Goal: Task Accomplishment & Management: Manage account settings

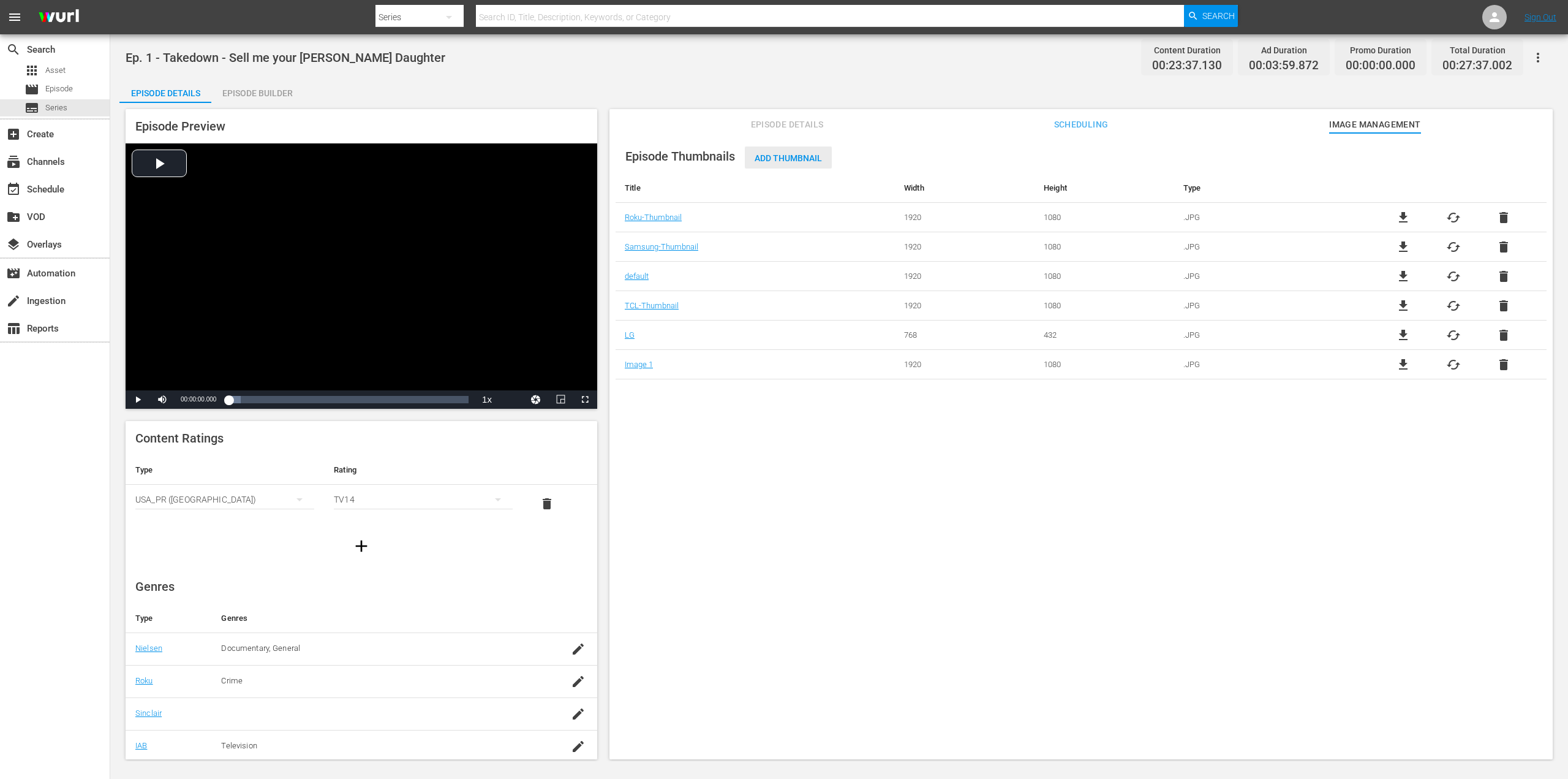
click at [797, 155] on span "Add Thumbnail" at bounding box center [788, 158] width 87 height 10
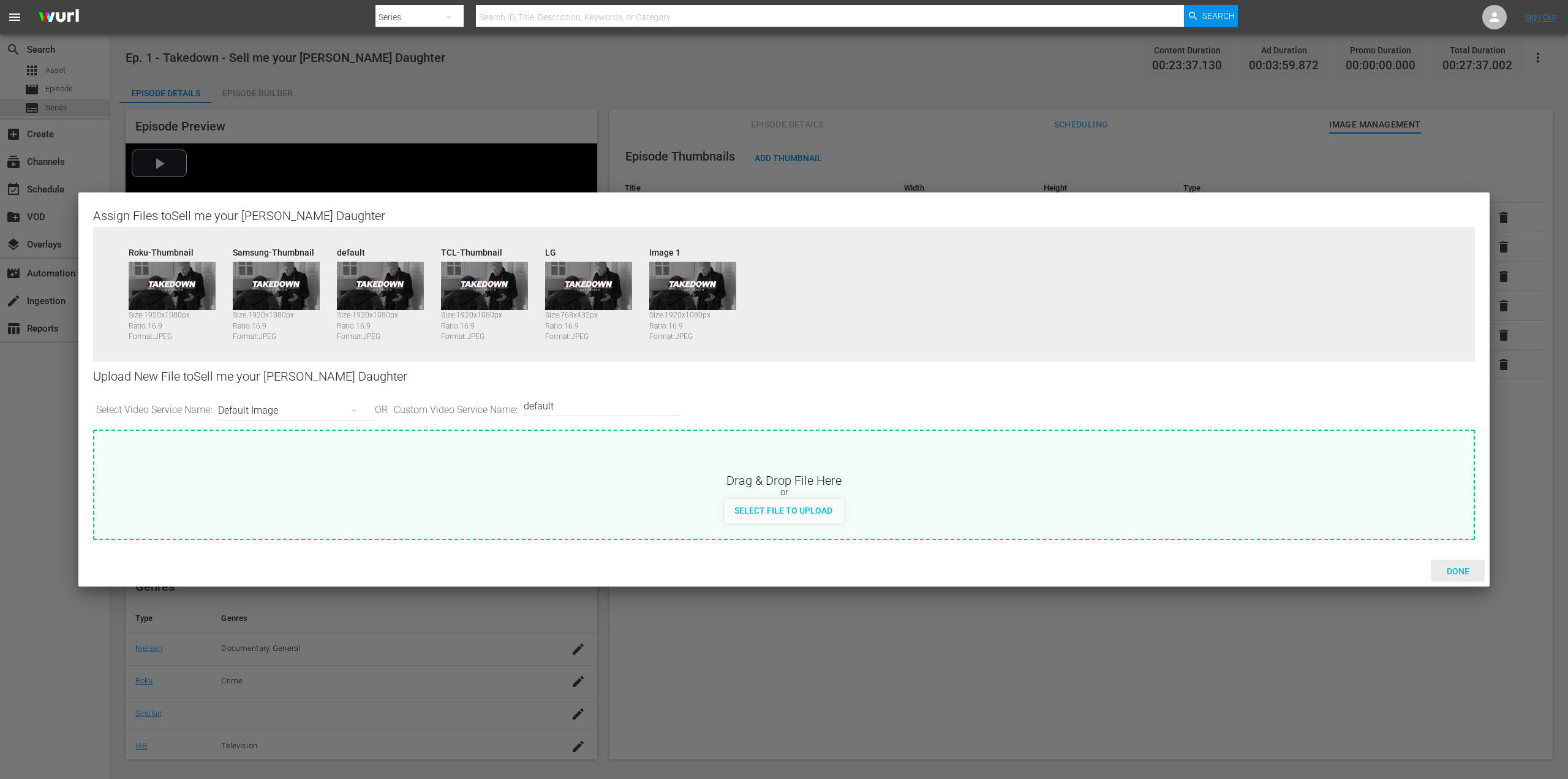
click at [1447, 567] on span "Done" at bounding box center [1458, 572] width 42 height 10
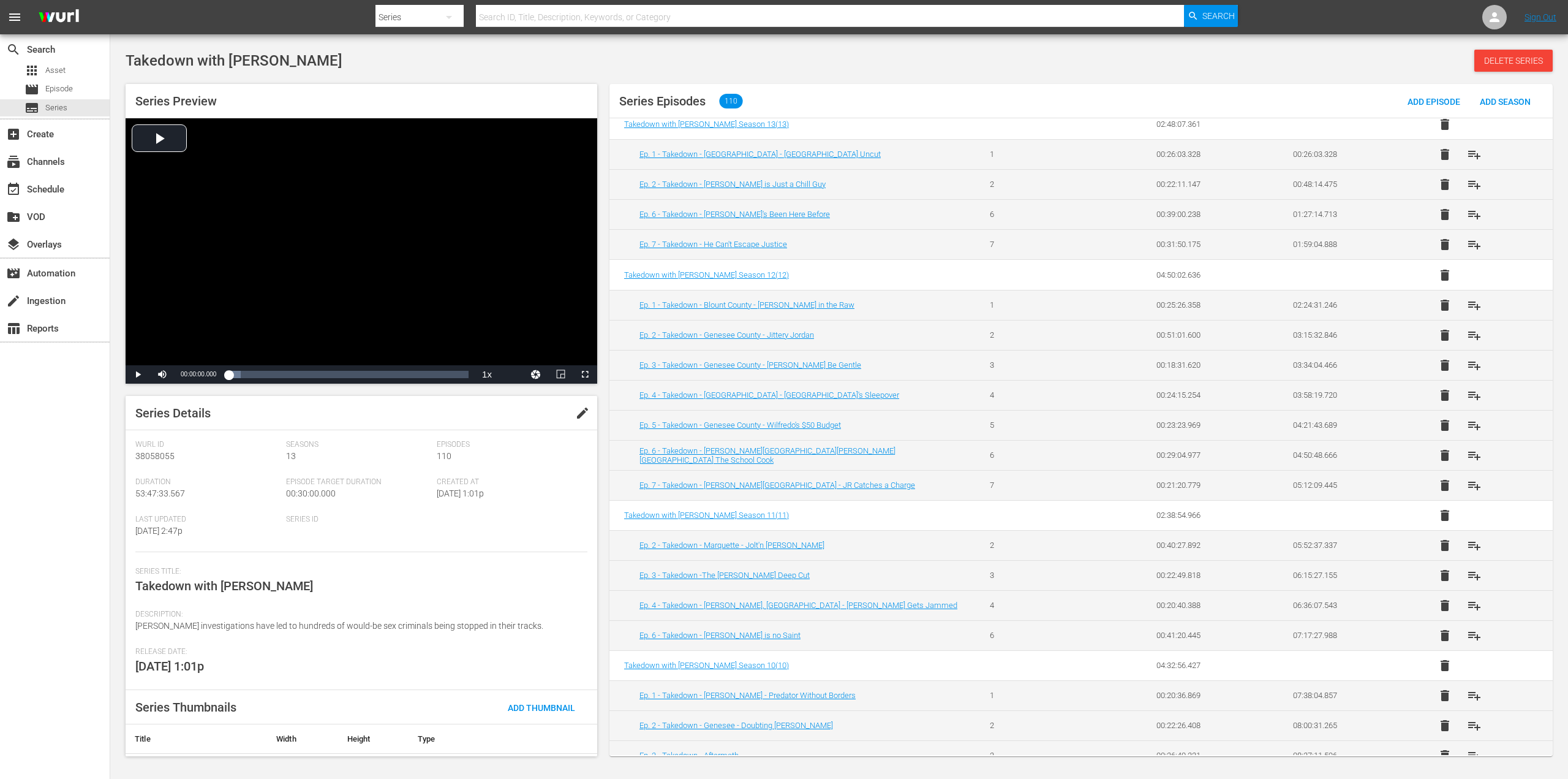
scroll to position [184, 0]
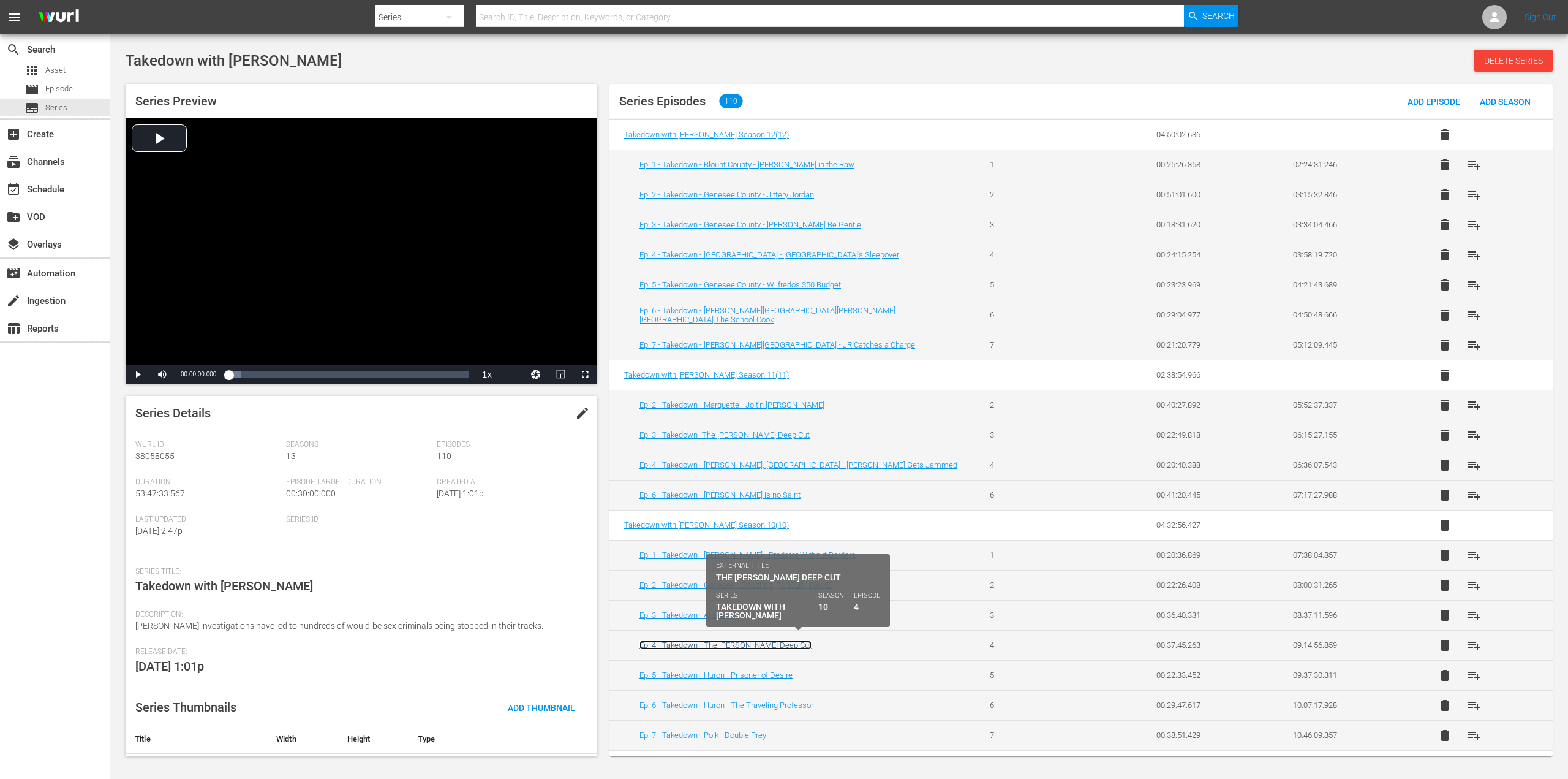
click at [730, 641] on link "Ep. 4 - Takedown - The Jeff Sokol Deep Cut" at bounding box center [725, 645] width 172 height 9
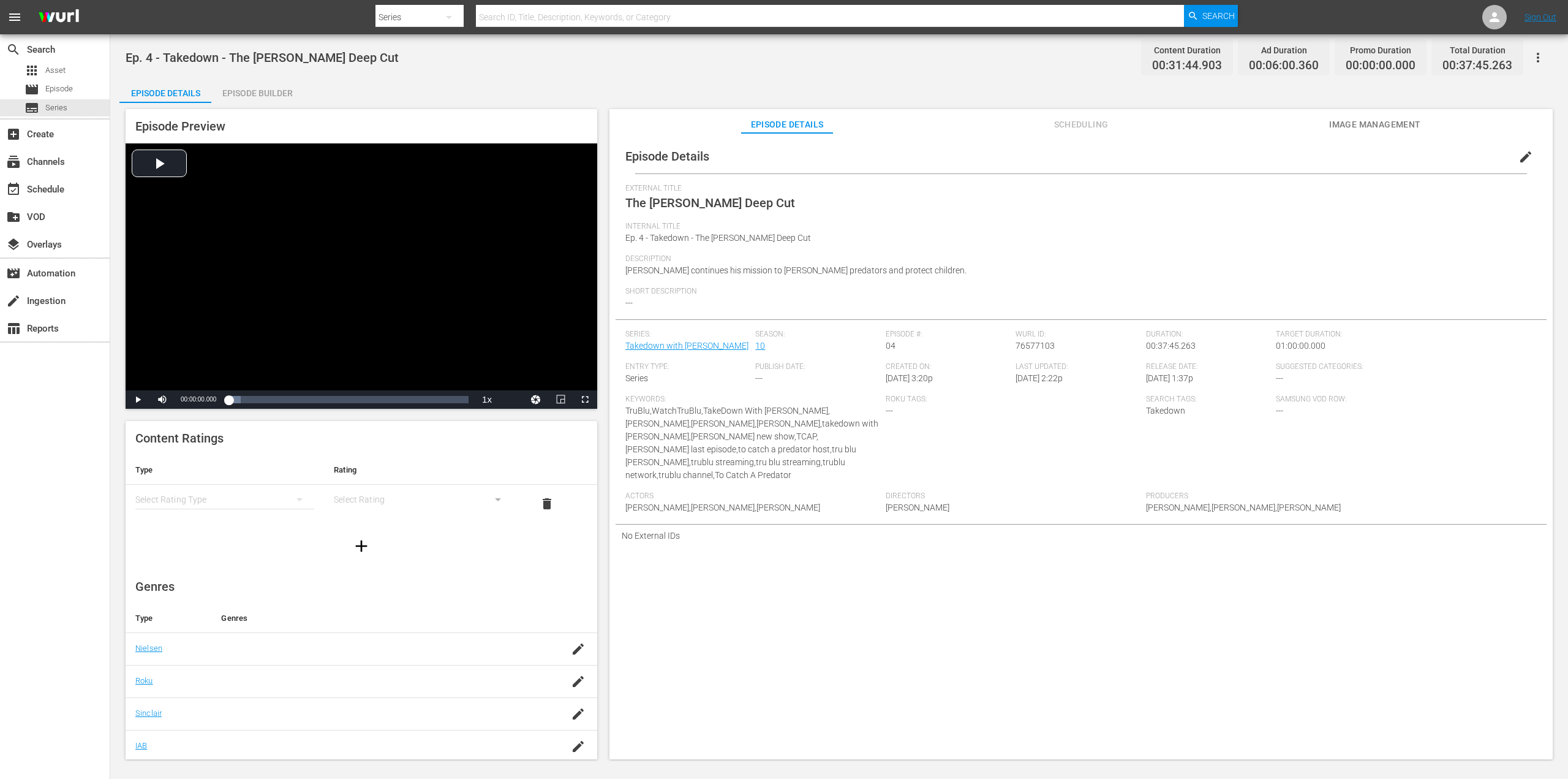
click at [1381, 128] on span "Image Management" at bounding box center [1375, 125] width 92 height 15
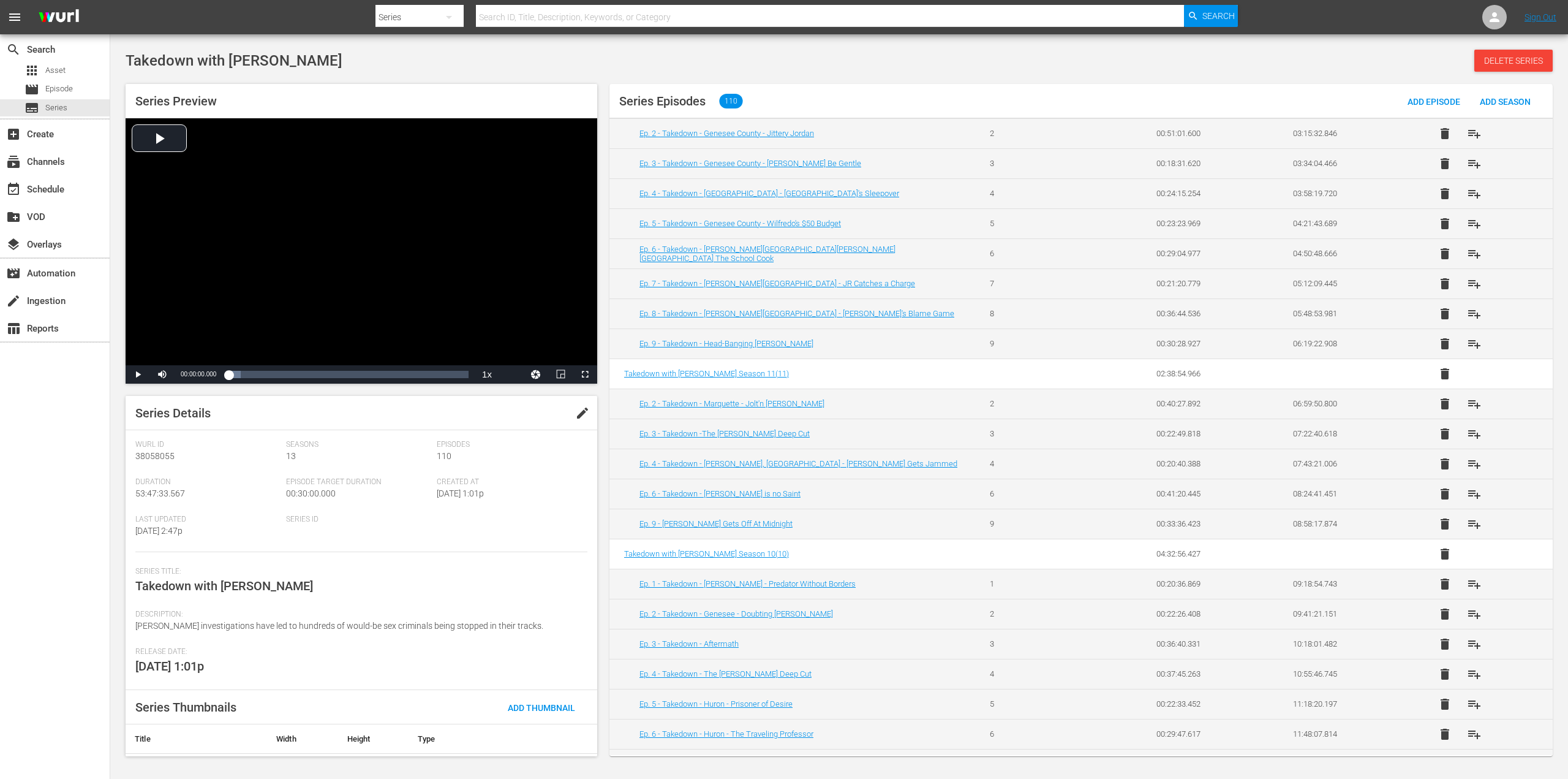
scroll to position [490, 0]
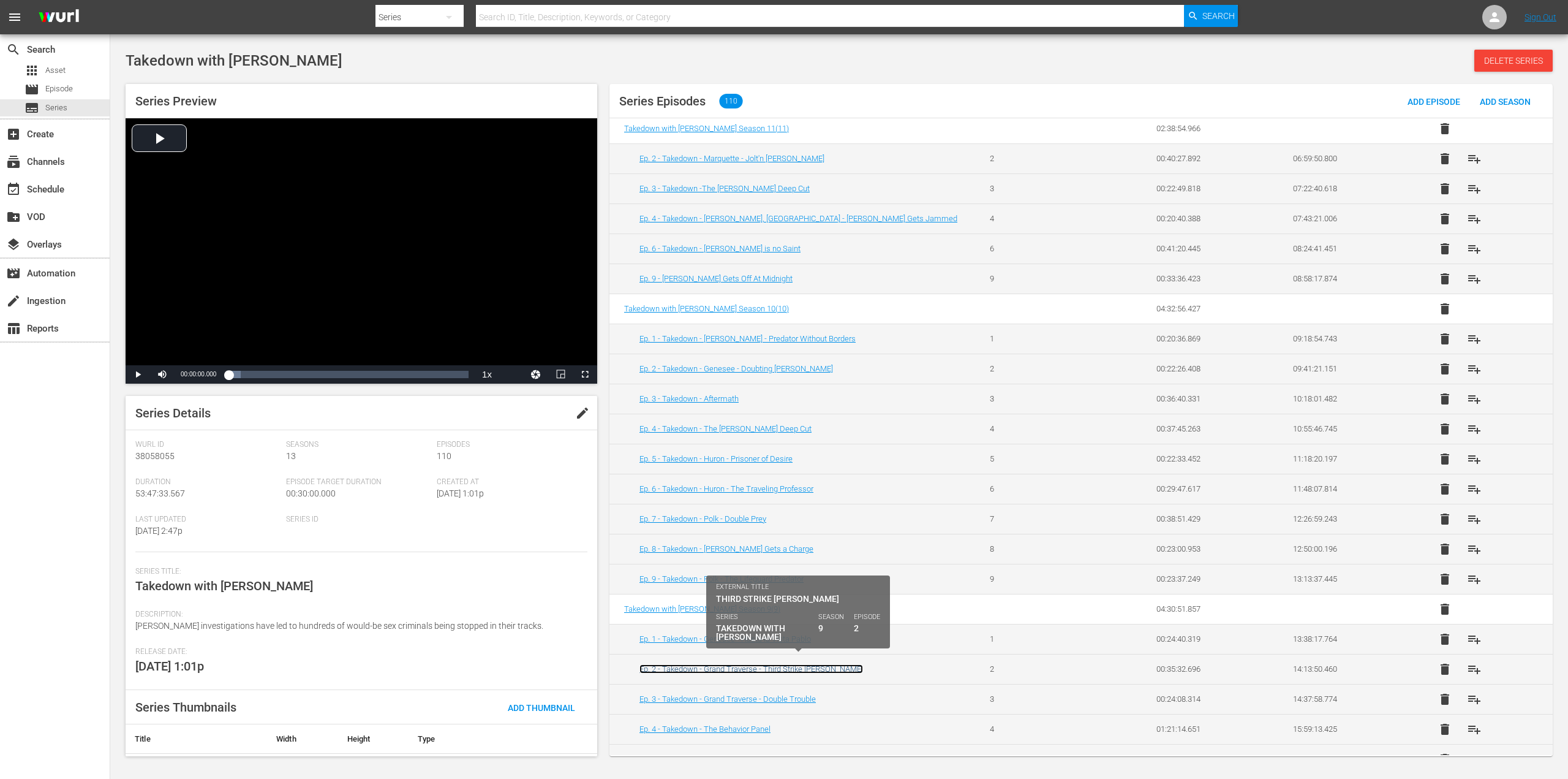
click at [760, 665] on link "Ep. 2 - Takedown - Grand Traverse - Third Strike Scott" at bounding box center [751, 669] width 224 height 9
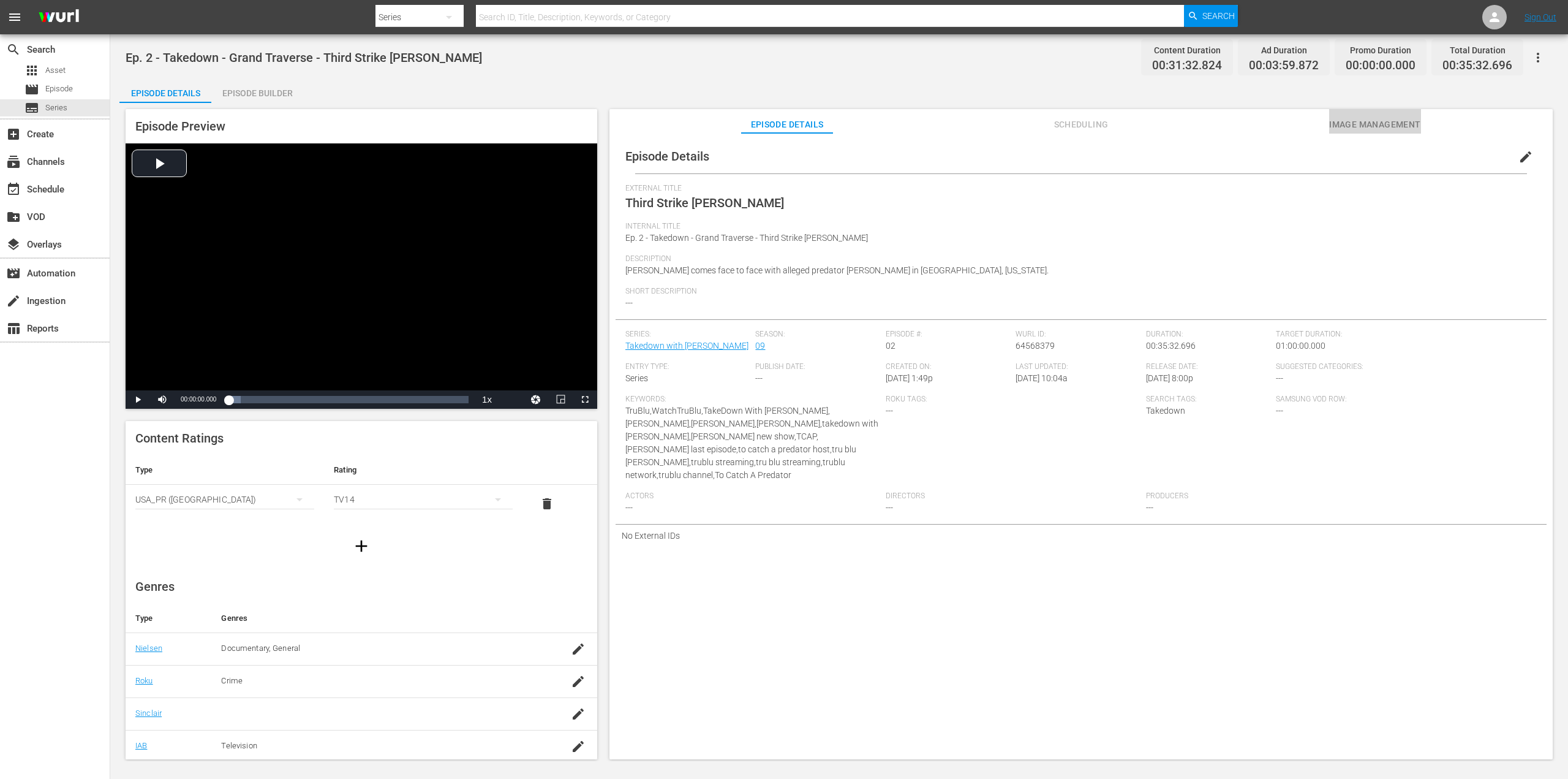
click at [1339, 122] on span "Image Management" at bounding box center [1375, 125] width 92 height 15
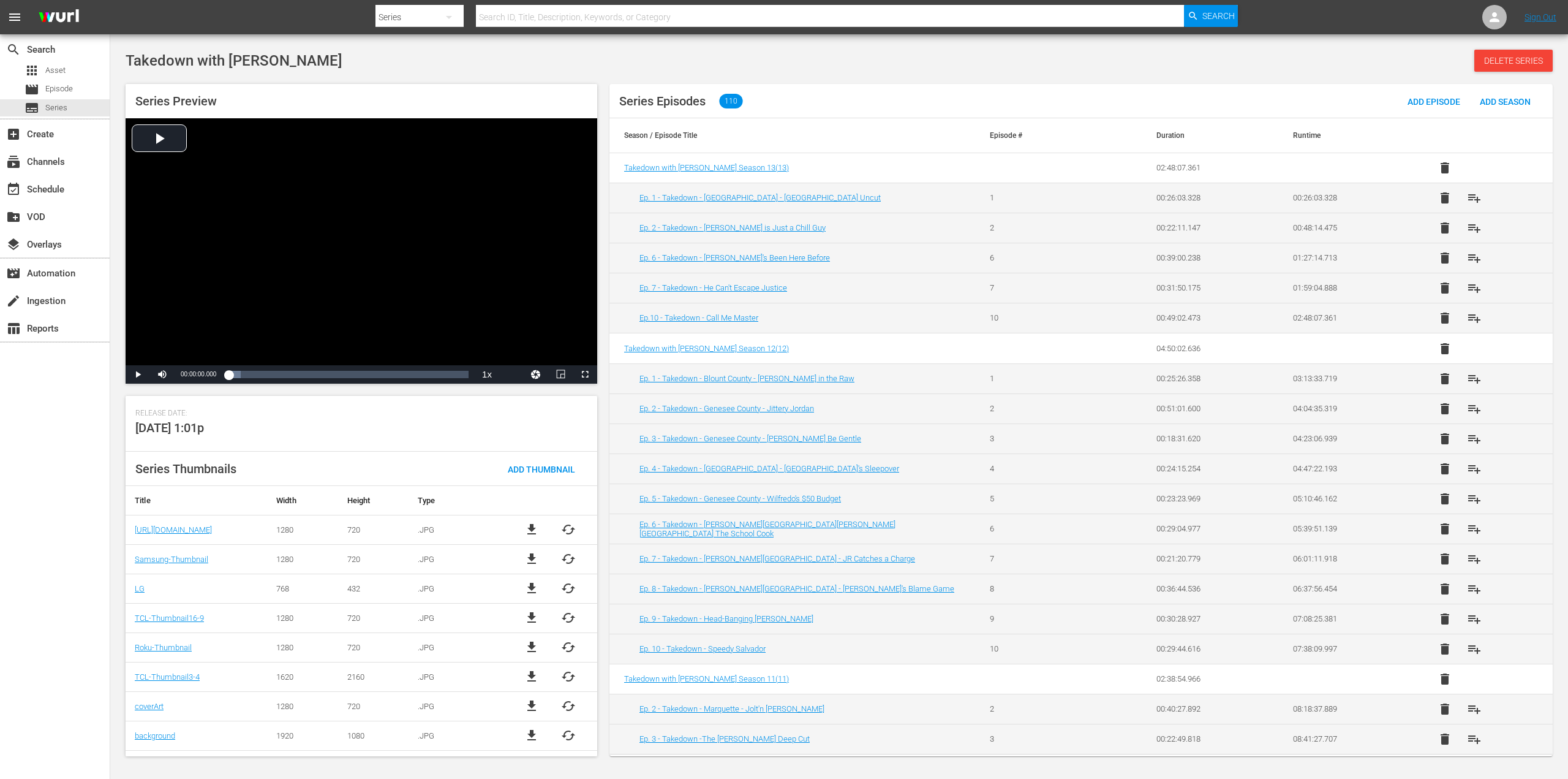
scroll to position [290, 0]
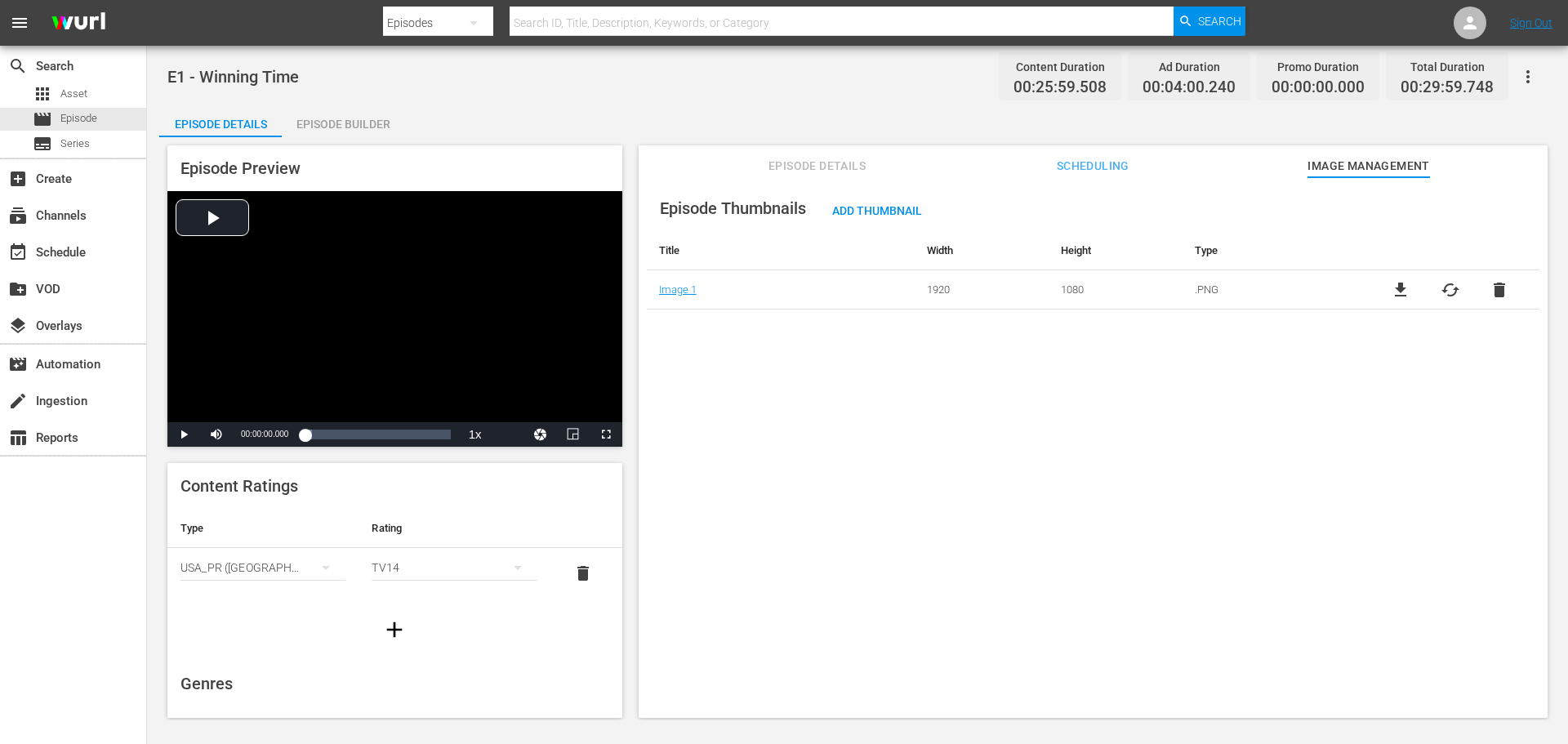
click at [1399, 290] on span "file_download" at bounding box center [1401, 290] width 19 height 19
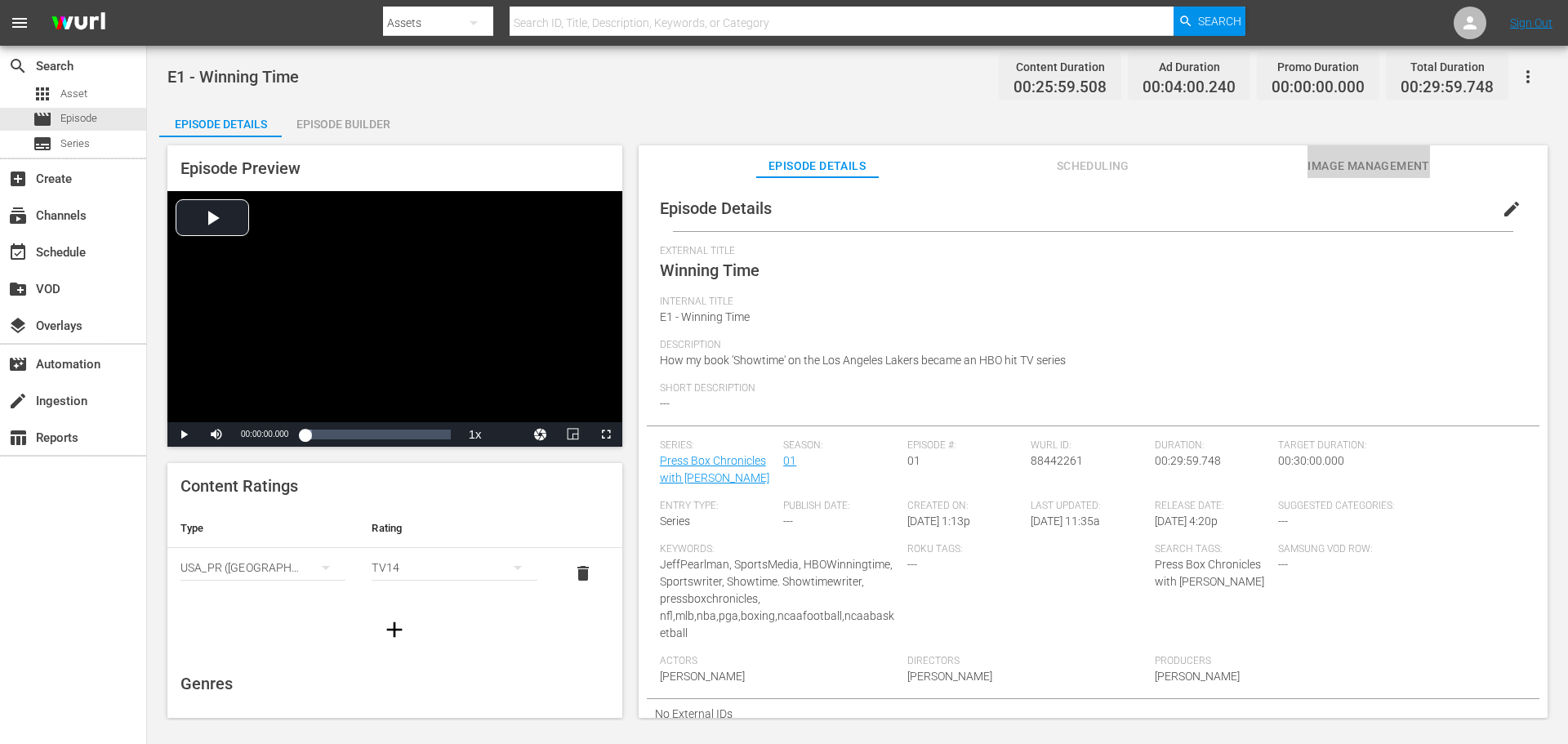
click at [1357, 167] on span "Image Management" at bounding box center [1369, 166] width 123 height 20
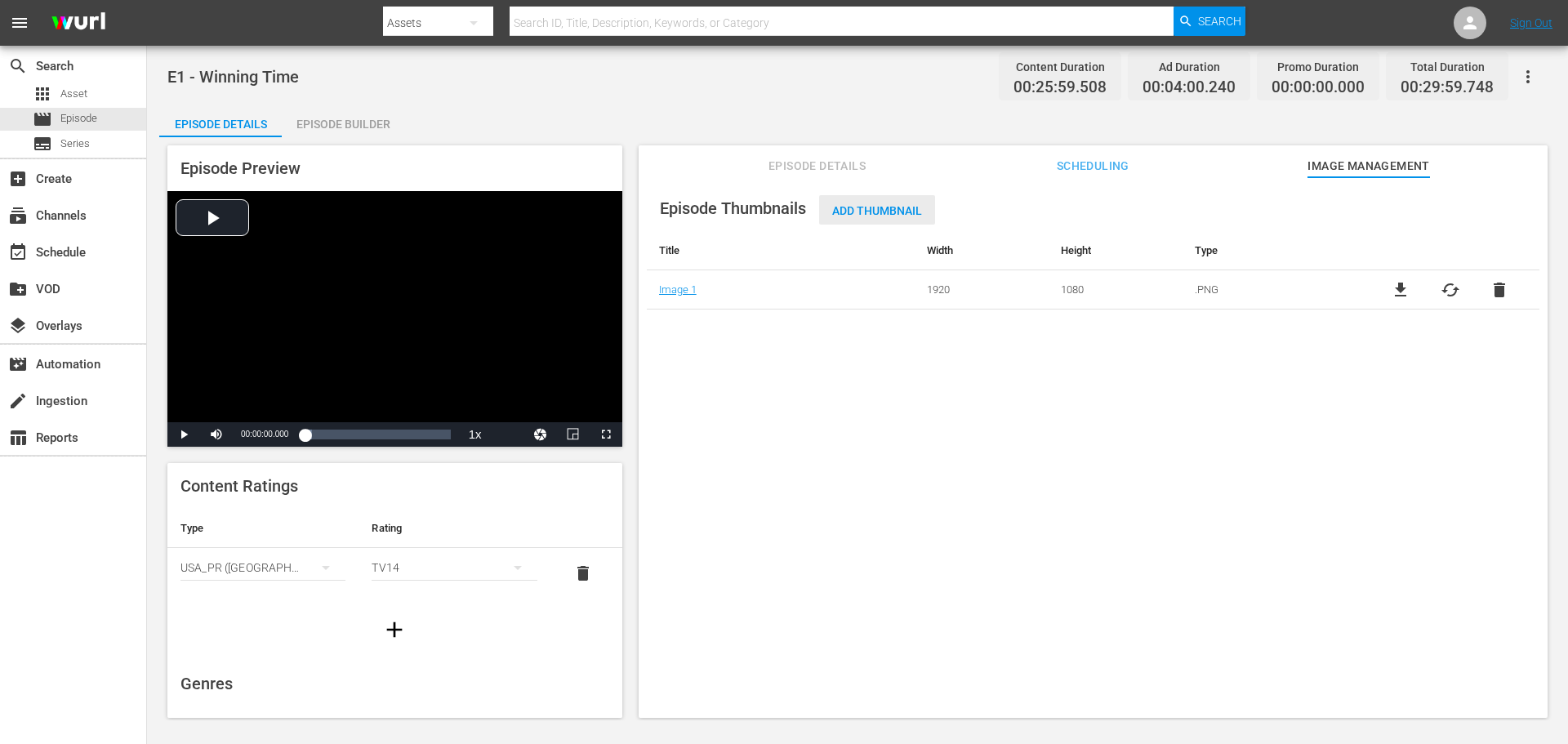
click at [906, 203] on div "Add Thumbnail" at bounding box center [877, 209] width 116 height 30
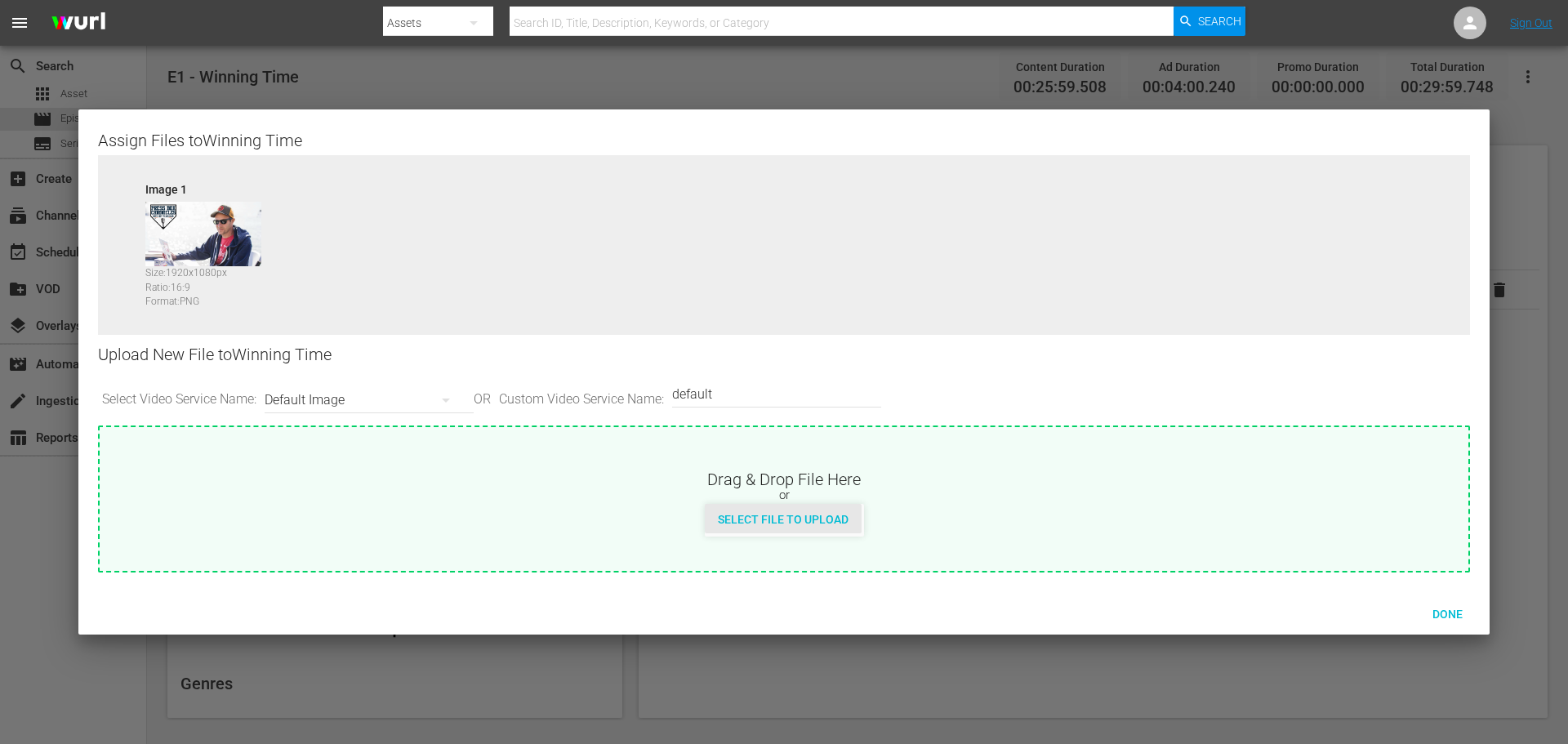
click at [777, 521] on span "Select File to Upload" at bounding box center [783, 520] width 156 height 13
type input "C:\fakepath\PBC_PRIMARY_THUMB.png"
click at [456, 401] on icon "button" at bounding box center [446, 400] width 19 height 19
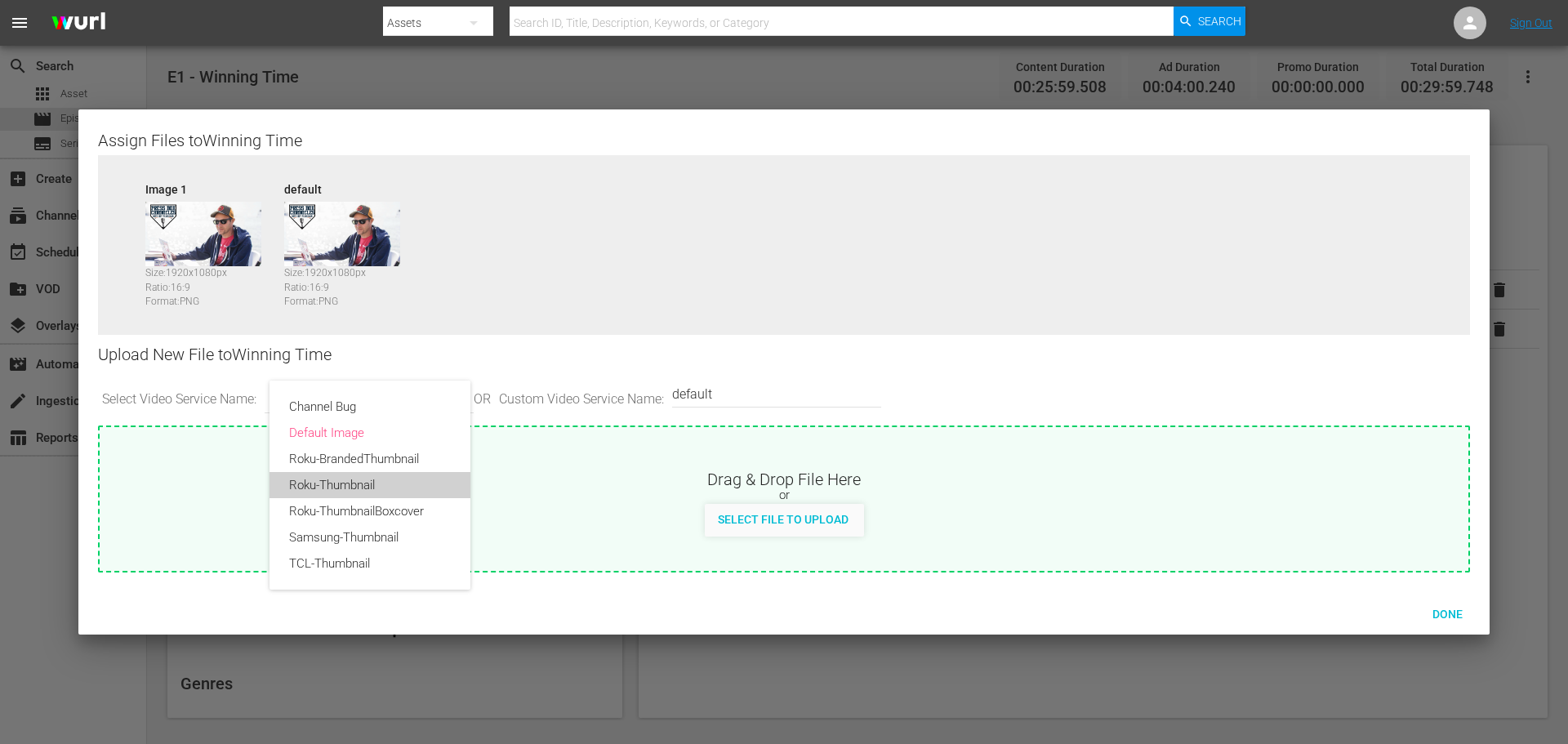
click at [409, 485] on div "Roku-Thumbnail" at bounding box center [369, 485] width 162 height 26
type input "Roku-Thumbnail"
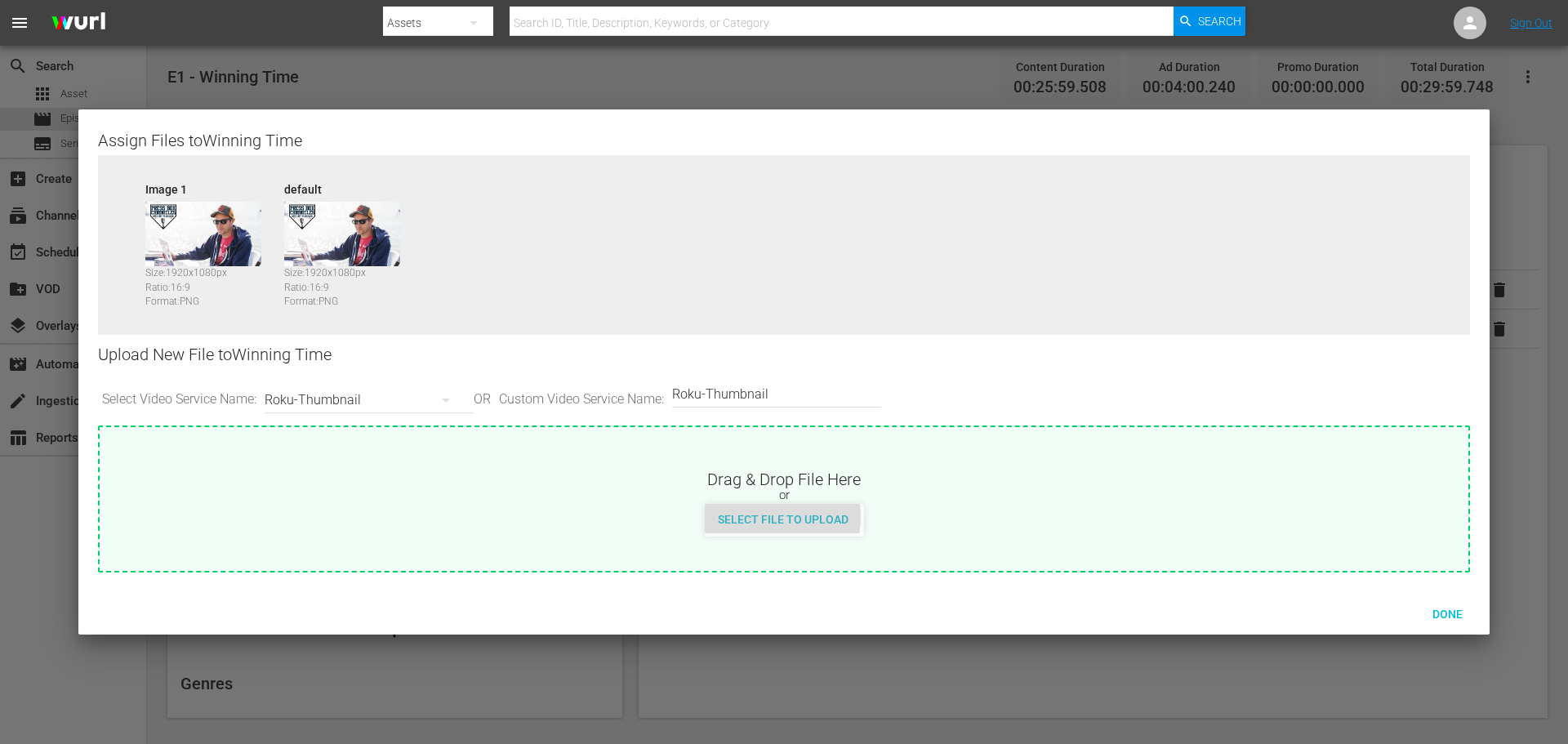
click at [760, 518] on span "Select File to Upload" at bounding box center [783, 520] width 156 height 13
type input "C:\fakepath\PBC_PRIMARY_THUMB.png"
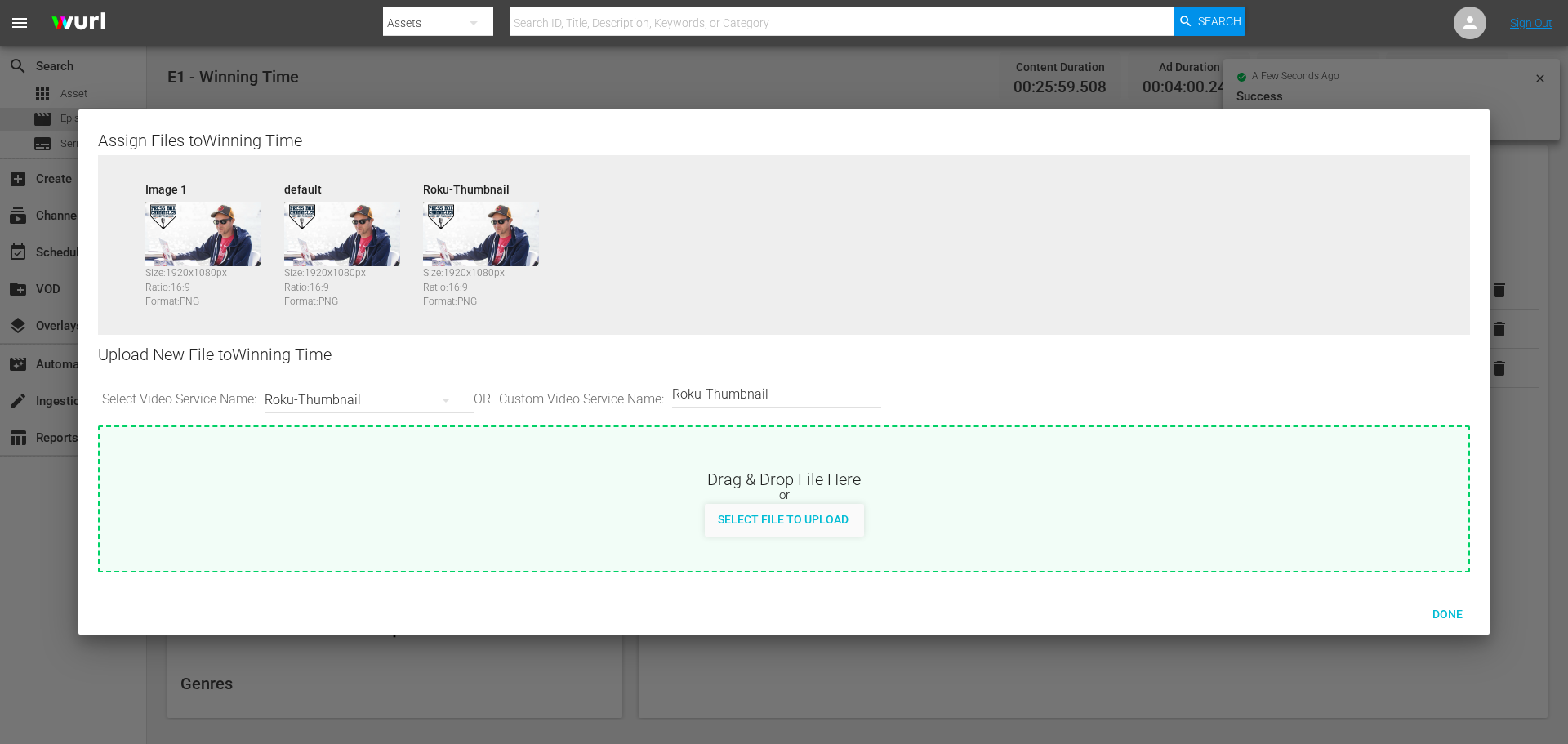
click at [456, 403] on icon "button" at bounding box center [446, 400] width 19 height 19
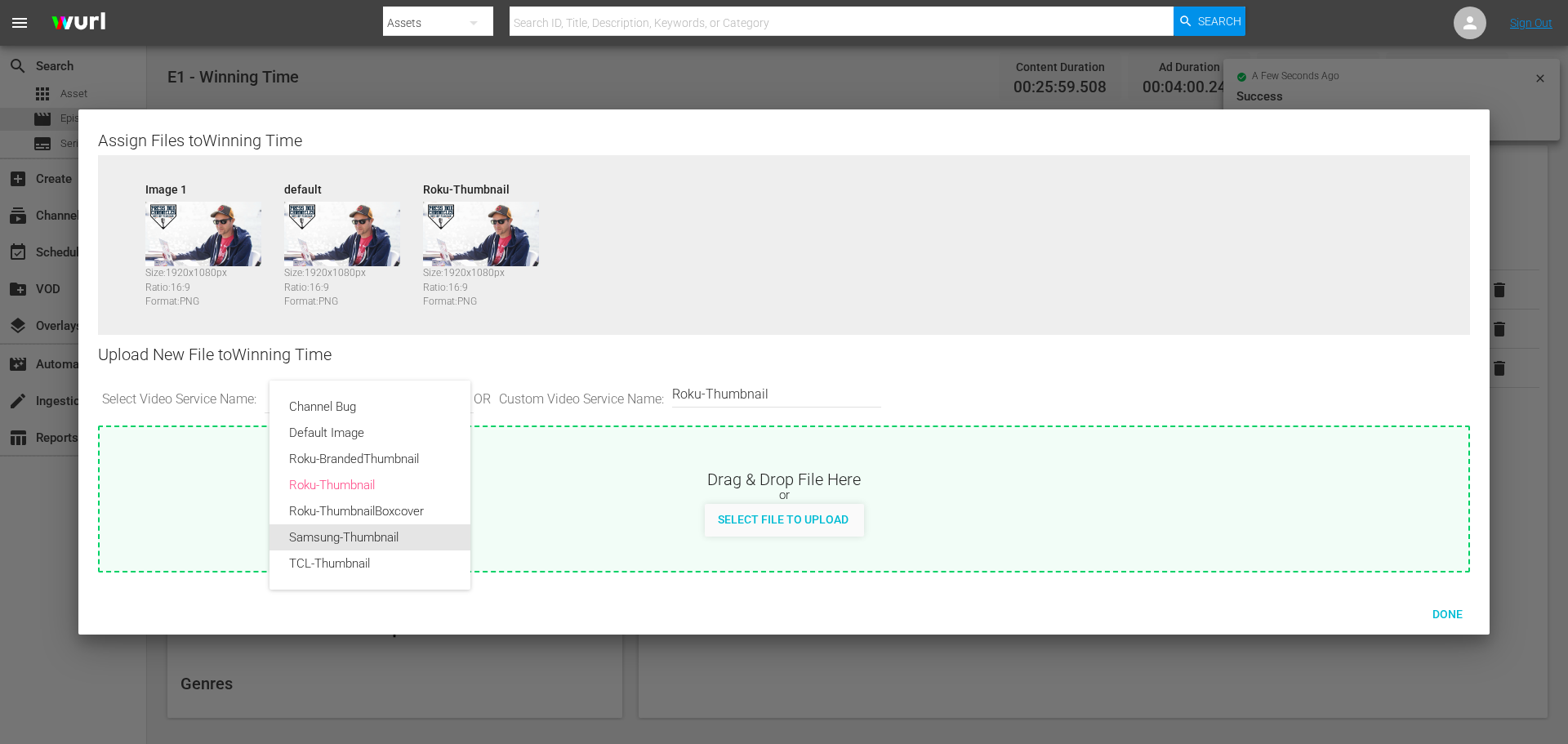
click at [410, 527] on div "Samsung-Thumbnail" at bounding box center [369, 537] width 162 height 26
type input "Samsung-Thumbnail"
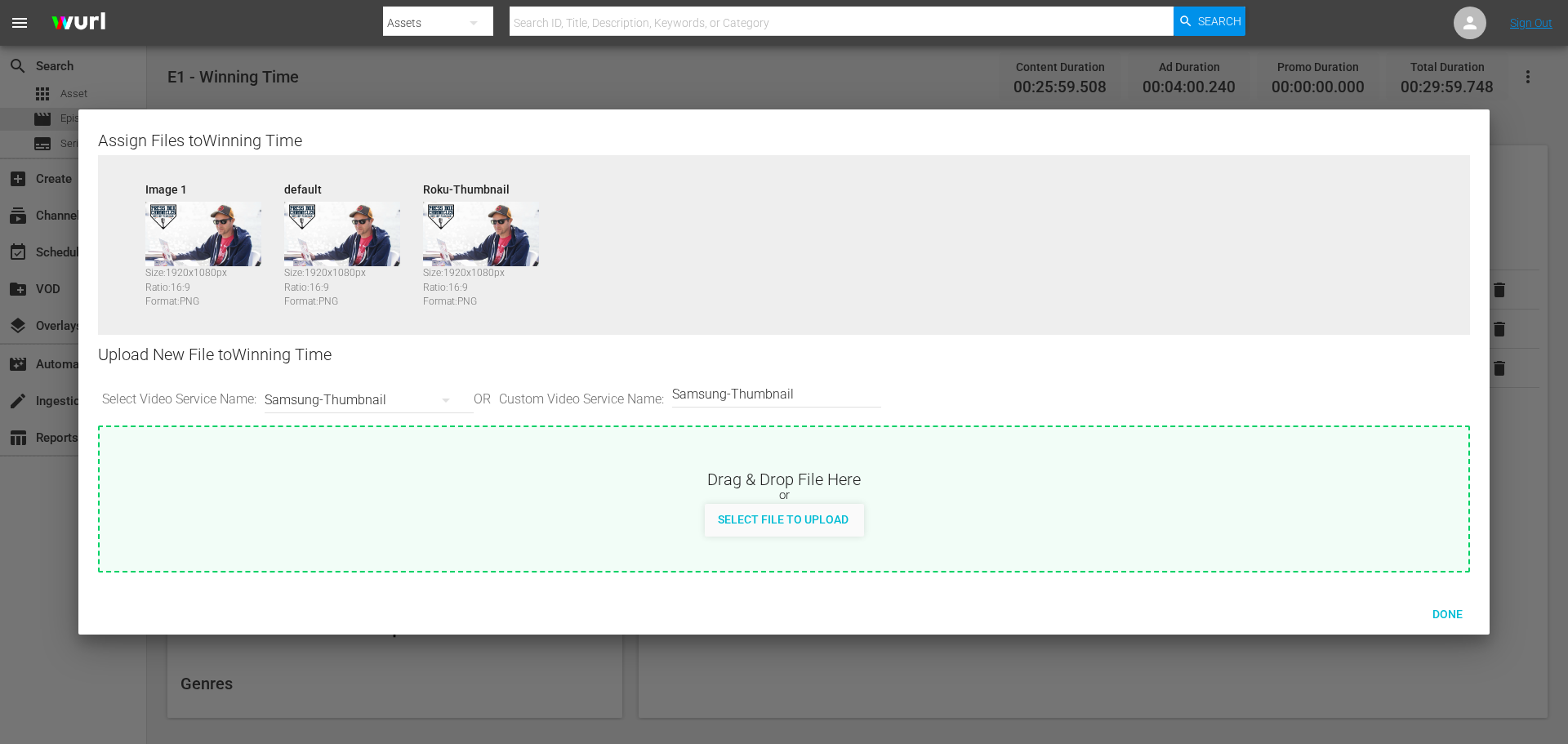
click at [779, 516] on span "Select File to Upload" at bounding box center [783, 520] width 156 height 13
type input "C:\fakepath\PrimaryThumb.png"
click at [456, 401] on icon "button" at bounding box center [446, 400] width 19 height 19
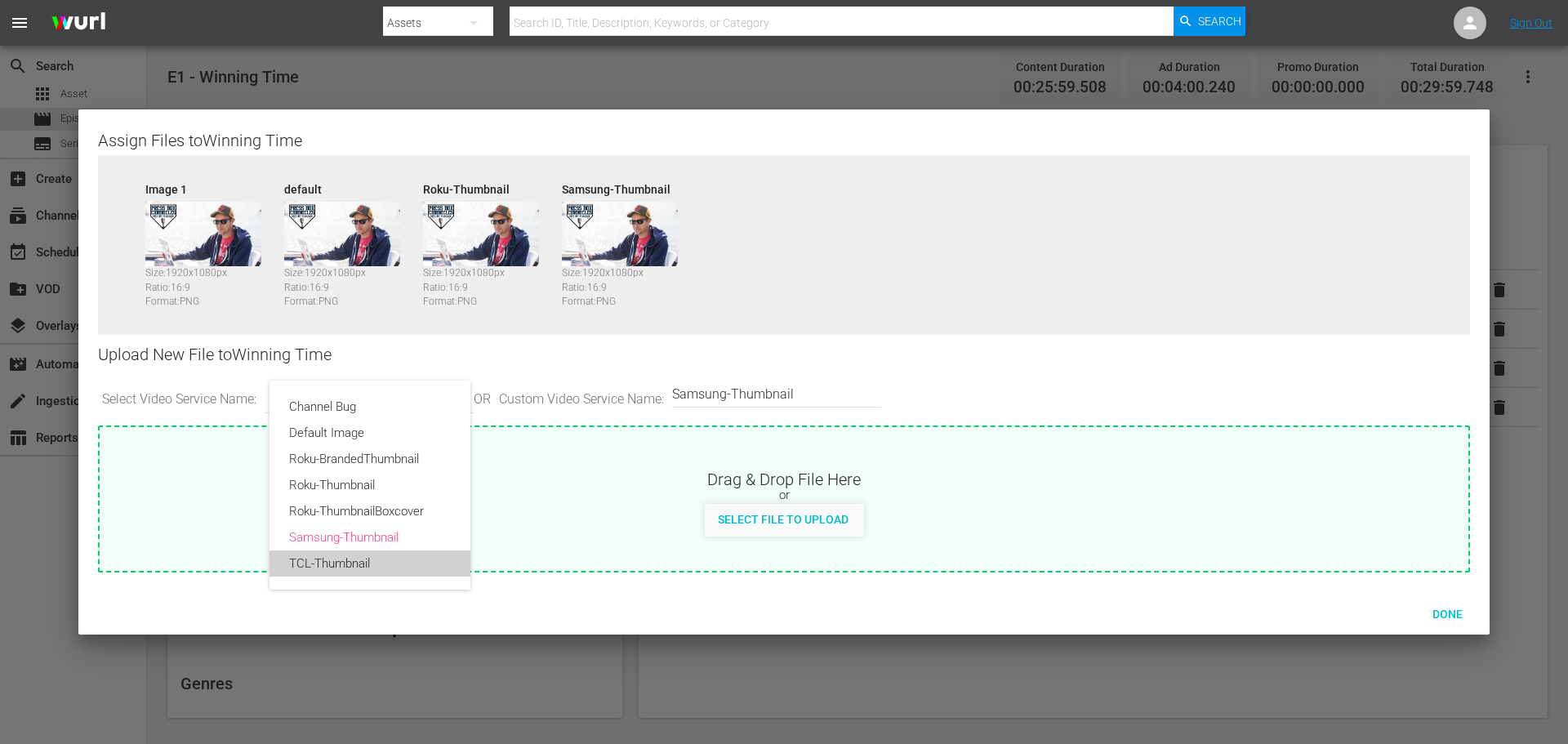
click at [392, 557] on div "TCL-Thumbnail" at bounding box center [369, 564] width 162 height 26
type input "TCL-Thumbnail"
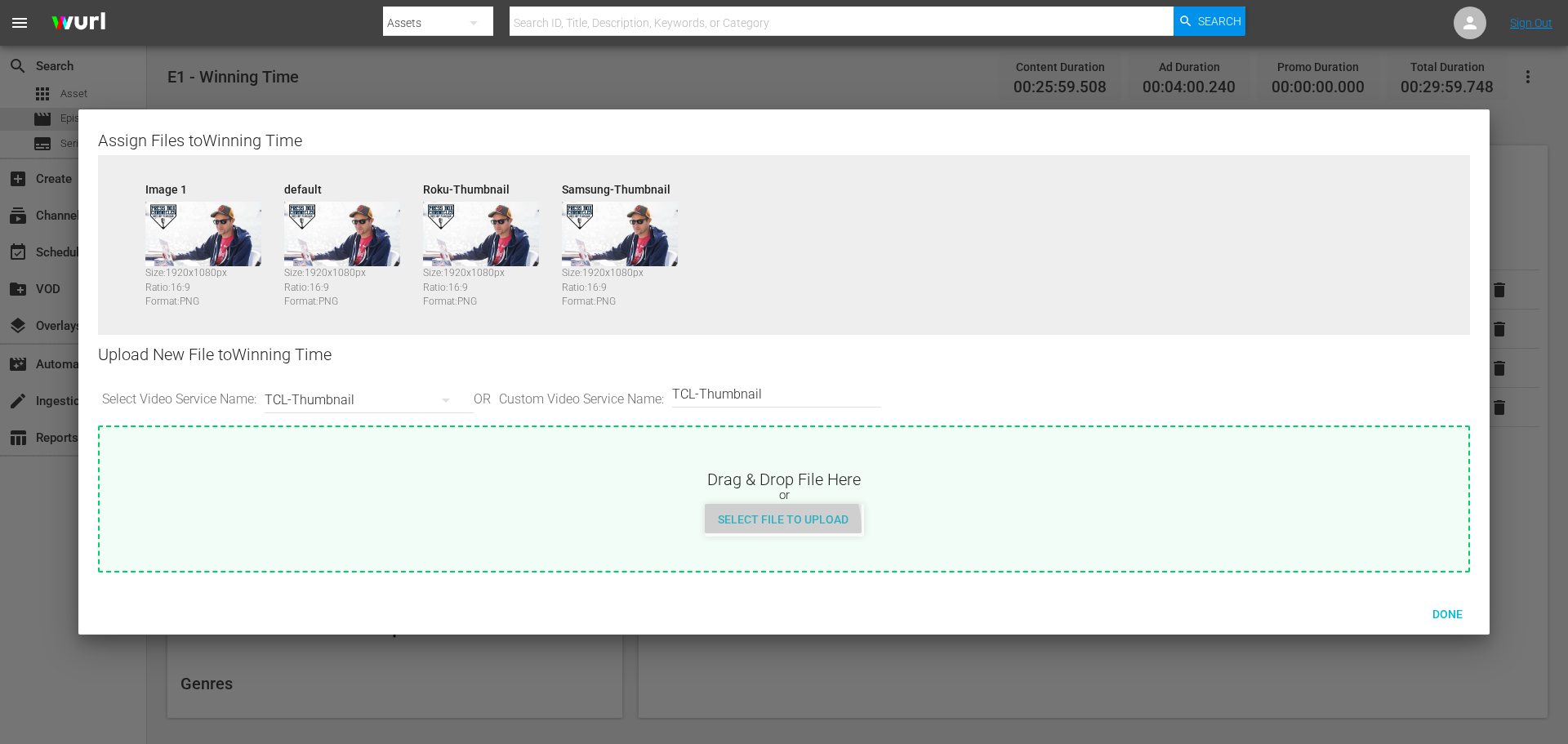
click at [765, 529] on div "Select File to Upload" at bounding box center [783, 518] width 156 height 30
type input "C:\fakepath\PrimaryThumb.png"
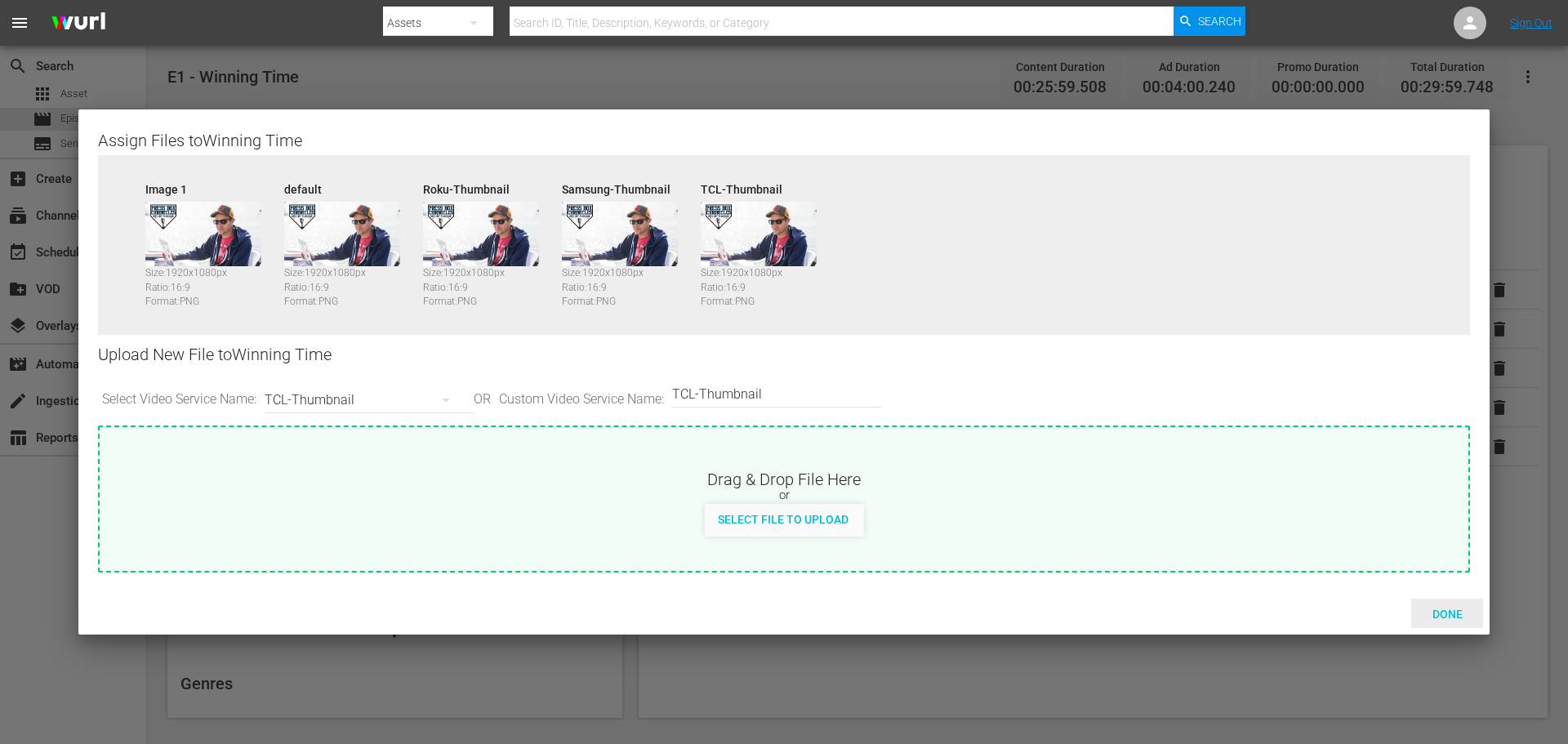
click at [1448, 612] on span "Done" at bounding box center [1447, 614] width 57 height 13
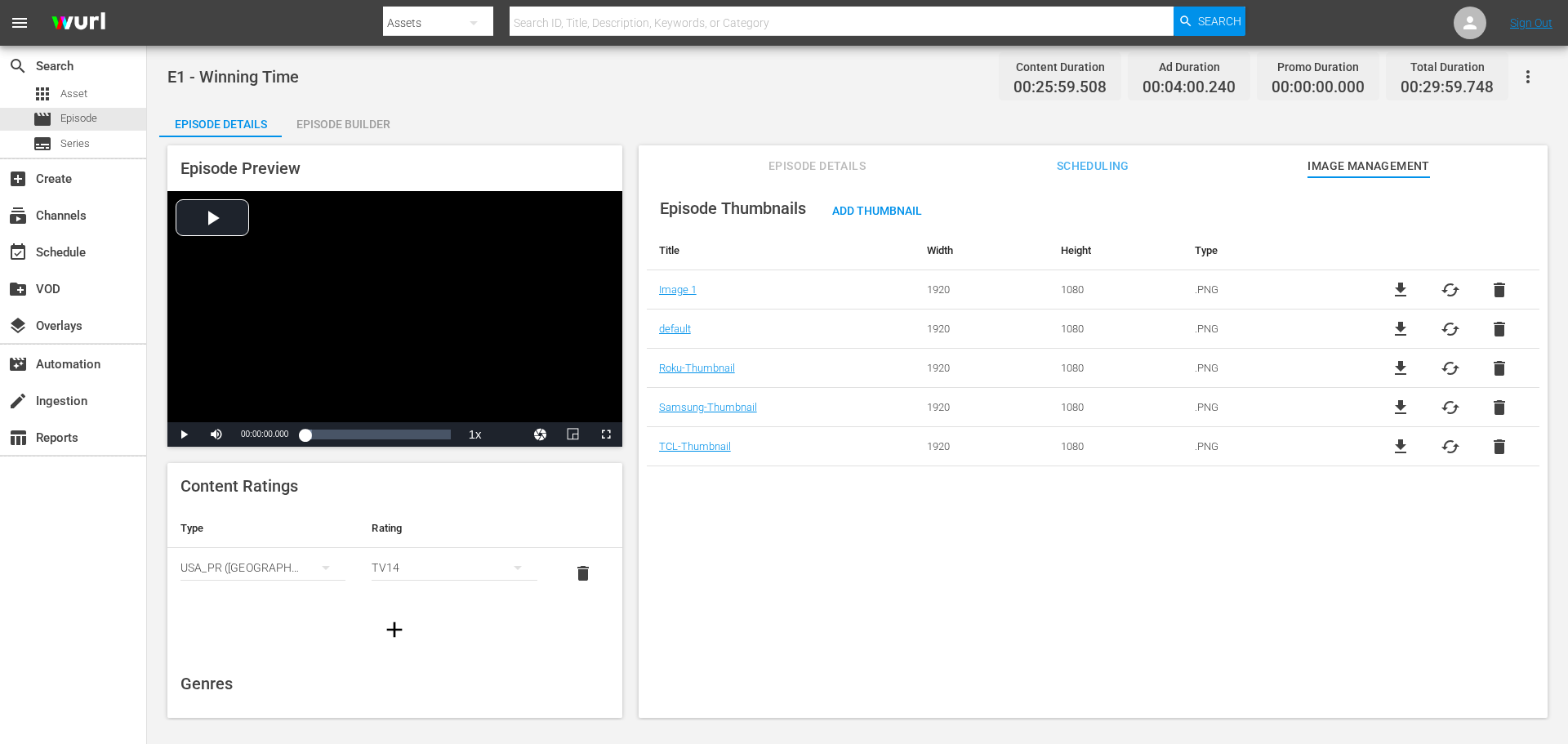
click at [835, 162] on span "Episode Details" at bounding box center [818, 166] width 123 height 20
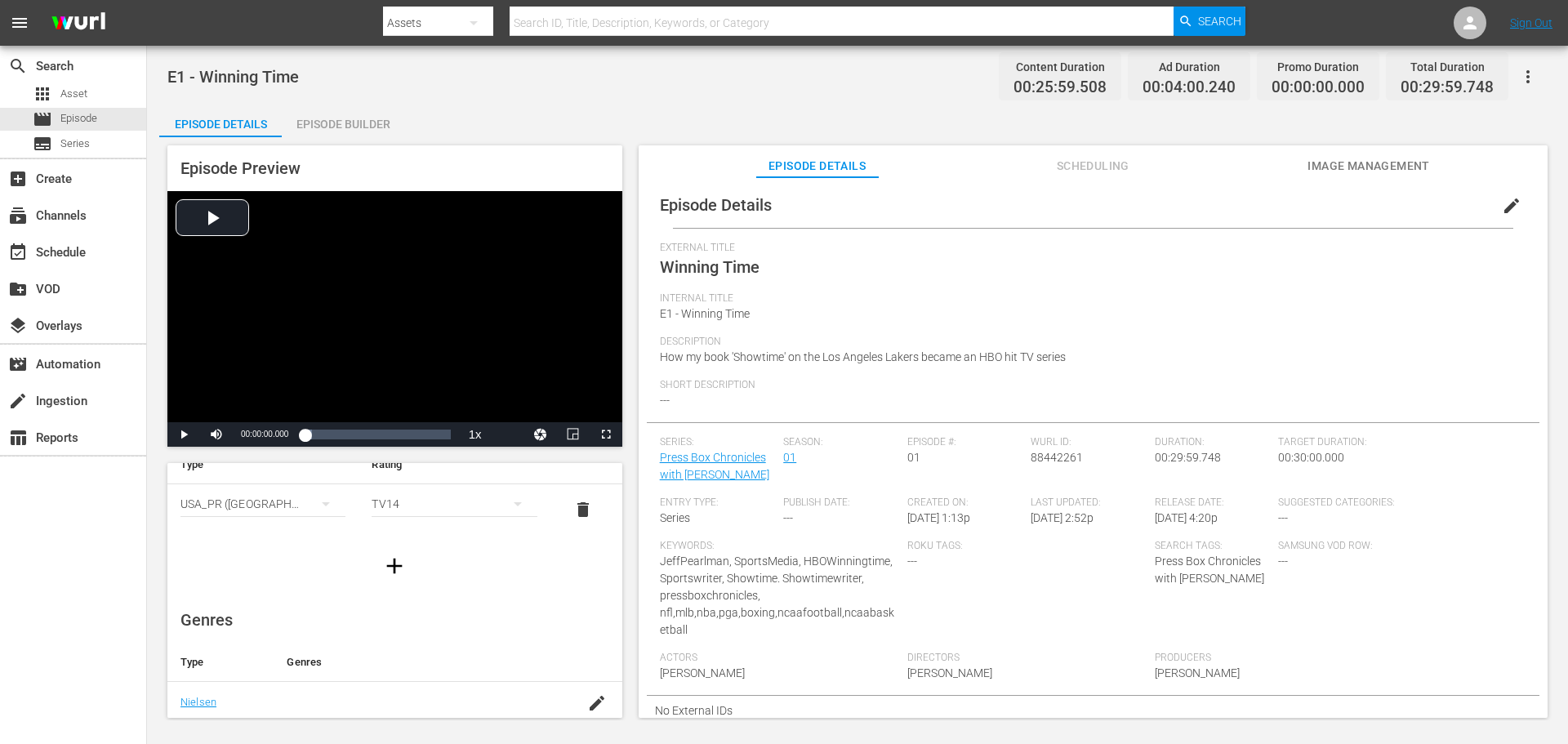
scroll to position [70, 0]
click at [509, 507] on icon "simple table" at bounding box center [517, 497] width 19 height 19
click at [415, 597] on div "TV14" at bounding box center [447, 609] width 121 height 26
click at [588, 536] on icon "button" at bounding box center [597, 534] width 19 height 19
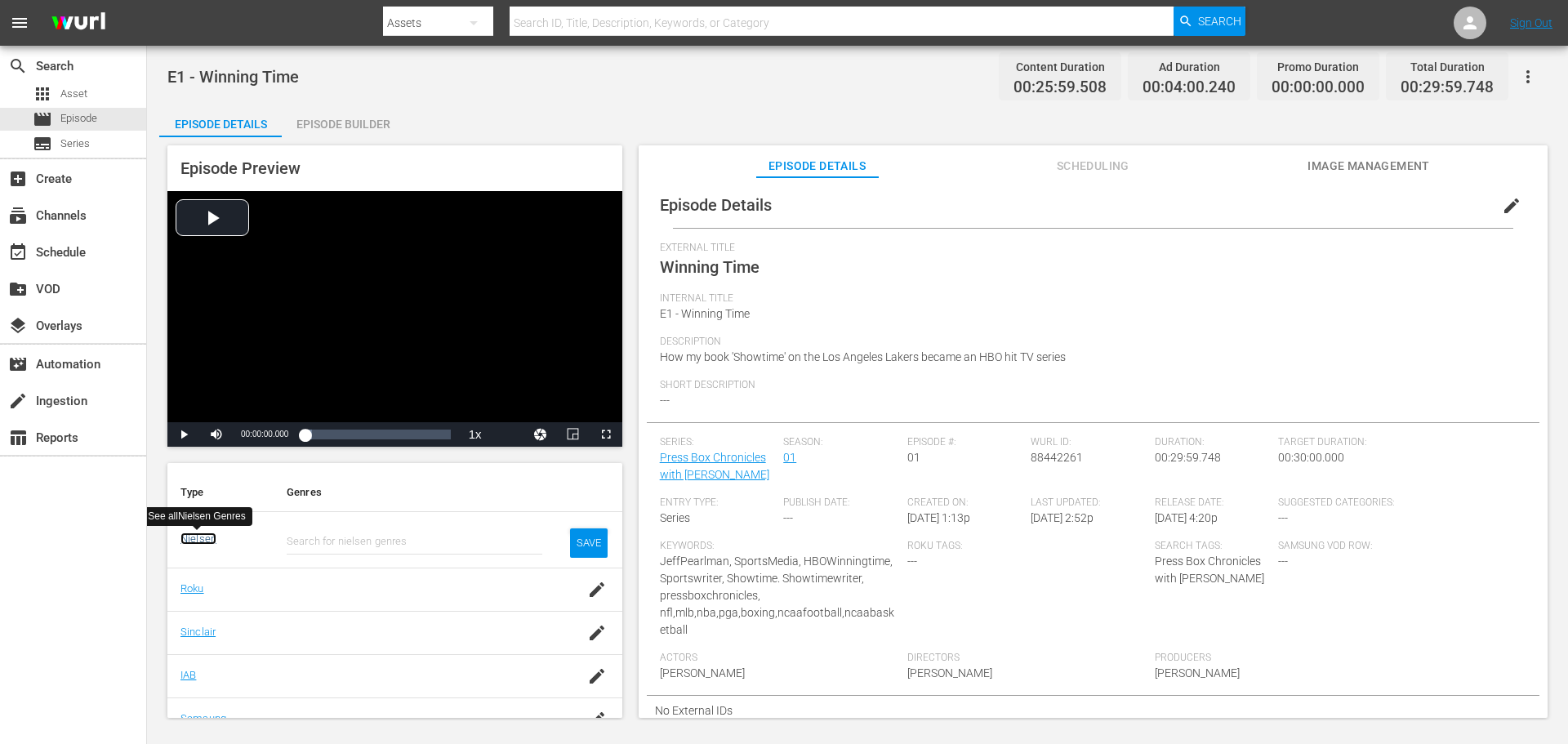
click at [202, 541] on link "Nielsen" at bounding box center [198, 539] width 36 height 12
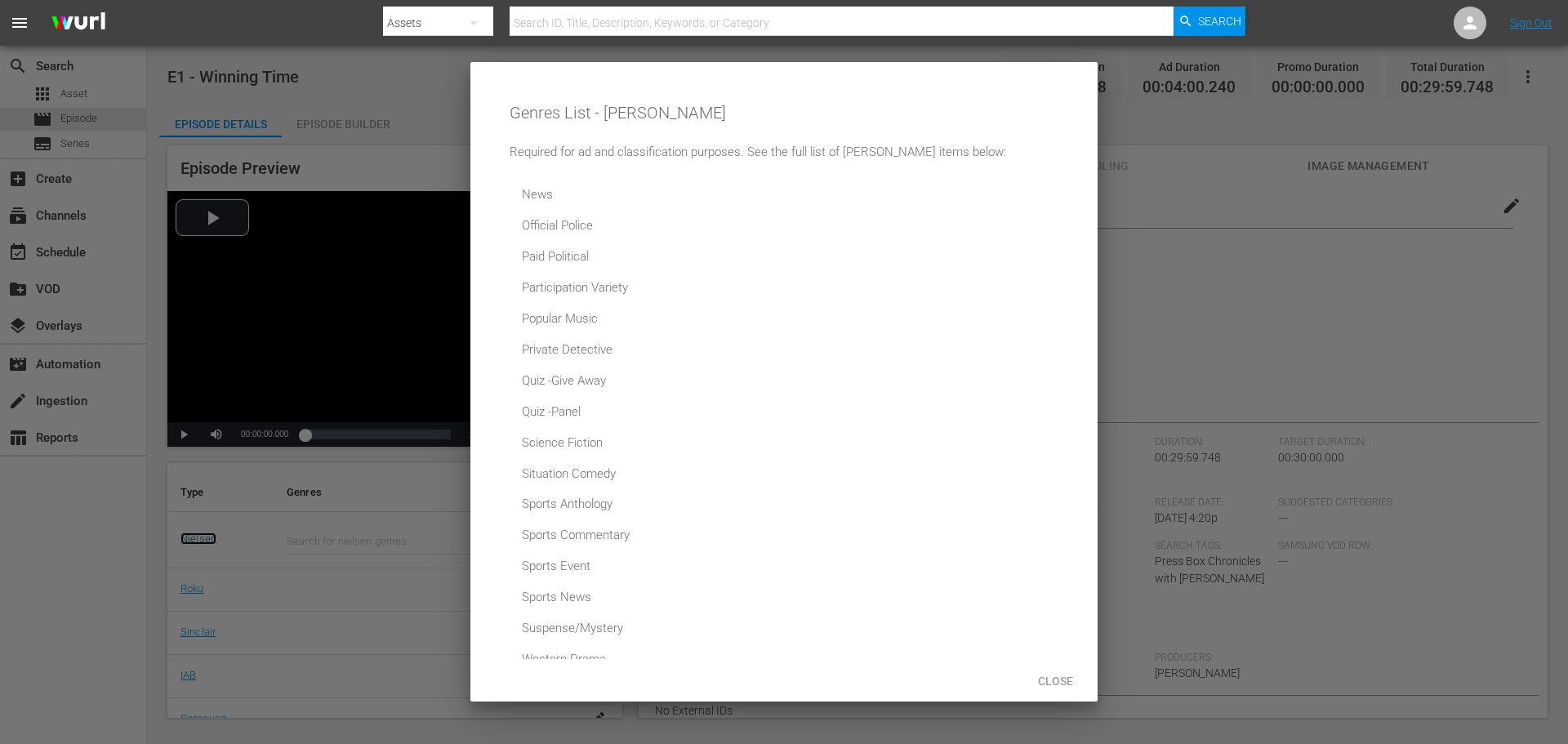
scroll to position [621, 0]
click at [530, 537] on div "Sports Commentary" at bounding box center [578, 536] width 123 height 30
click at [1151, 190] on div at bounding box center [784, 372] width 1568 height 744
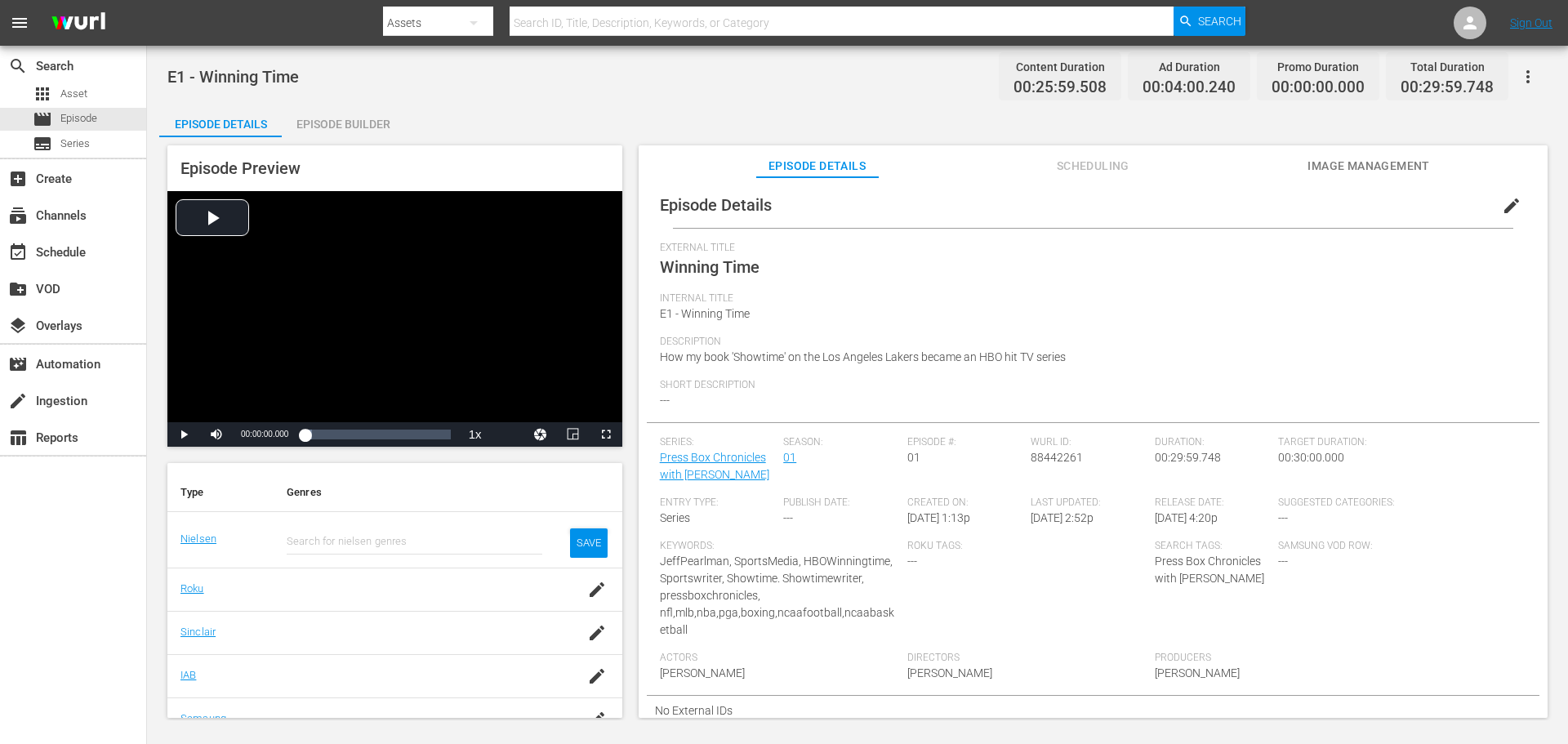
click at [365, 539] on input "text" at bounding box center [415, 541] width 255 height 39
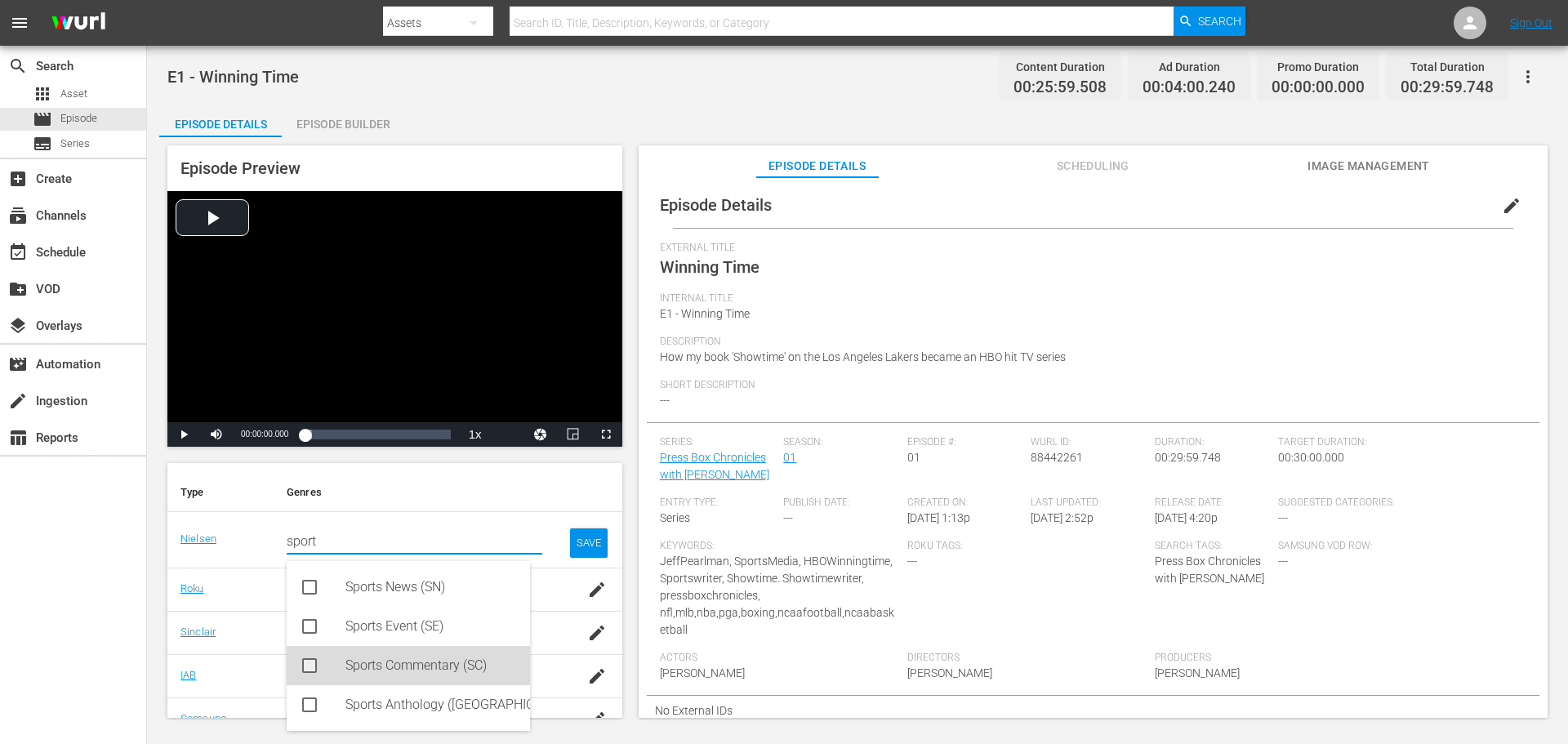
click at [316, 676] on div "Sports Commentary (SC)" at bounding box center [409, 665] width 244 height 39
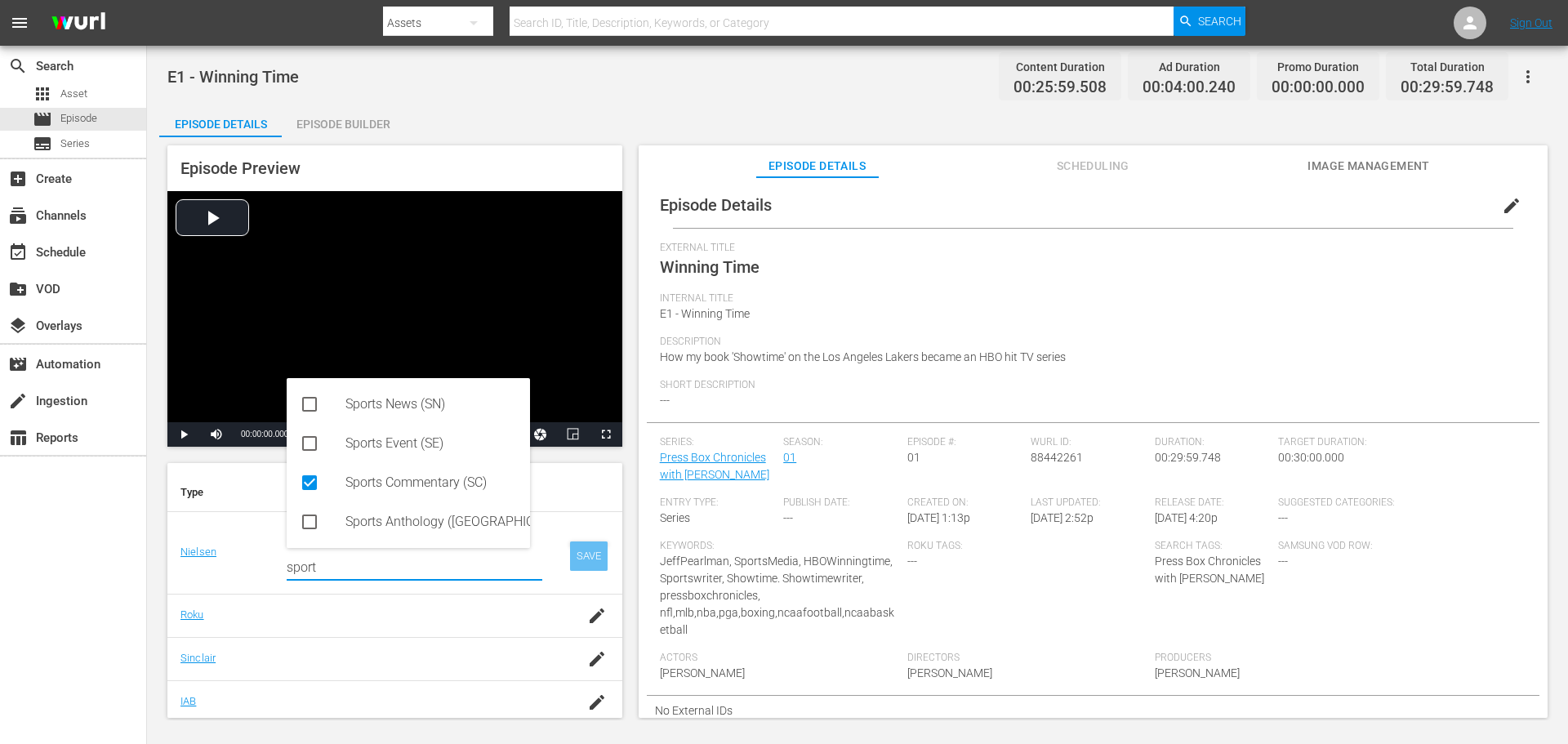
type input "sport"
click at [582, 557] on div "SAVE" at bounding box center [588, 556] width 37 height 30
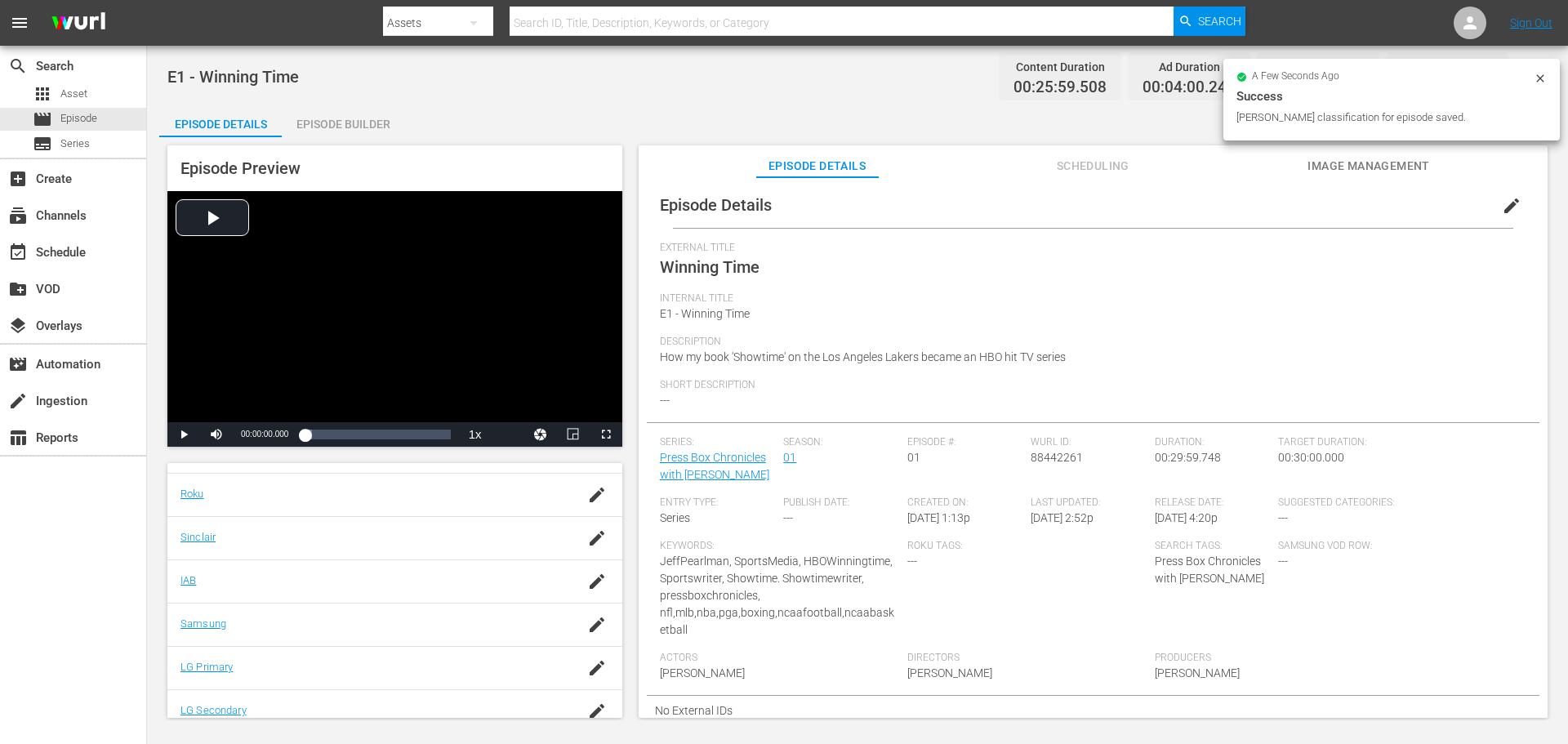
scroll to position [233, 0]
click at [587, 578] on icon "button" at bounding box center [597, 577] width 19 height 19
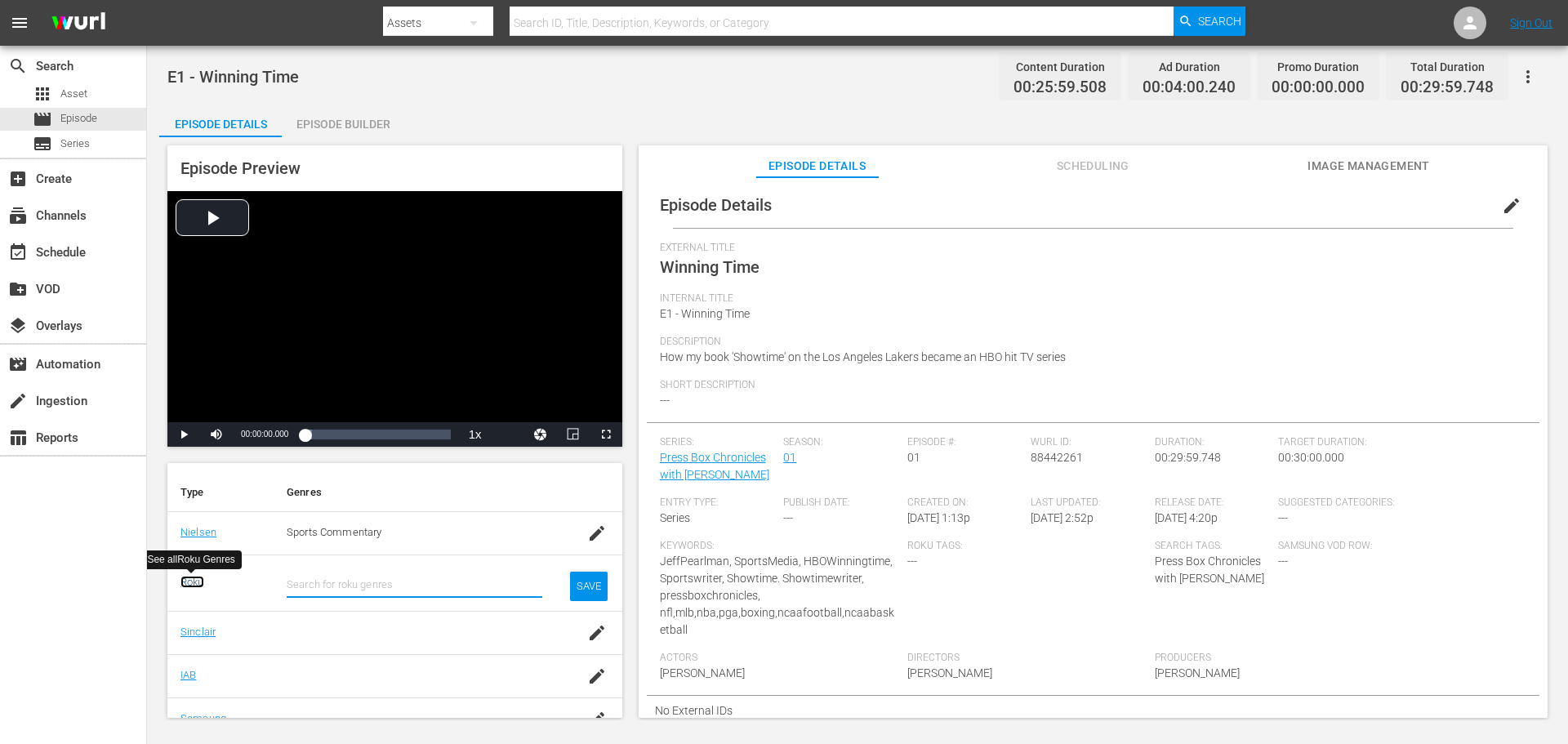
click at [193, 580] on link "Roku" at bounding box center [192, 582] width 24 height 12
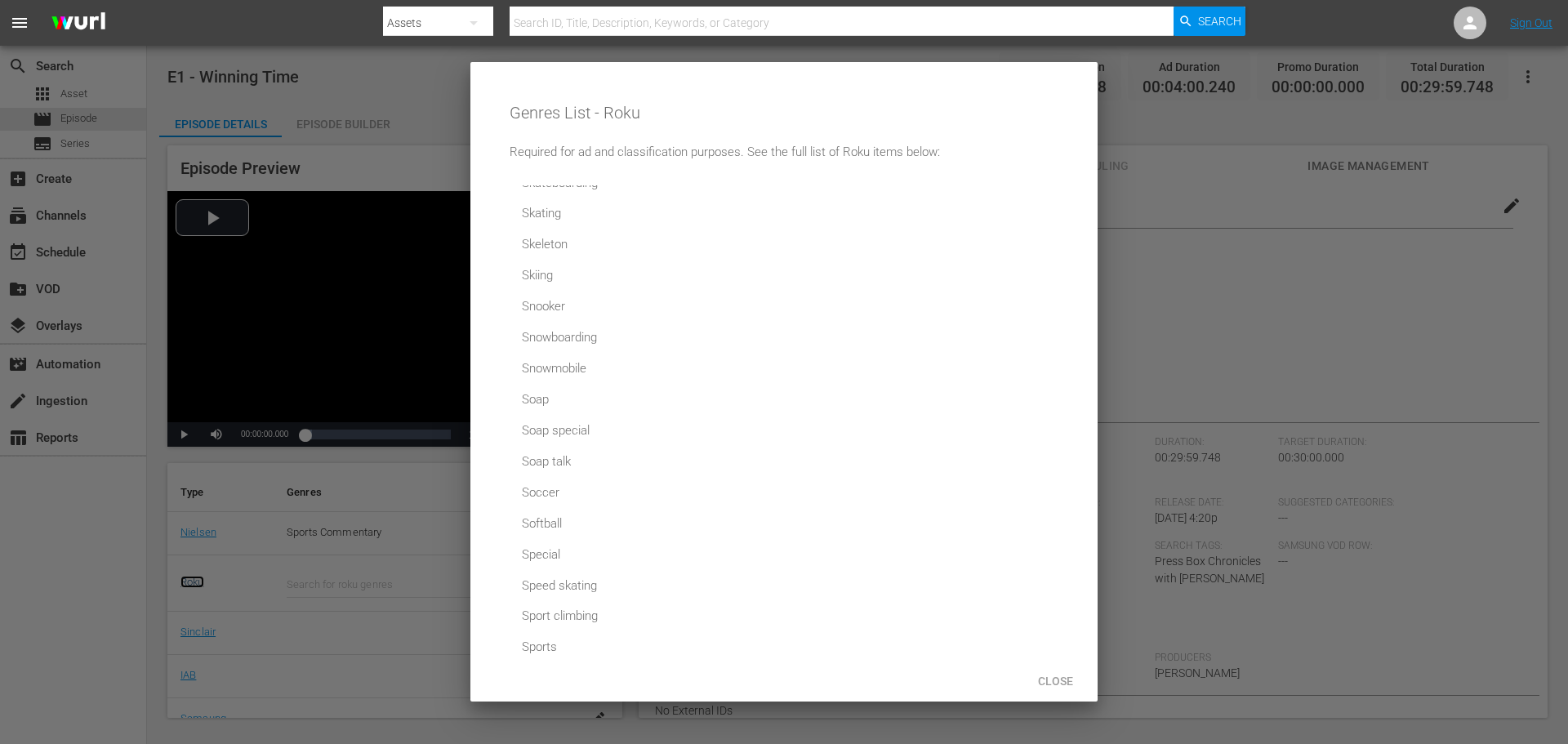
scroll to position [5802, 0]
click at [278, 645] on div at bounding box center [784, 372] width 1568 height 744
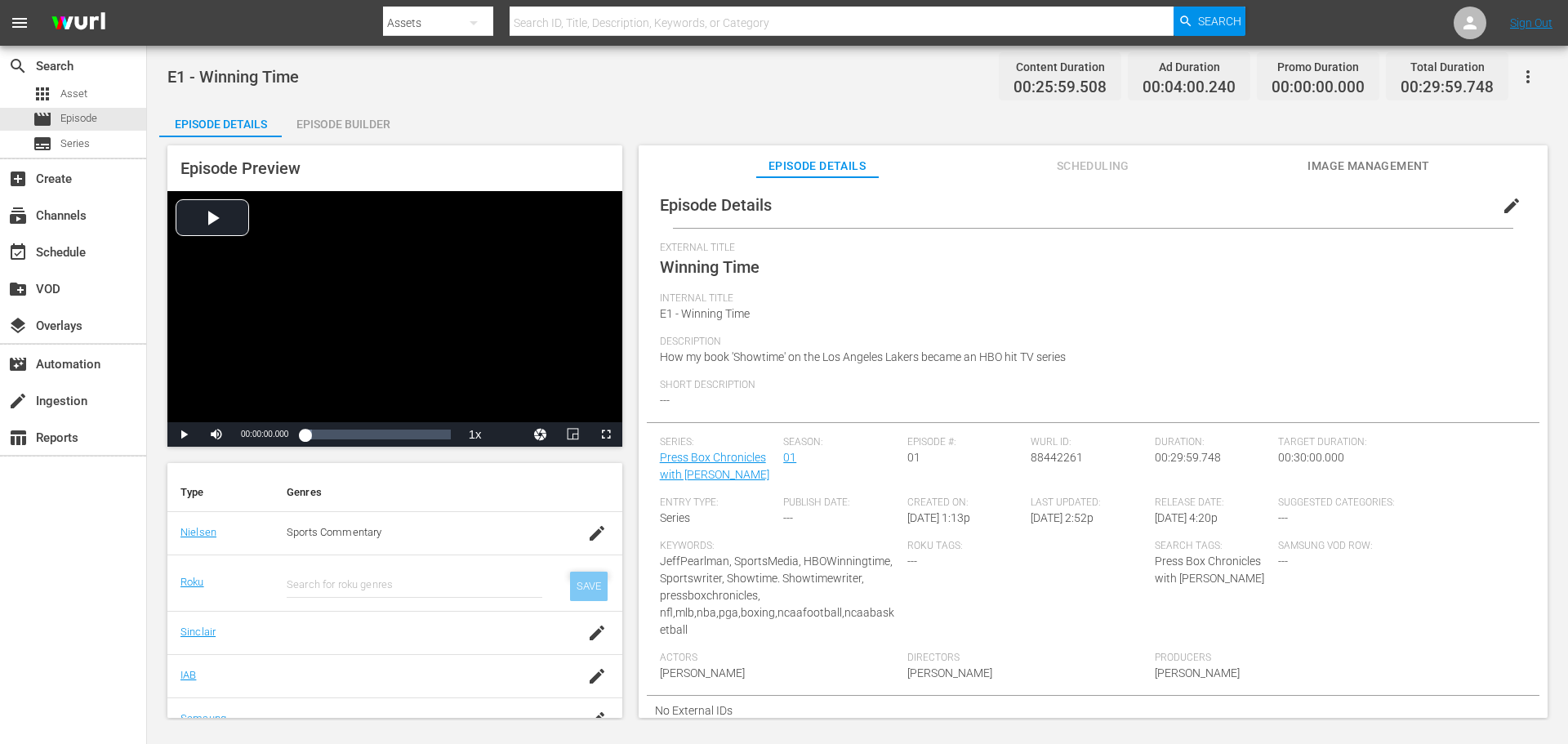
click at [573, 591] on div "SAVE" at bounding box center [588, 587] width 37 height 30
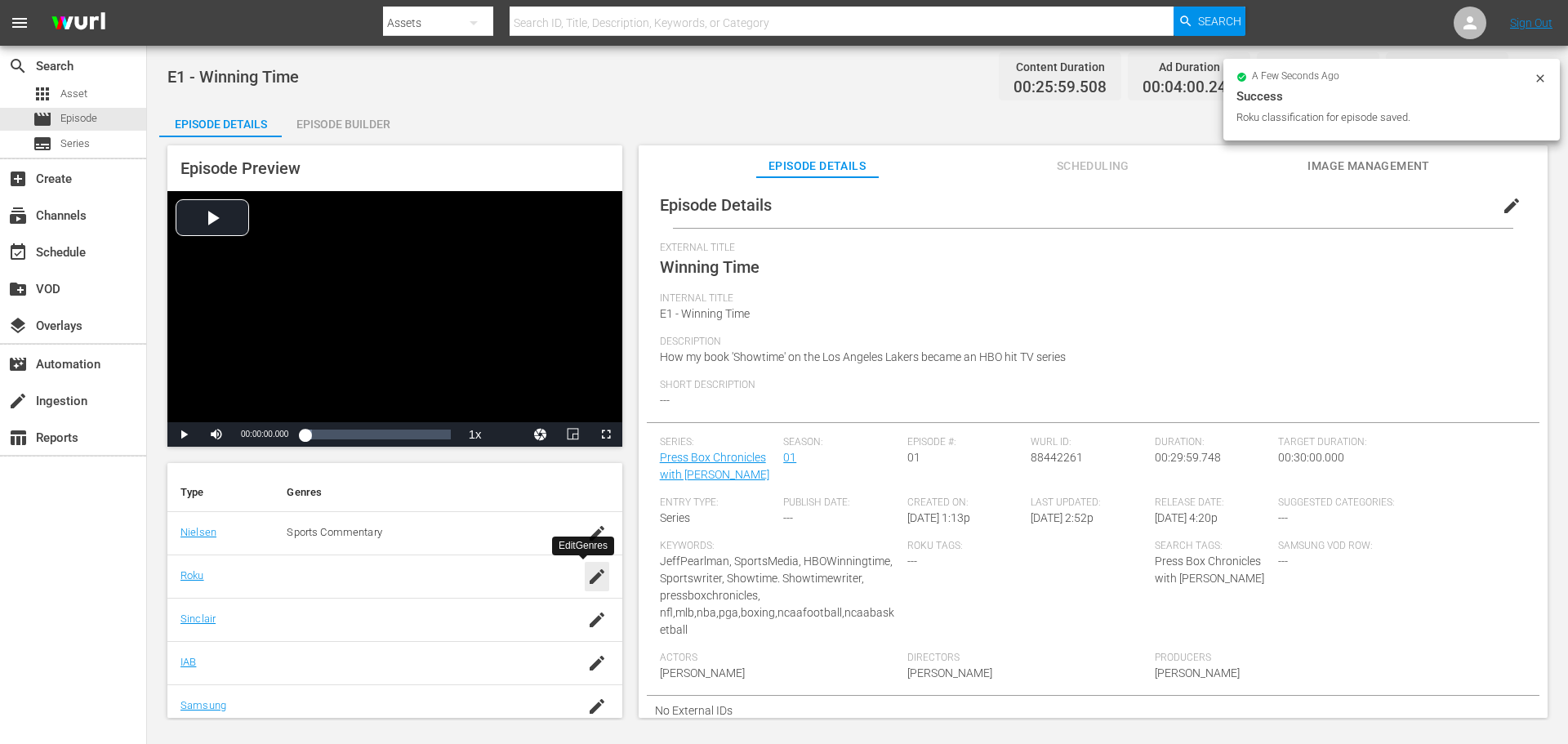
drag, startPoint x: 578, startPoint y: 579, endPoint x: 552, endPoint y: 584, distance: 26.5
click at [587, 578] on icon "button" at bounding box center [597, 577] width 19 height 19
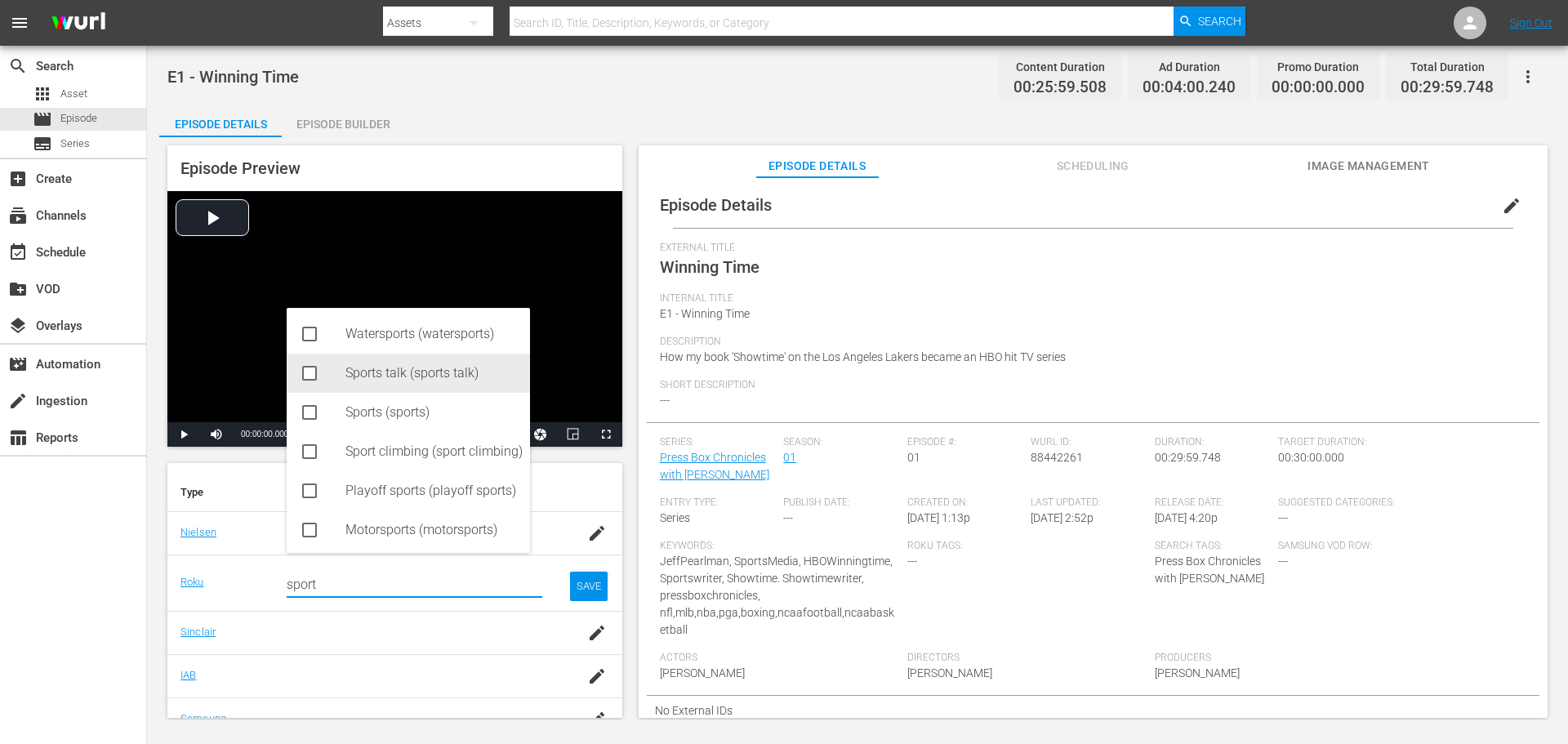
click at [303, 372] on icon at bounding box center [309, 372] width 14 height 14
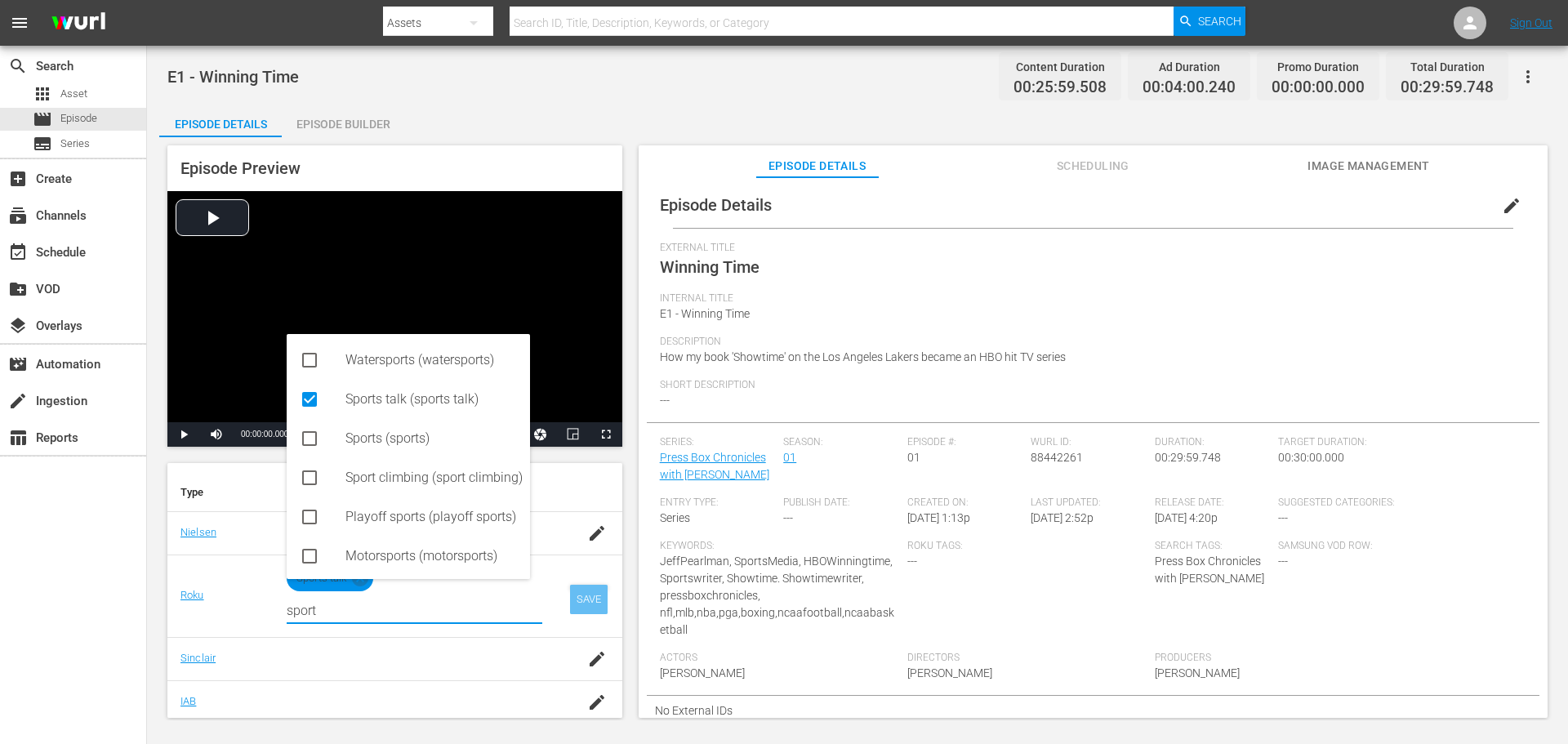
type input "sport"
click at [570, 606] on div "SAVE" at bounding box center [588, 599] width 37 height 30
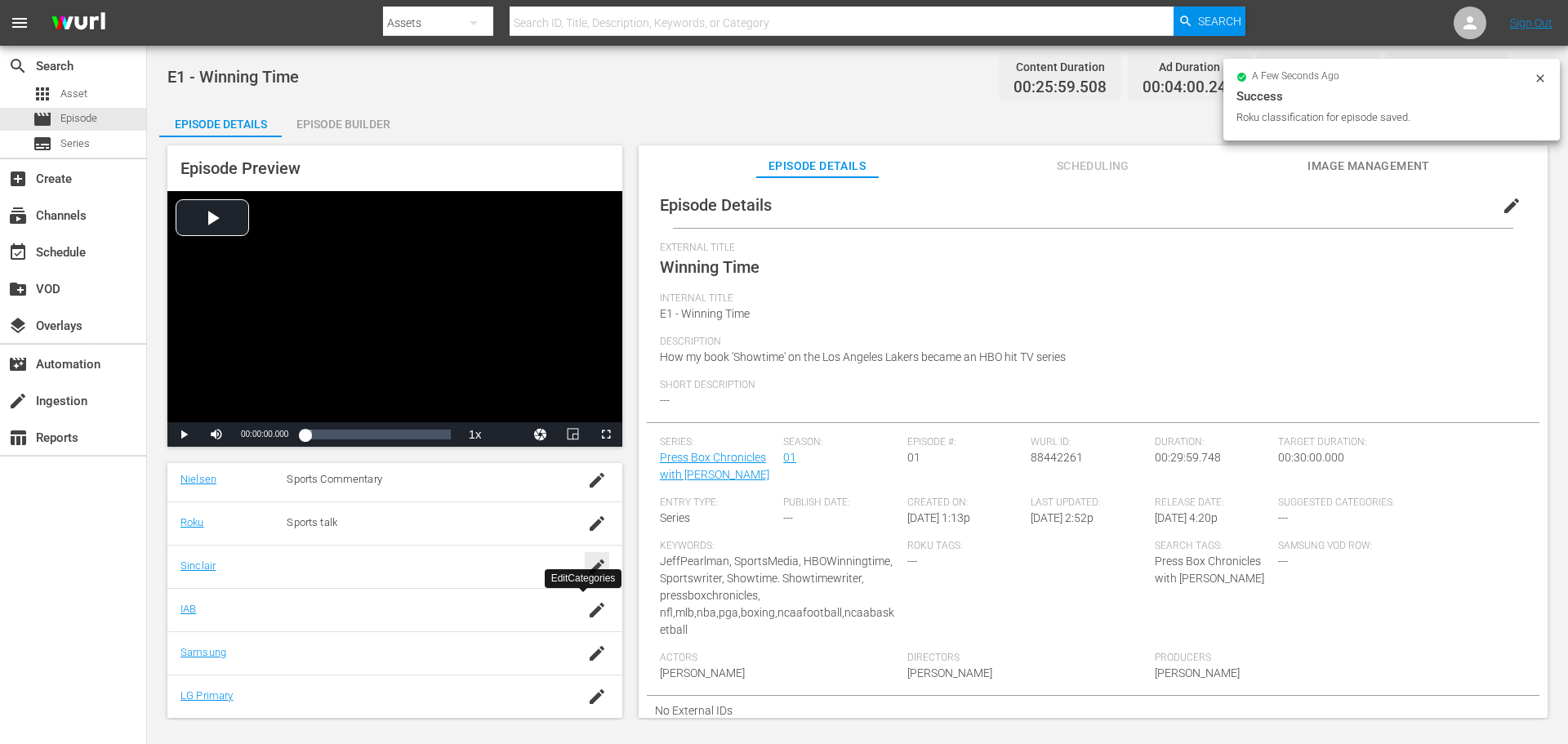
scroll to position [316, 0]
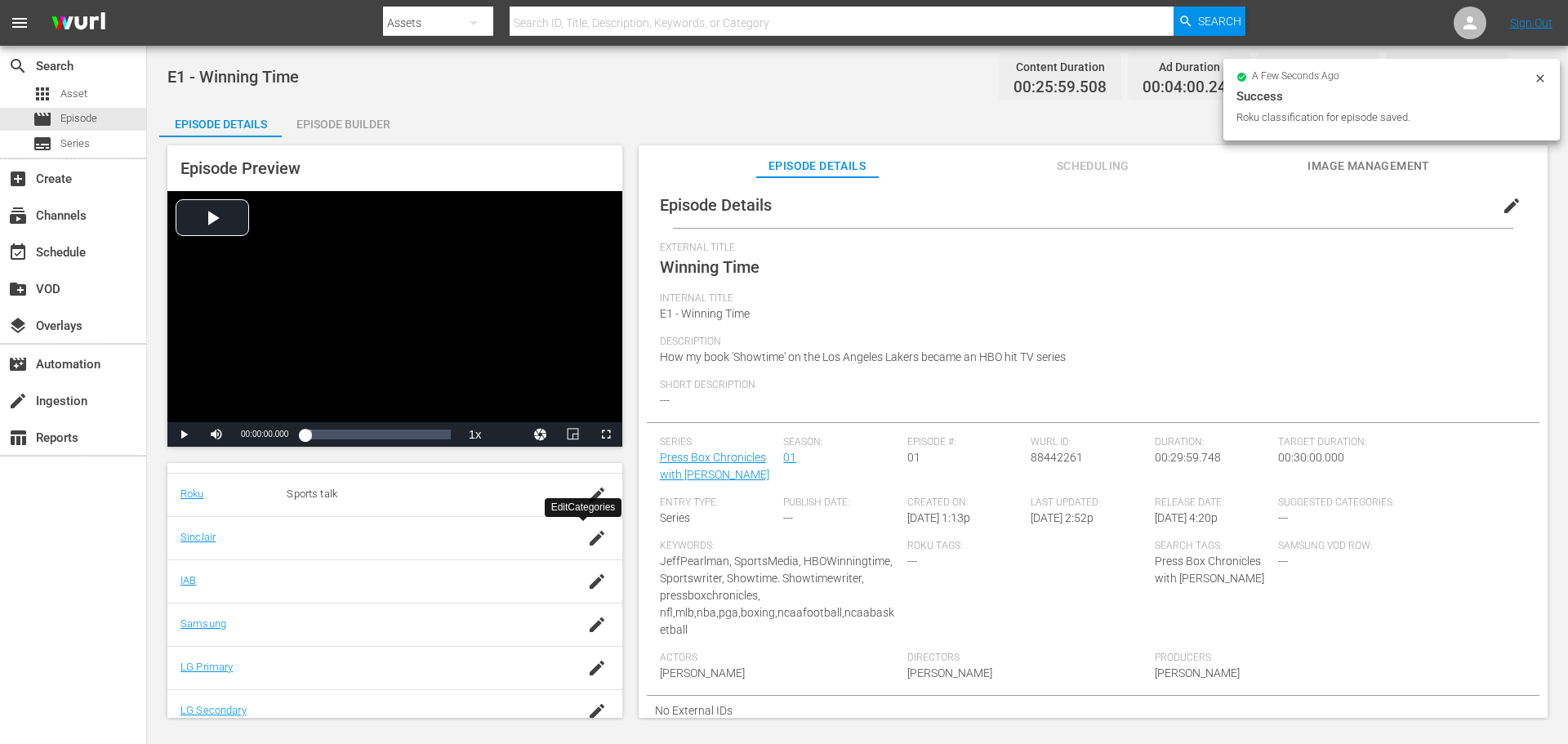
click at [587, 538] on icon "button" at bounding box center [597, 539] width 19 height 19
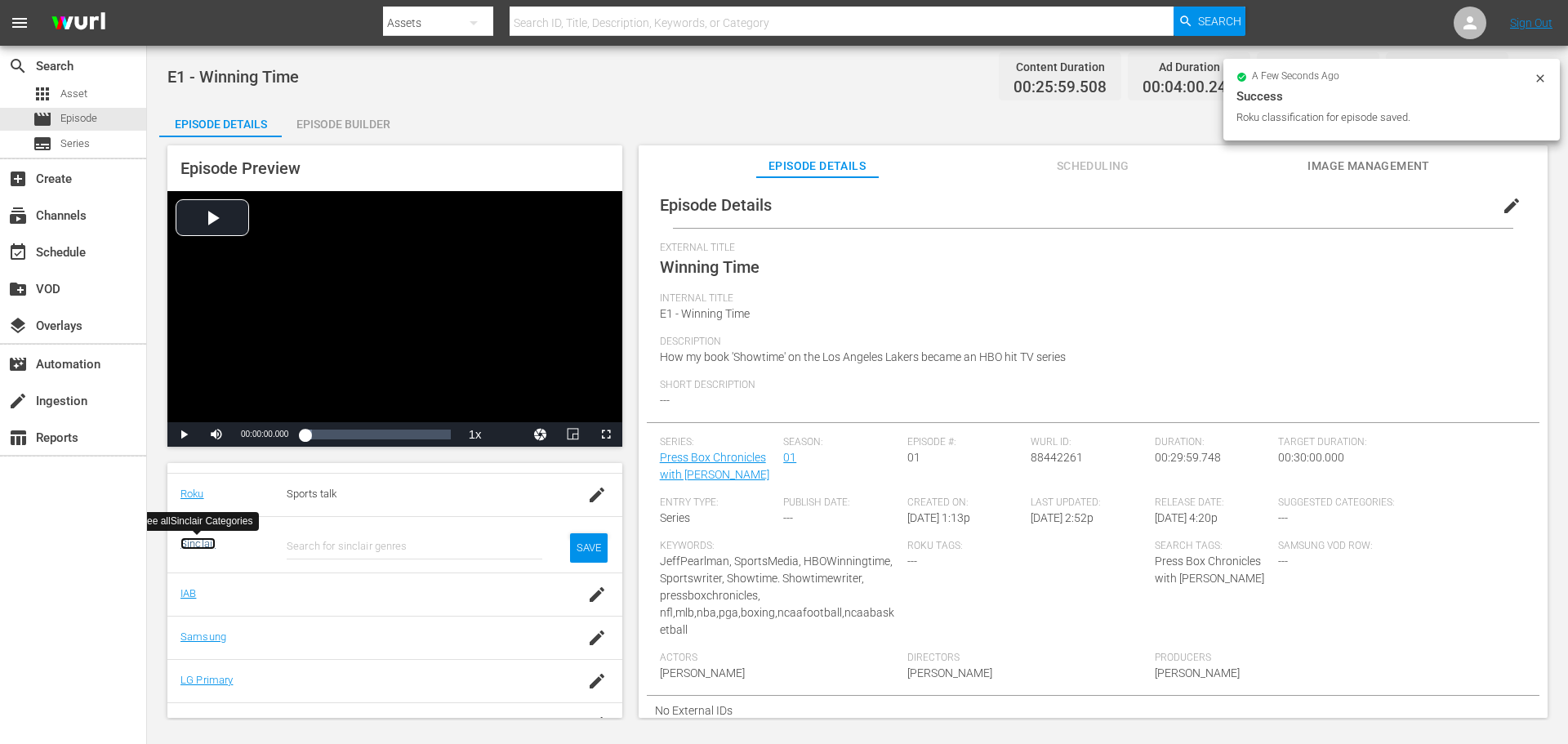
click at [186, 545] on link "Sinclair" at bounding box center [198, 543] width 36 height 12
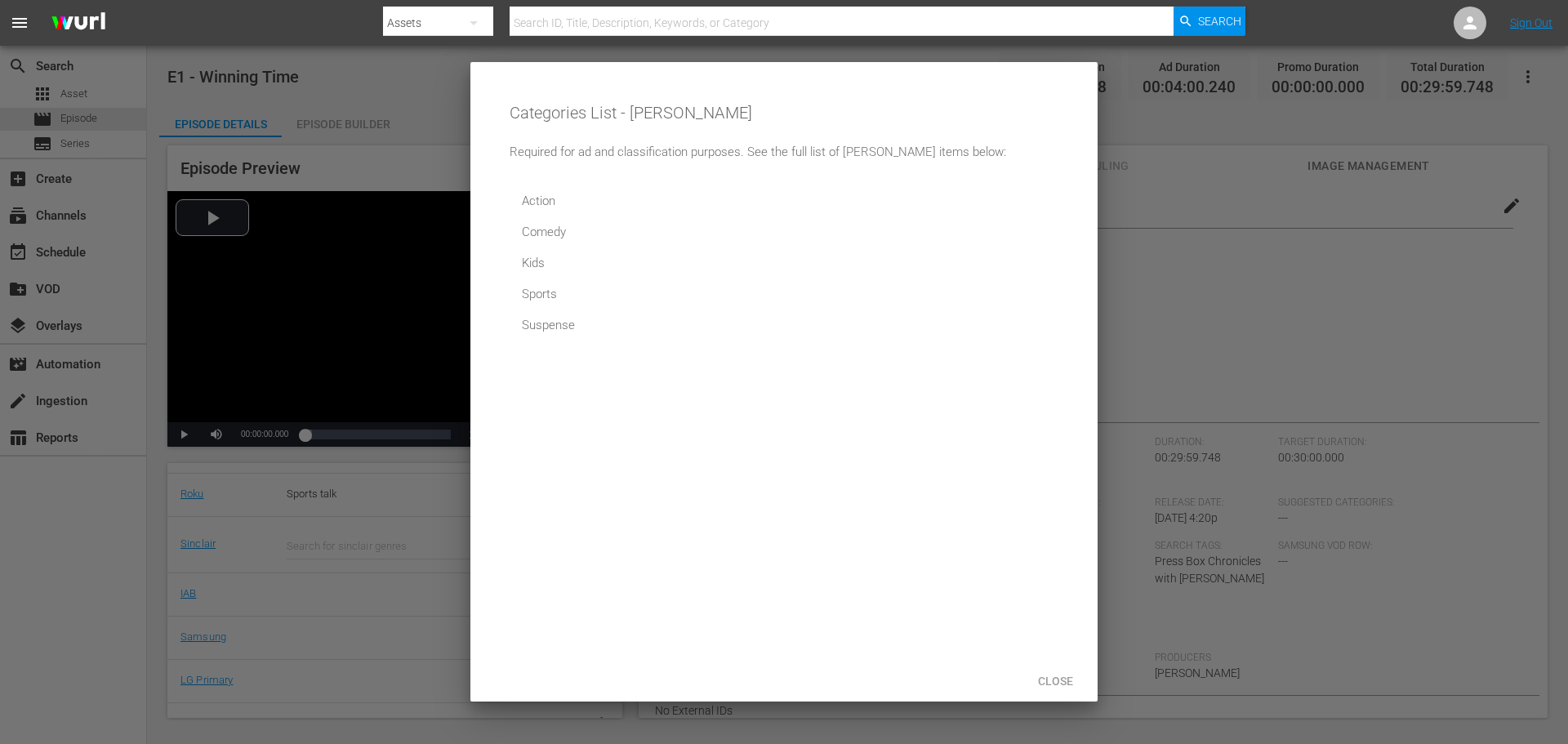
click at [326, 546] on div at bounding box center [784, 372] width 1568 height 744
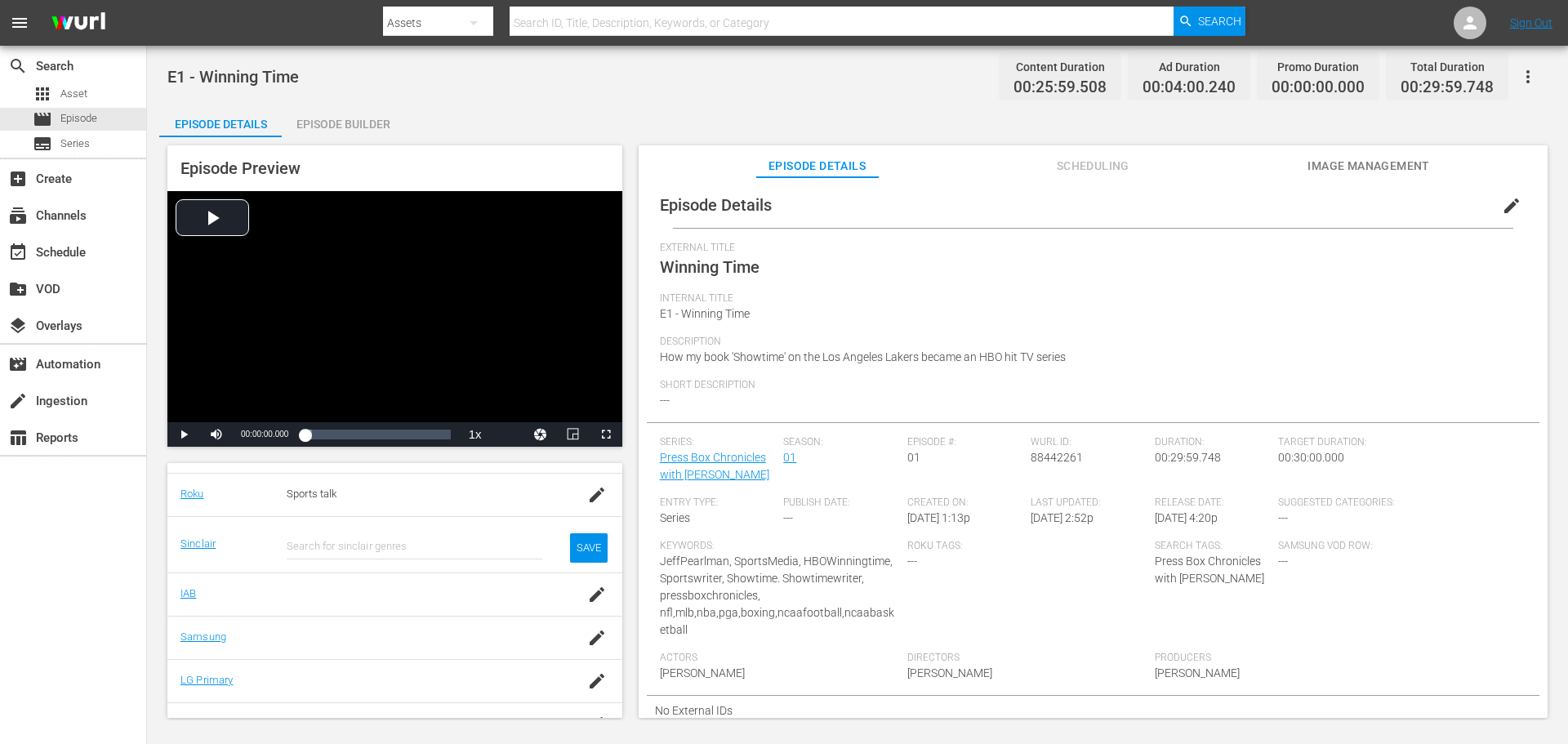
click at [376, 549] on input "text" at bounding box center [415, 546] width 255 height 39
click at [314, 585] on icon at bounding box center [309, 591] width 14 height 14
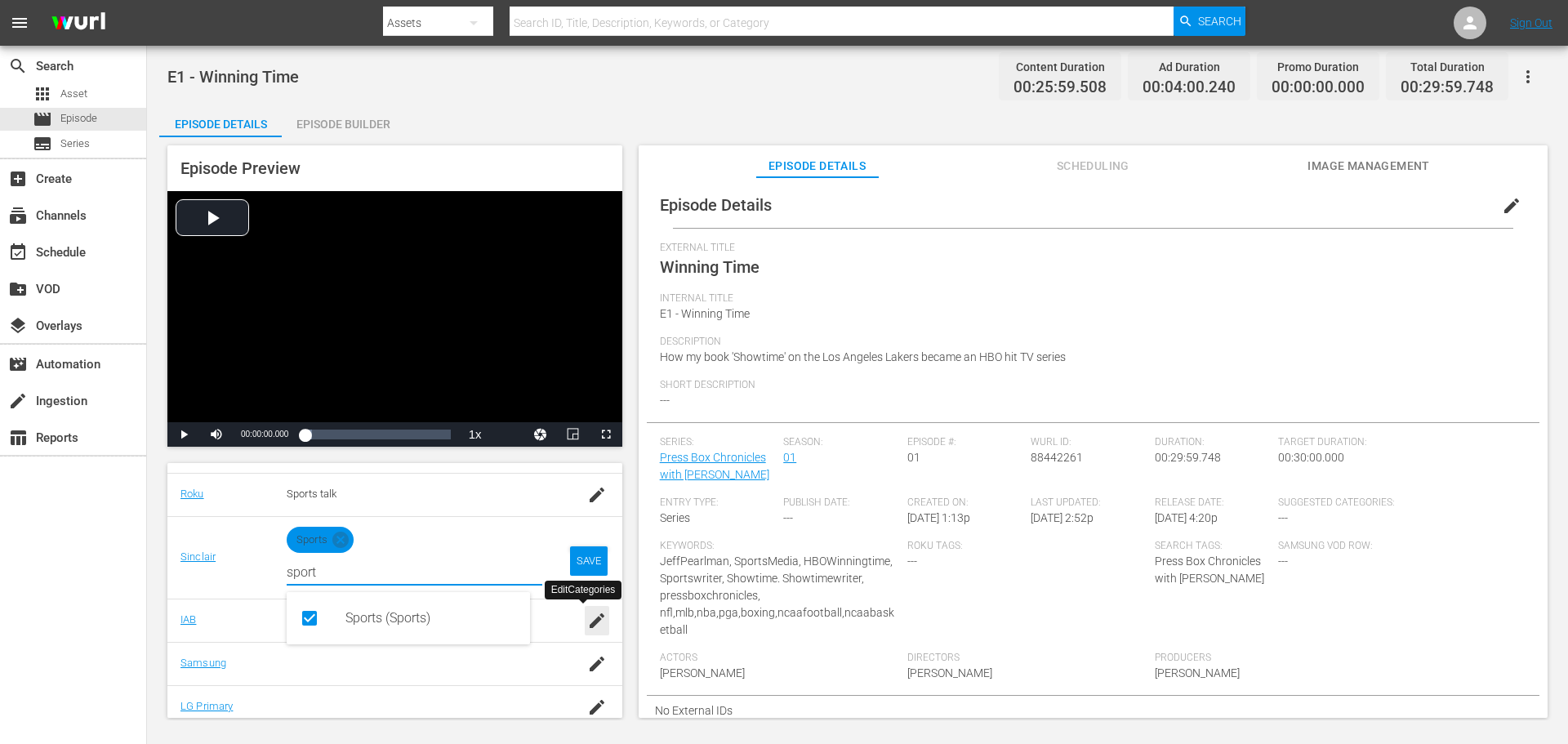
type input "sport"
click at [587, 625] on icon "button" at bounding box center [597, 621] width 19 height 19
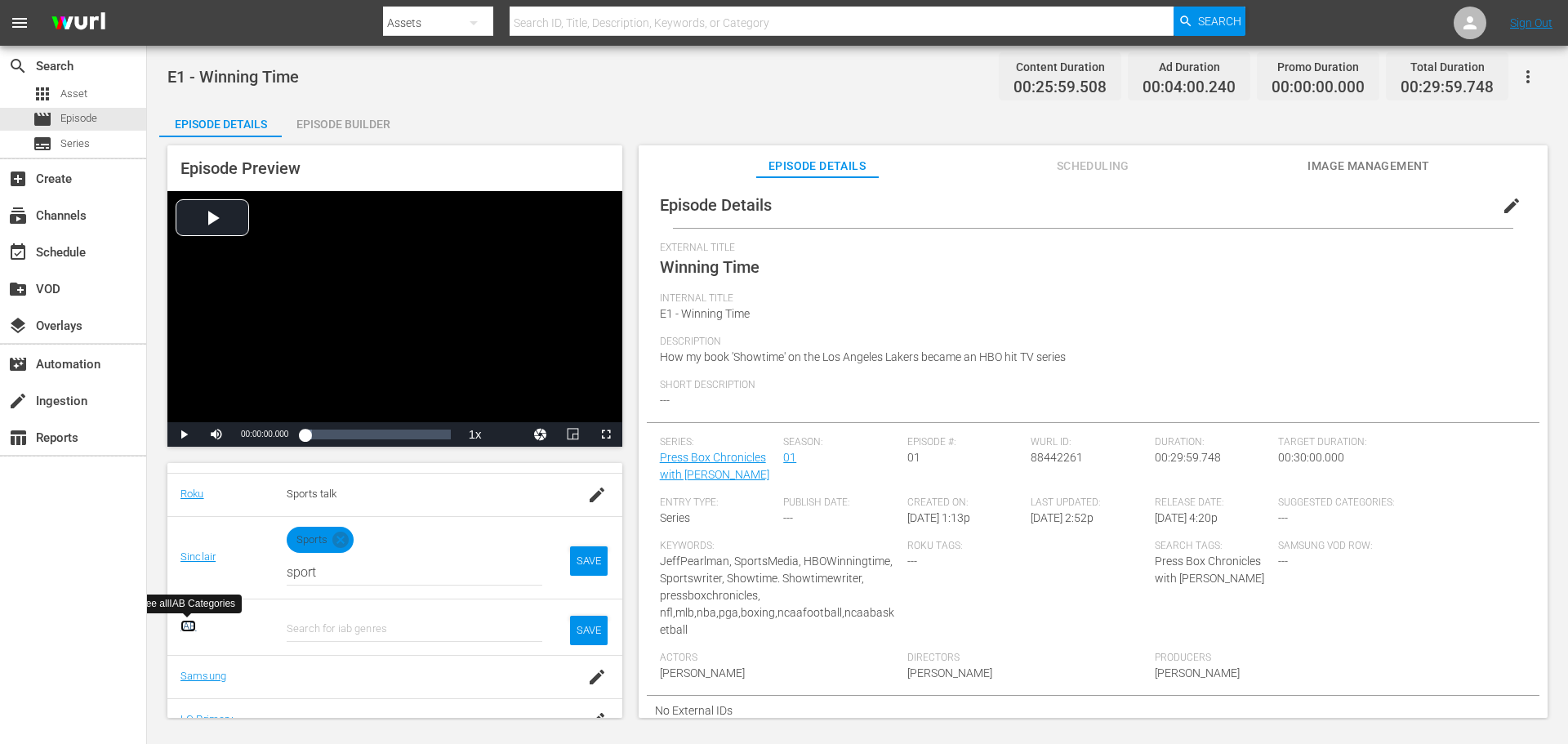
click at [183, 629] on link "IAB" at bounding box center [188, 626] width 15 height 12
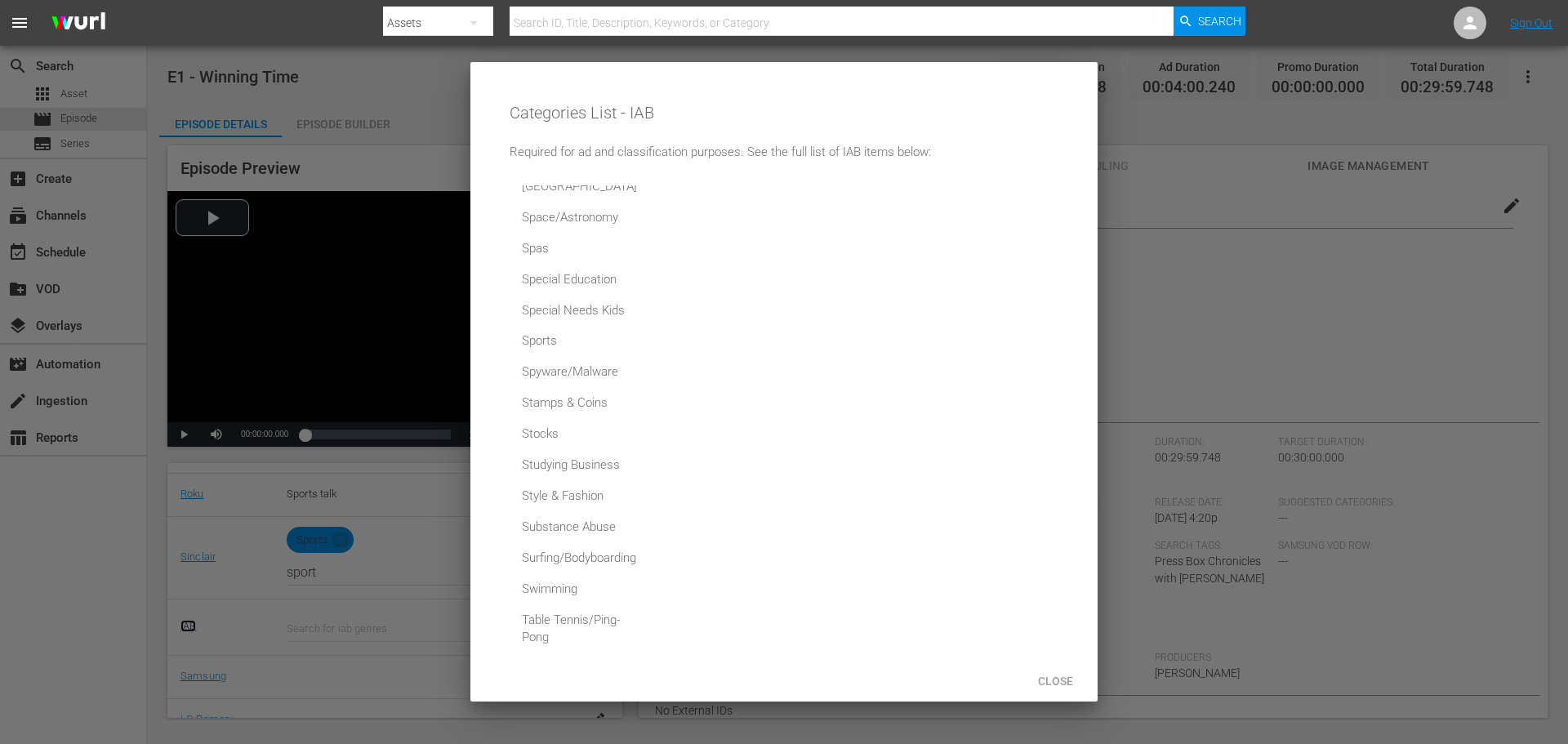
scroll to position [10982, 0]
click at [1058, 683] on span "Close" at bounding box center [1056, 682] width 61 height 13
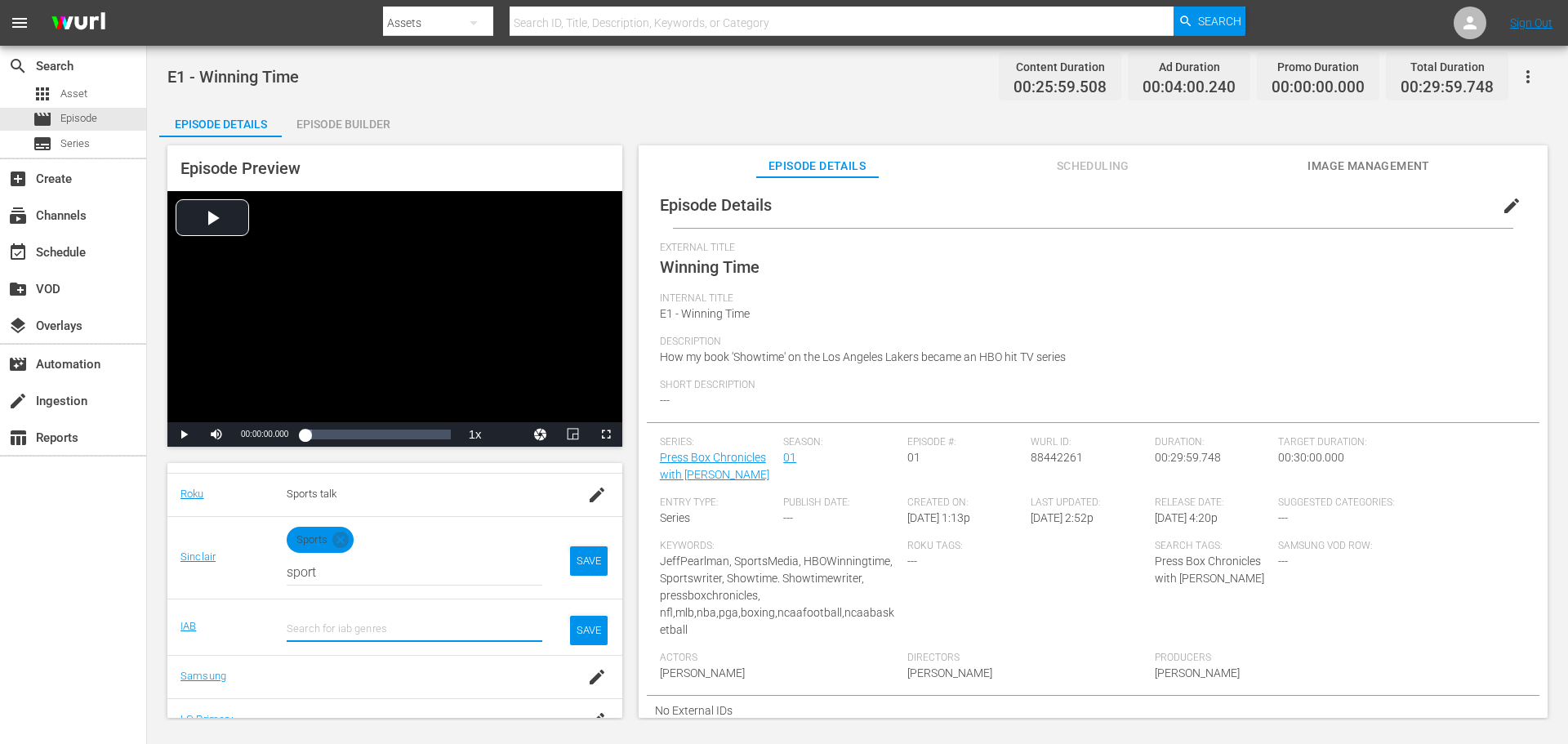
click at [317, 592] on input "text" at bounding box center [415, 572] width 255 height 39
click at [305, 680] on rect at bounding box center [310, 675] width 12 height 12
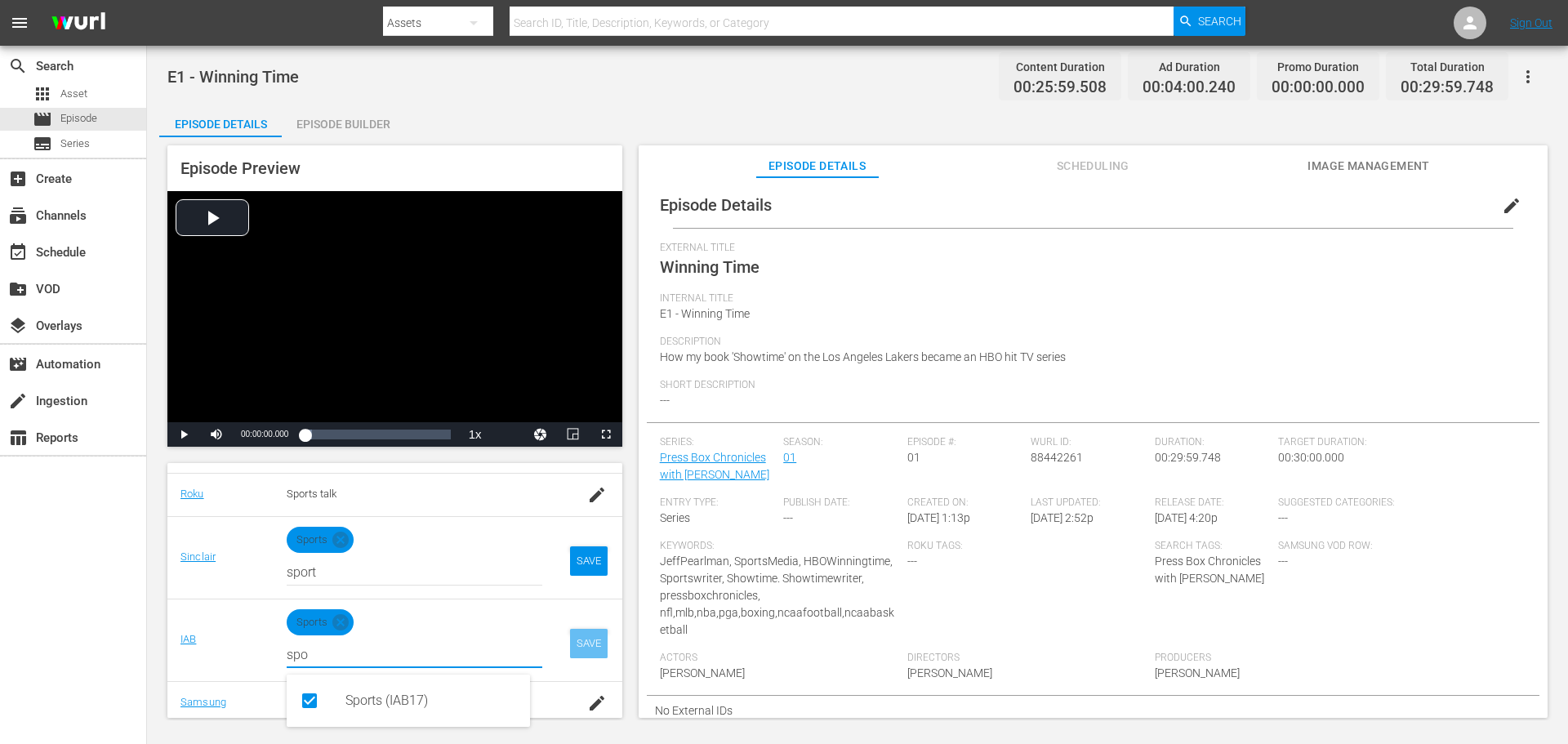
type input "spo"
click at [583, 644] on div "SAVE" at bounding box center [588, 643] width 37 height 30
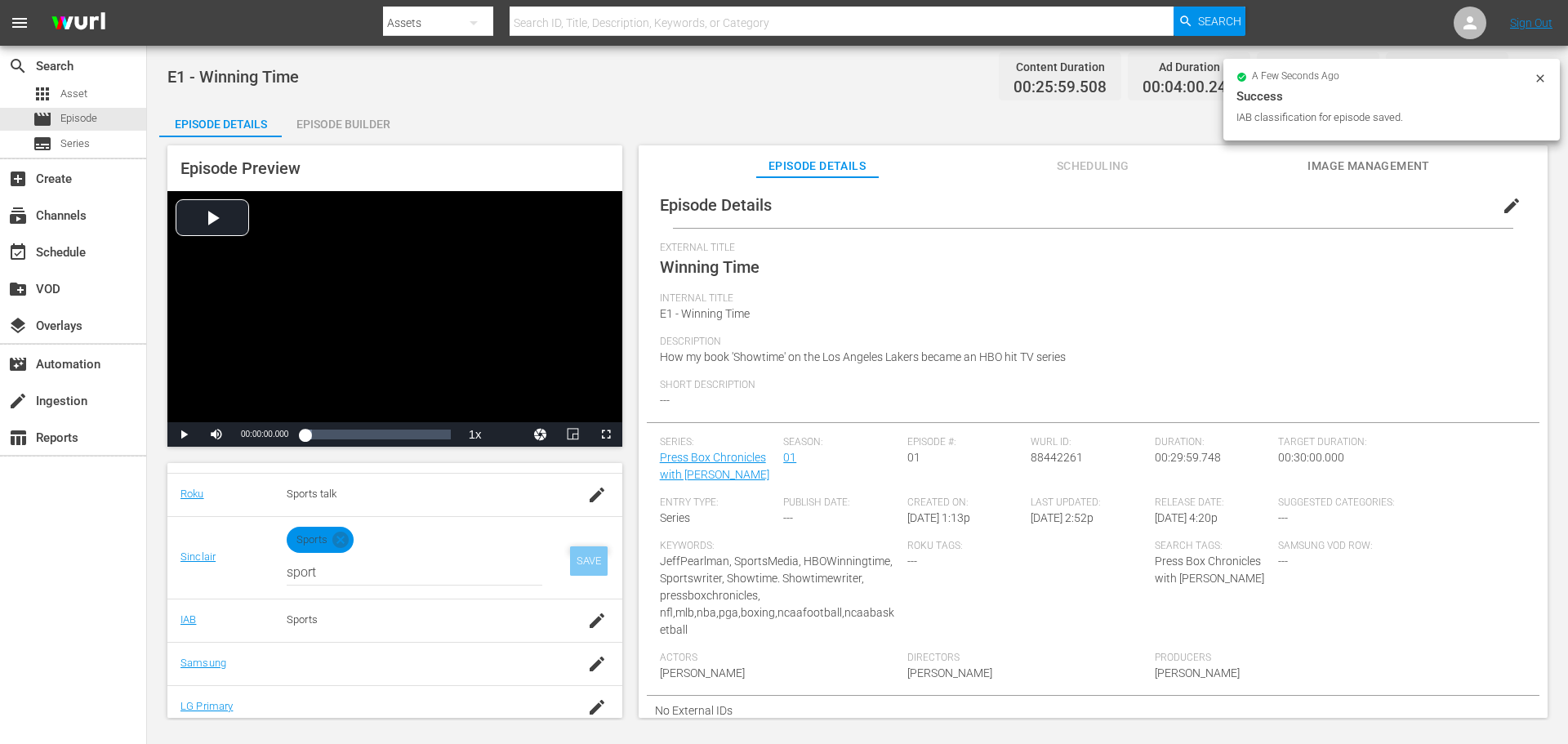
click at [576, 562] on div "SAVE" at bounding box center [588, 561] width 37 height 30
click at [587, 624] on icon "button" at bounding box center [597, 625] width 19 height 19
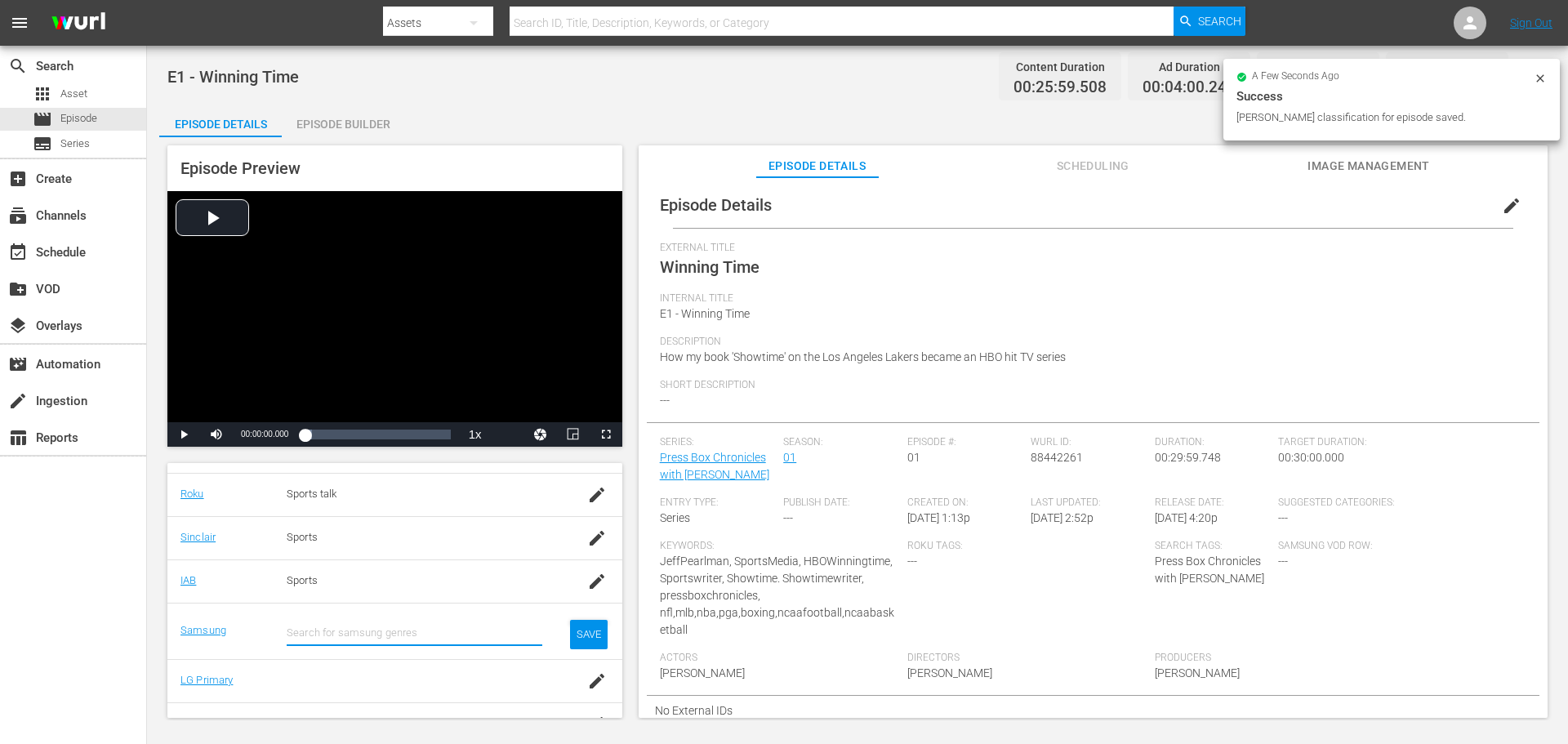
click at [354, 639] on input "text" at bounding box center [415, 633] width 255 height 39
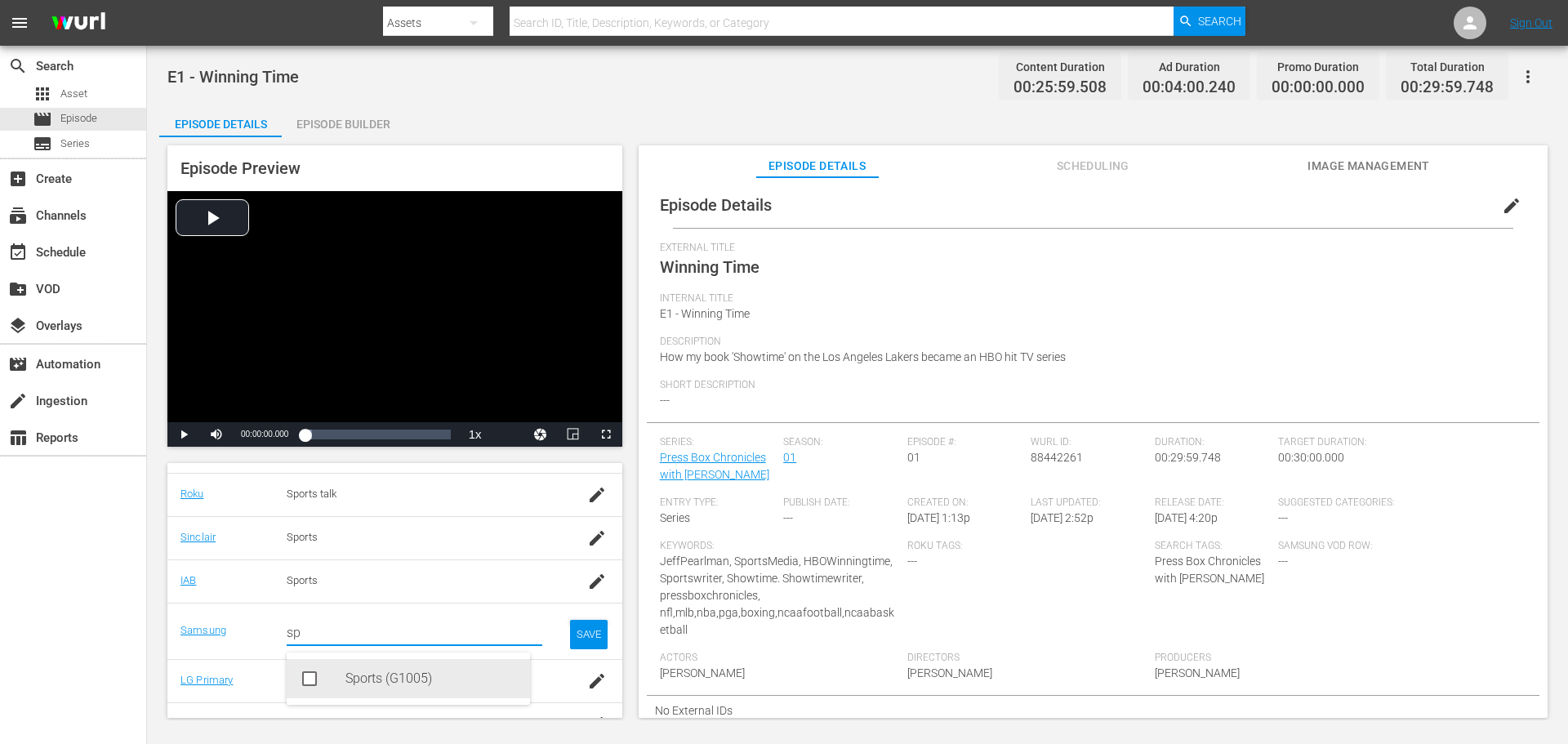
click at [326, 676] on div "Sports (G1005)" at bounding box center [409, 679] width 244 height 39
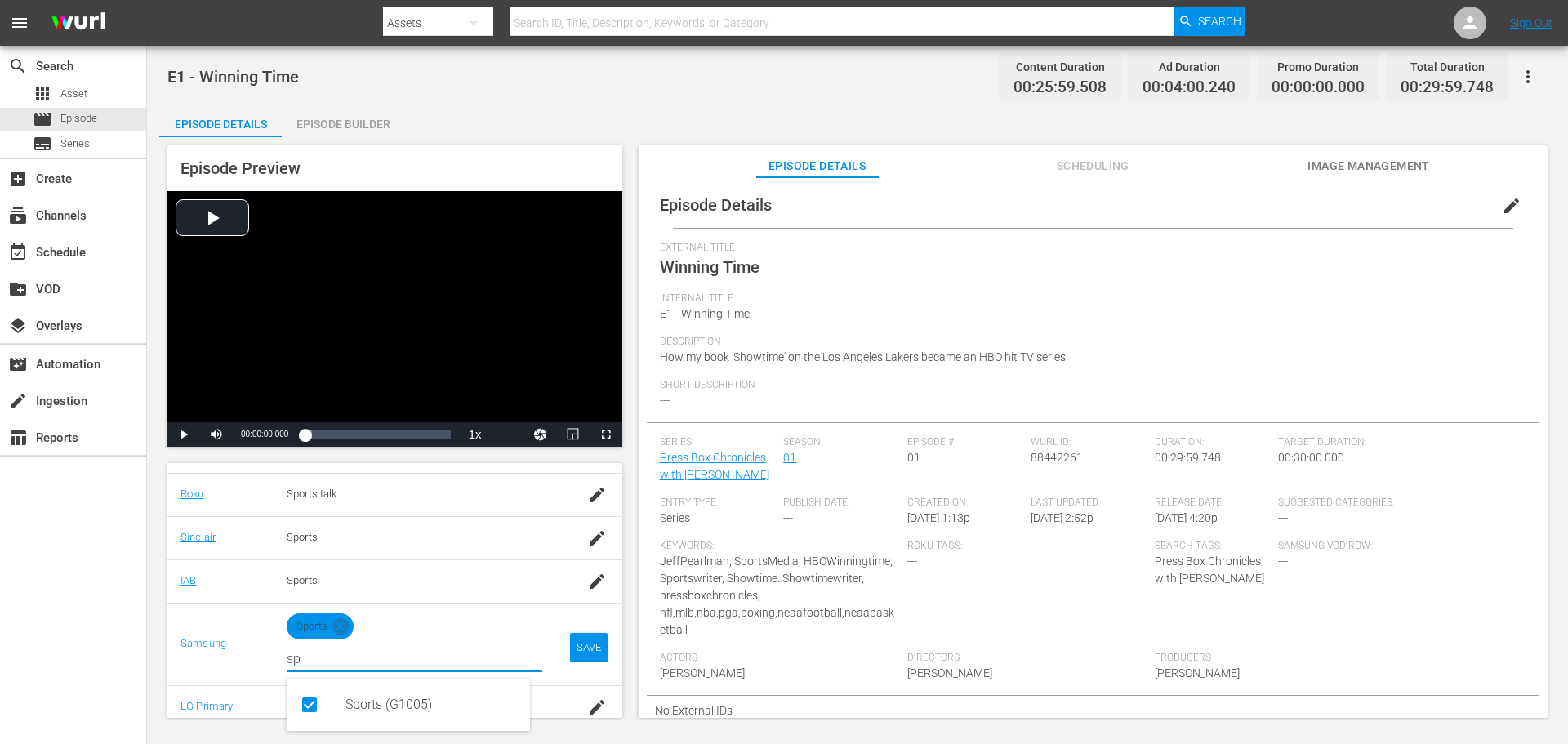
type input "sp"
click at [579, 649] on div "SAVE" at bounding box center [588, 648] width 37 height 30
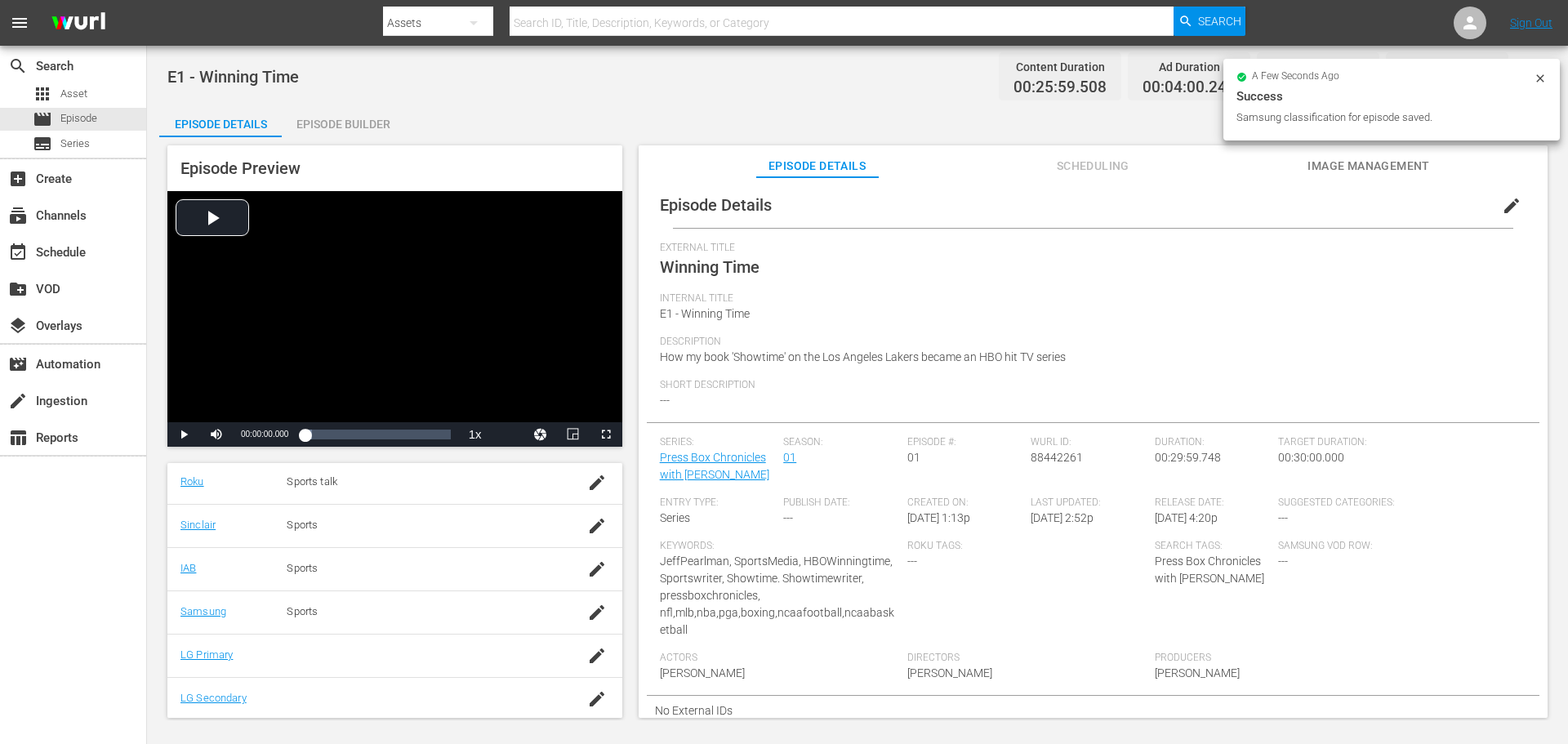
scroll to position [331, 0]
click at [587, 650] on icon "button" at bounding box center [597, 653] width 19 height 19
click at [318, 681] on td "Search for lgPrimaryEpisode genres" at bounding box center [415, 659] width 282 height 57
click at [318, 657] on input "text" at bounding box center [415, 660] width 255 height 39
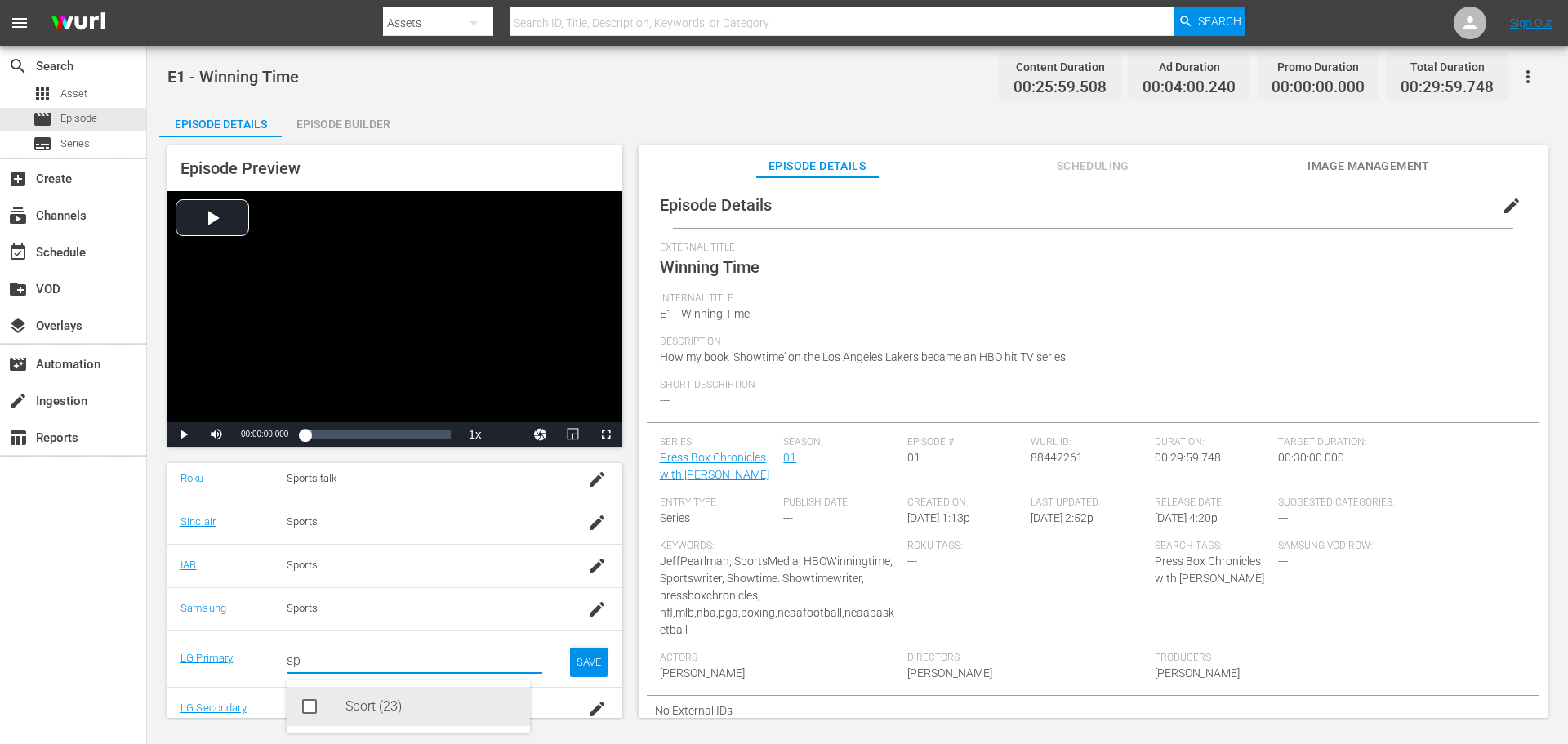
click at [305, 705] on rect at bounding box center [310, 707] width 12 height 12
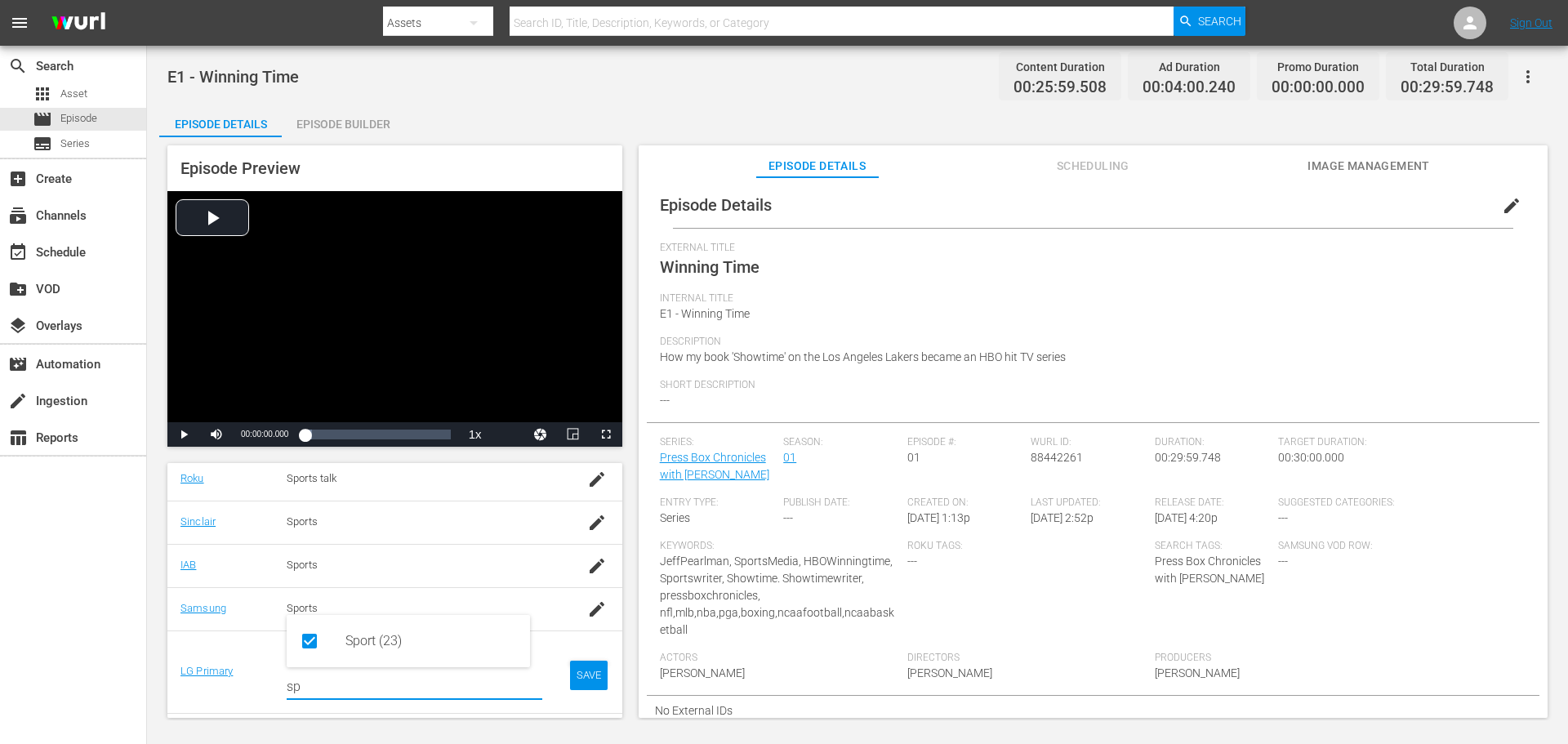
scroll to position [371, 0]
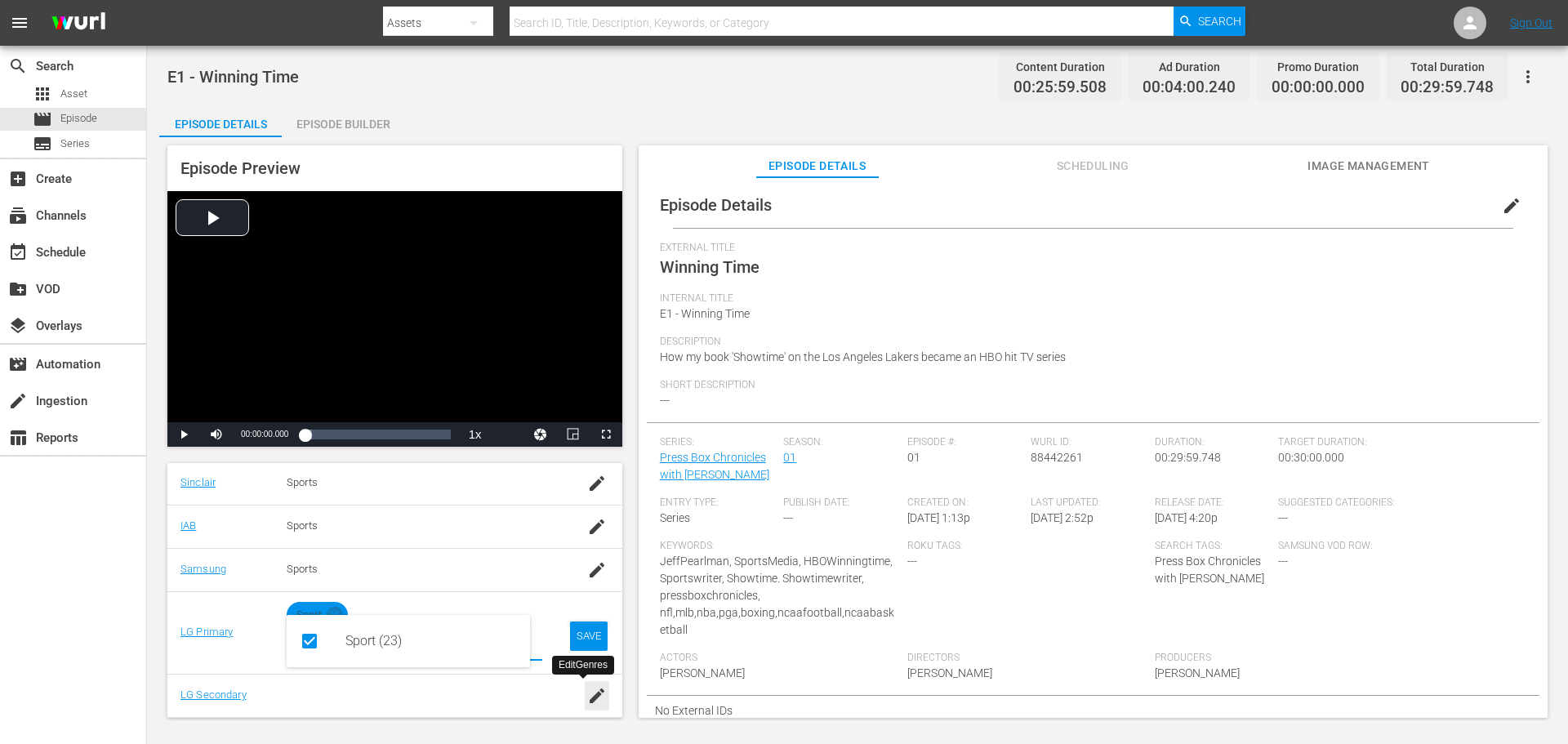
type input "sp"
click at [588, 700] on icon "button" at bounding box center [597, 696] width 19 height 19
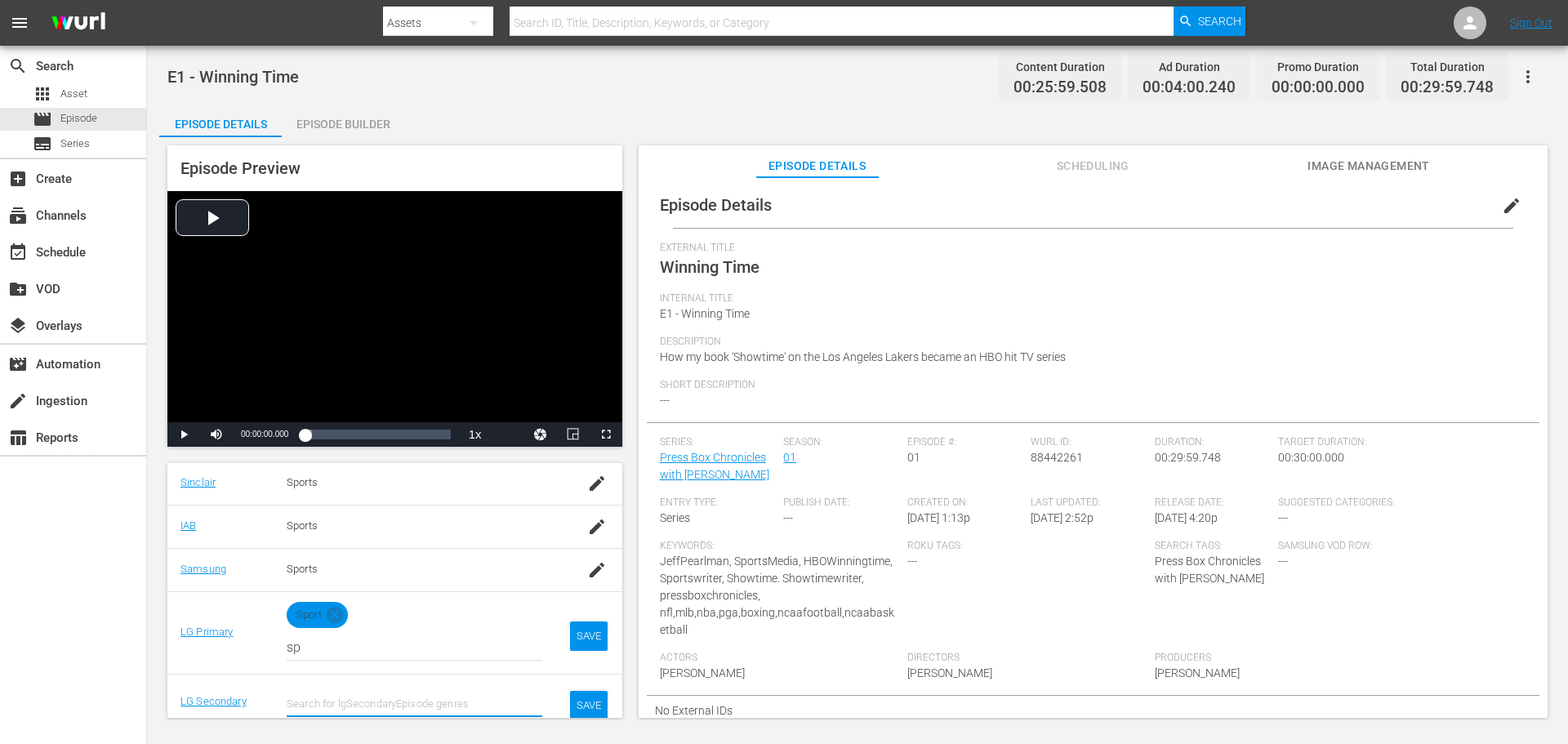
scroll to position [376, 0]
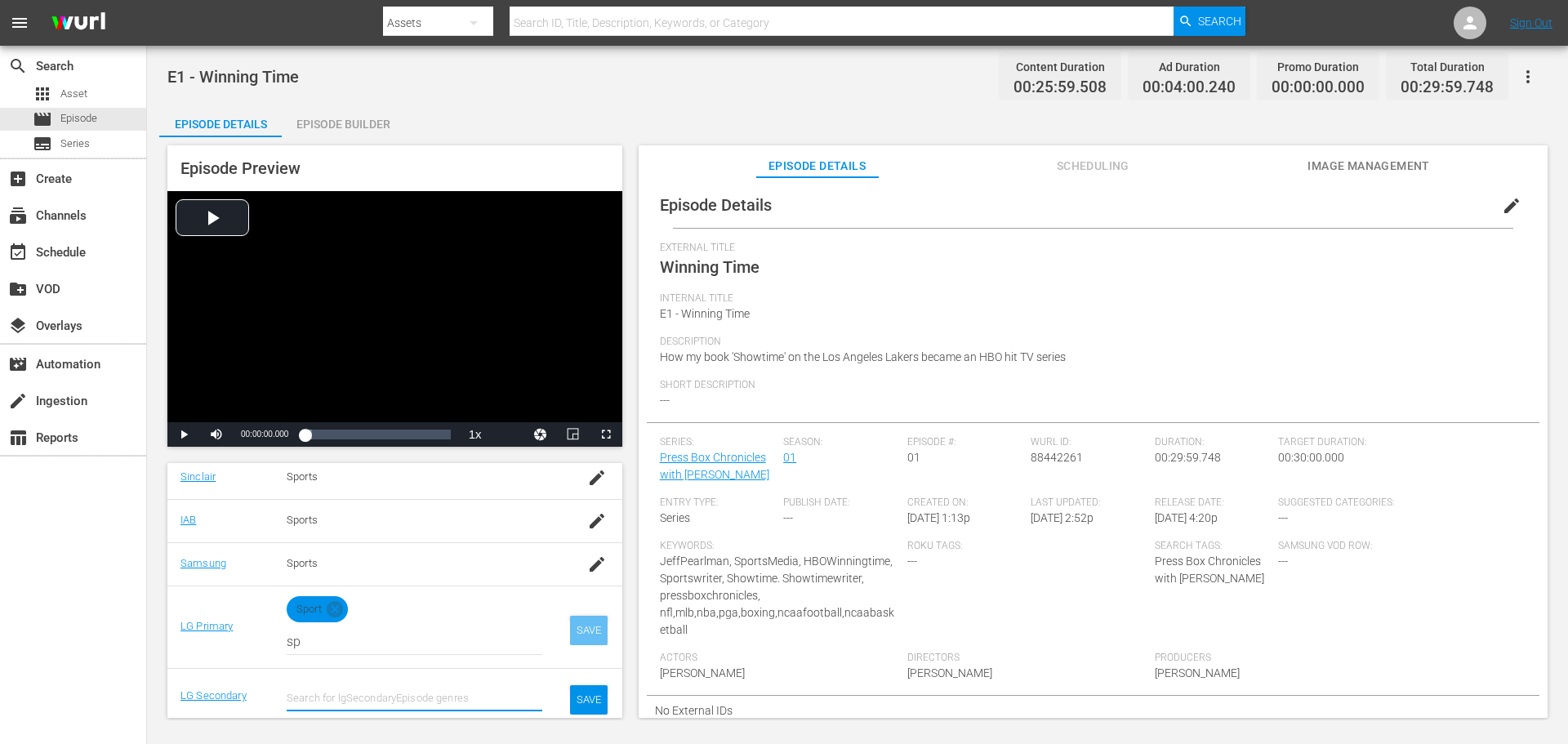
drag, startPoint x: 564, startPoint y: 634, endPoint x: 551, endPoint y: 630, distance: 13.6
click at [570, 634] on div "SAVE" at bounding box center [588, 631] width 37 height 30
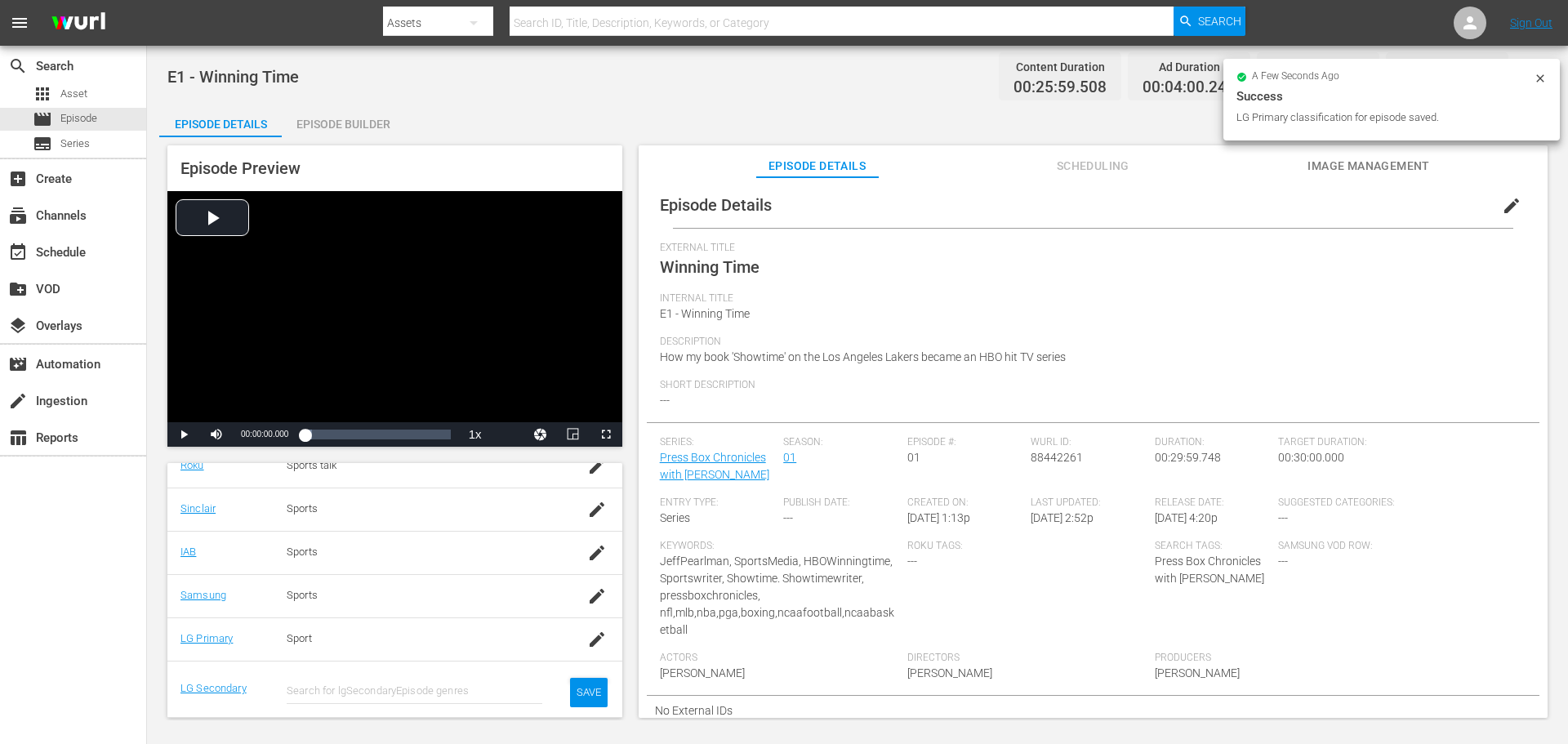
scroll to position [344, 0]
click at [333, 689] on input "text" at bounding box center [415, 691] width 255 height 39
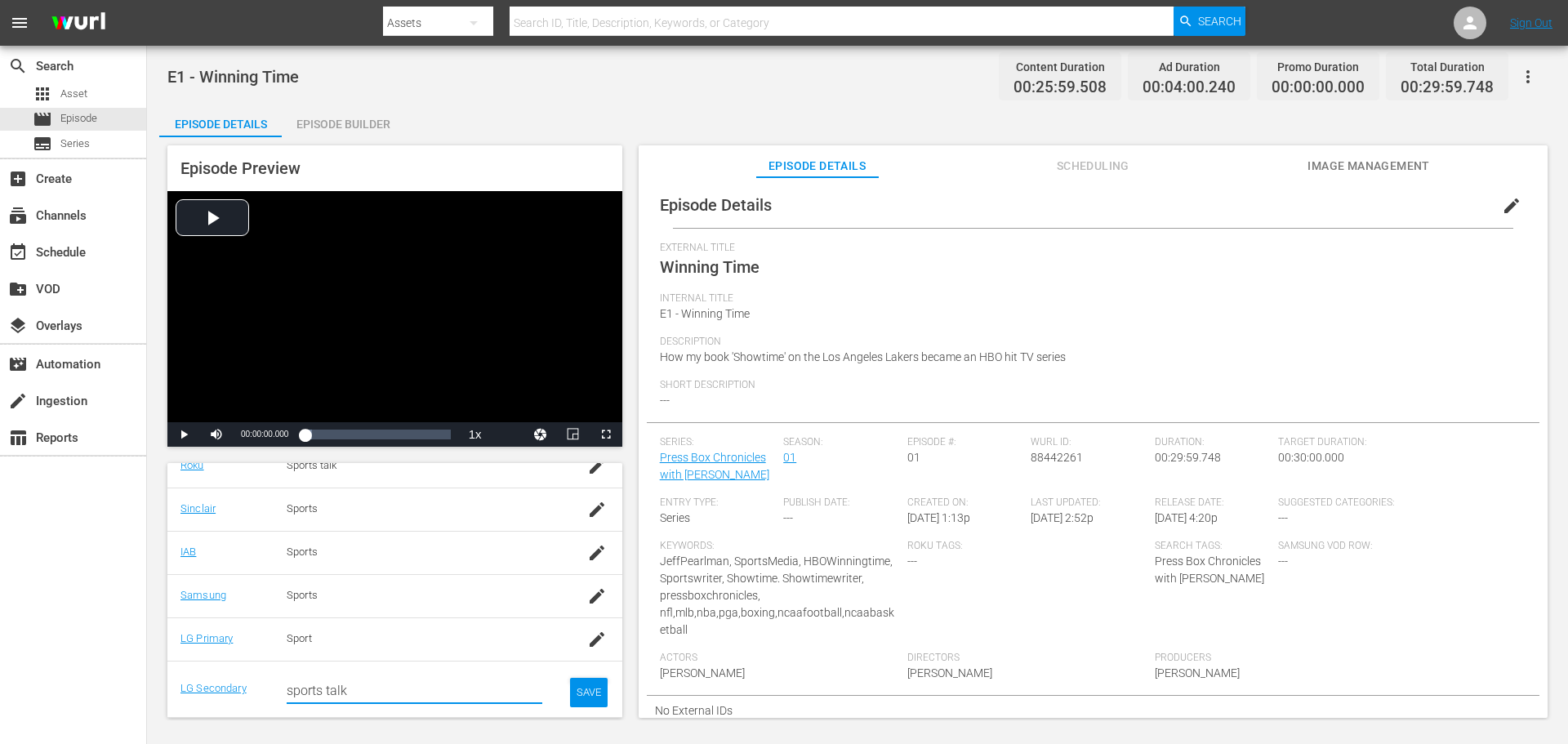
type input "sports talk"
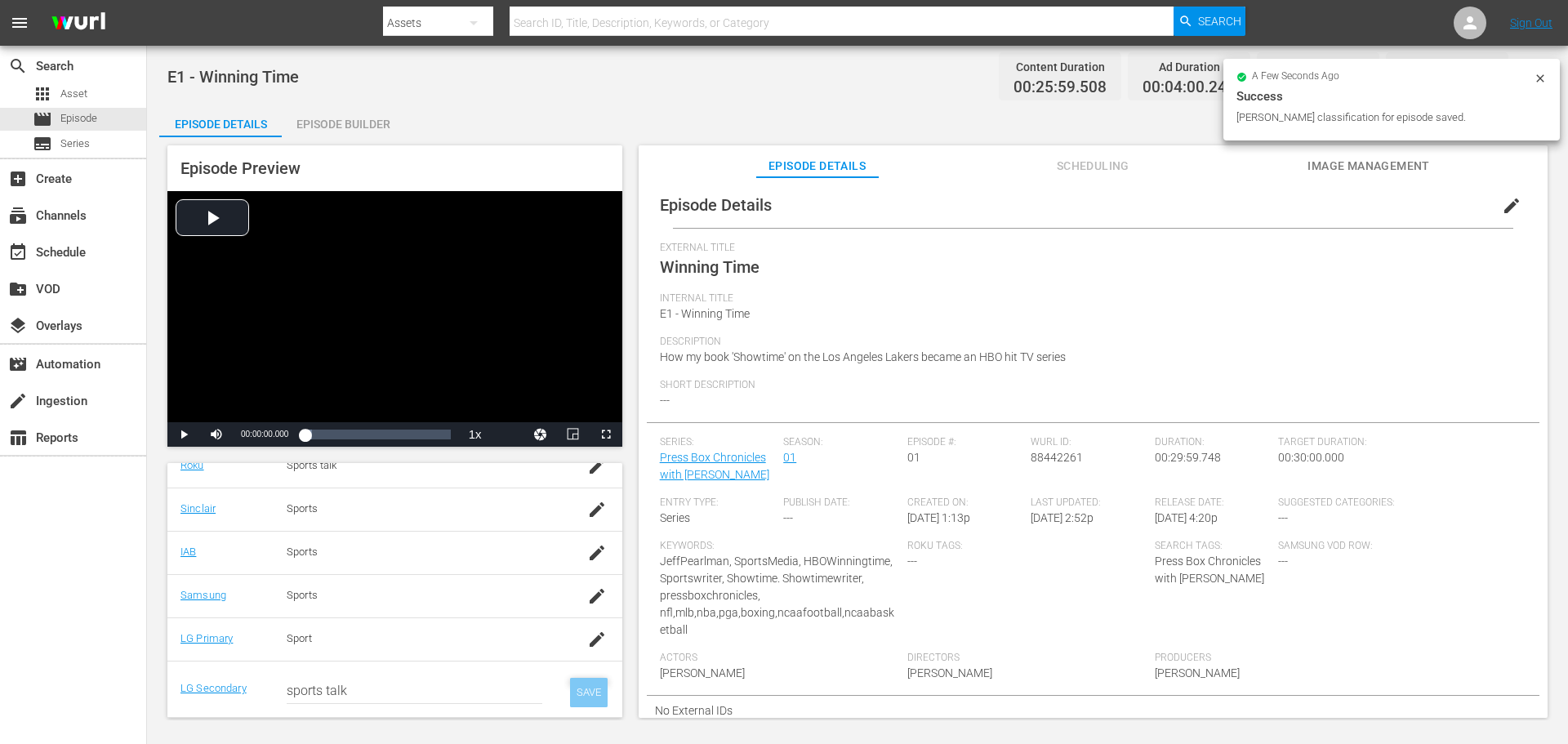
click at [583, 685] on div "SAVE" at bounding box center [588, 693] width 37 height 30
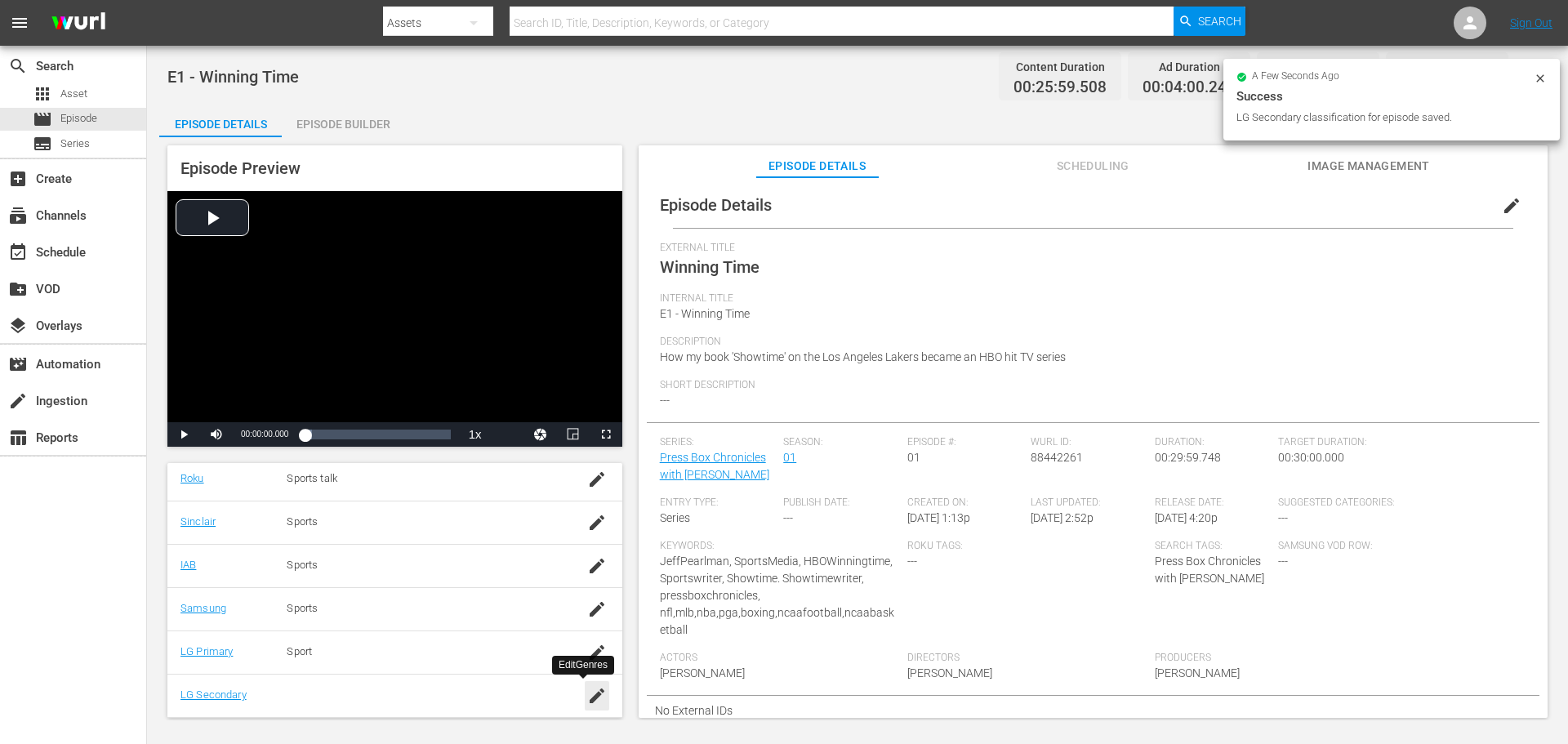
click at [596, 695] on div "button" at bounding box center [597, 696] width 25 height 30
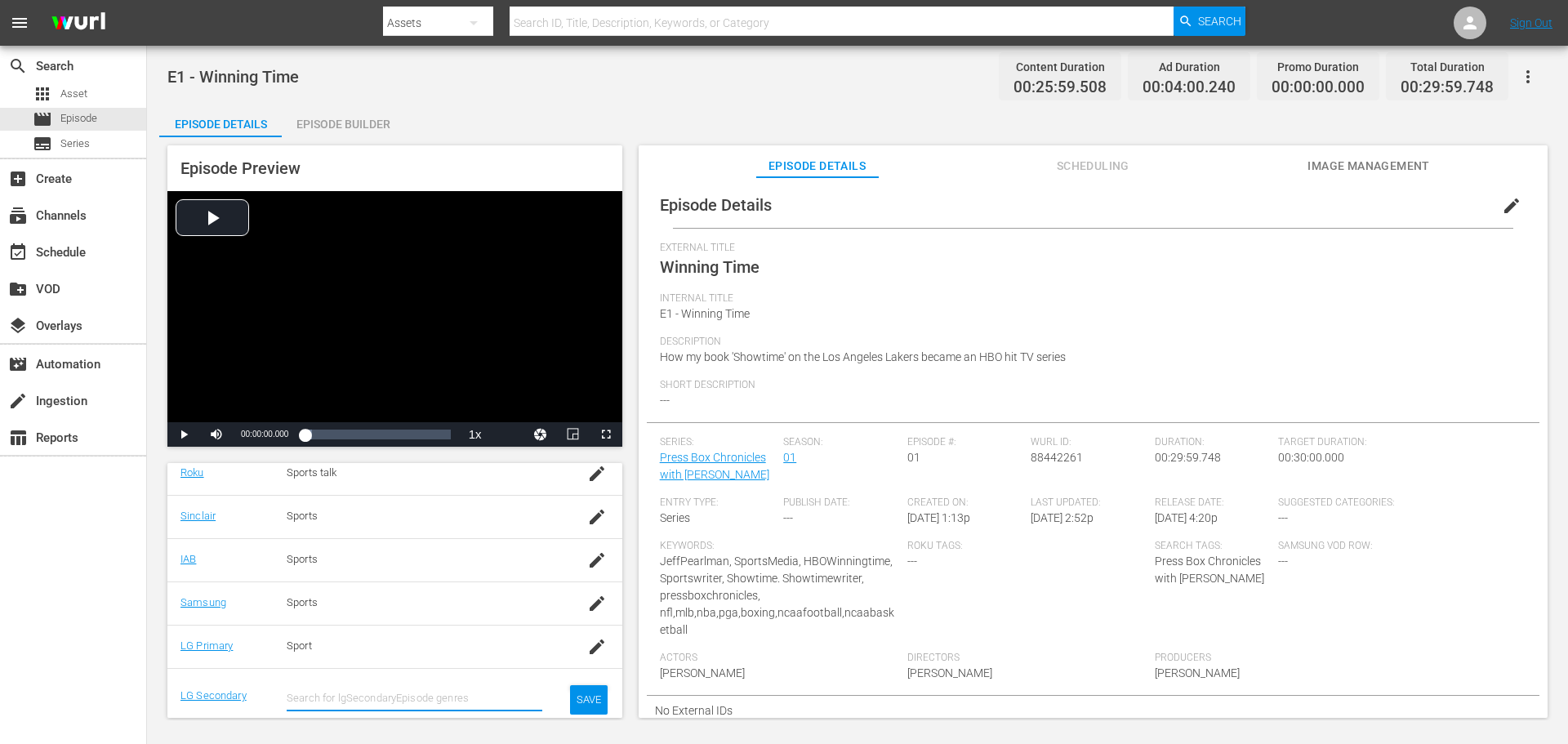
click at [313, 691] on input "text" at bounding box center [415, 698] width 255 height 39
click at [314, 651] on rect at bounding box center [310, 653] width 12 height 12
type input "talk"
click at [581, 705] on div "SAVE" at bounding box center [588, 713] width 37 height 30
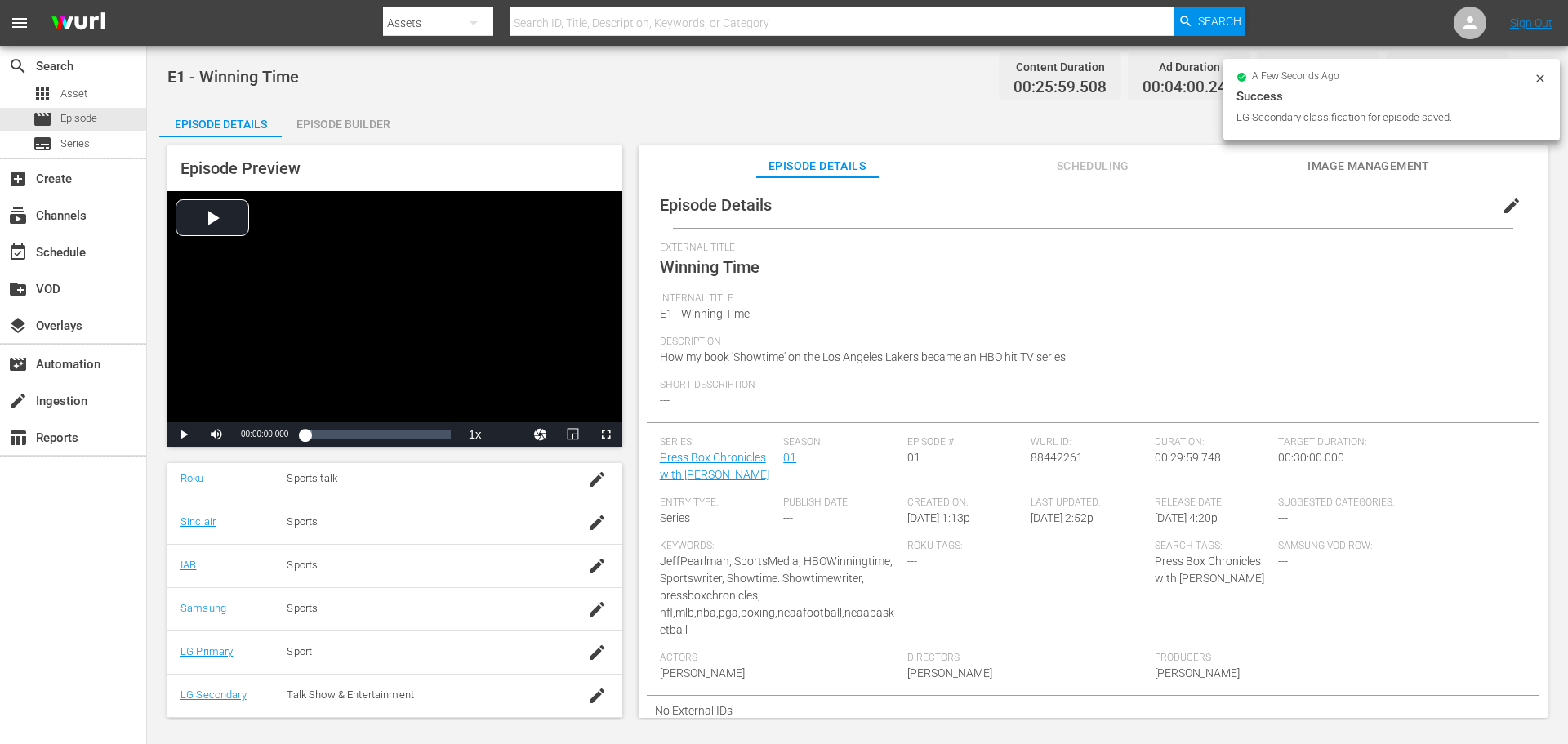
scroll to position [250, 0]
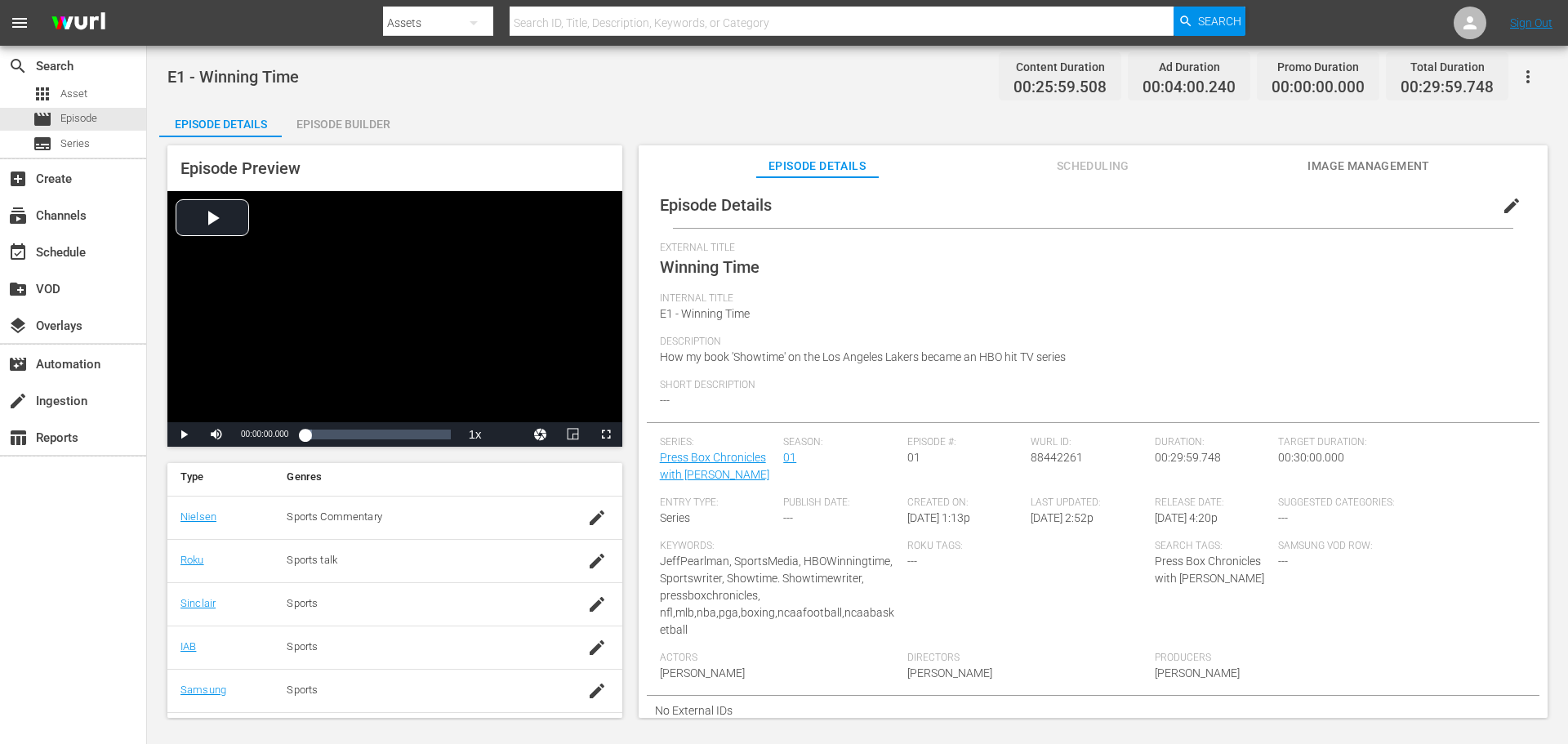
click at [921, 550] on span "Roku Tags:" at bounding box center [1027, 547] width 239 height 13
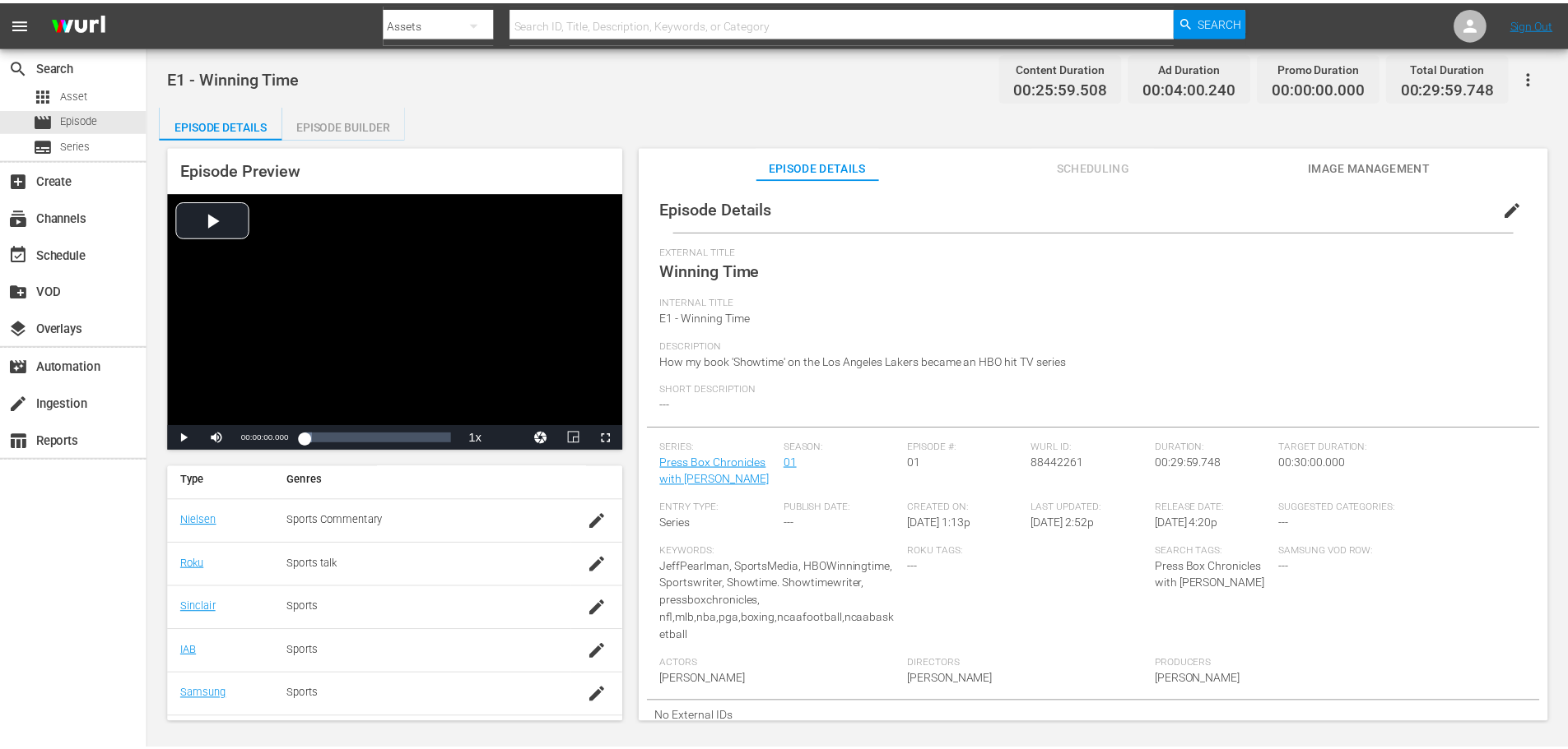
scroll to position [0, 0]
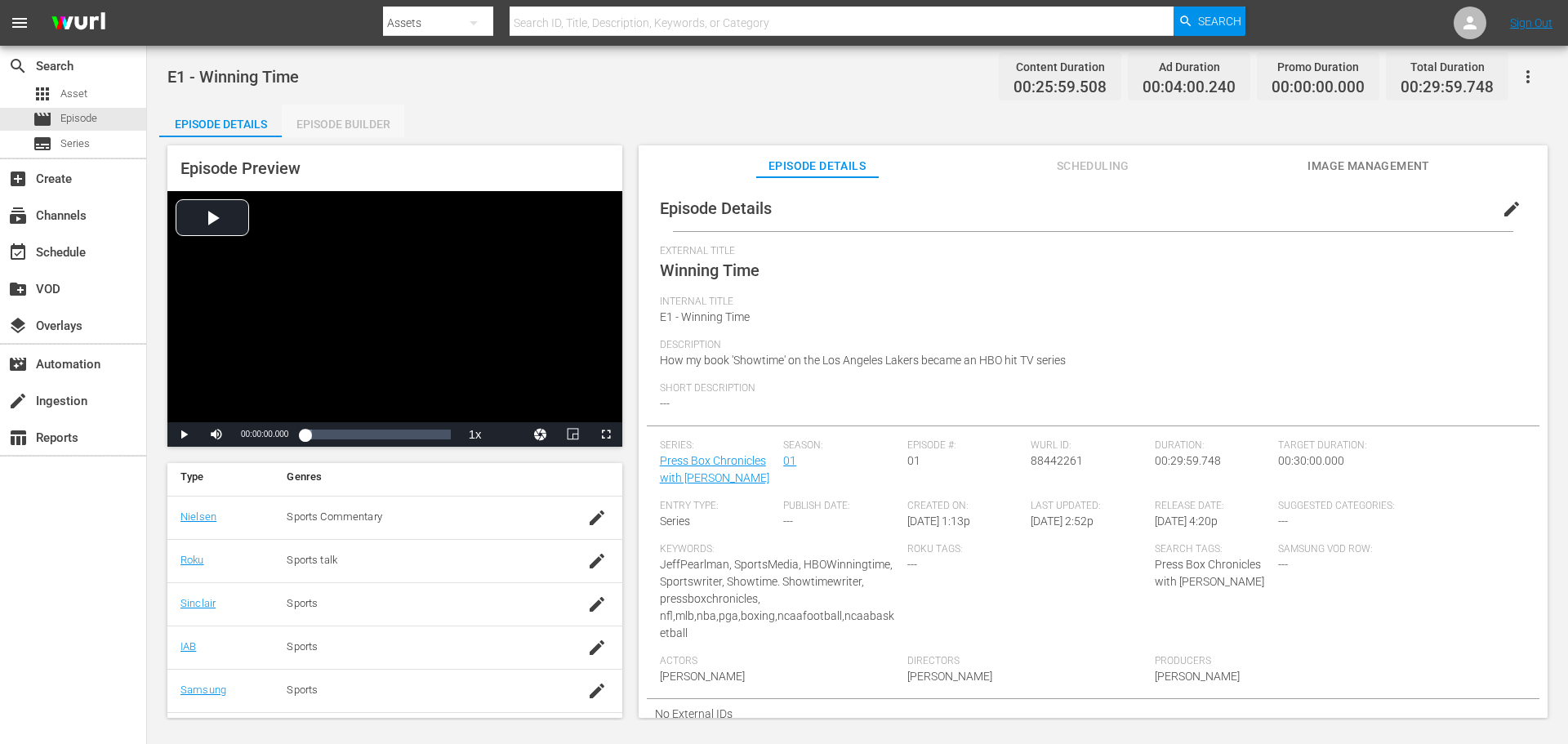
click at [382, 124] on div "Episode Builder" at bounding box center [344, 124] width 123 height 39
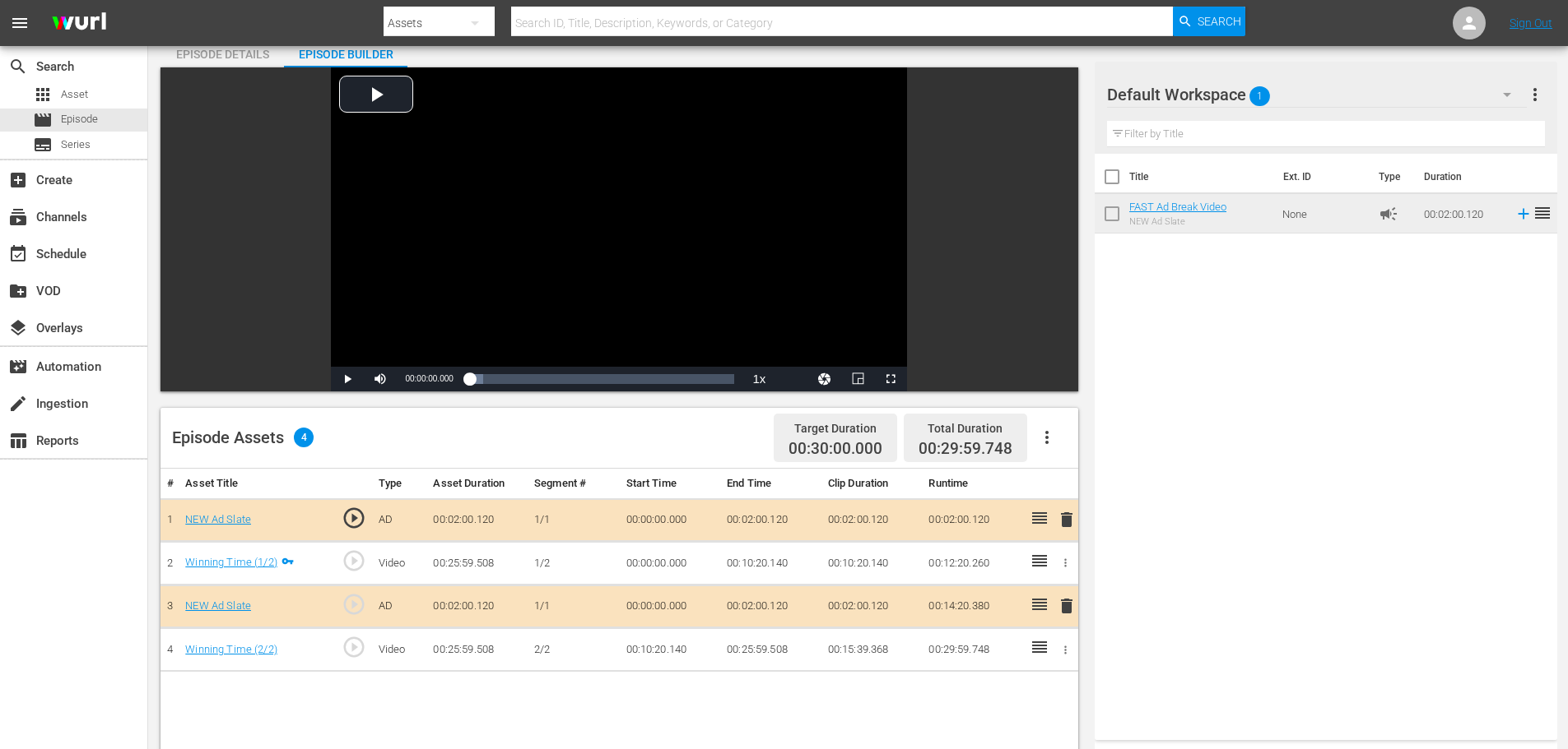
scroll to position [164, 0]
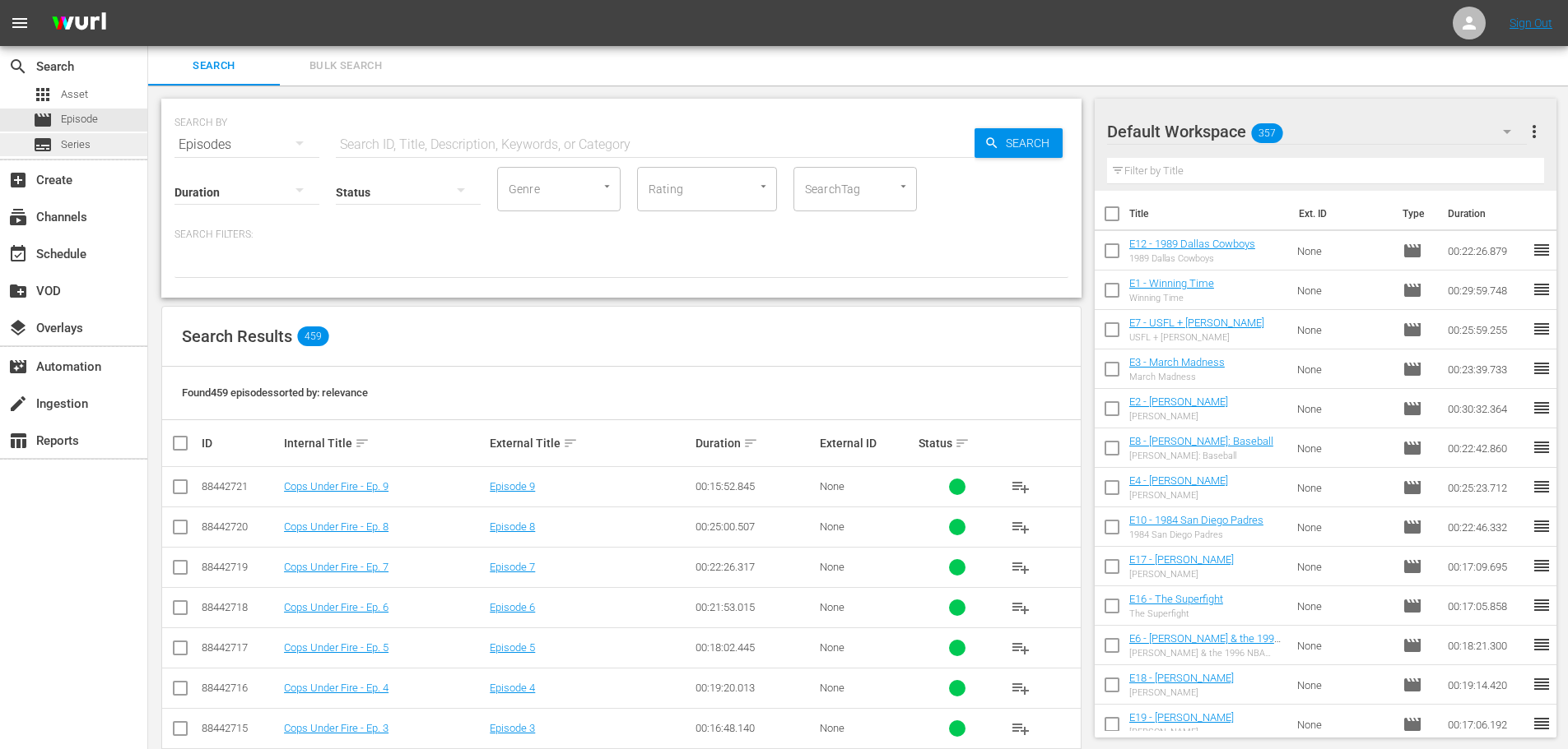
click at [82, 141] on span "Series" at bounding box center [75, 144] width 30 height 16
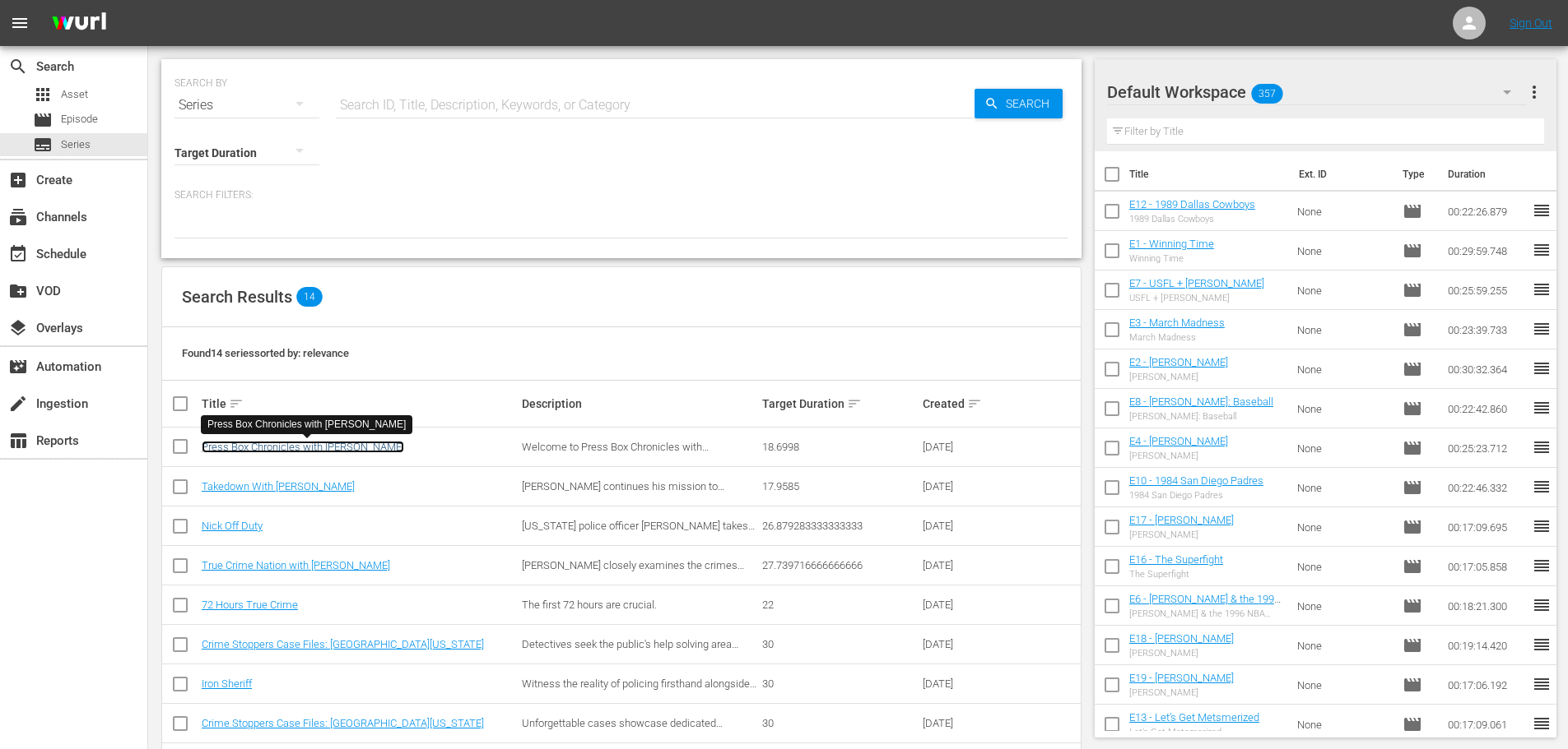
click at [364, 449] on link "Press Box Chronicles with [PERSON_NAME]" at bounding box center [303, 447] width 202 height 13
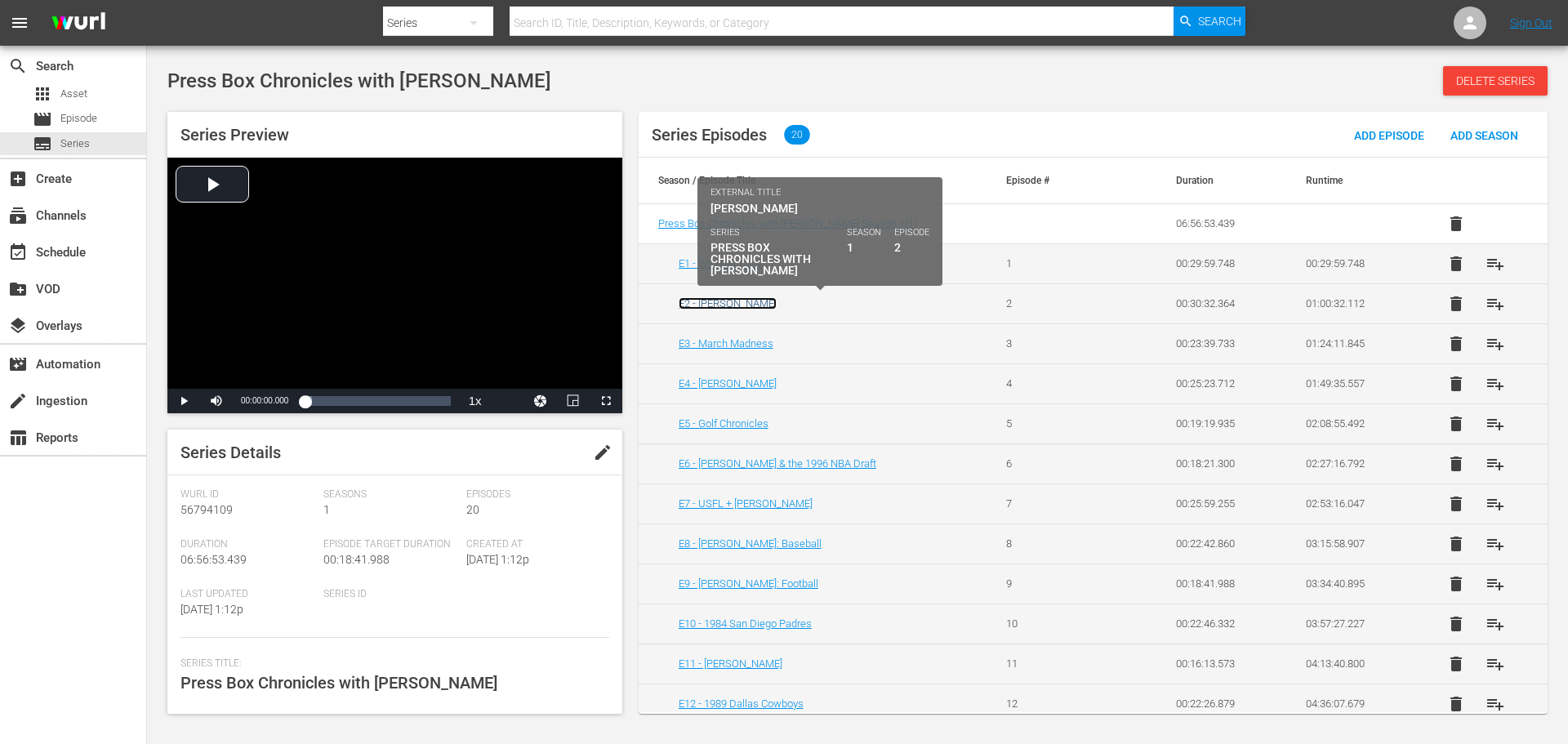
click at [725, 305] on link "E2 - [PERSON_NAME]" at bounding box center [727, 303] width 98 height 12
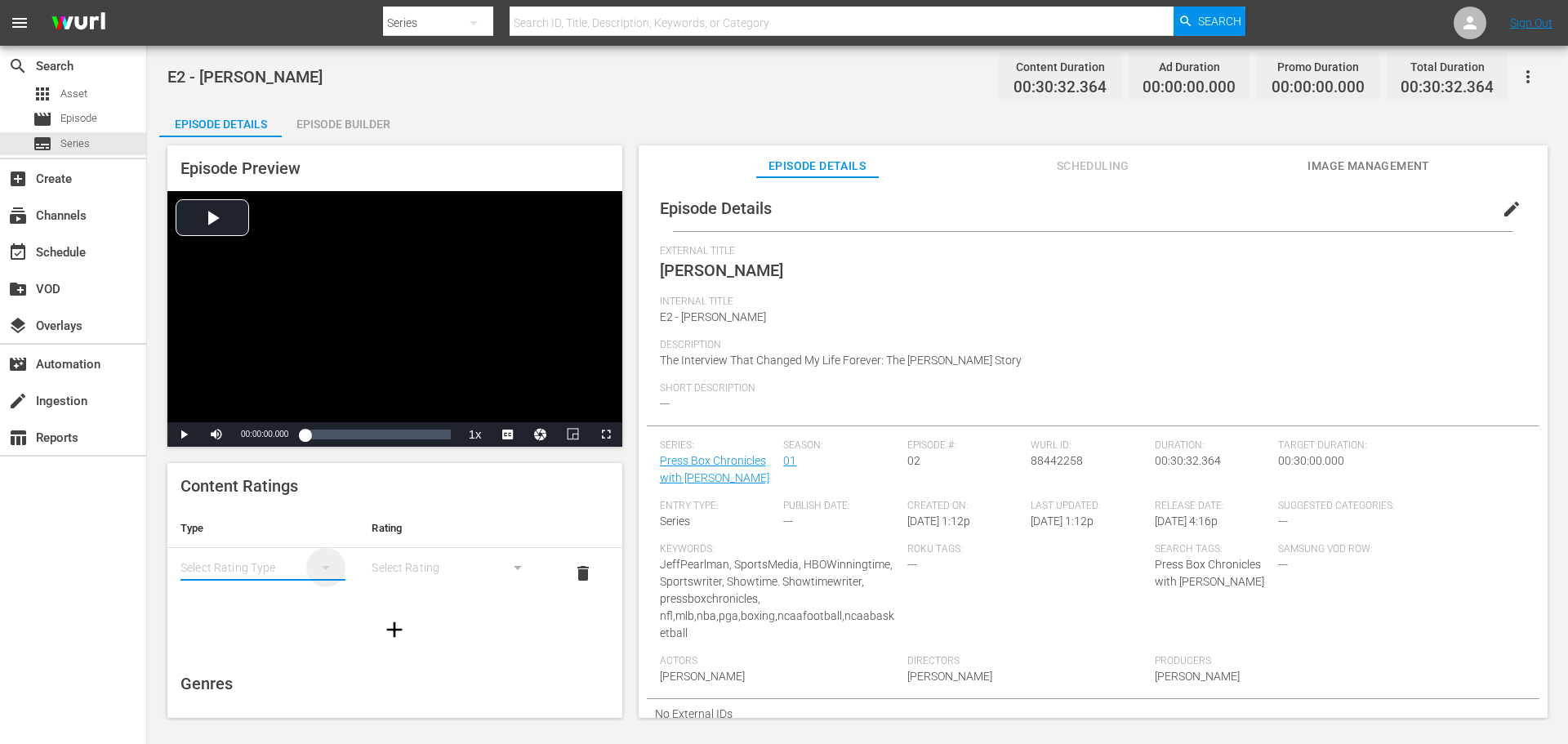
click at [318, 576] on icon "simple table" at bounding box center [325, 567] width 19 height 19
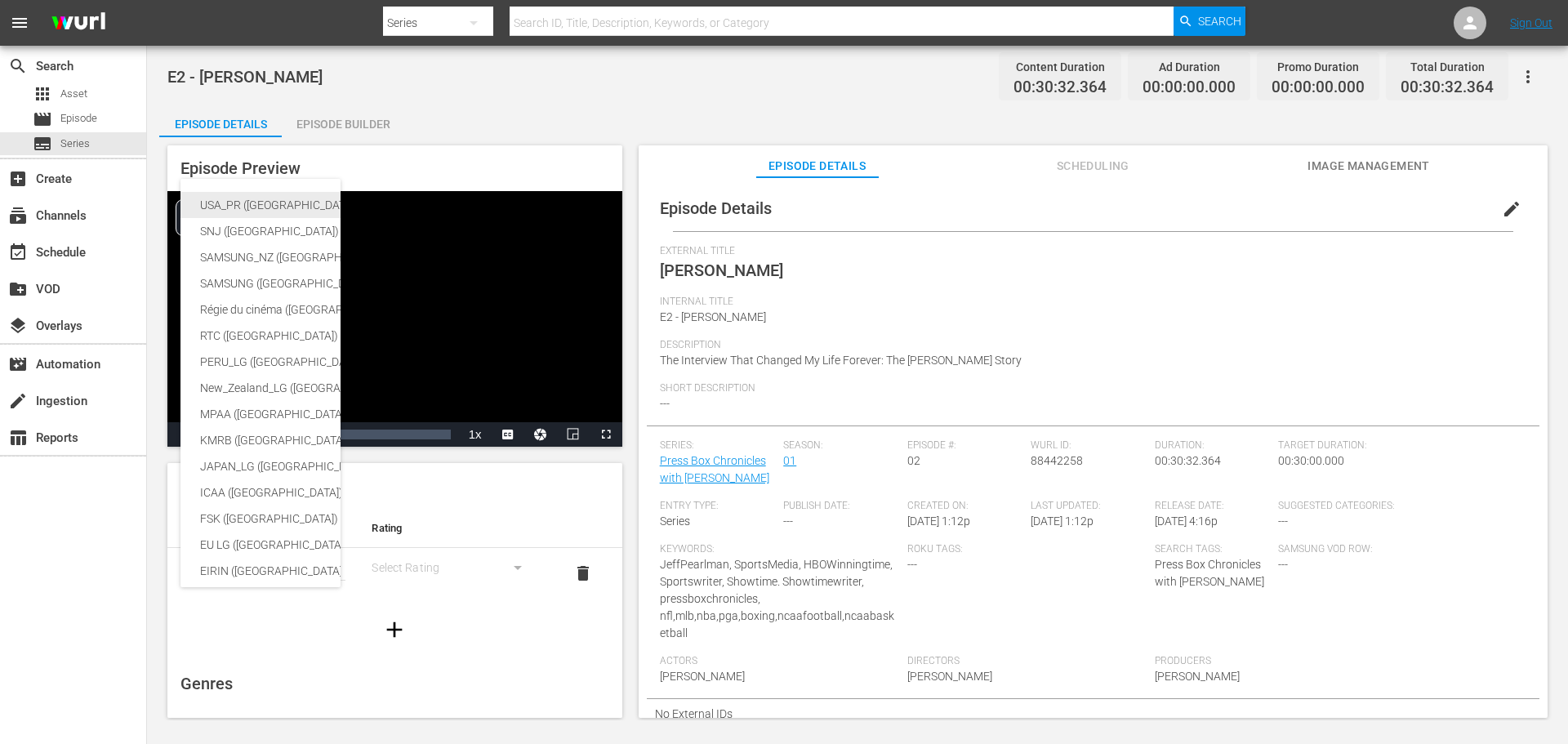
click at [281, 206] on div "USA_PR (United States of America)" at bounding box center [388, 204] width 375 height 26
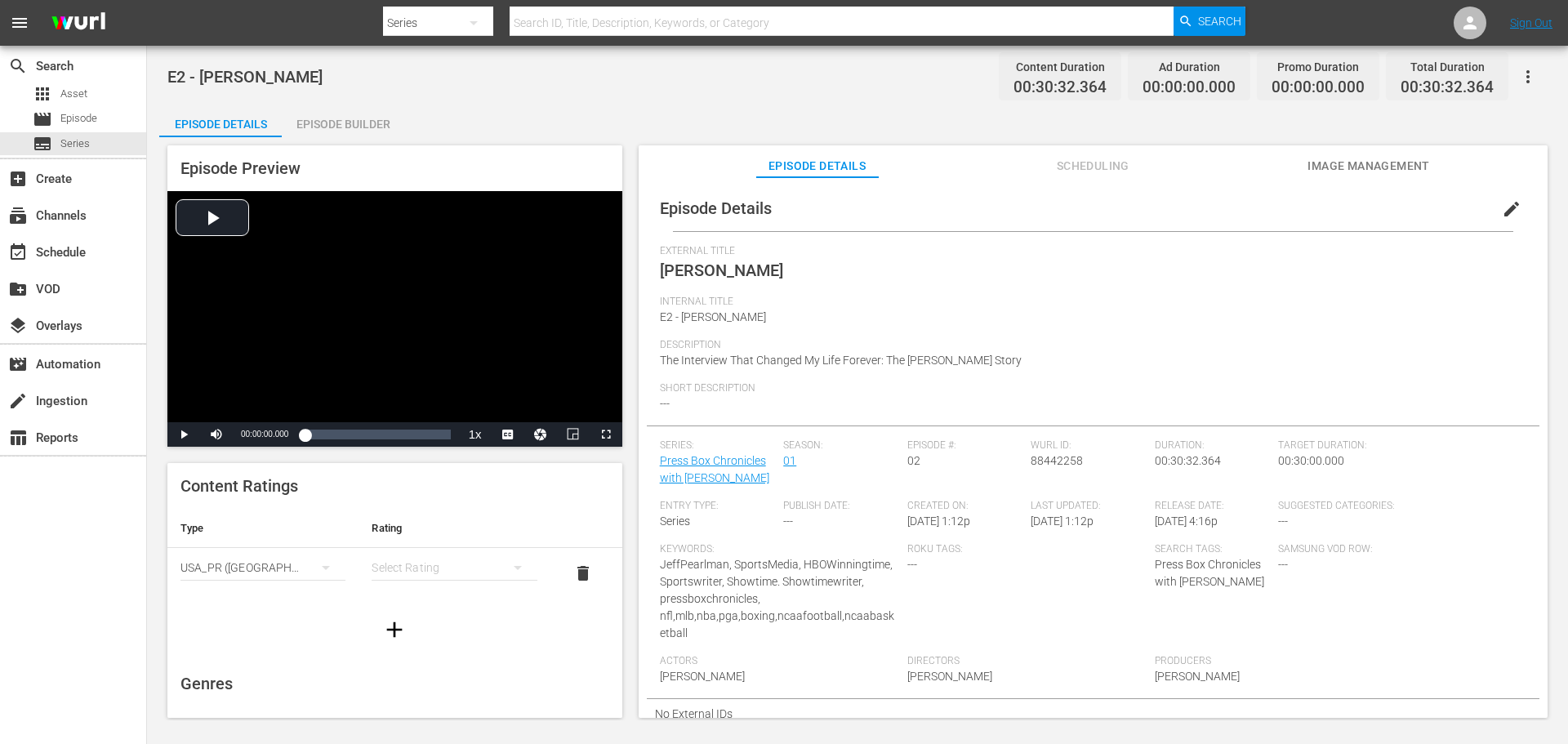
click at [511, 565] on icon "simple table" at bounding box center [517, 567] width 19 height 19
click at [420, 673] on div "TV14" at bounding box center [447, 679] width 121 height 26
click at [329, 120] on div "Episode Builder" at bounding box center [344, 124] width 123 height 39
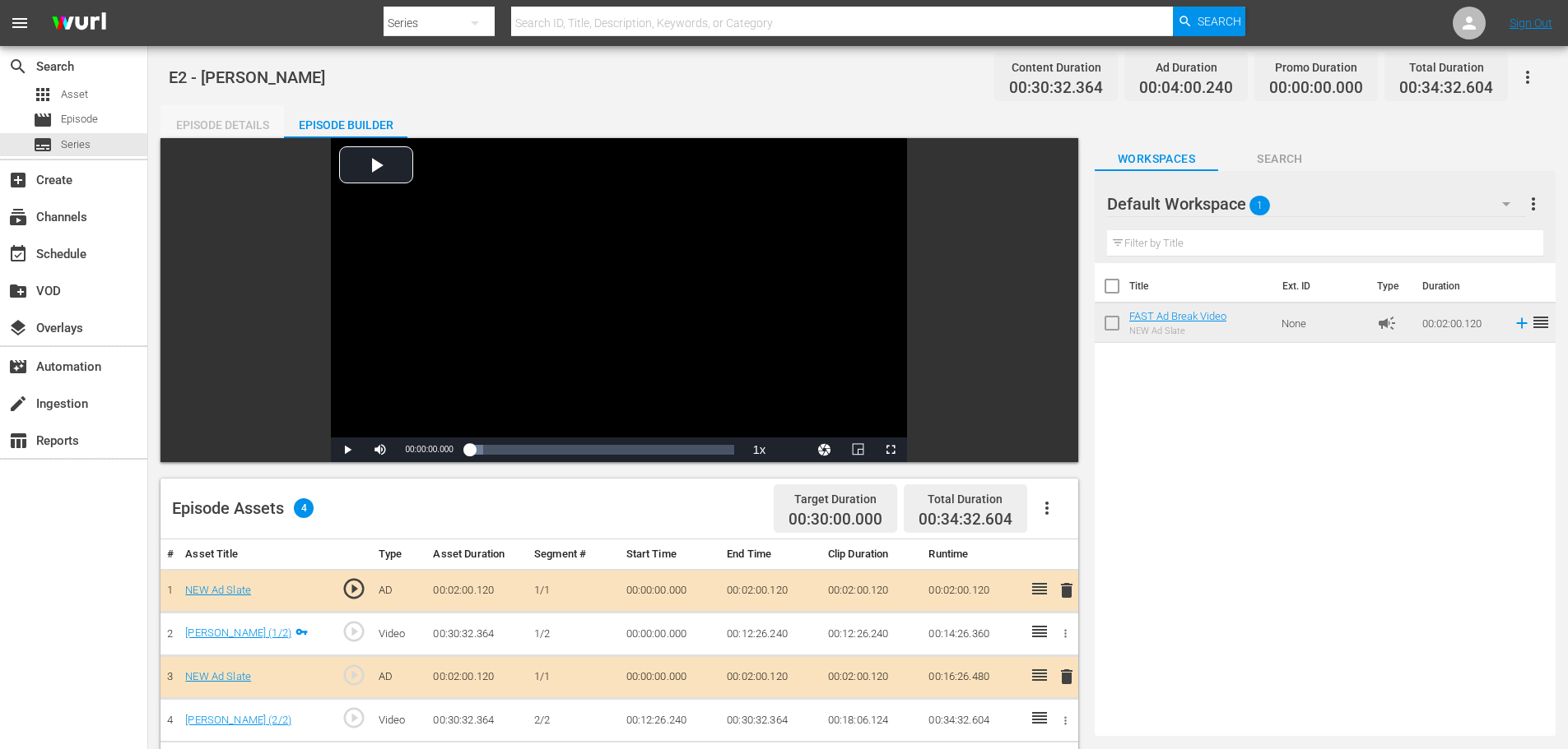
click at [218, 121] on div "Episode Details" at bounding box center [222, 125] width 124 height 40
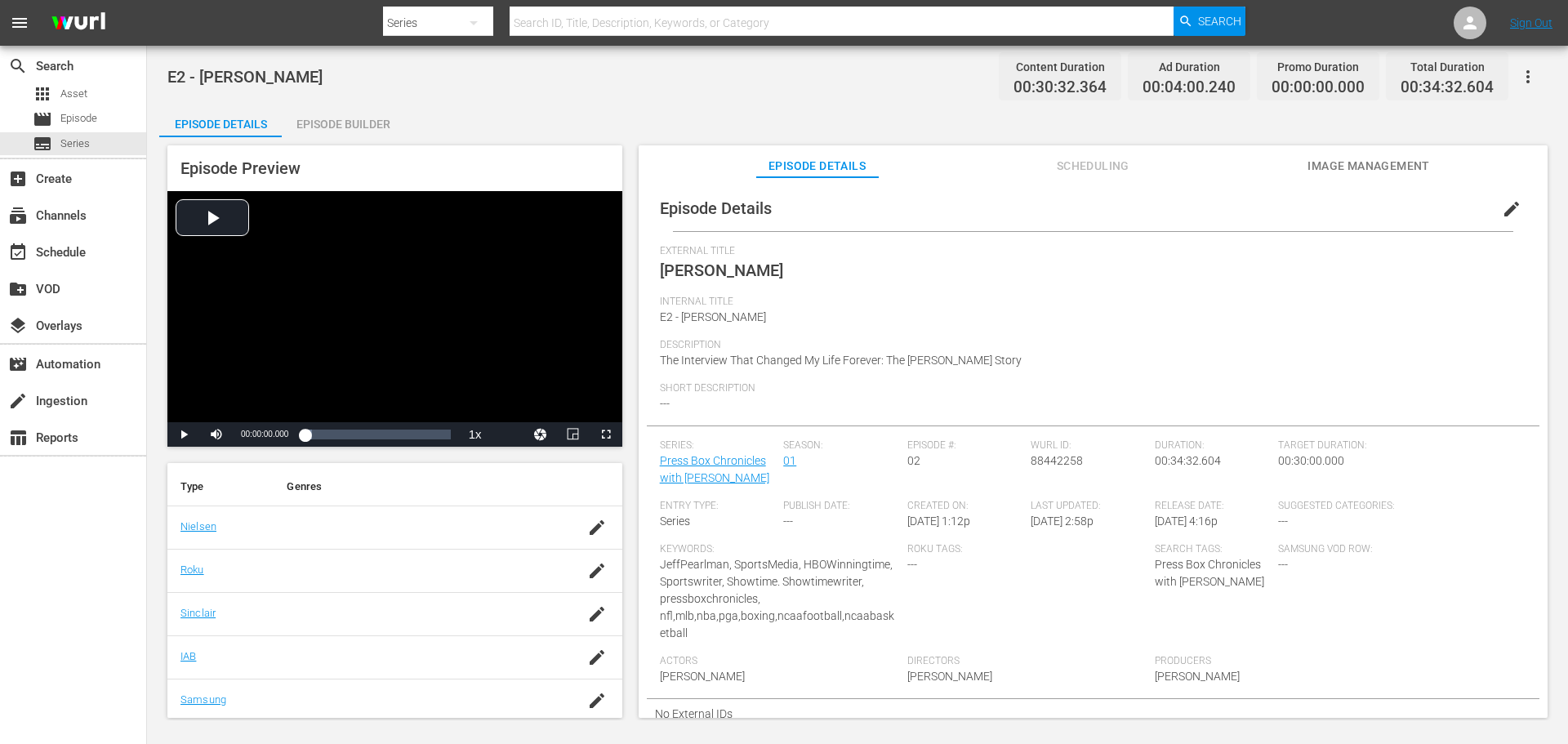
scroll to position [245, 0]
click at [1368, 168] on span "Image Management" at bounding box center [1369, 166] width 123 height 20
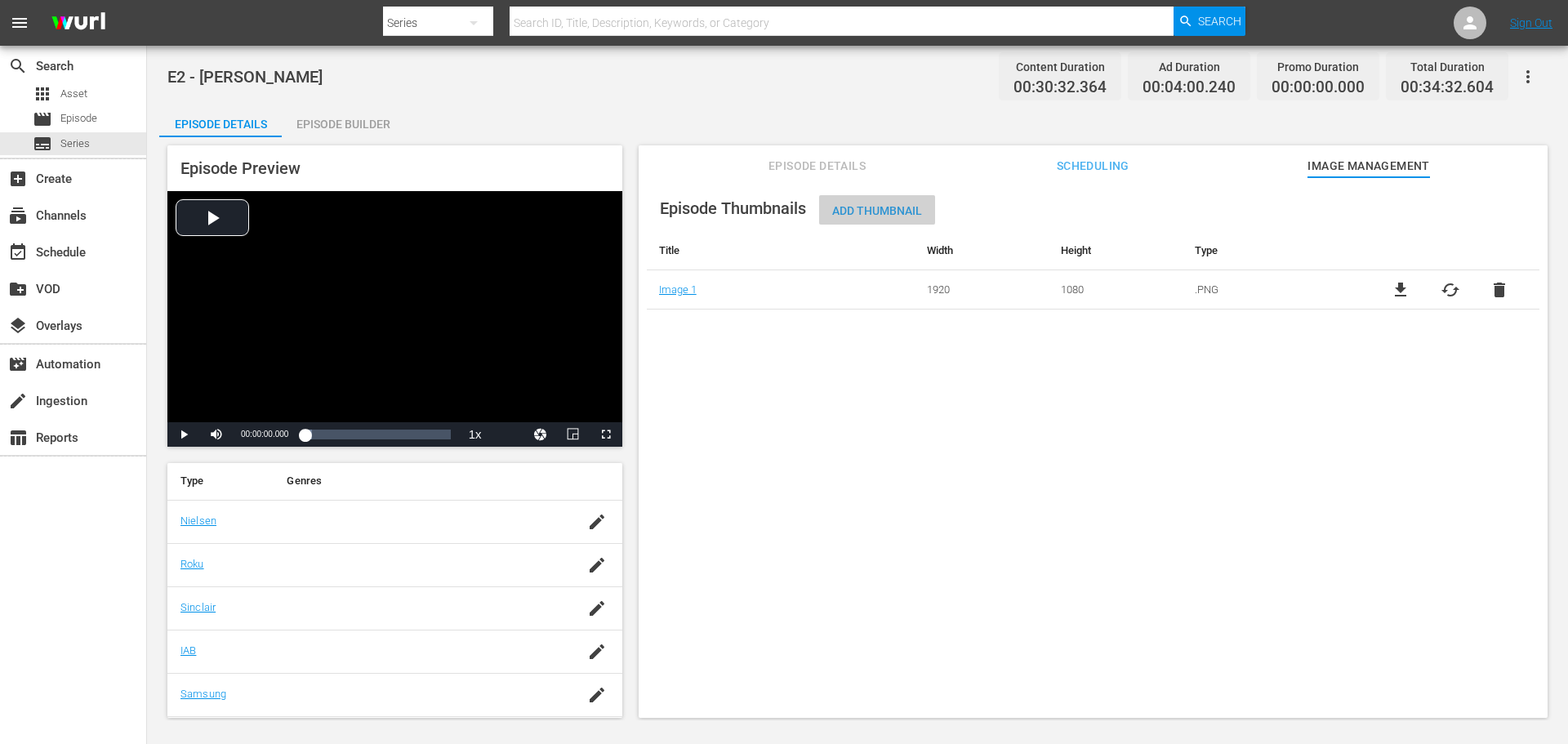
click at [894, 206] on span "Add Thumbnail" at bounding box center [877, 211] width 116 height 13
click at [873, 210] on span "Add Thumbnail" at bounding box center [877, 211] width 116 height 13
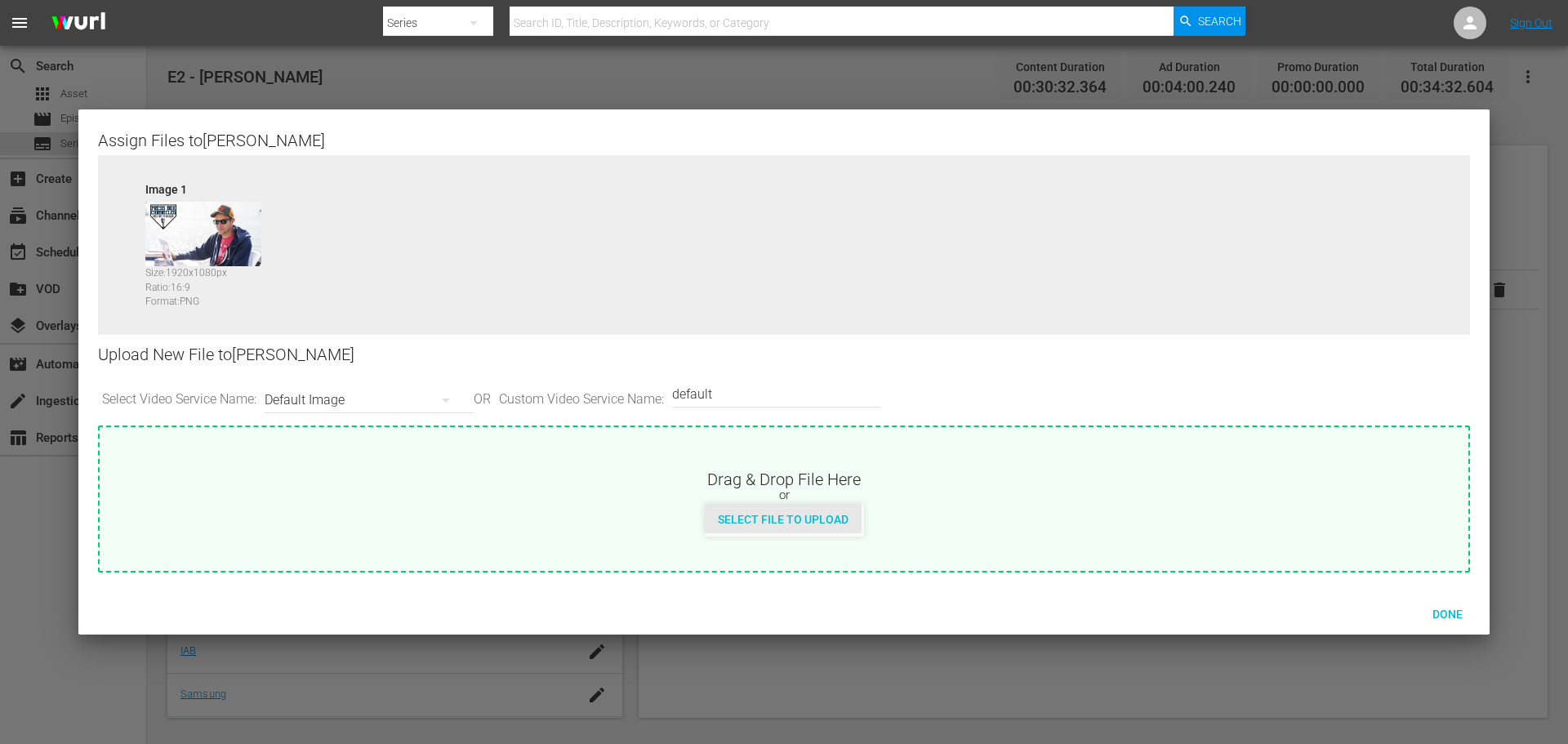
click at [778, 523] on span "Select File to Upload" at bounding box center [783, 520] width 156 height 13
type input "C:\fakepath\PrimaryThumb.png"
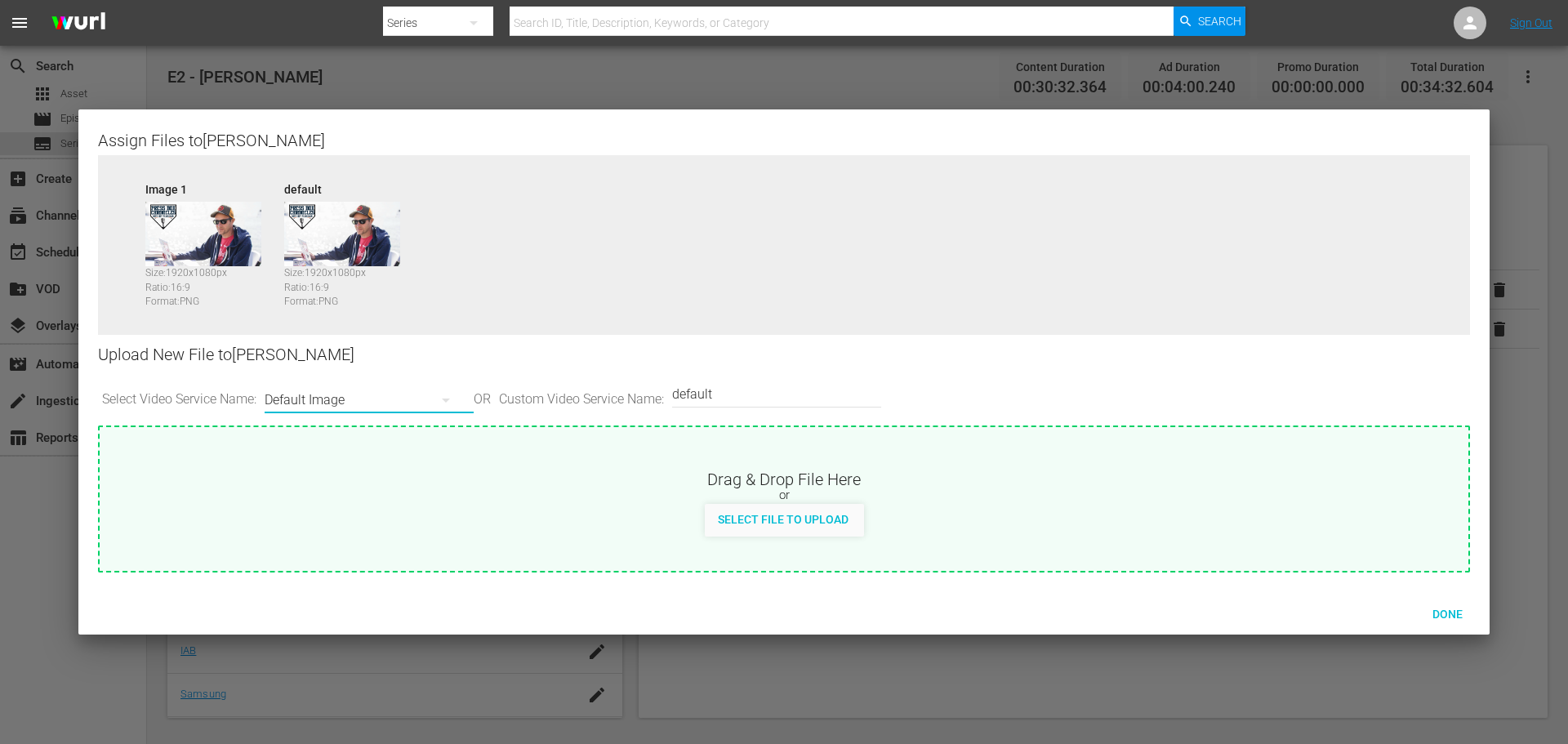
click at [440, 399] on button "button" at bounding box center [445, 400] width 39 height 39
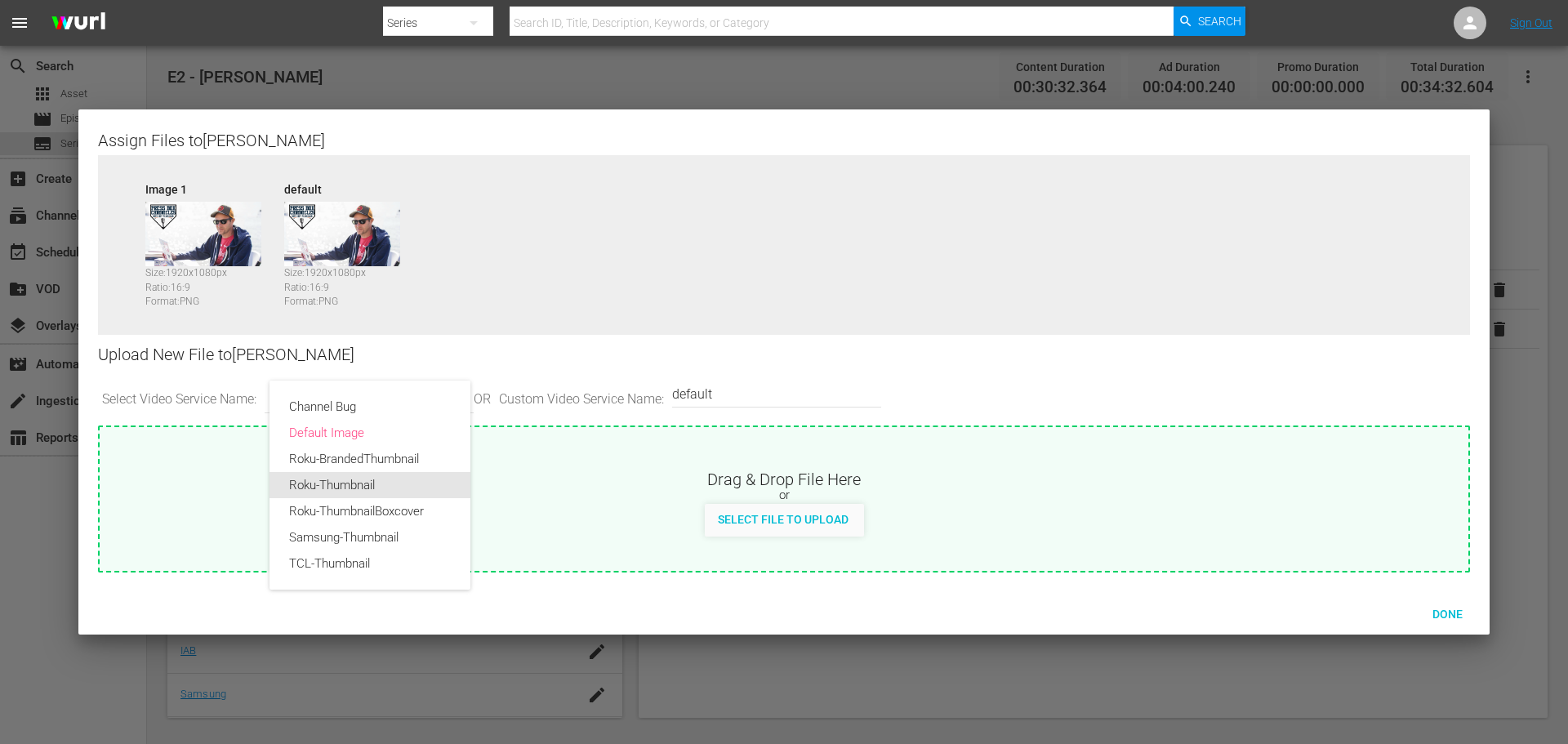
click at [384, 475] on div "Roku-Thumbnail" at bounding box center [369, 485] width 162 height 26
type input "Roku-Thumbnail"
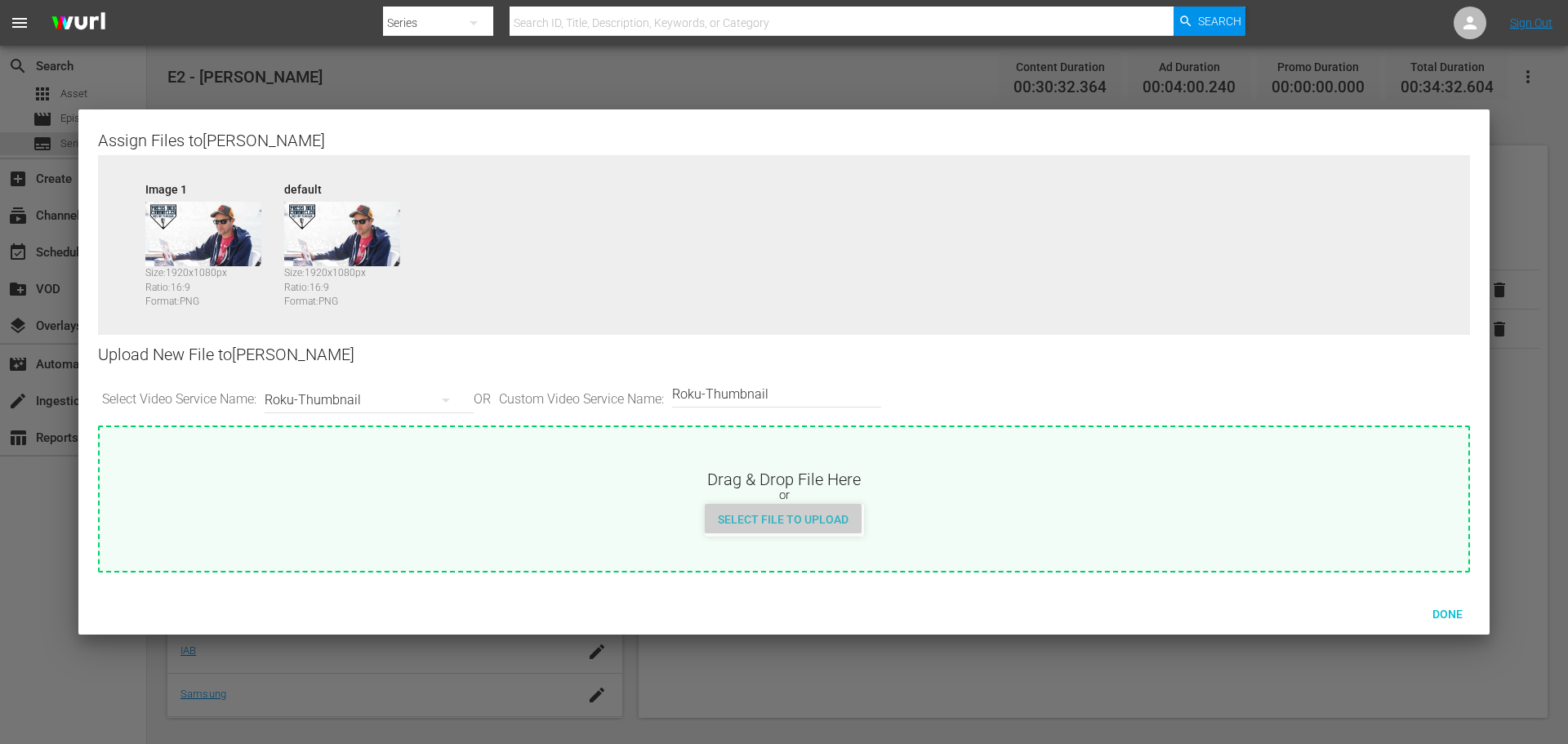
click at [788, 519] on span "Select File to Upload" at bounding box center [783, 520] width 156 height 13
type input "C:\fakepath\PrimaryThumb.png"
click at [451, 398] on icon "button" at bounding box center [446, 400] width 19 height 19
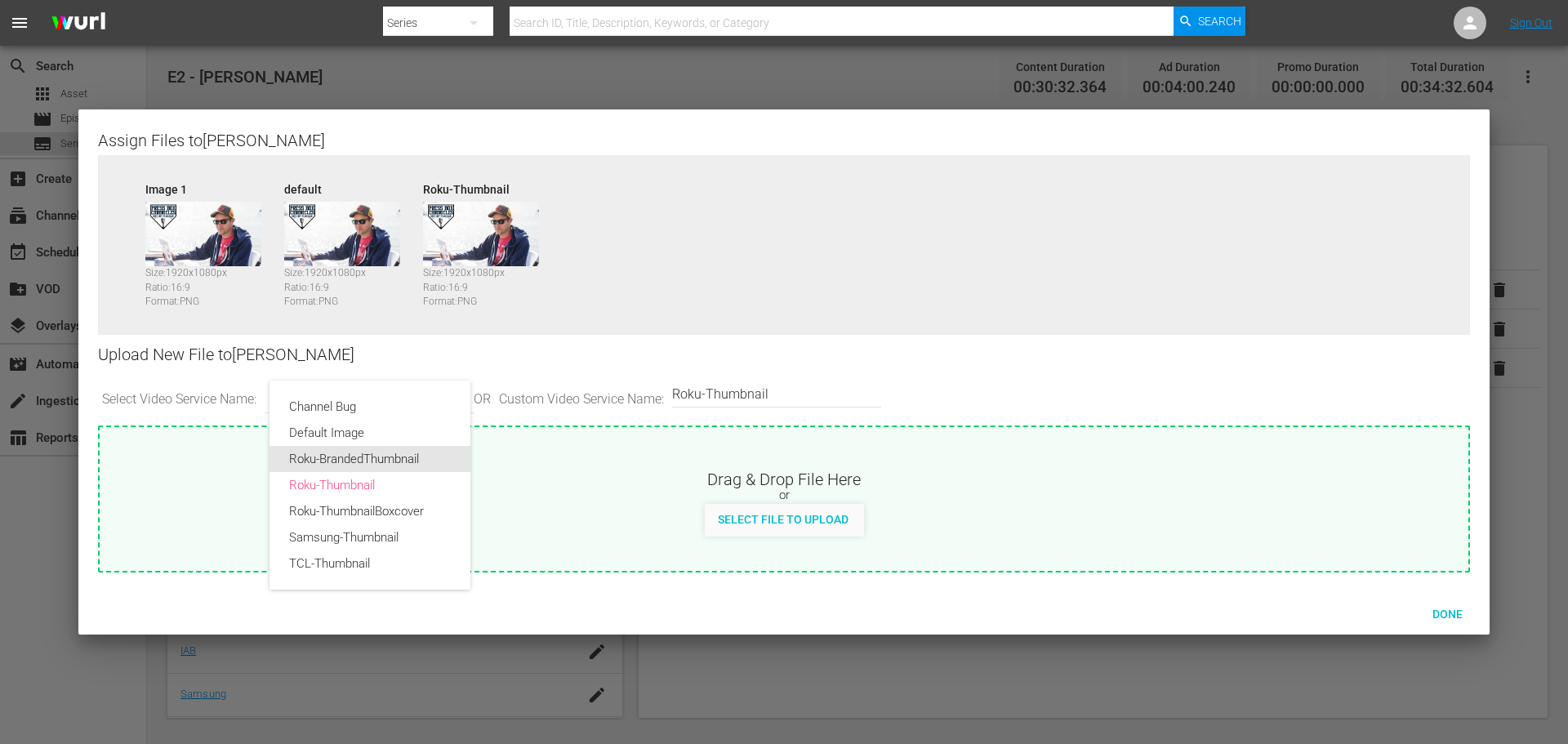
click at [412, 447] on div "Roku-BrandedThumbnail" at bounding box center [369, 459] width 162 height 26
type input "Roku-BrandedThumbnail"
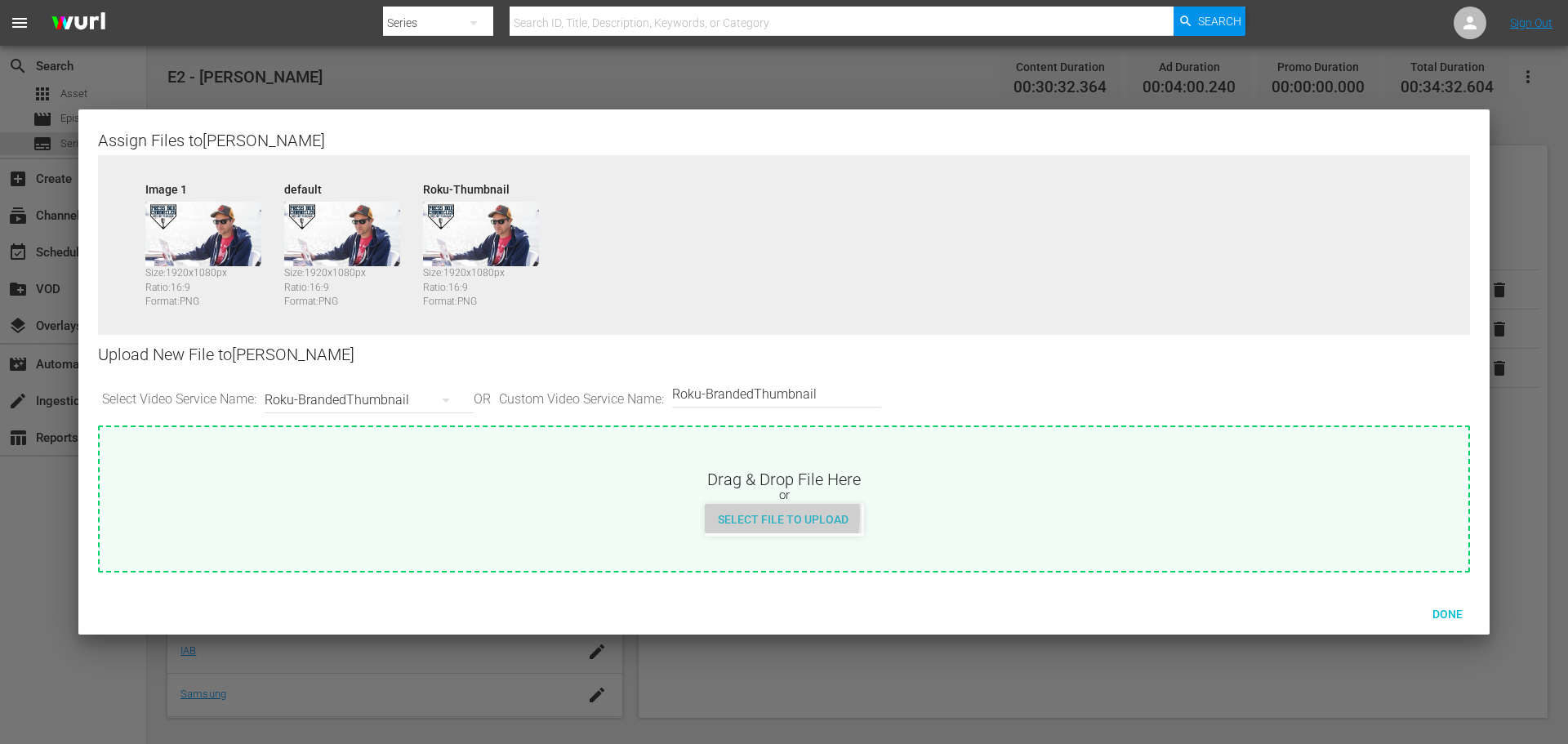
click at [740, 516] on span "Select File to Upload" at bounding box center [783, 520] width 156 height 13
type input "C:\fakepath\PrimaryThumb.png"
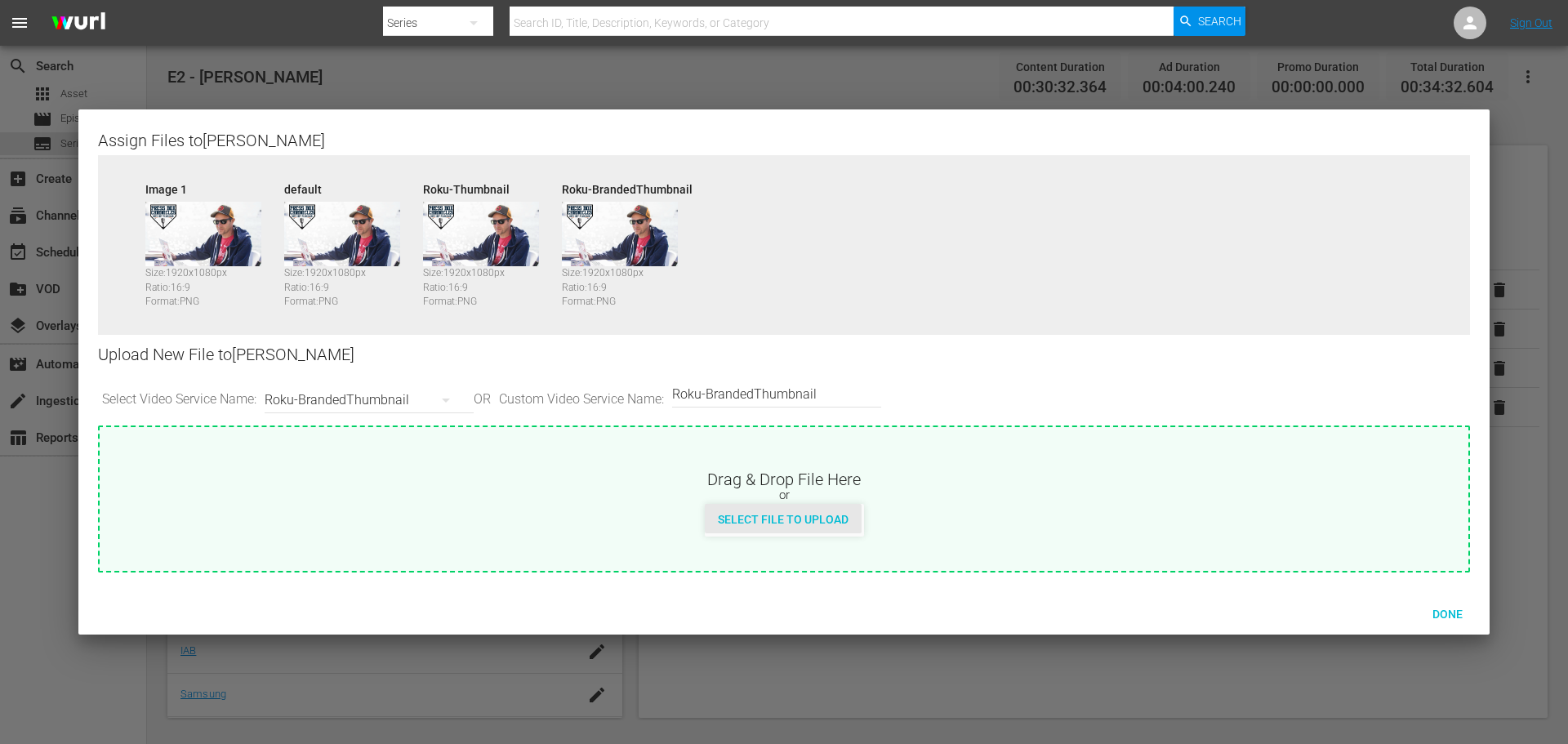
click at [744, 524] on span "Select File to Upload" at bounding box center [783, 520] width 156 height 13
click at [464, 395] on button "button" at bounding box center [445, 400] width 39 height 39
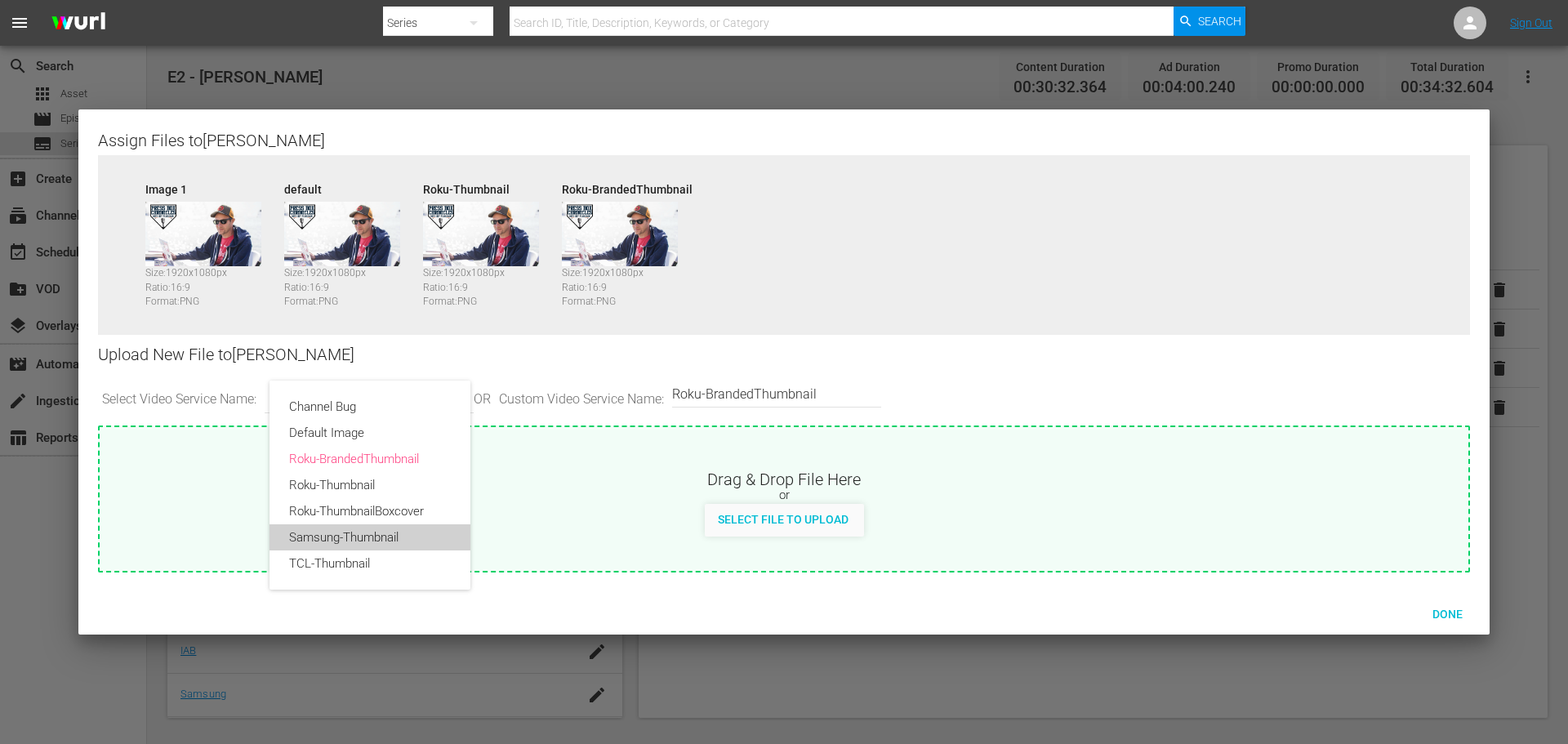
click at [399, 536] on div "Samsung-Thumbnail" at bounding box center [369, 537] width 162 height 26
type input "Samsung-Thumbnail"
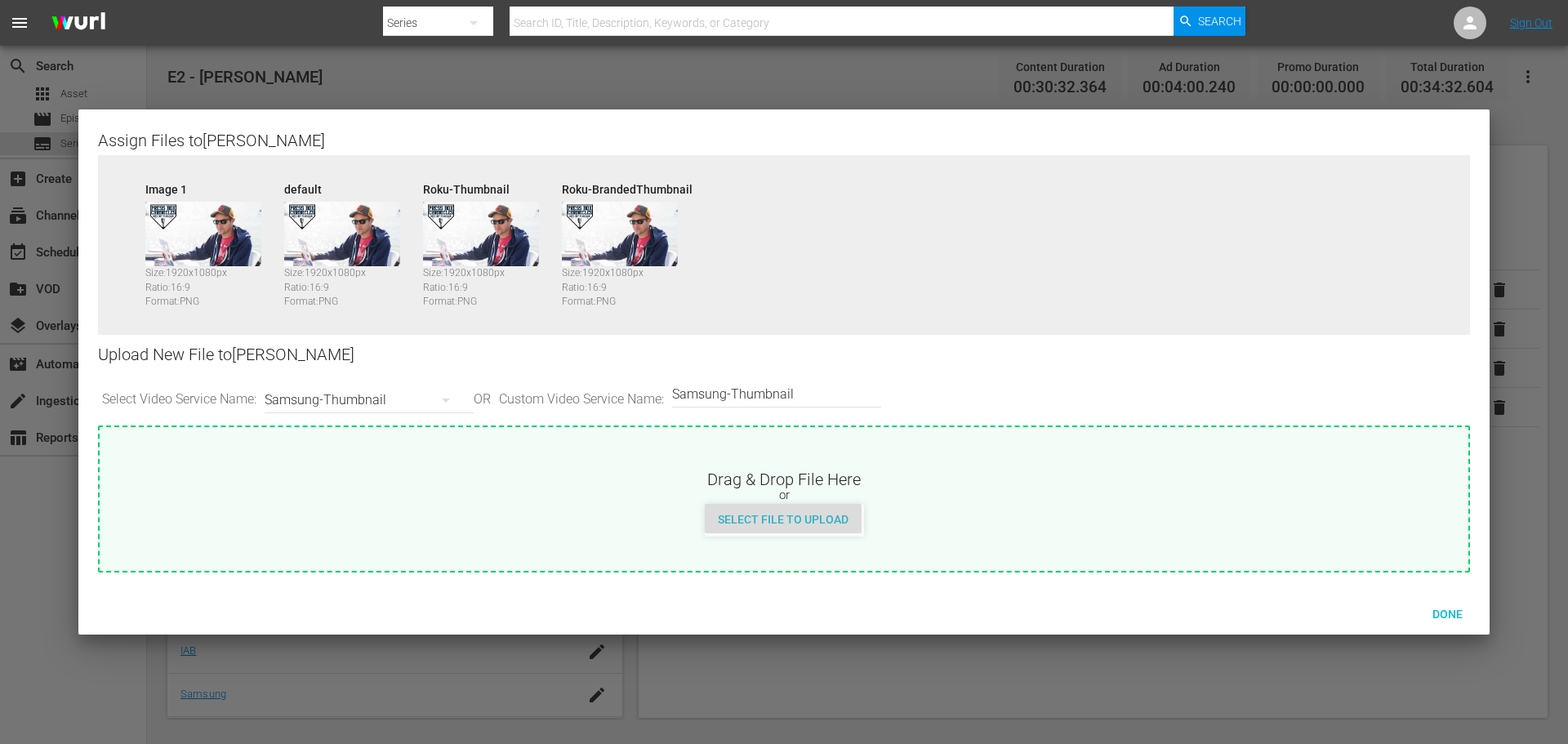
click at [813, 518] on span "Select File to Upload" at bounding box center [783, 520] width 156 height 13
type input "C:\fakepath\PBC_PRIMARY_THUMB.png"
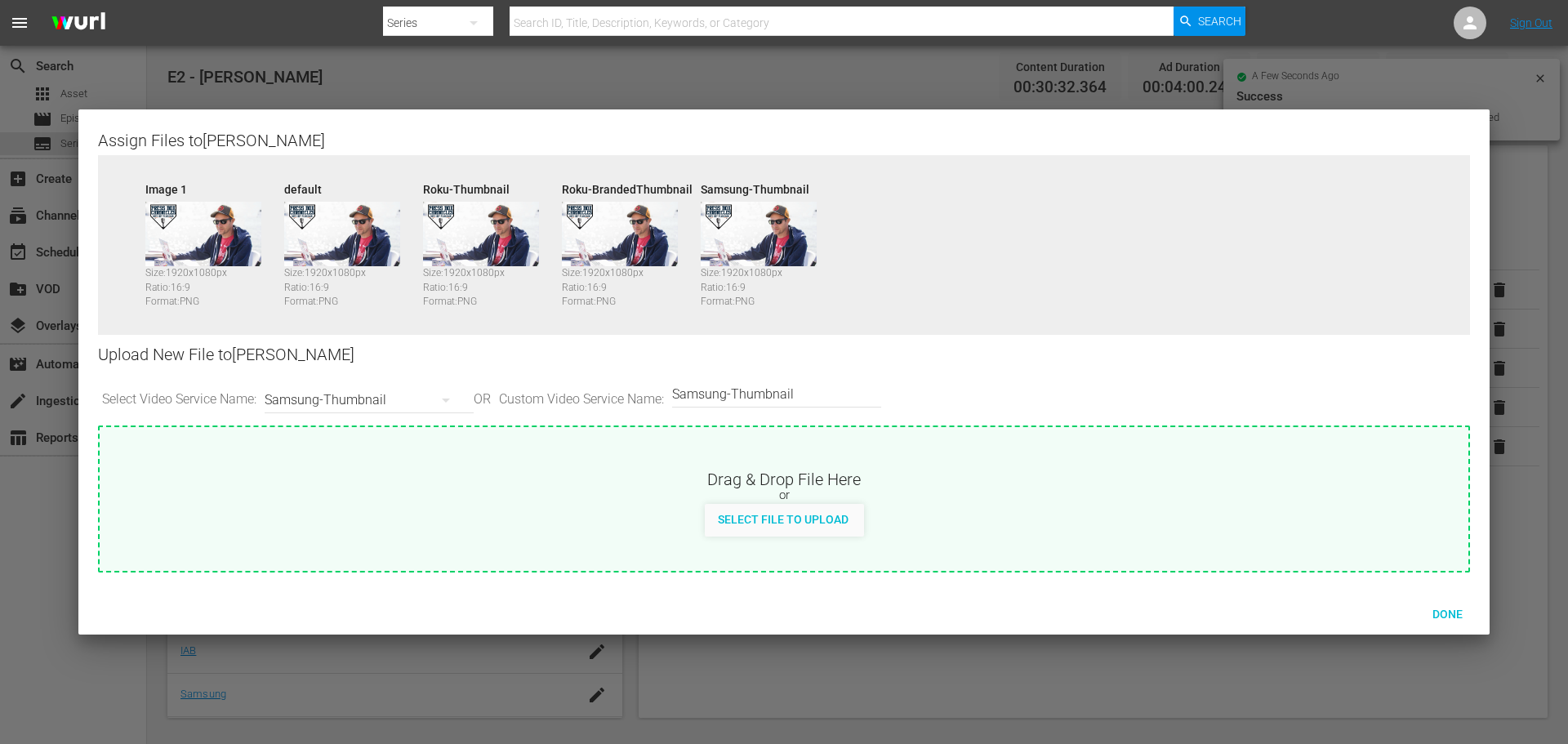
click at [450, 399] on icon "button" at bounding box center [446, 400] width 9 height 4
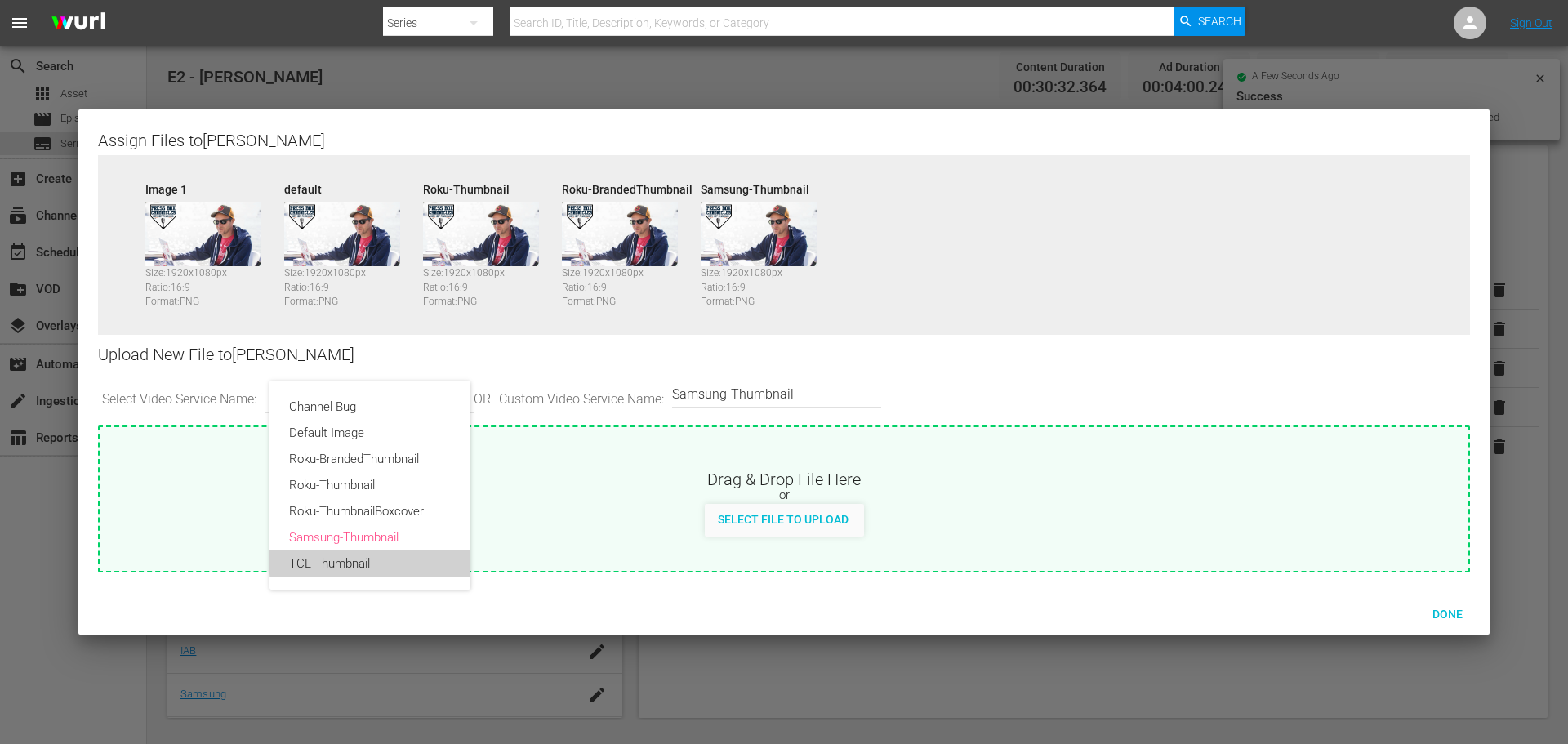
drag, startPoint x: 376, startPoint y: 561, endPoint x: 430, endPoint y: 550, distance: 55.1
click at [376, 560] on div "TCL-Thumbnail" at bounding box center [369, 564] width 162 height 26
type input "TCL-Thumbnail"
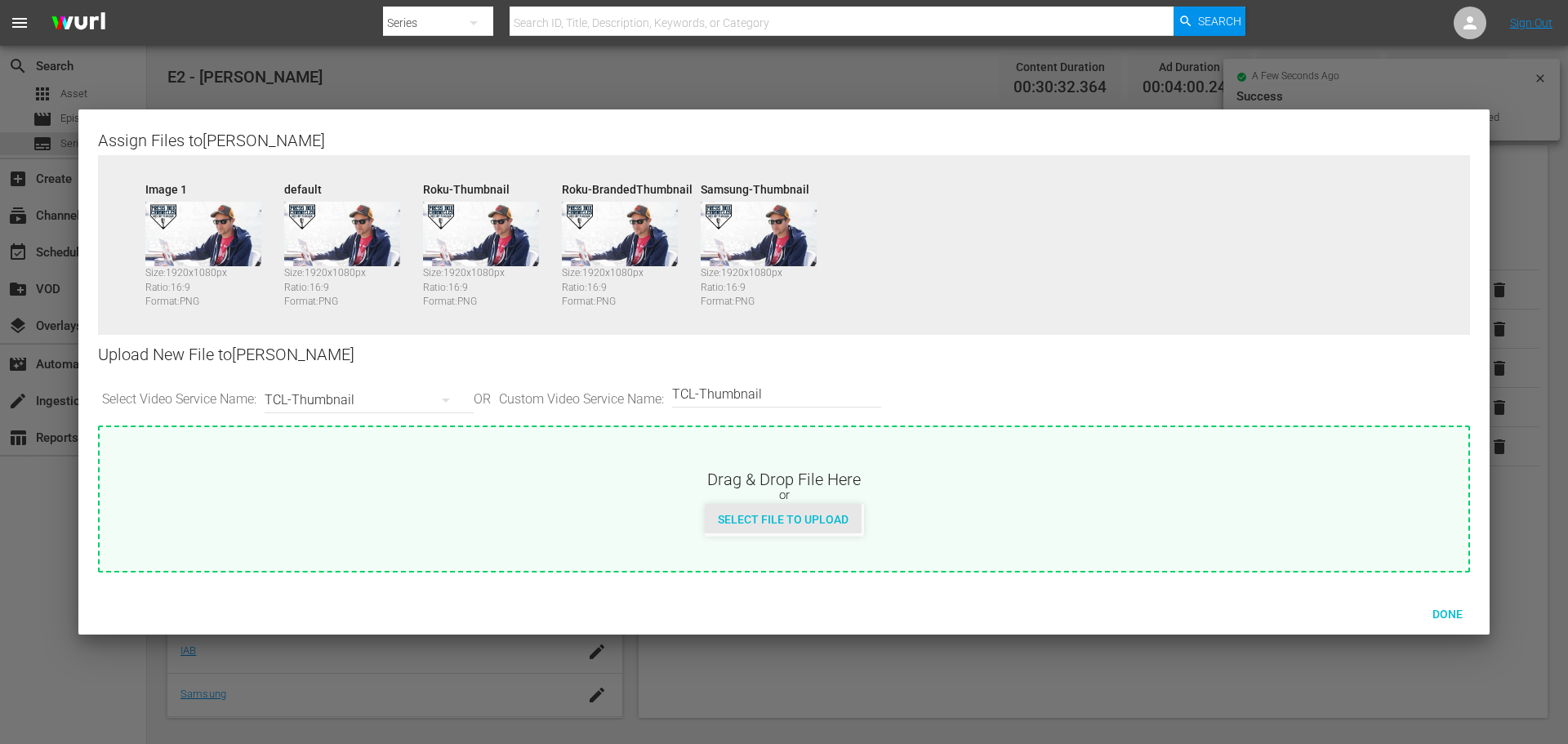
click at [782, 515] on span "Select File to Upload" at bounding box center [783, 520] width 156 height 13
type input "C:\fakepath\PBC_PRIMARY_THUMB.png"
click at [425, 397] on div "TCL-Thumbnail" at bounding box center [365, 400] width 201 height 46
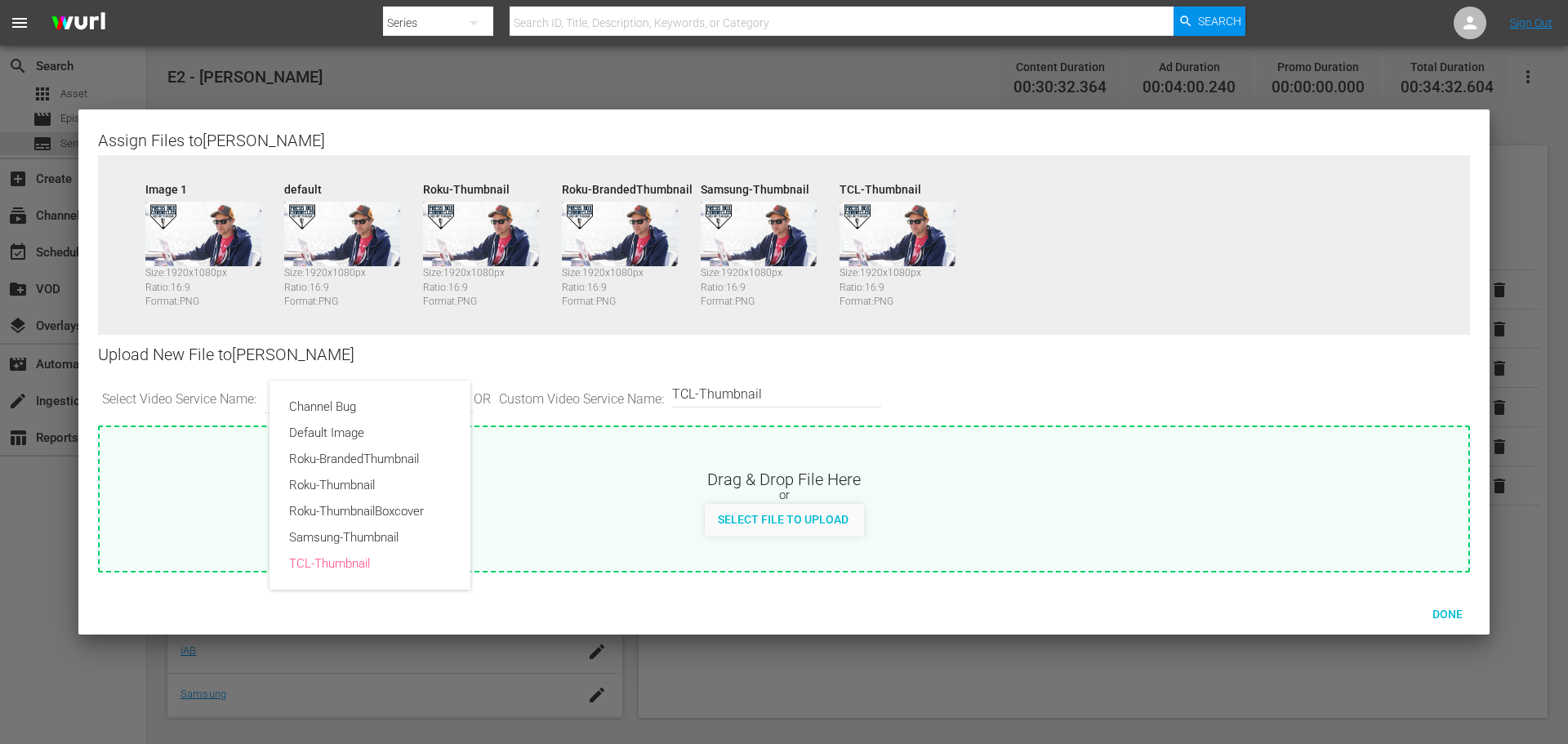
click at [985, 365] on div "Channel Bug Default Image Roku-BrandedThumbnail Roku-Thumbnail Roku-ThumbnailBo…" at bounding box center [784, 372] width 1568 height 744
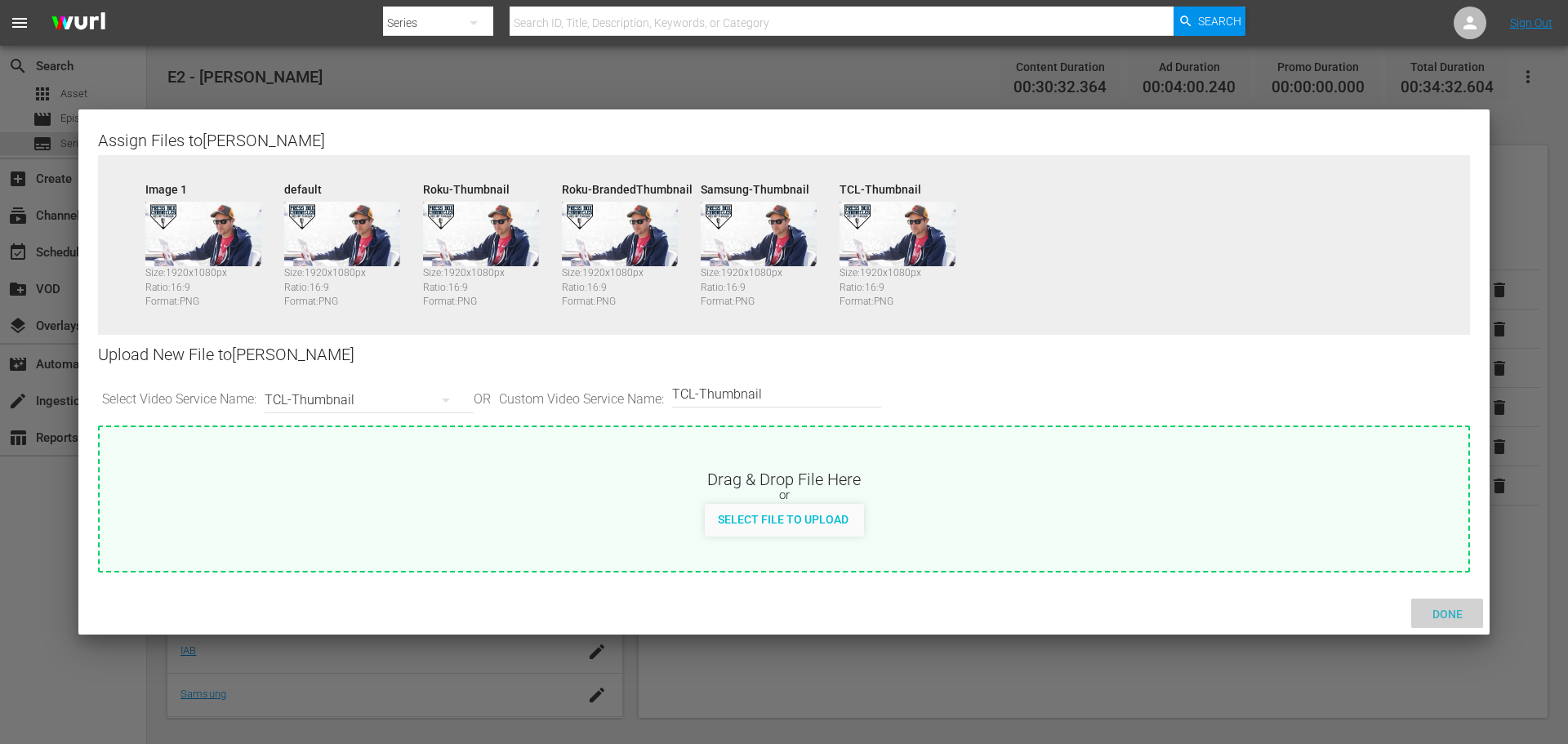
click at [1457, 614] on span "Done" at bounding box center [1447, 614] width 57 height 13
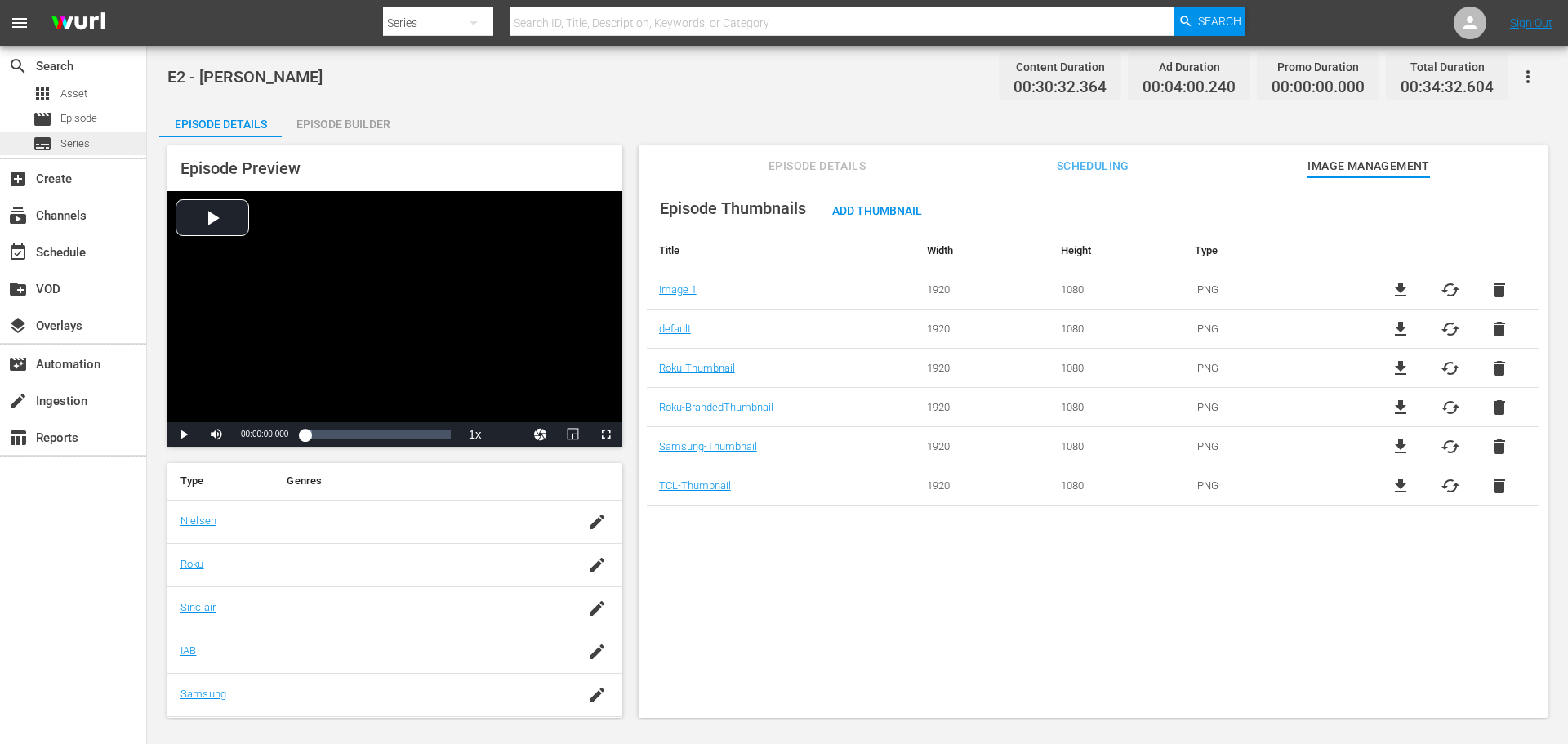
click at [75, 146] on span "Series" at bounding box center [75, 143] width 30 height 16
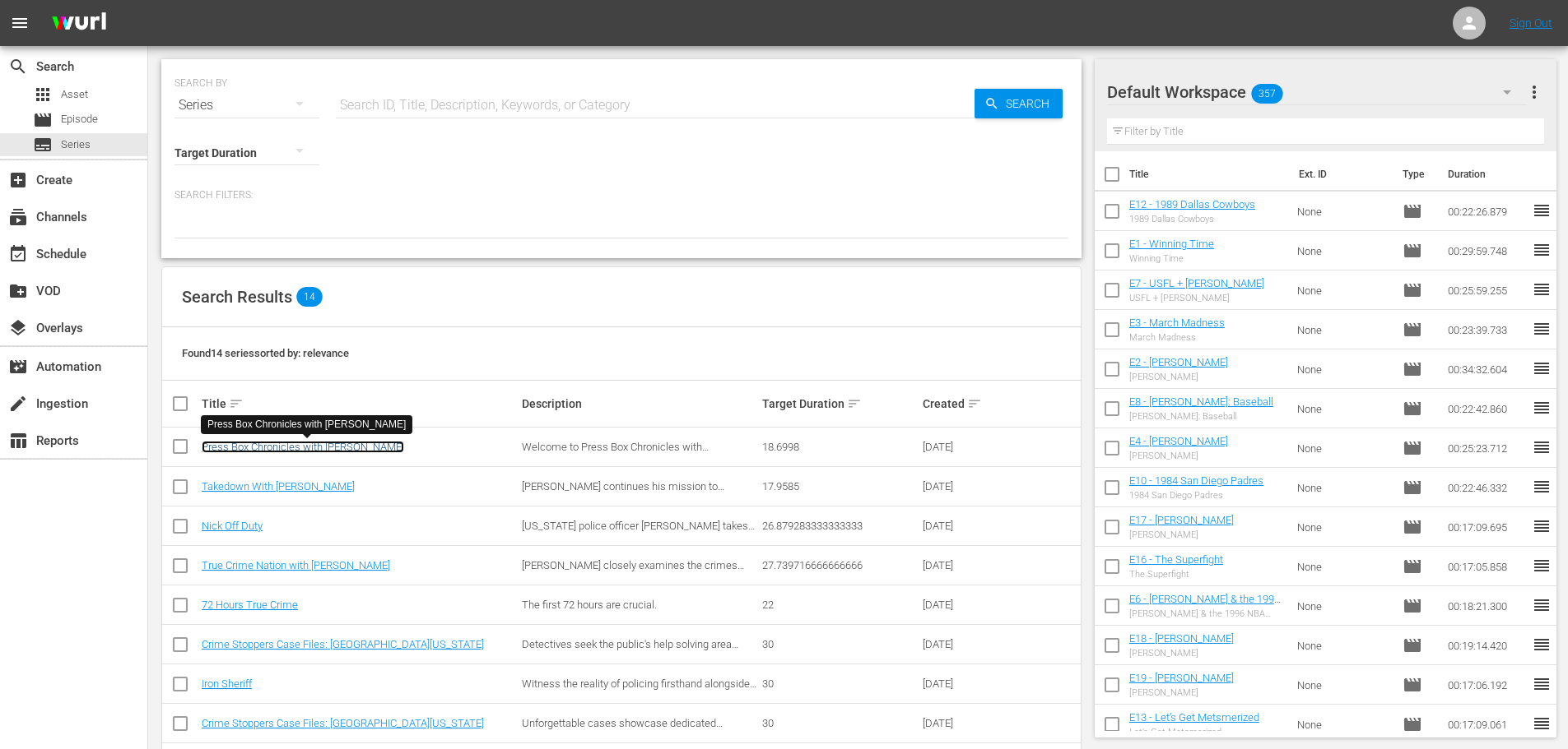
click at [318, 447] on link "Press Box Chronicles with [PERSON_NAME]" at bounding box center [303, 447] width 202 height 13
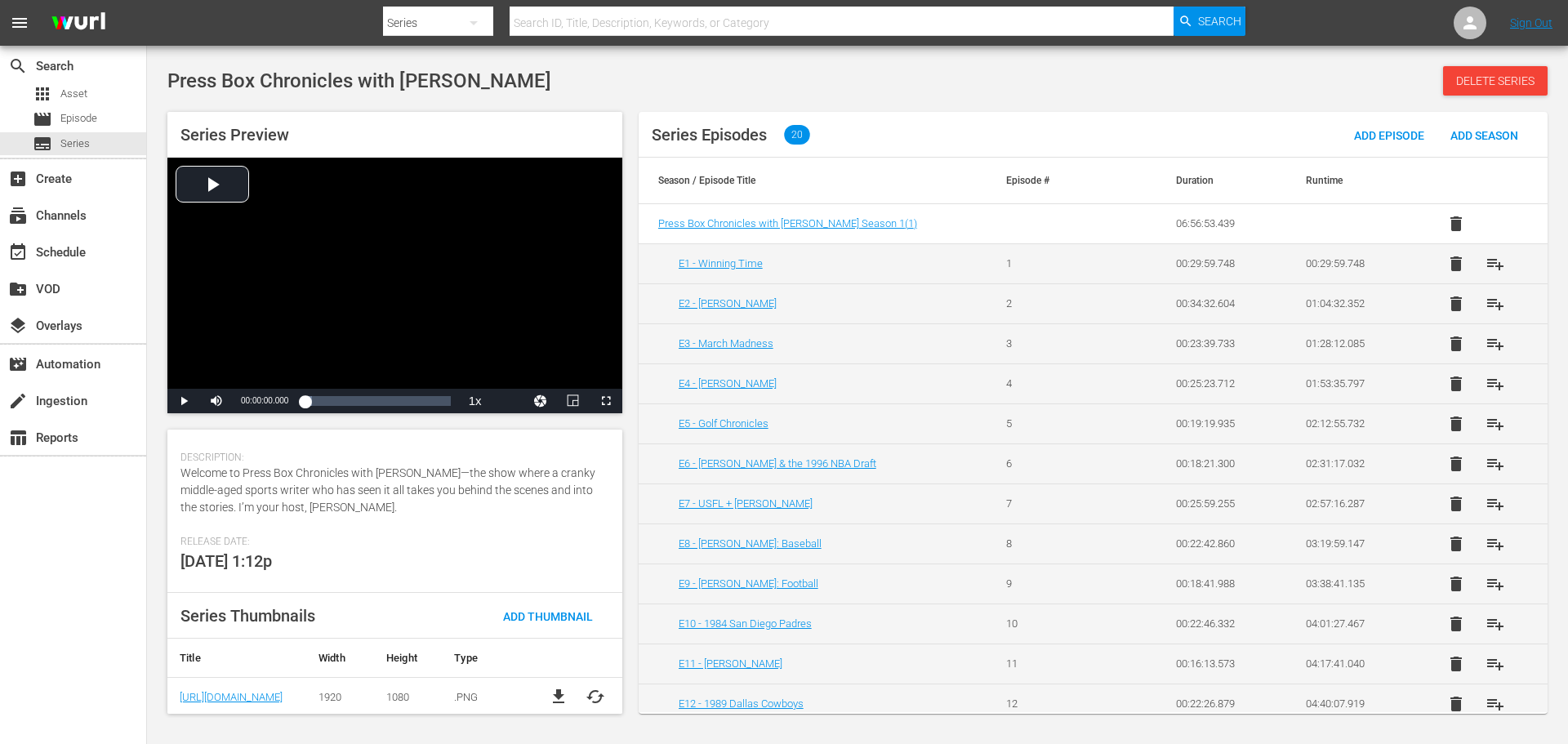
scroll to position [266, 0]
click at [541, 618] on span "Add Thumbnail" at bounding box center [548, 613] width 116 height 13
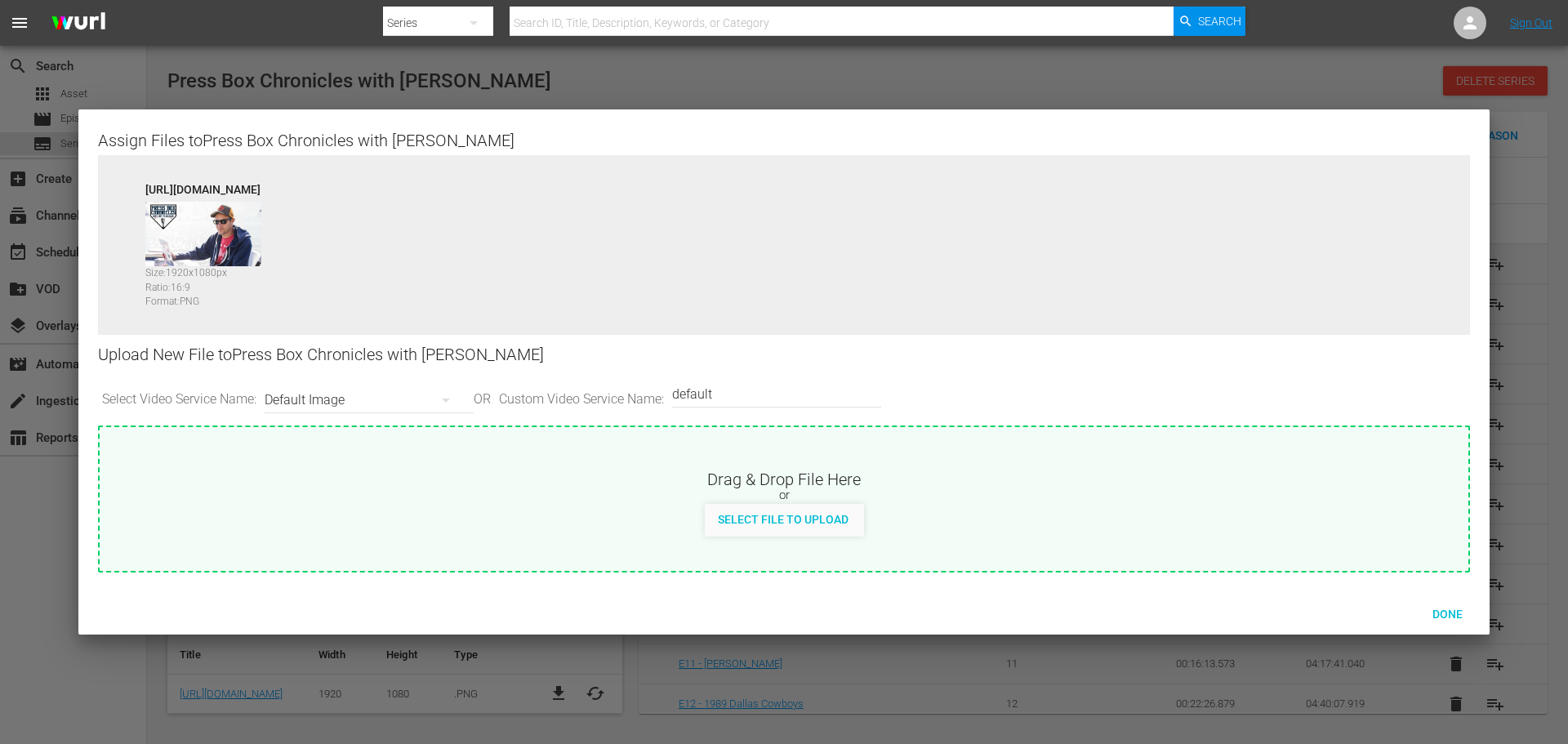
click at [424, 406] on div "Default Image" at bounding box center [365, 400] width 201 height 46
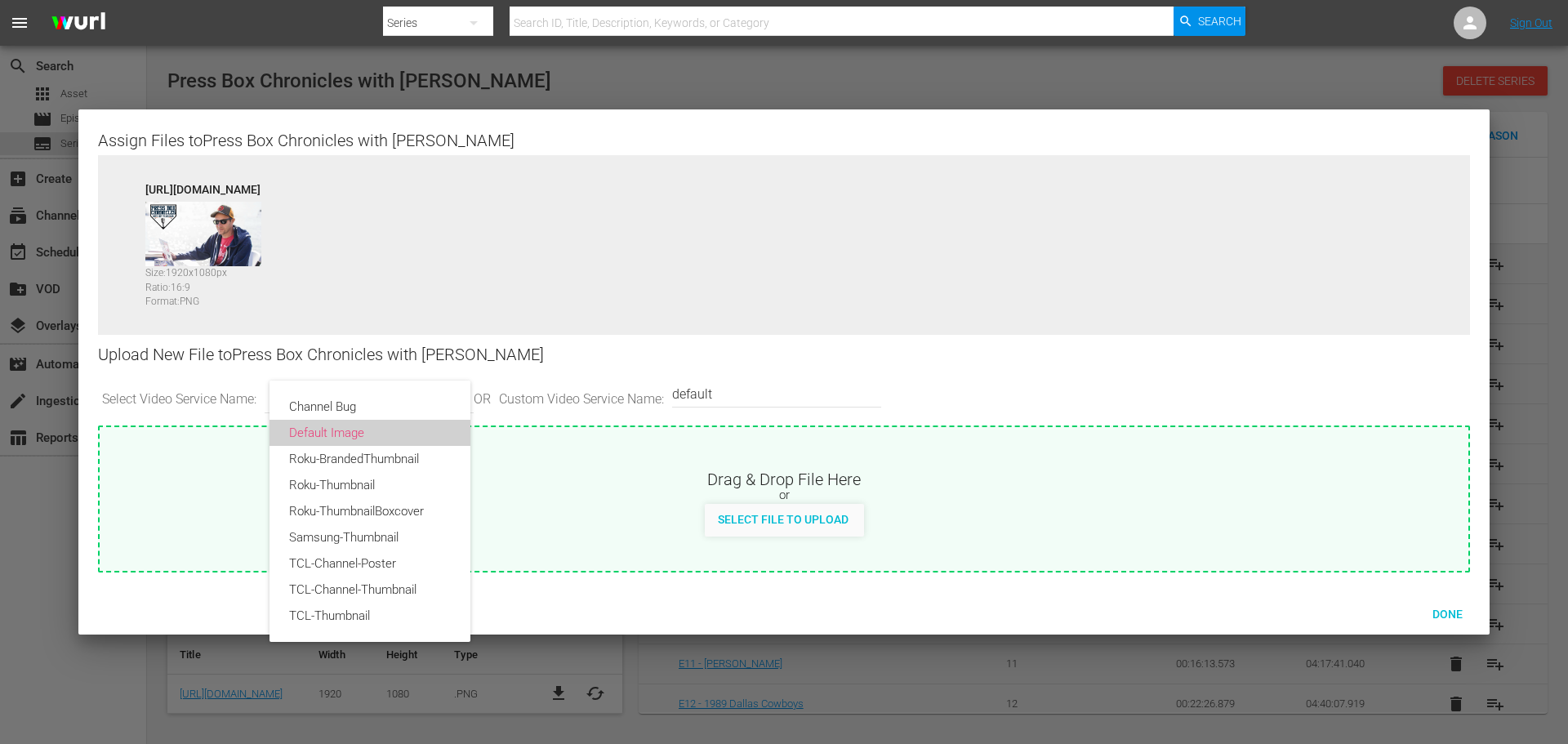
click at [386, 437] on div "Default Image" at bounding box center [369, 433] width 162 height 26
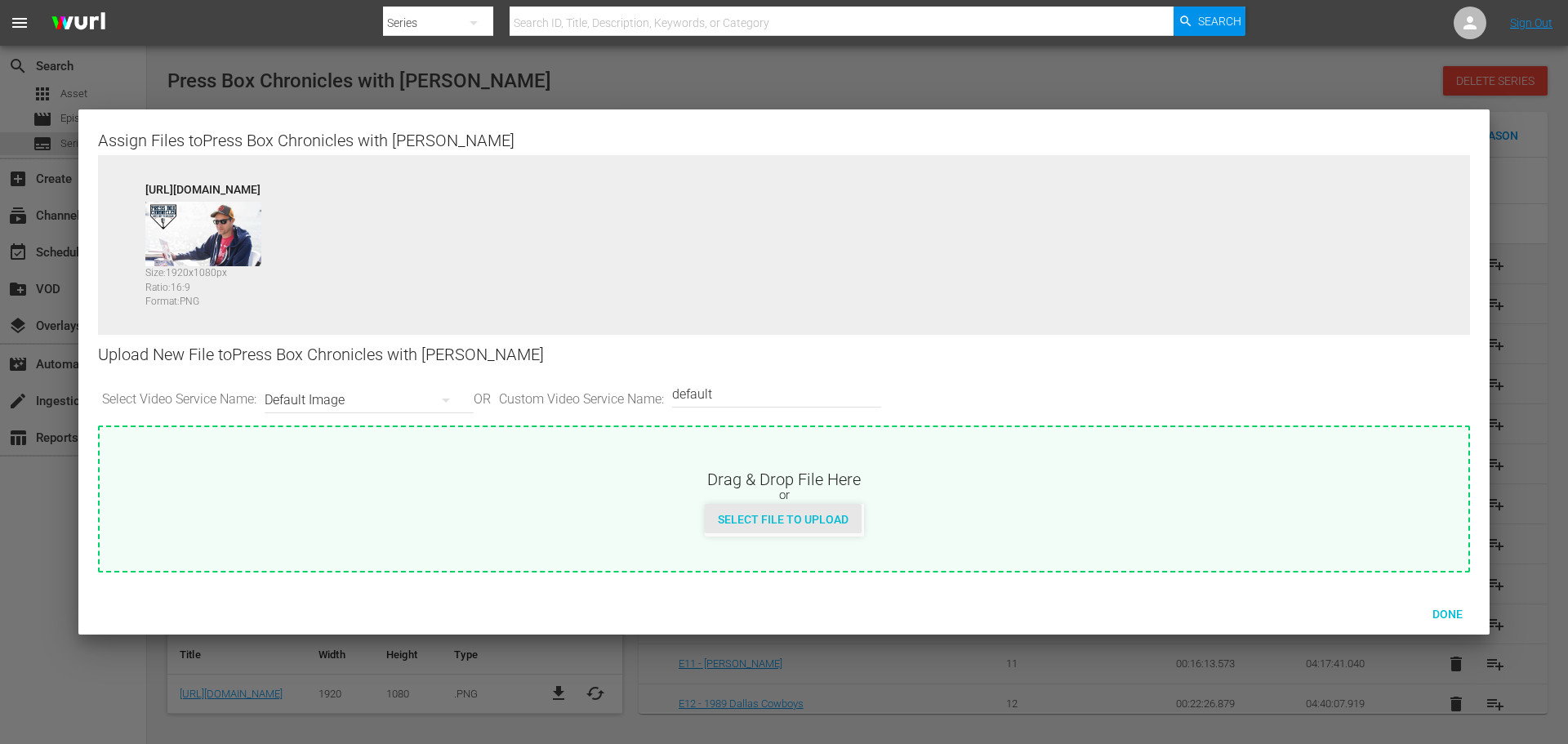
click at [751, 537] on div "Drag & Drop File Here or Select File to Upload" at bounding box center [784, 498] width 1372 height 147
type input "C:\fakepath\PrimaryThumb.png"
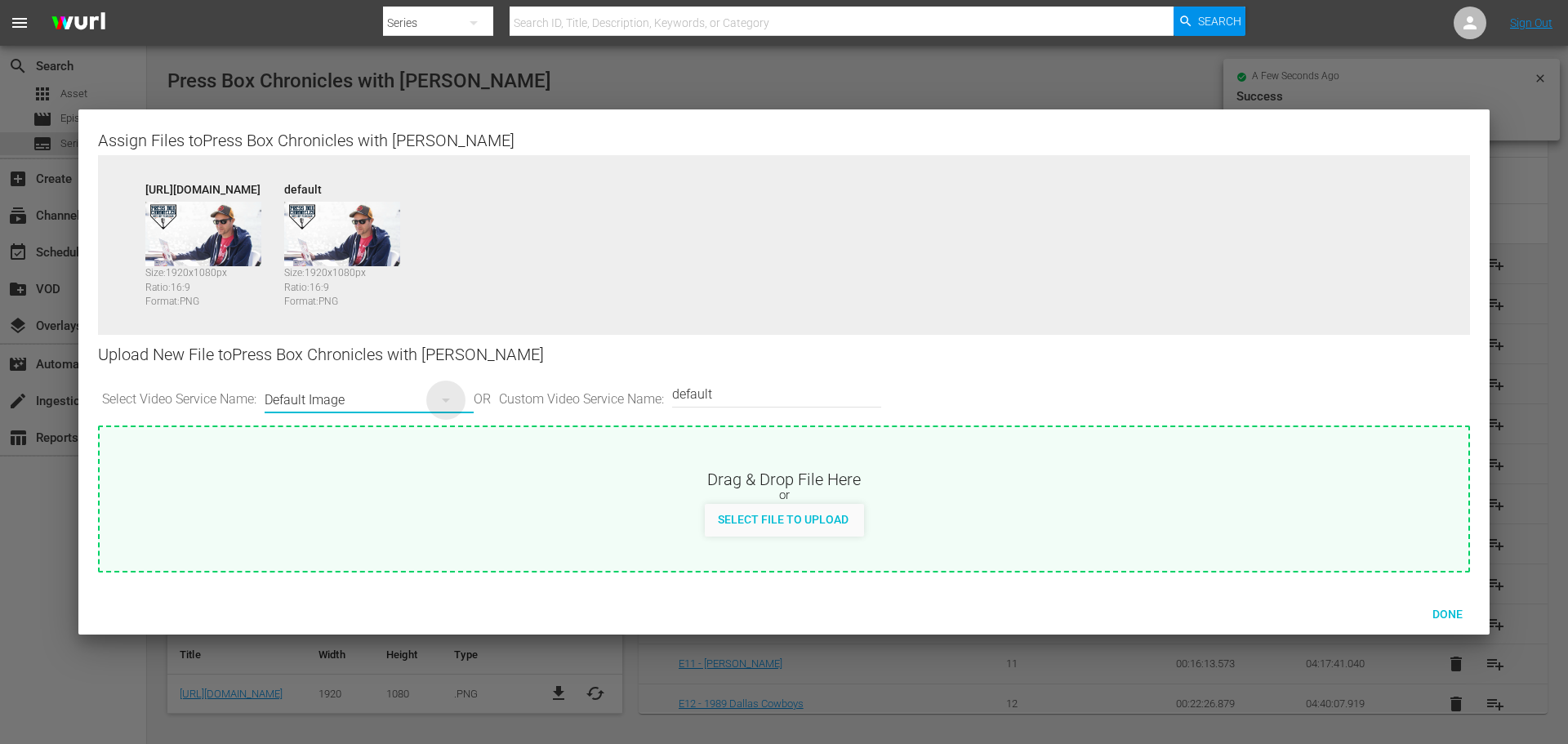
click at [456, 399] on icon "button" at bounding box center [446, 400] width 19 height 19
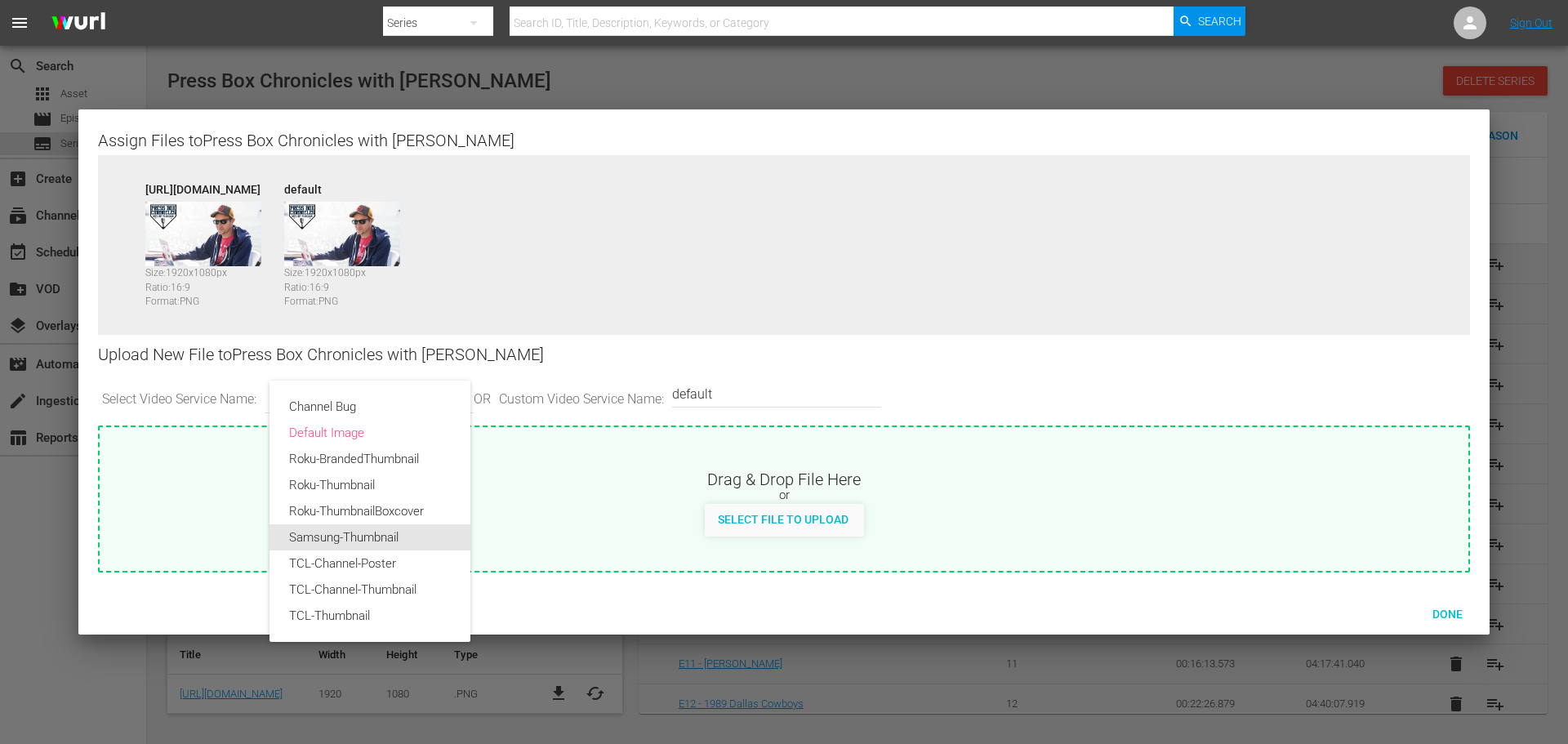
click at [382, 540] on div "Samsung-Thumbnail" at bounding box center [369, 537] width 162 height 26
type input "Samsung-Thumbnail"
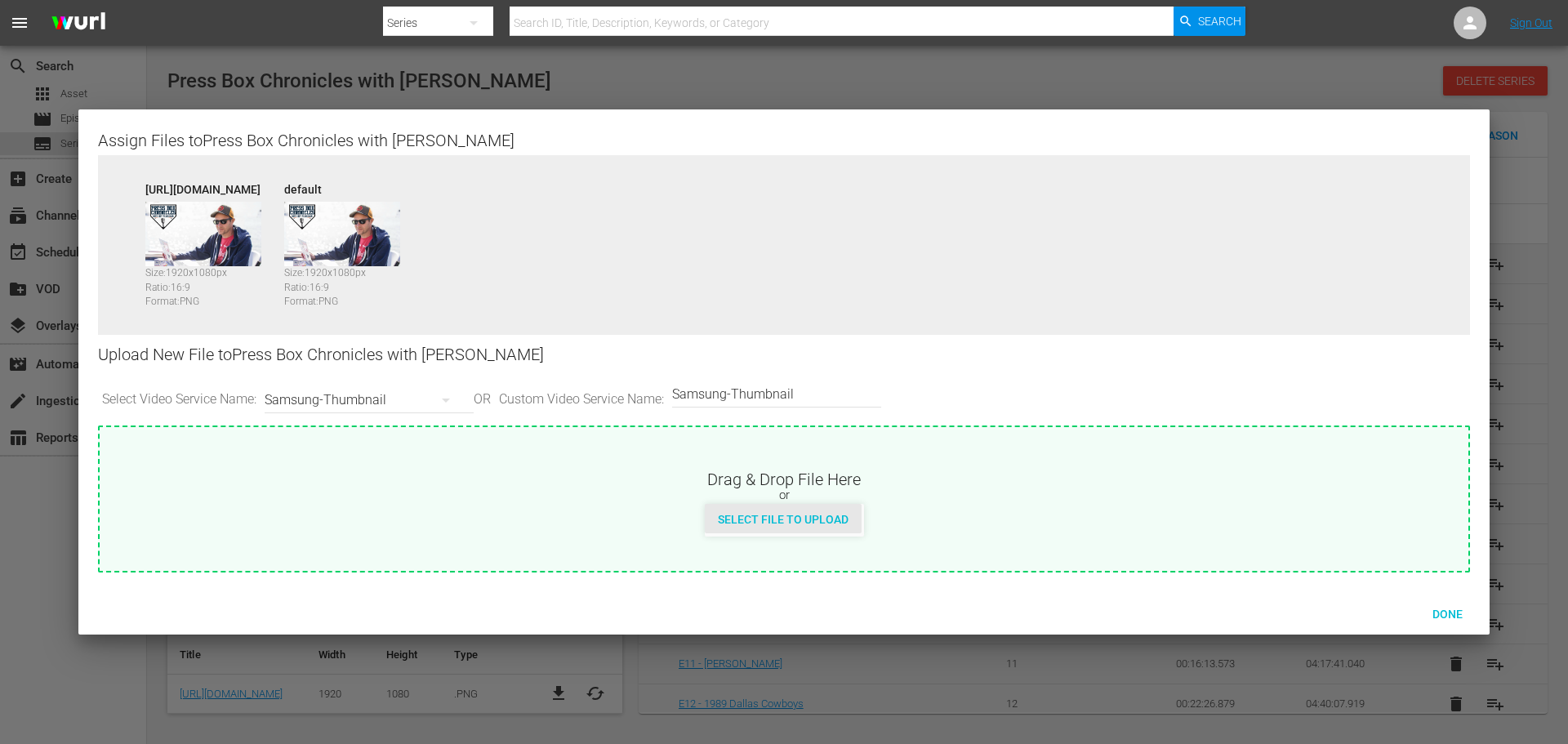
click at [762, 519] on span "Select File to Upload" at bounding box center [783, 520] width 156 height 13
type input "C:\fakepath\PrimaryThumb.png"
click at [448, 398] on icon "button" at bounding box center [446, 400] width 9 height 4
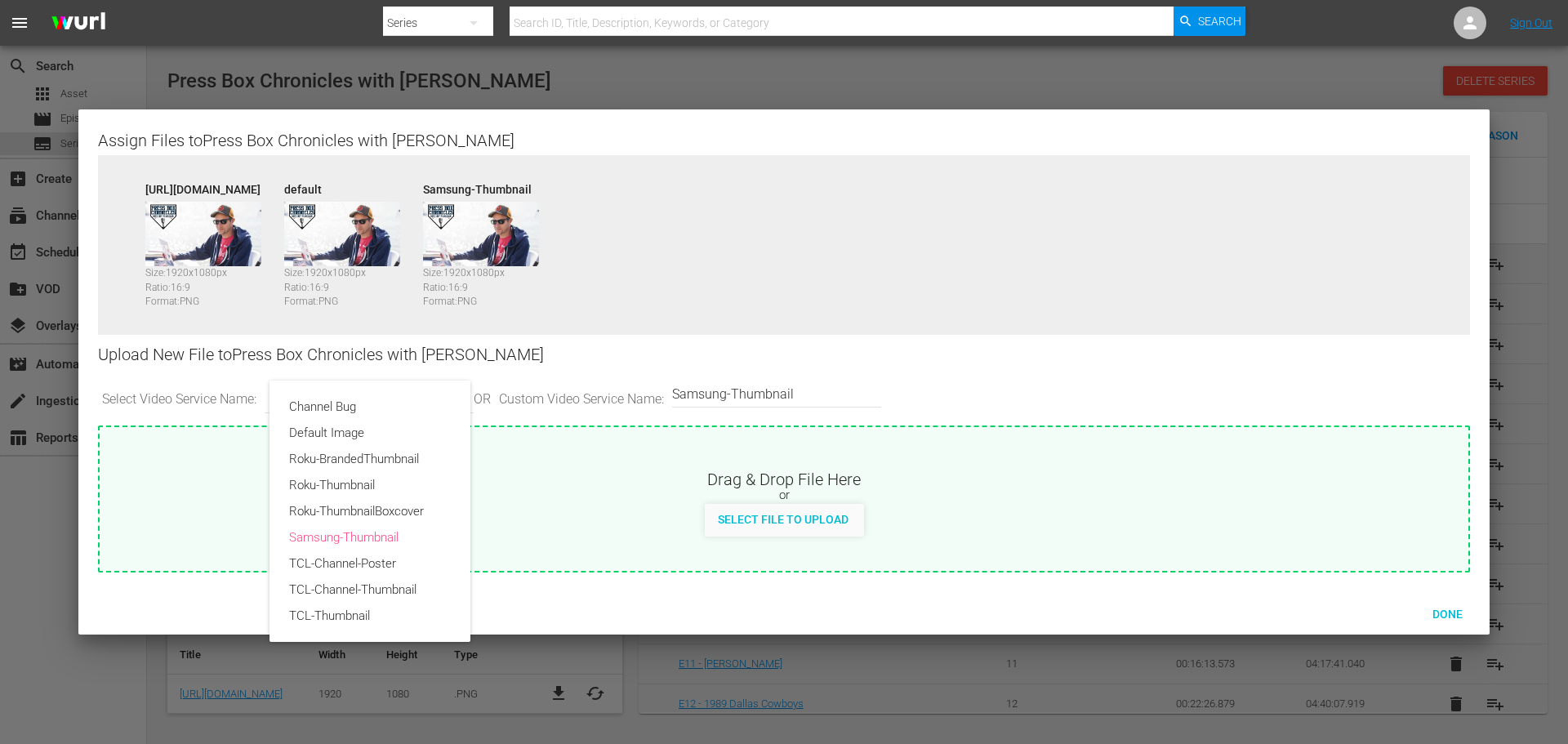
drag, startPoint x: 839, startPoint y: 366, endPoint x: 826, endPoint y: 386, distance: 23.9
click at [830, 377] on div "Channel Bug Default Image Roku-BrandedThumbnail Roku-Thumbnail Roku-ThumbnailBo…" at bounding box center [784, 372] width 1568 height 744
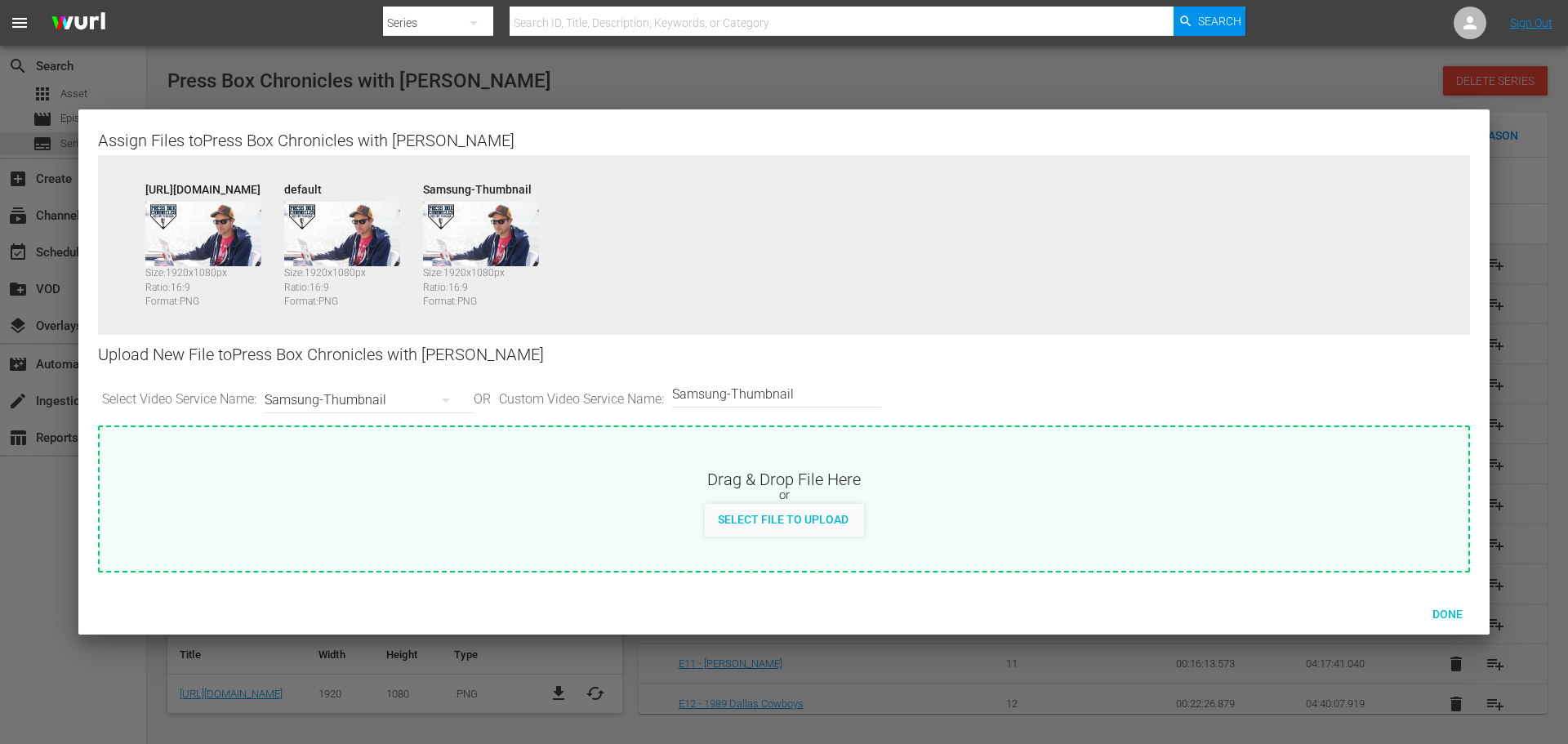
click at [825, 387] on div "Channel Bug Default Image Roku-BrandedThumbnail Roku-Thumbnail Roku-ThumbnailBo…" at bounding box center [784, 372] width 1568 height 744
drag, startPoint x: 816, startPoint y: 396, endPoint x: 636, endPoint y: 396, distance: 180.0
click at [636, 396] on div "Select Video Service Name: Samsung-Thumbnail OR Custom Video Service Name: Cust…" at bounding box center [784, 400] width 1372 height 51
click at [711, 398] on input "TCL -16:9" at bounding box center [772, 395] width 201 height 39
click at [717, 396] on input "TCL -16:9" at bounding box center [772, 395] width 201 height 39
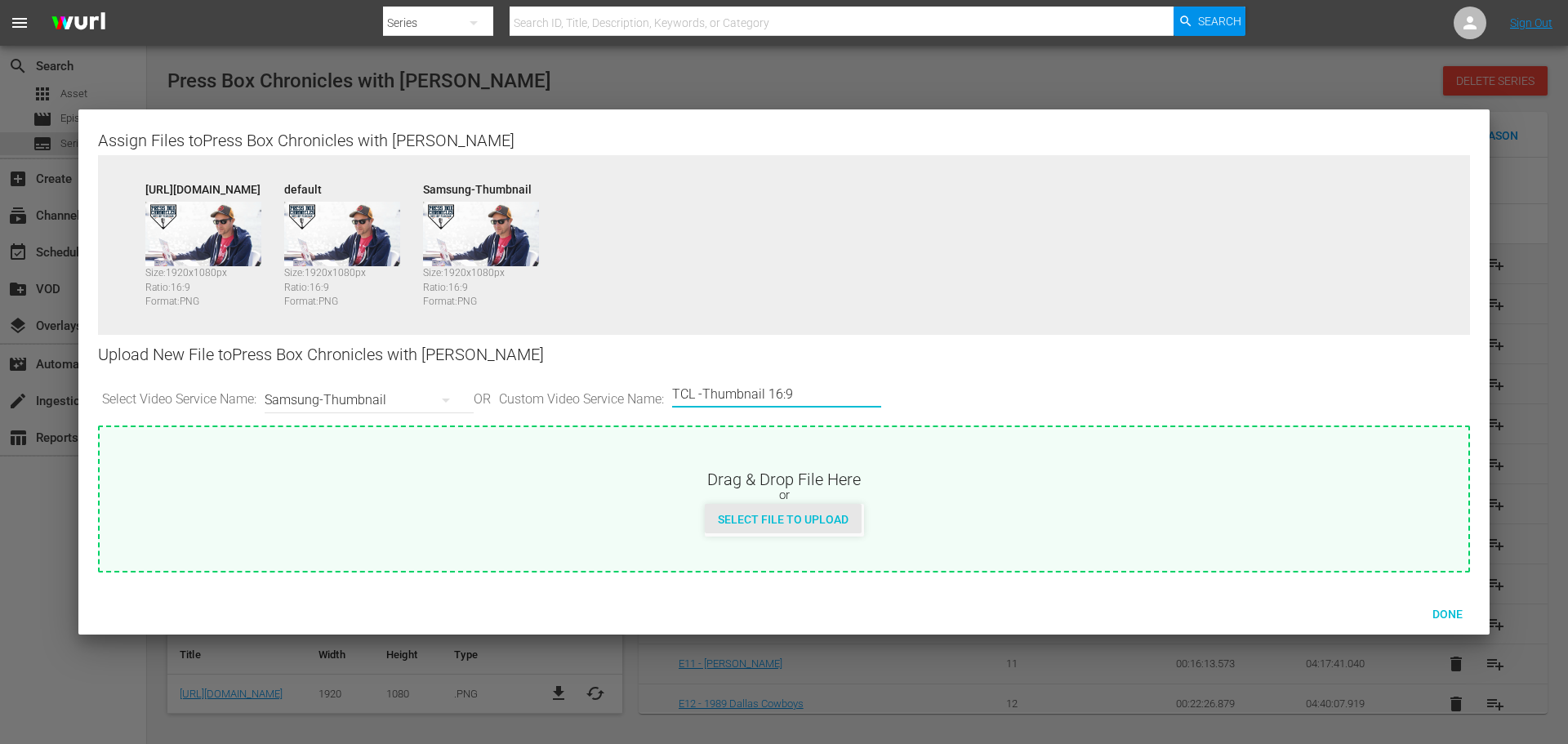
type input "TCL -Thumbnail 16:9"
click at [813, 518] on span "Select File to Upload" at bounding box center [783, 520] width 156 height 13
type input "C:\fakepath\PrimaryThumb.png"
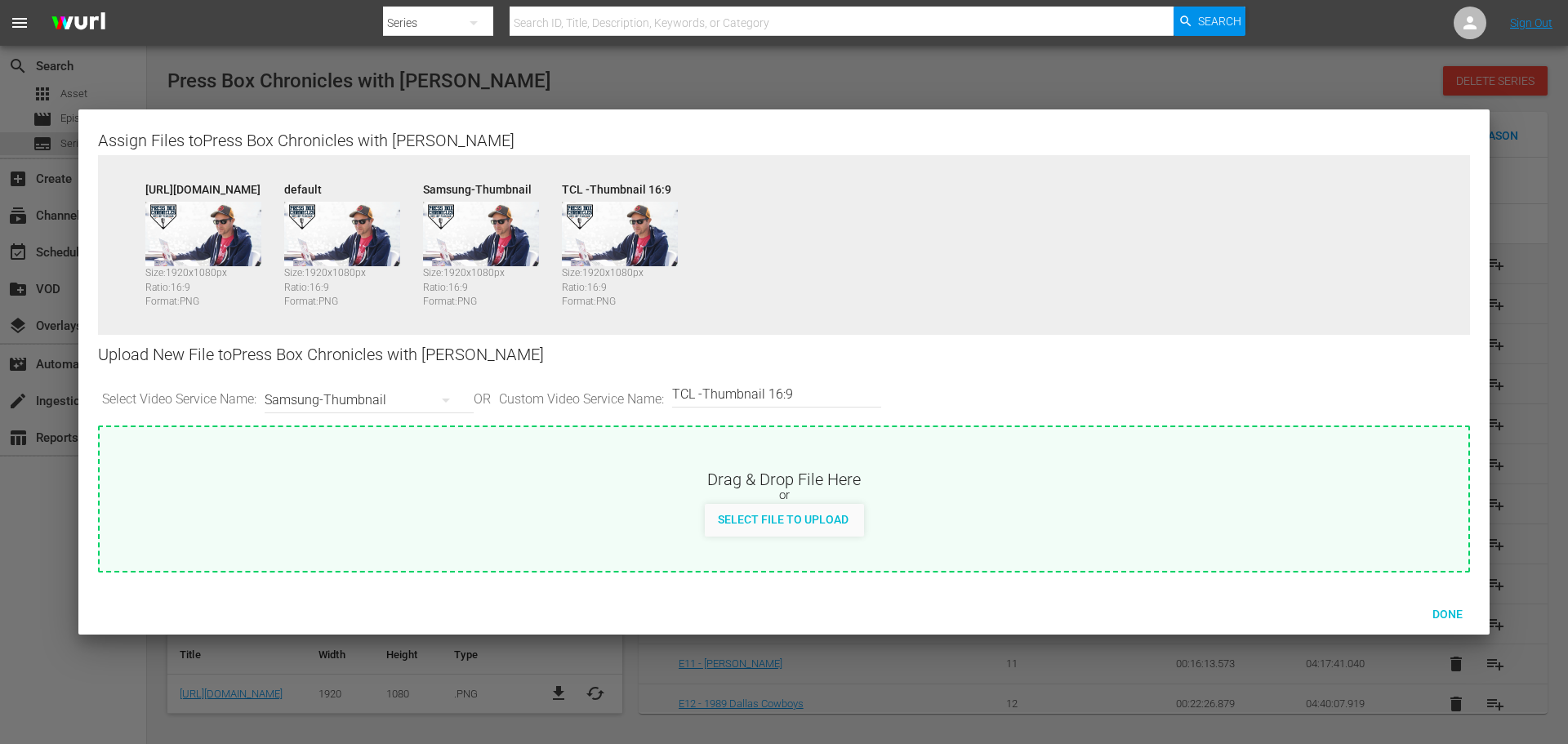
click at [404, 401] on div "Samsung-Thumbnail" at bounding box center [365, 400] width 201 height 46
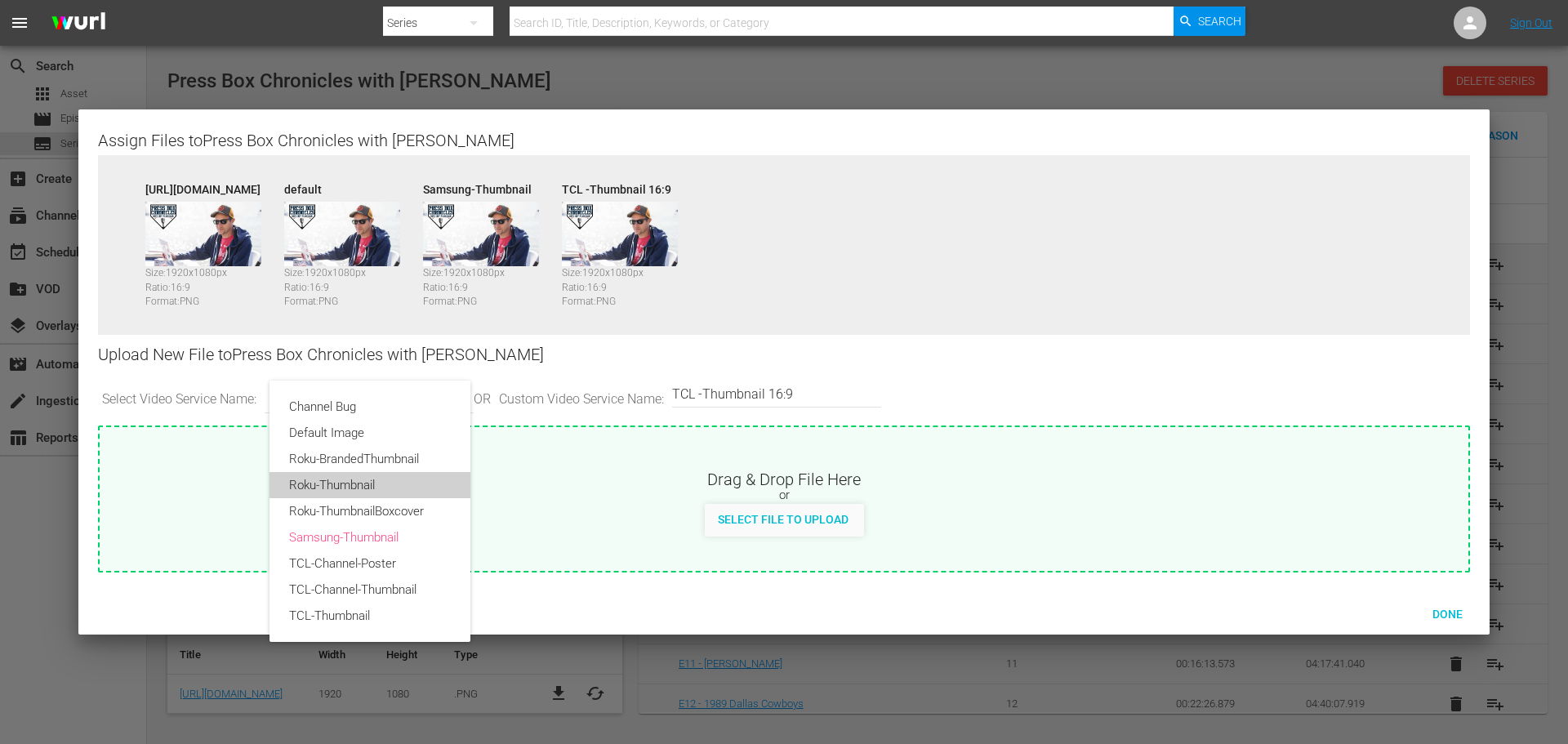
click at [386, 483] on div "Roku-Thumbnail" at bounding box center [369, 485] width 162 height 26
type input "Roku-Thumbnail"
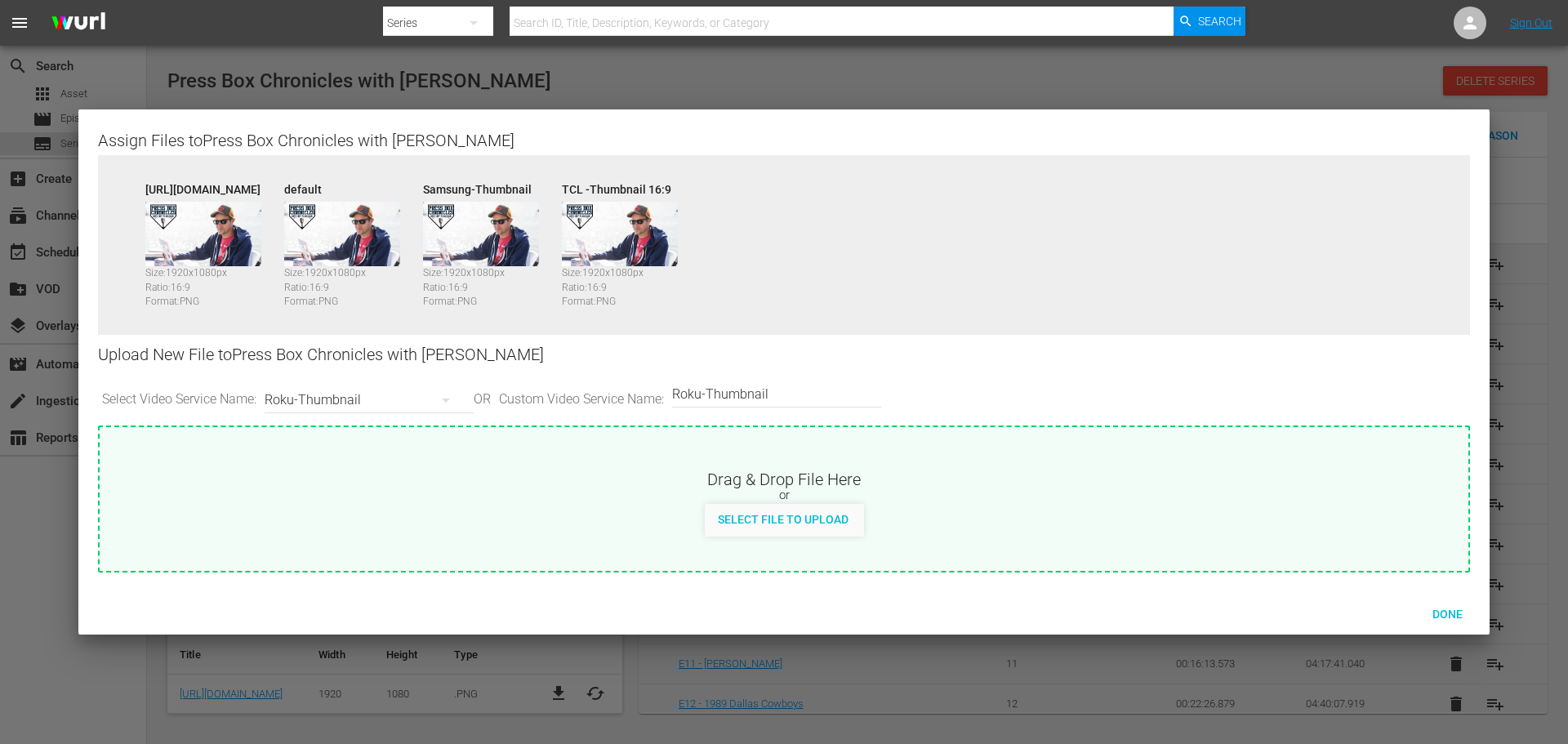
click at [804, 525] on div "Select File to Upload" at bounding box center [783, 518] width 156 height 30
type input "C:\fakepath\PrimaryThumb.png"
click at [839, 391] on input "Roku-Thumbnail" at bounding box center [772, 395] width 201 height 39
drag, startPoint x: 722, startPoint y: 376, endPoint x: 579, endPoint y: 365, distance: 143.4
click at [584, 365] on div "Upload New File to Press Box Chronicles with Jeff Pearlman Select Video Service…" at bounding box center [784, 380] width 1372 height 90
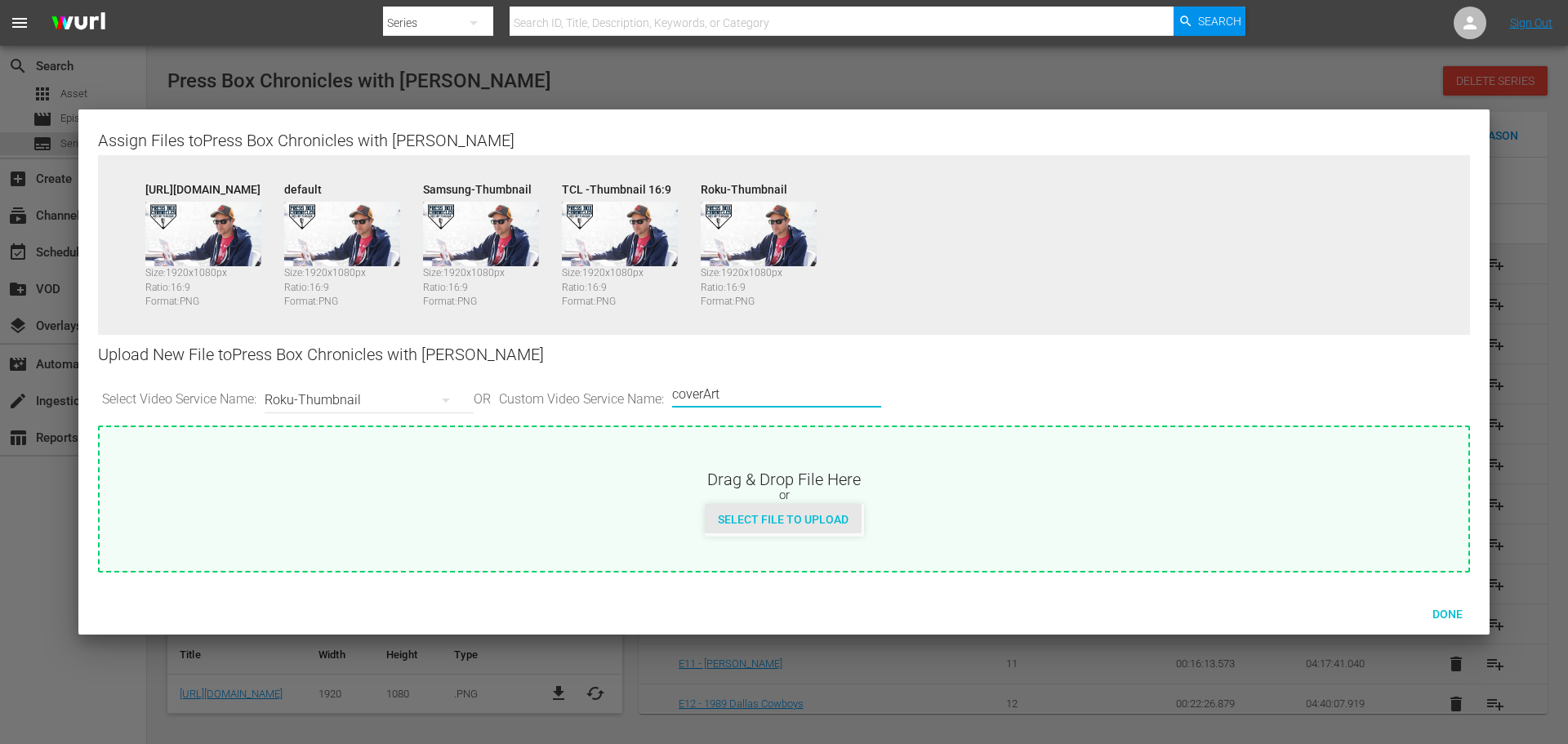
type input "coverArt"
click at [780, 508] on div "Select File to Upload" at bounding box center [783, 518] width 156 height 30
type input "C:\fakepath\PrimaryThumb.png"
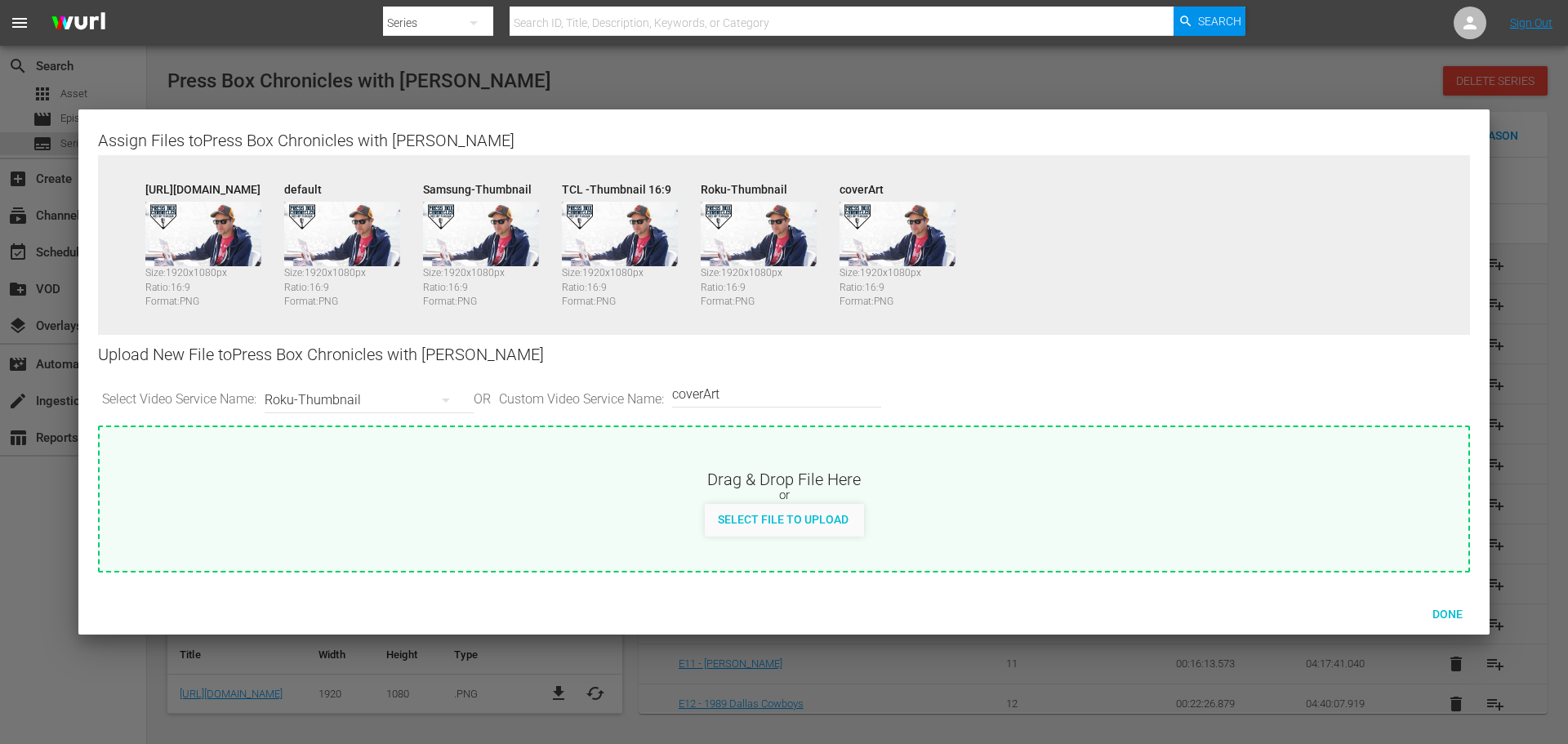
click at [750, 394] on input "coverArt" at bounding box center [772, 395] width 201 height 39
type input "coverPoster"
click at [770, 522] on span "Select File to Upload" at bounding box center [783, 520] width 156 height 13
type input "C:\fakepath\Vert.jpg"
click at [453, 397] on icon "button" at bounding box center [446, 400] width 19 height 19
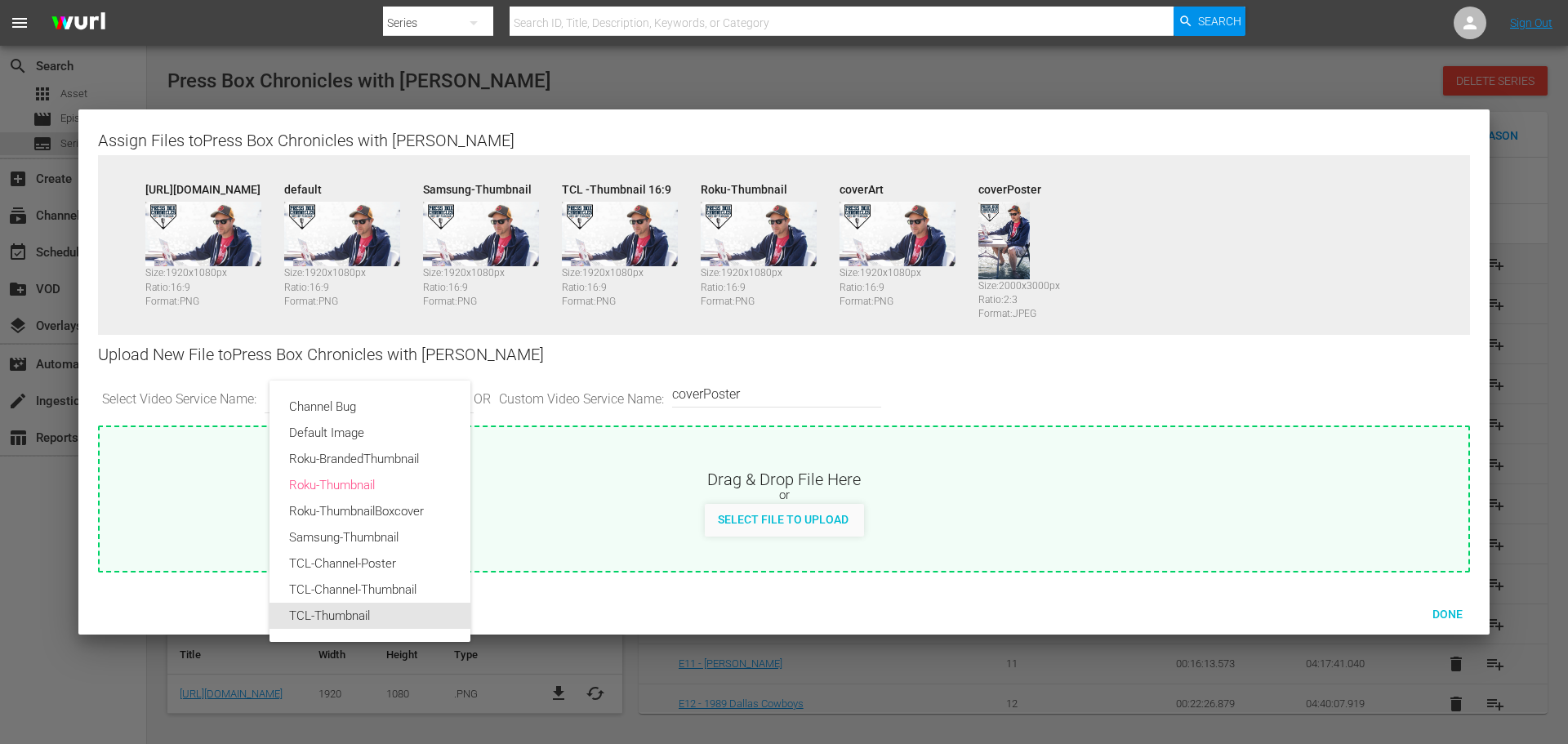
drag, startPoint x: 376, startPoint y: 605, endPoint x: 392, endPoint y: 604, distance: 16.0
click at [387, 606] on div "TCL-Thumbnail" at bounding box center [369, 615] width 162 height 26
type input "TCL-Thumbnail"
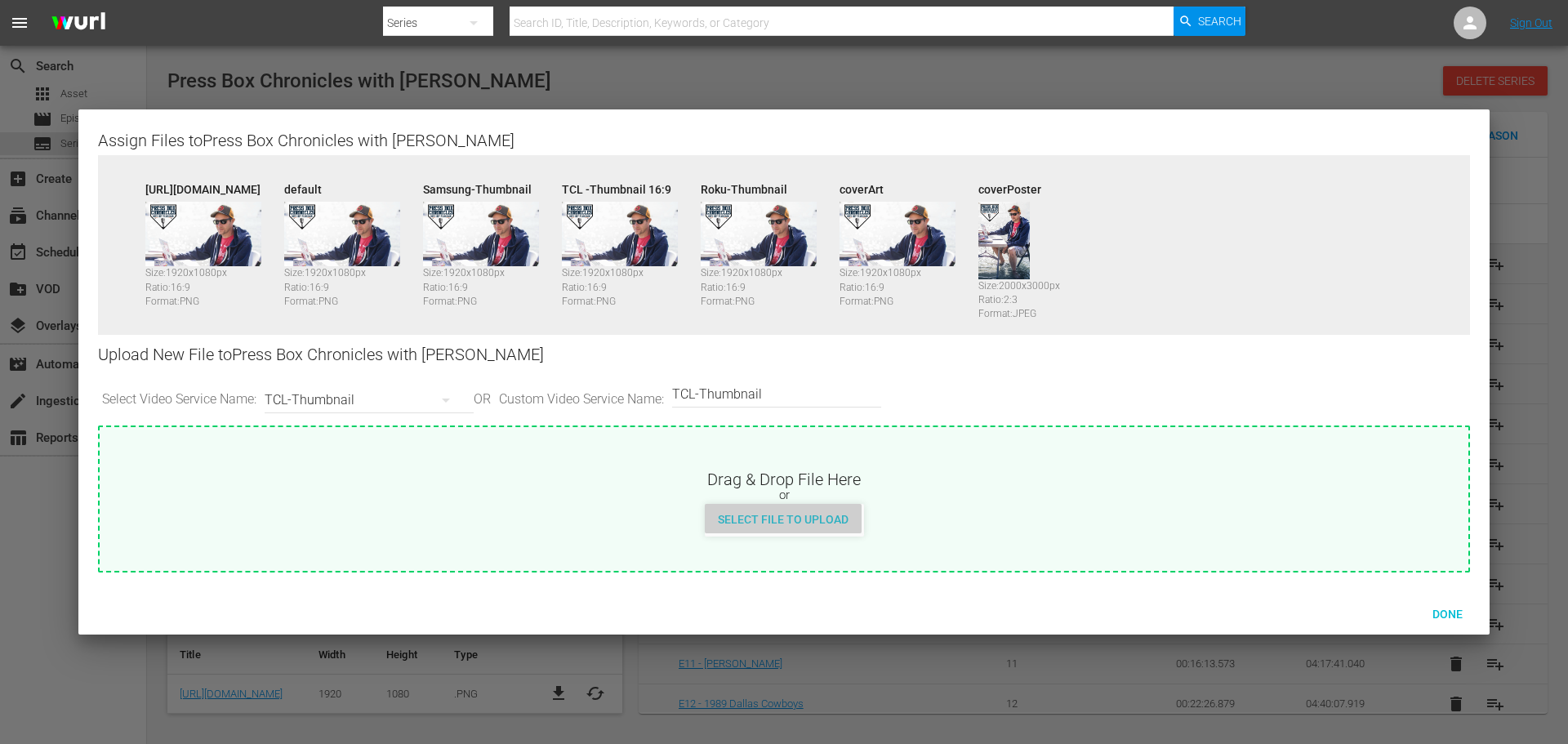
click at [826, 524] on span "Select File to Upload" at bounding box center [783, 520] width 156 height 13
type input "C:\fakepath\PrimaryThumb.png"
click at [808, 396] on input "TCL-Thumbnail" at bounding box center [772, 395] width 201 height 39
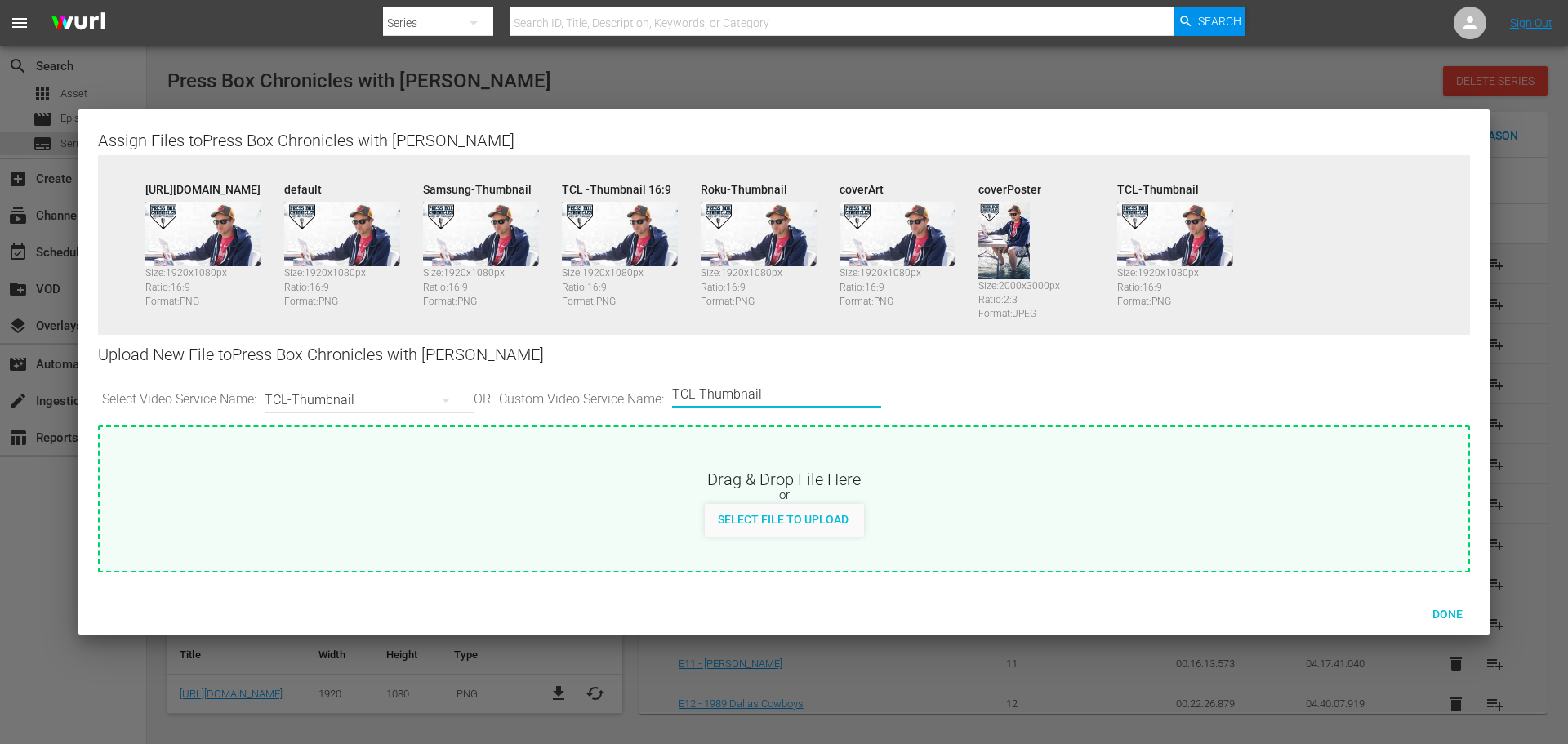
click at [796, 382] on input "TCL-Thumbnail" at bounding box center [772, 395] width 201 height 39
type input "TCL-Thumbnail3:4"
click at [816, 527] on div "Select File to Upload" at bounding box center [783, 518] width 156 height 30
type input "C:\fakepath\Vert (1).jpg"
click at [211, 59] on div at bounding box center [784, 372] width 1568 height 744
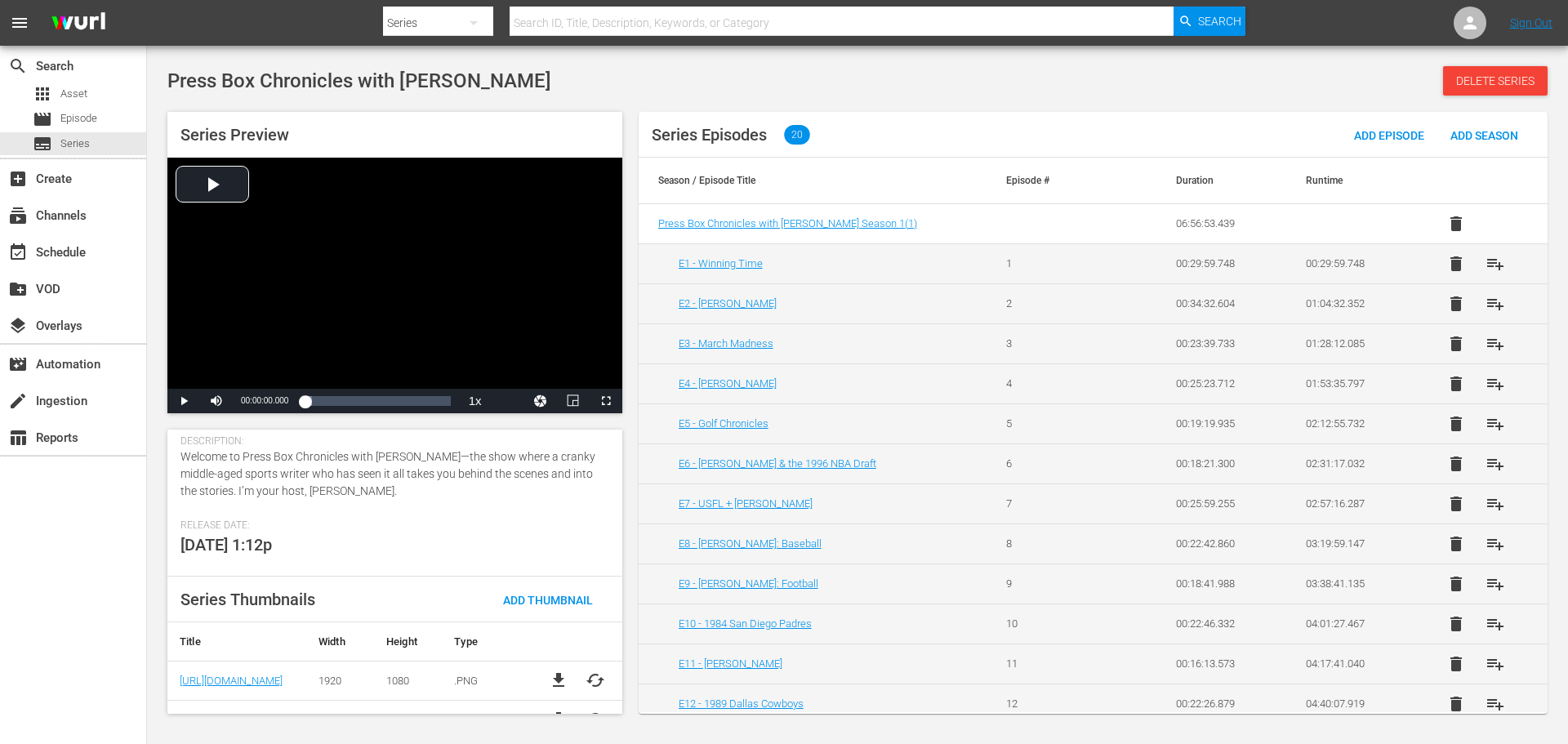
scroll to position [253, 0]
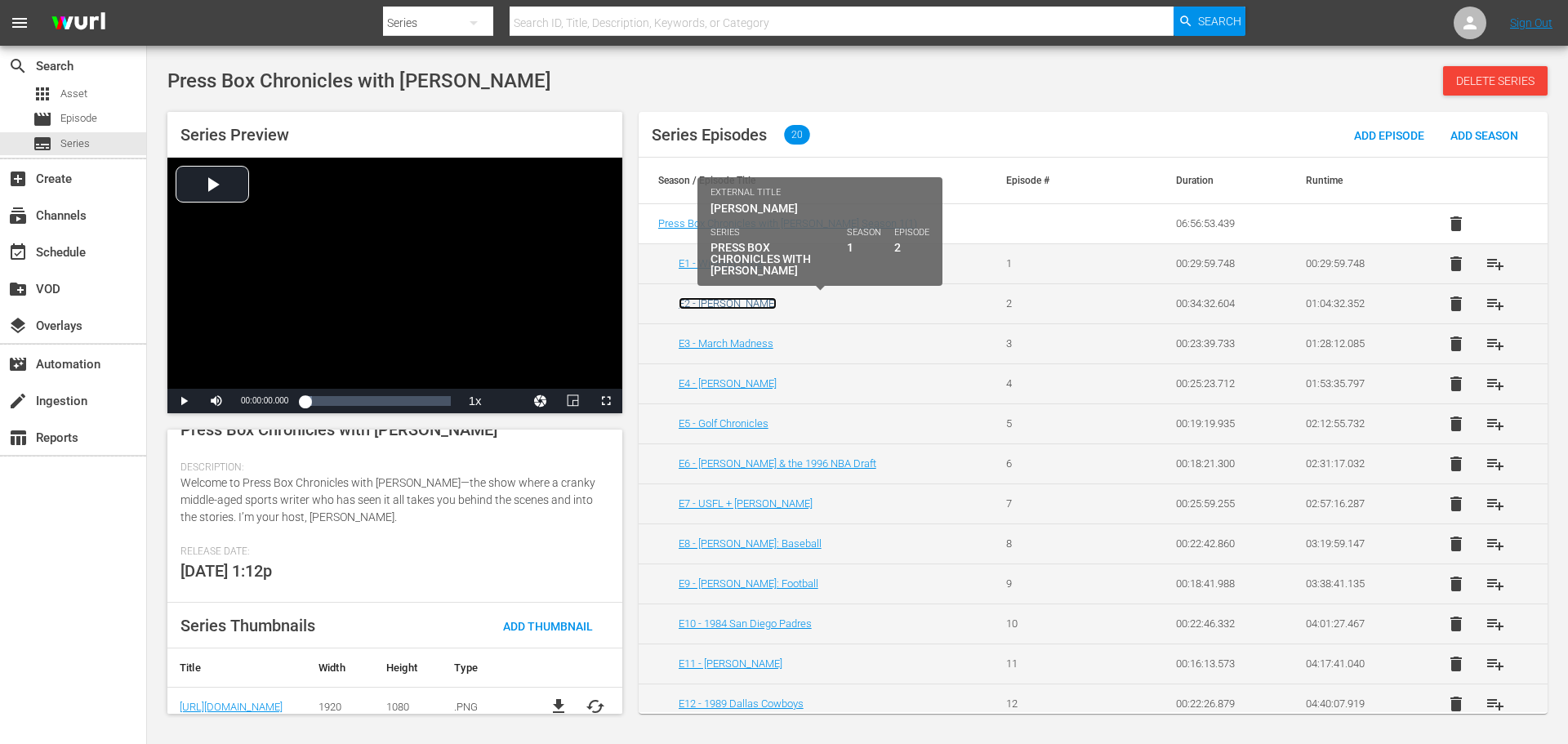
click at [720, 305] on link "E2 - [PERSON_NAME]" at bounding box center [727, 303] width 98 height 12
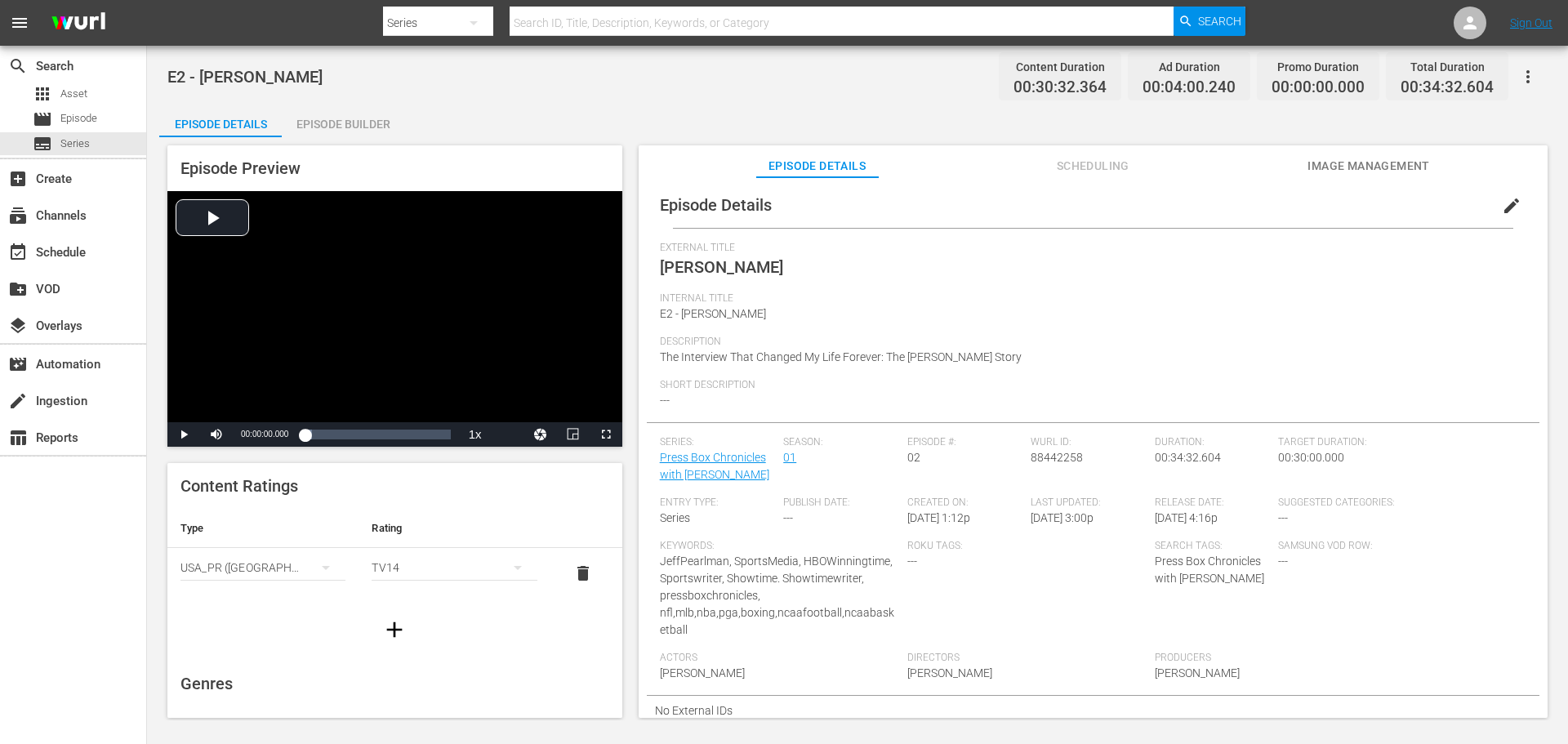
scroll to position [4, 0]
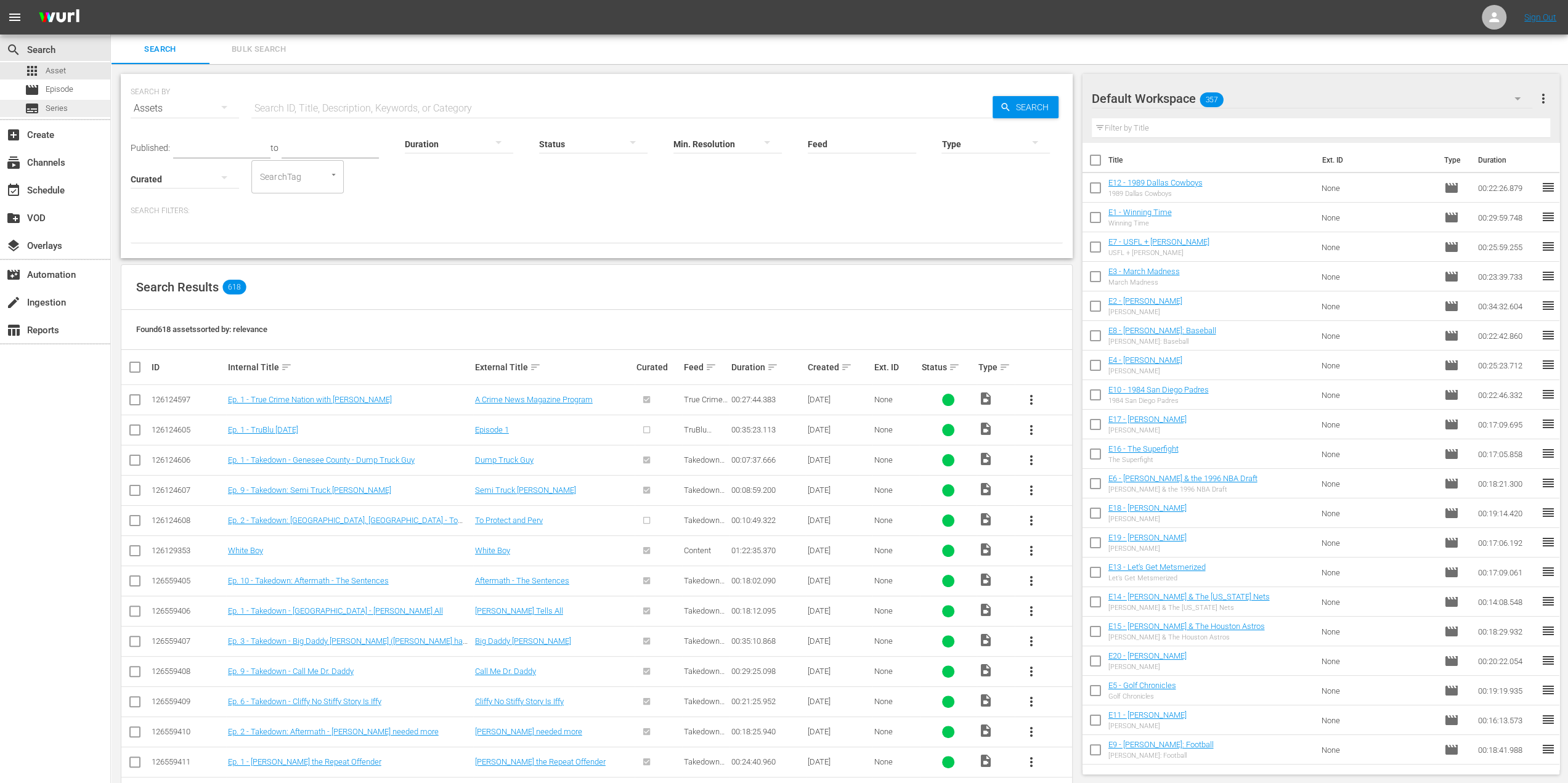
click at [69, 112] on div "subtitles Series" at bounding box center [55, 109] width 110 height 17
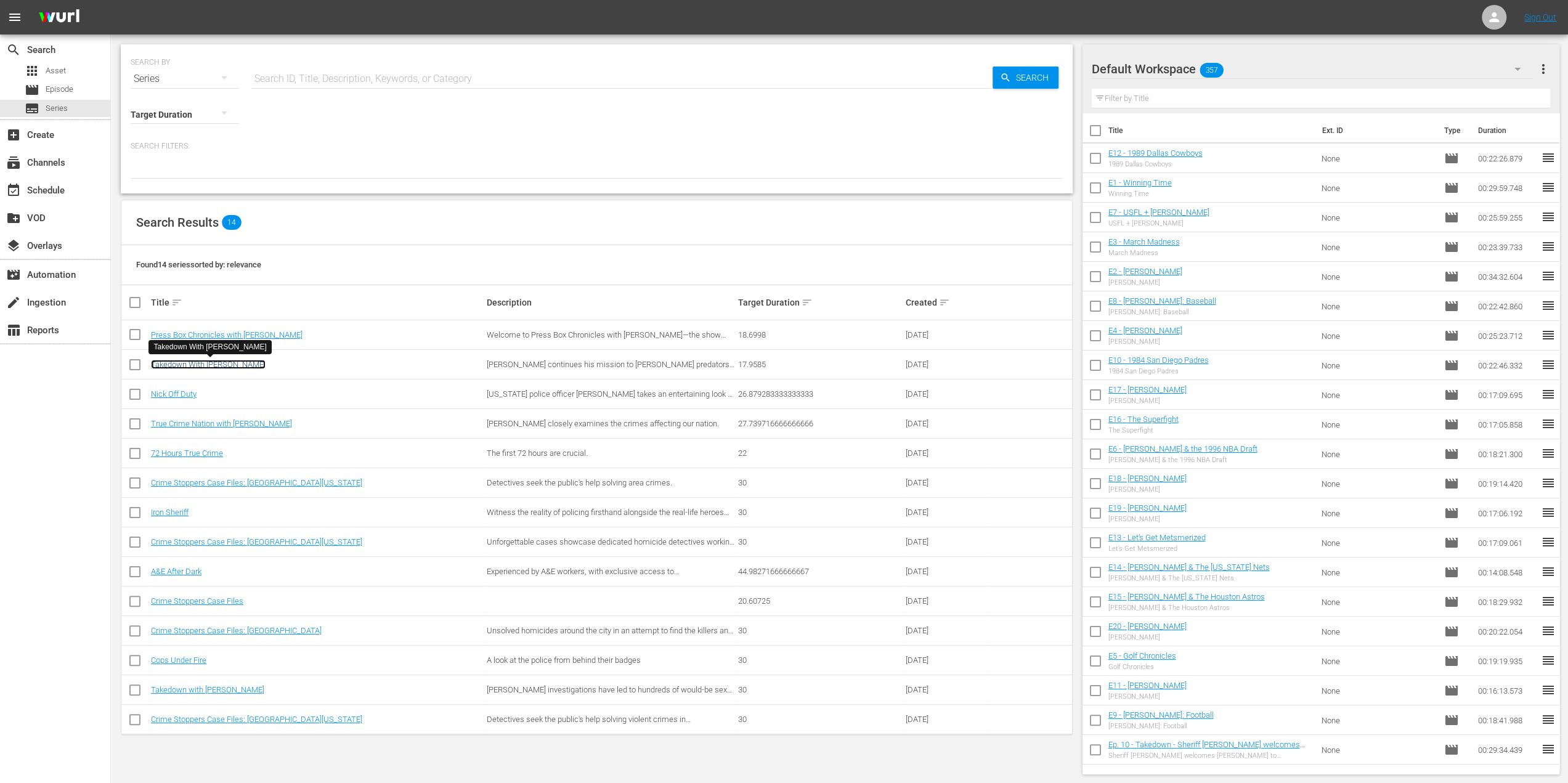
click at [237, 363] on link "Takedown With [PERSON_NAME]" at bounding box center [208, 364] width 114 height 9
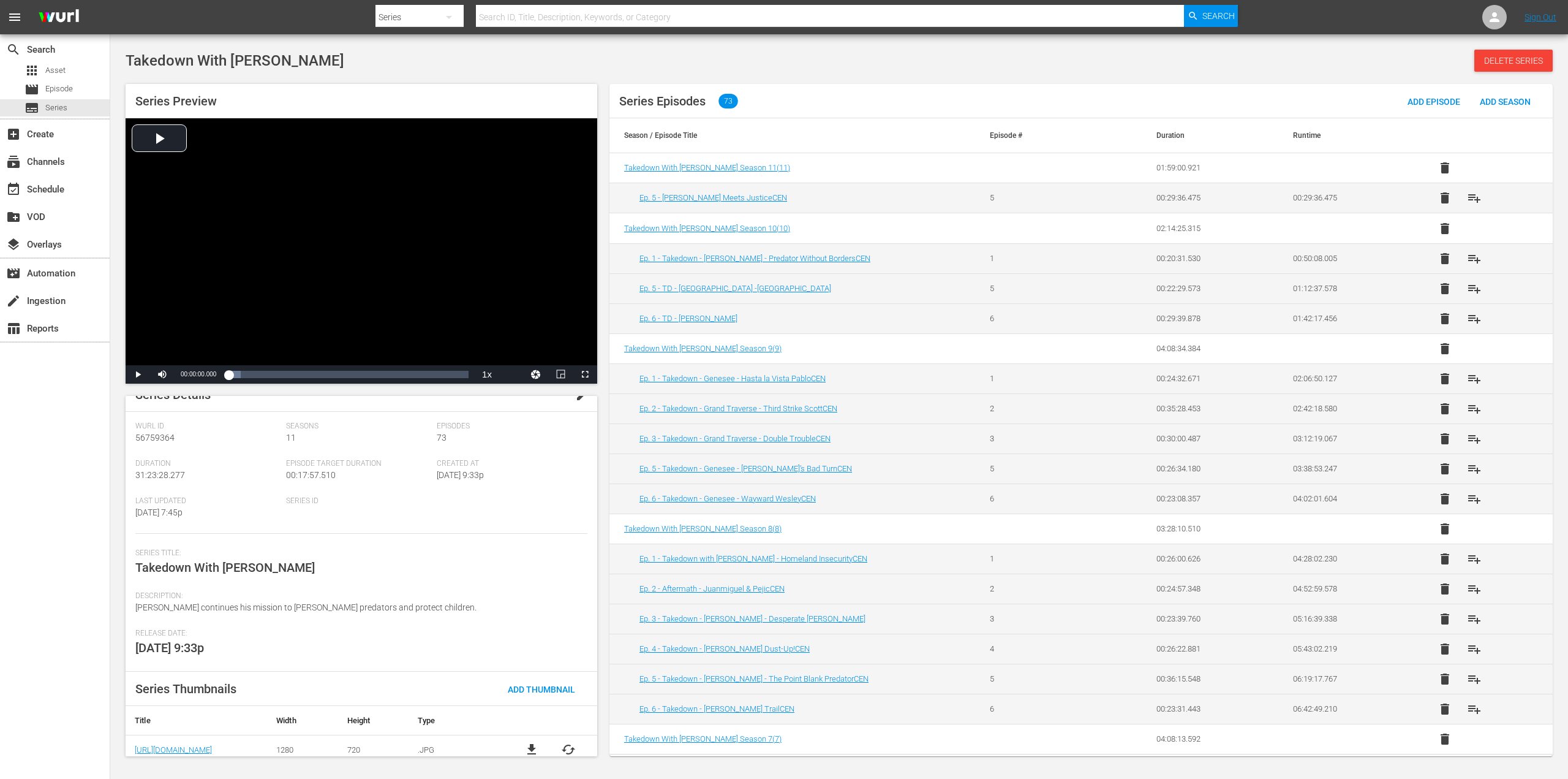
scroll to position [26, 0]
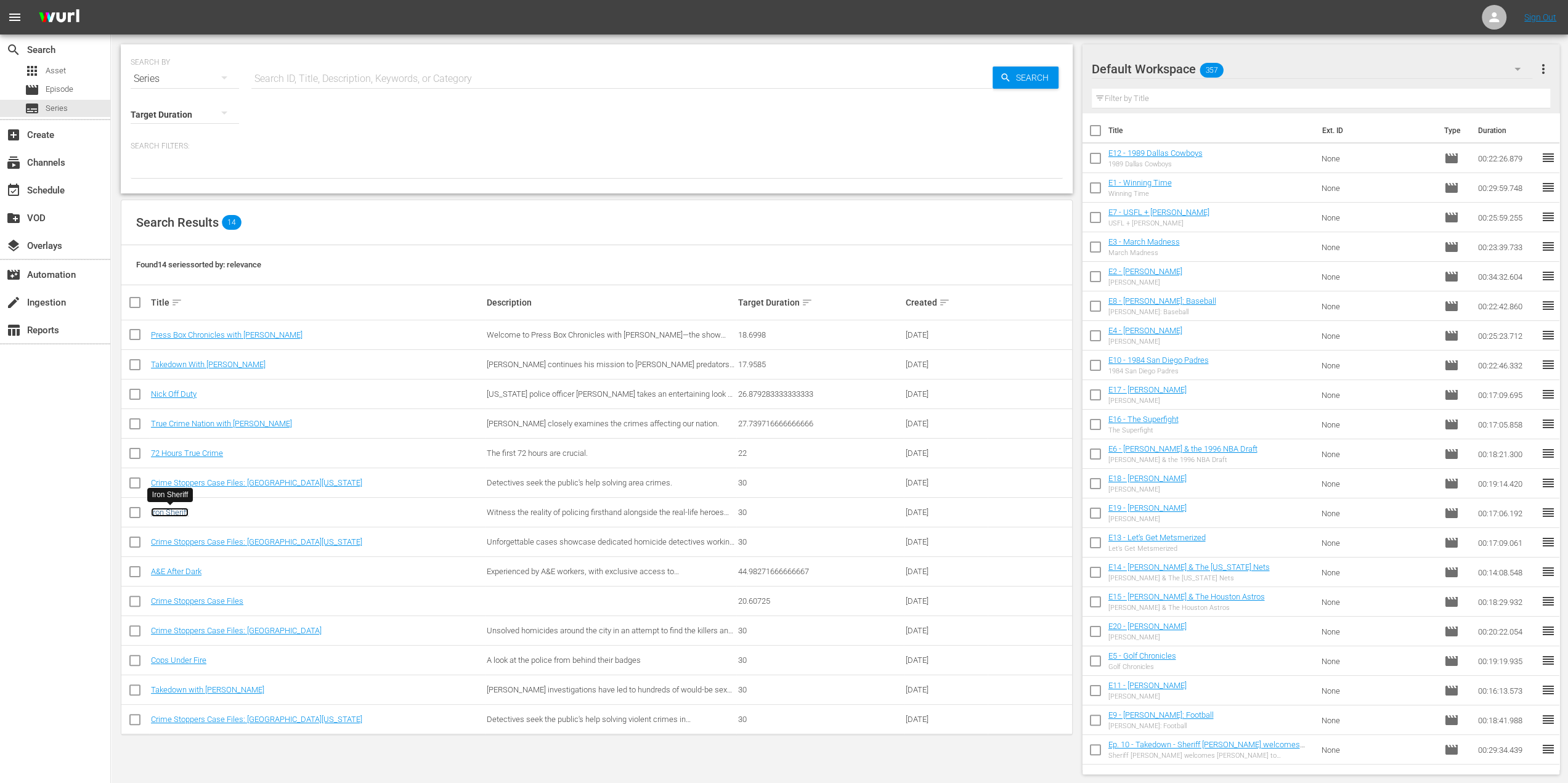
click at [175, 515] on link "Iron Sheriff" at bounding box center [170, 512] width 38 height 9
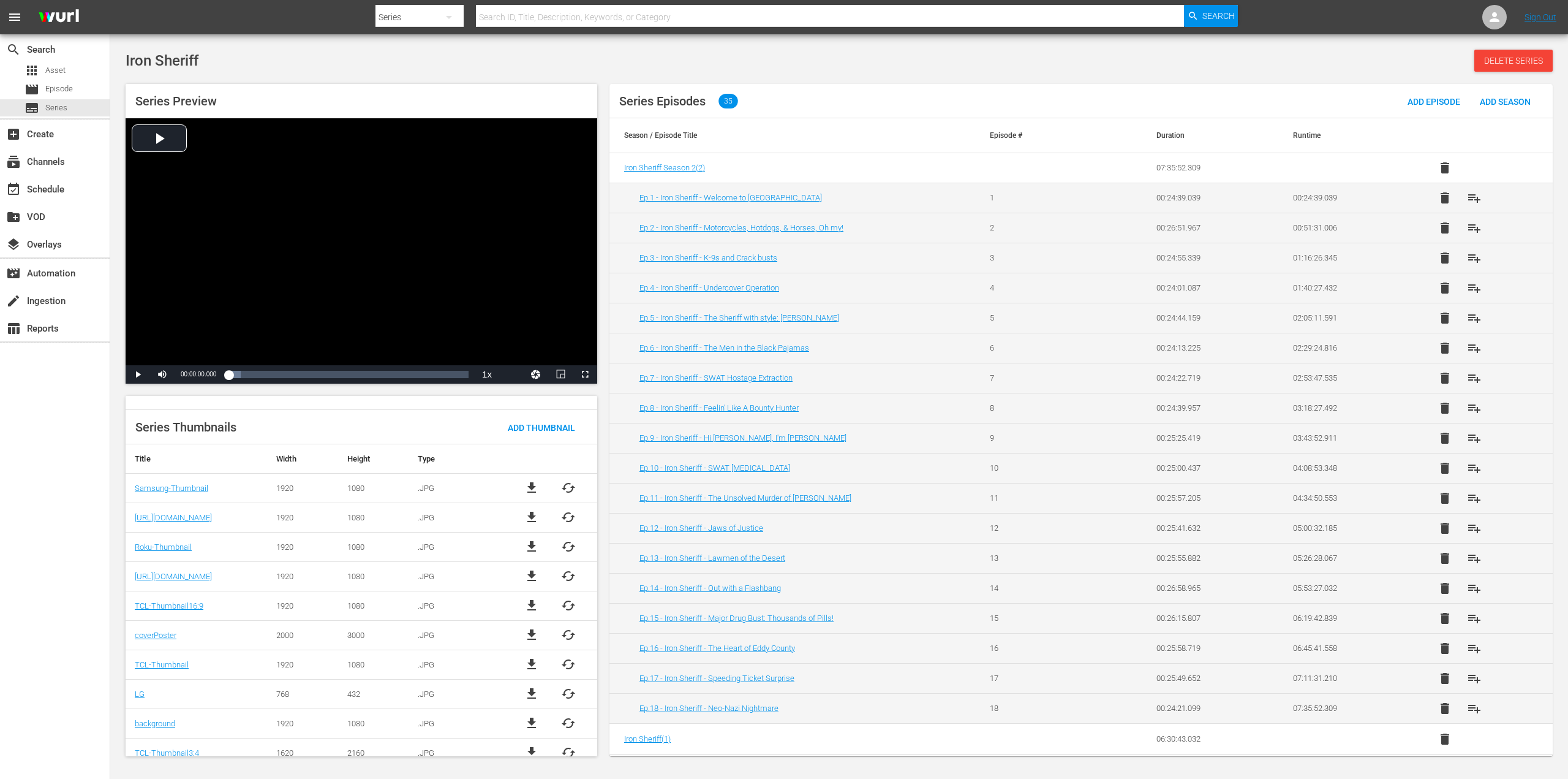
scroll to position [320, 0]
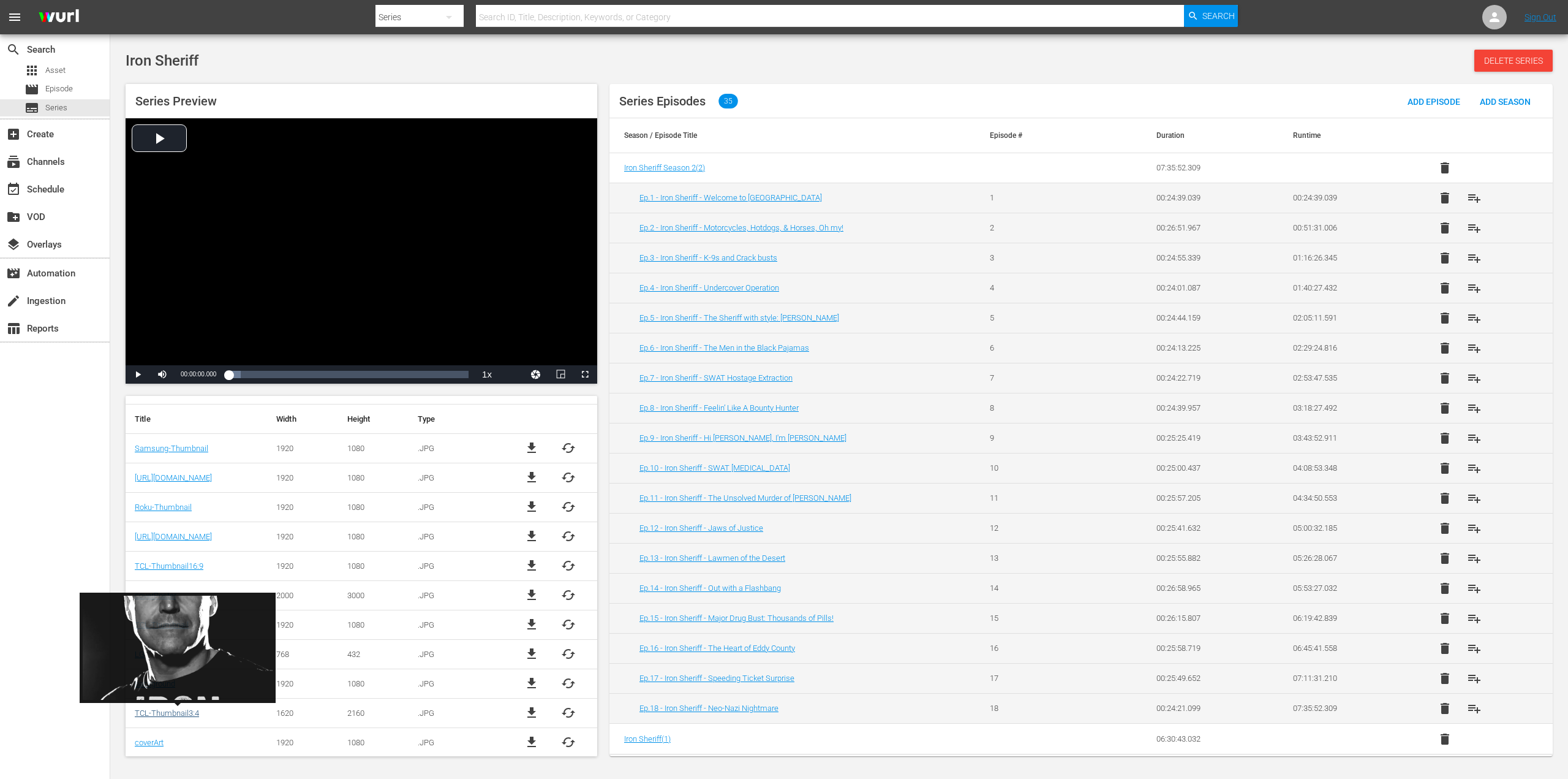
click at [196, 714] on link "TCL-Thumbnail3:4" at bounding box center [166, 713] width 64 height 9
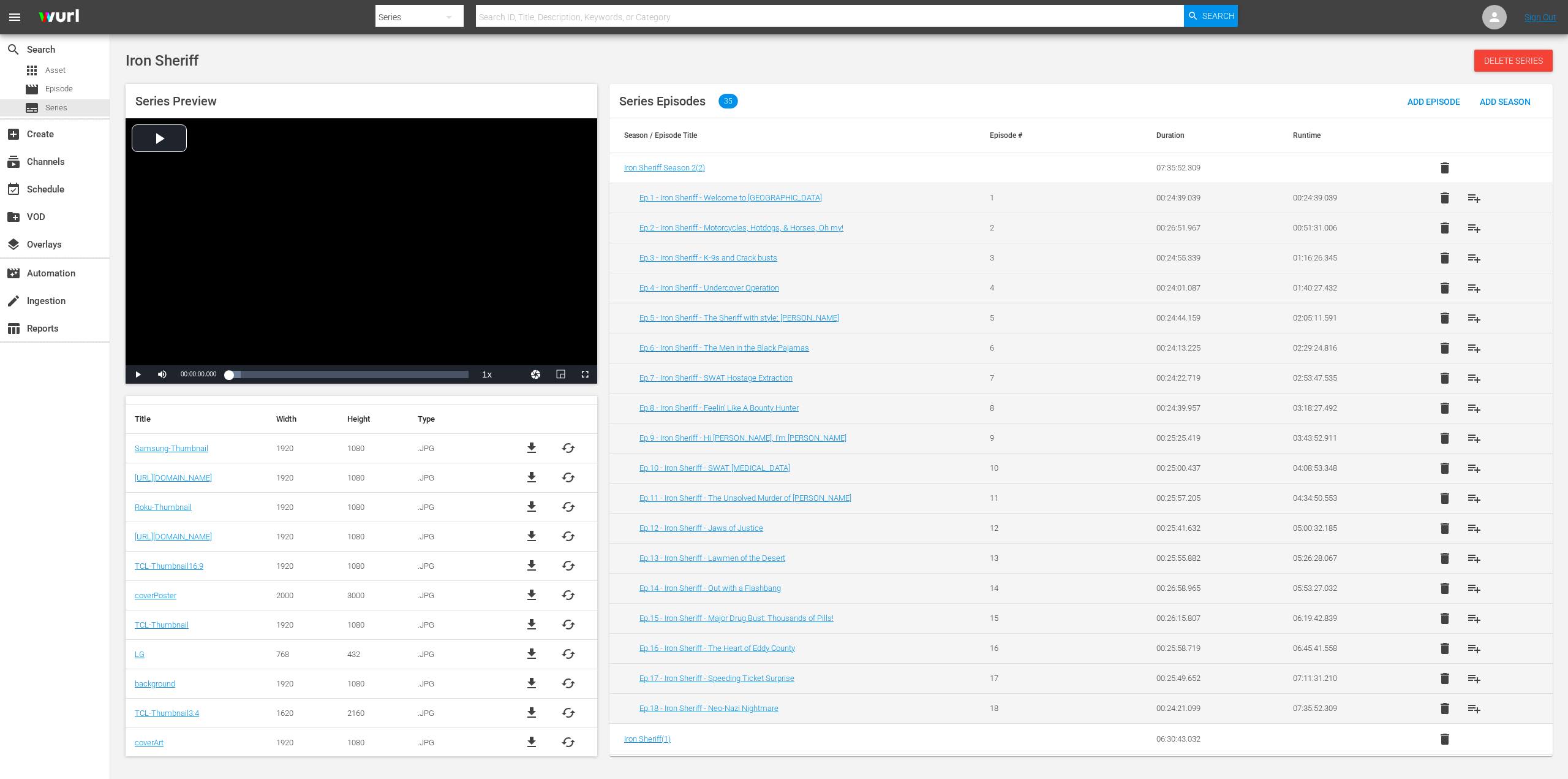
click at [189, 670] on td "background" at bounding box center [196, 683] width 142 height 30
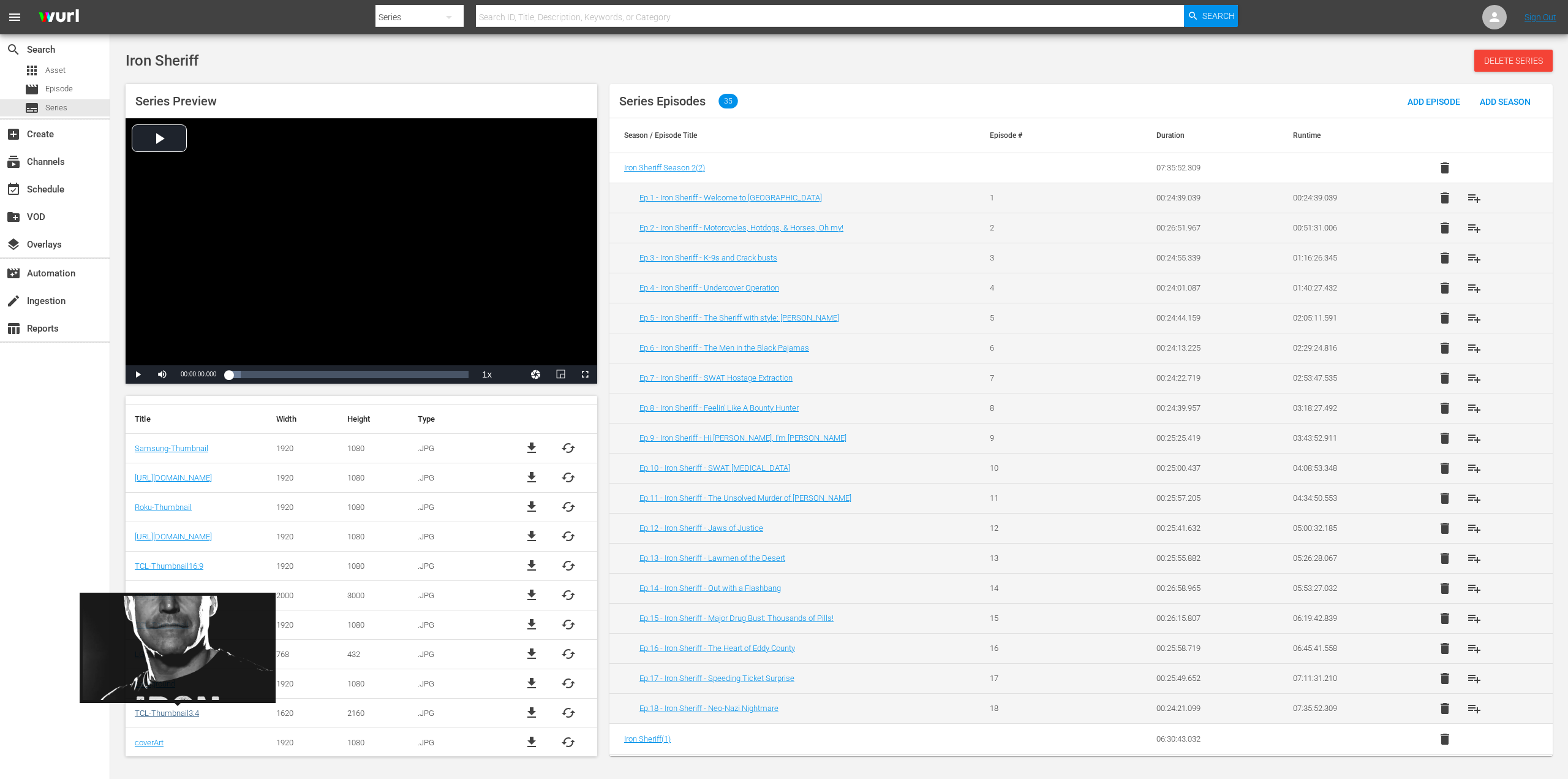
click at [149, 713] on link "TCL-Thumbnail3:4" at bounding box center [166, 713] width 64 height 9
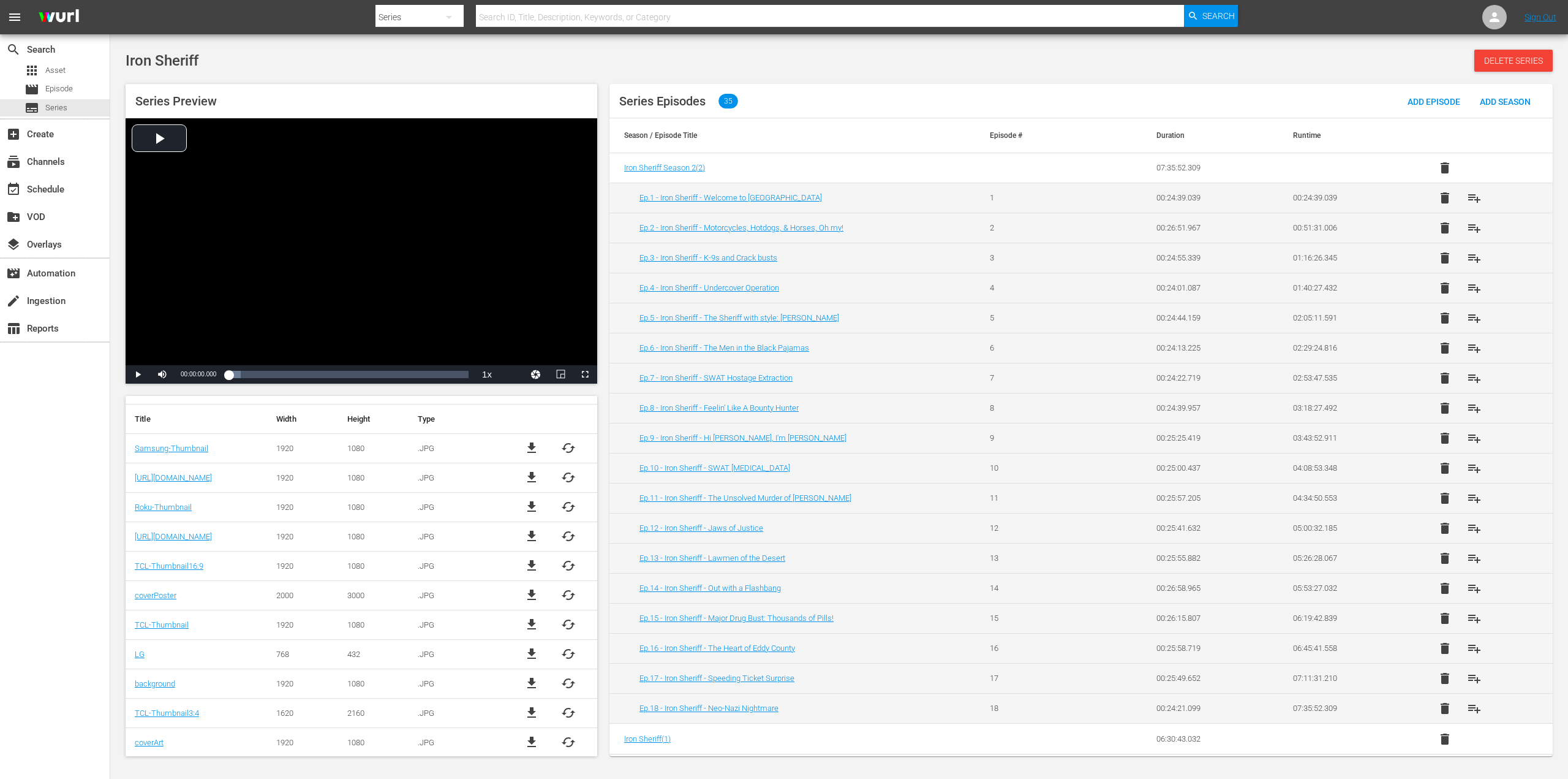
click at [170, 675] on td "background" at bounding box center [196, 683] width 142 height 30
click at [532, 711] on span "file_download" at bounding box center [532, 713] width 14 height 14
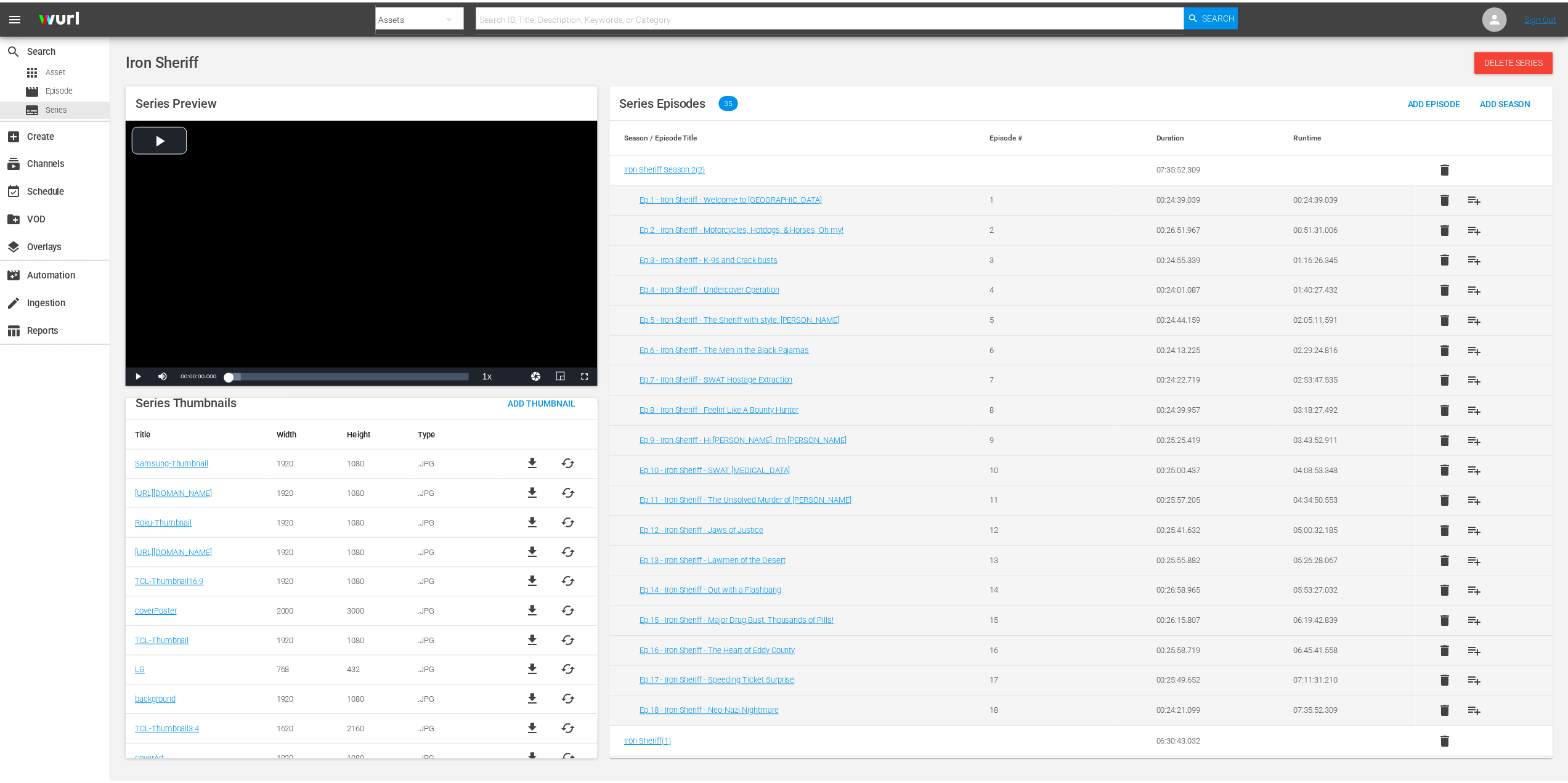
scroll to position [321, 0]
